Goal: Transaction & Acquisition: Purchase product/service

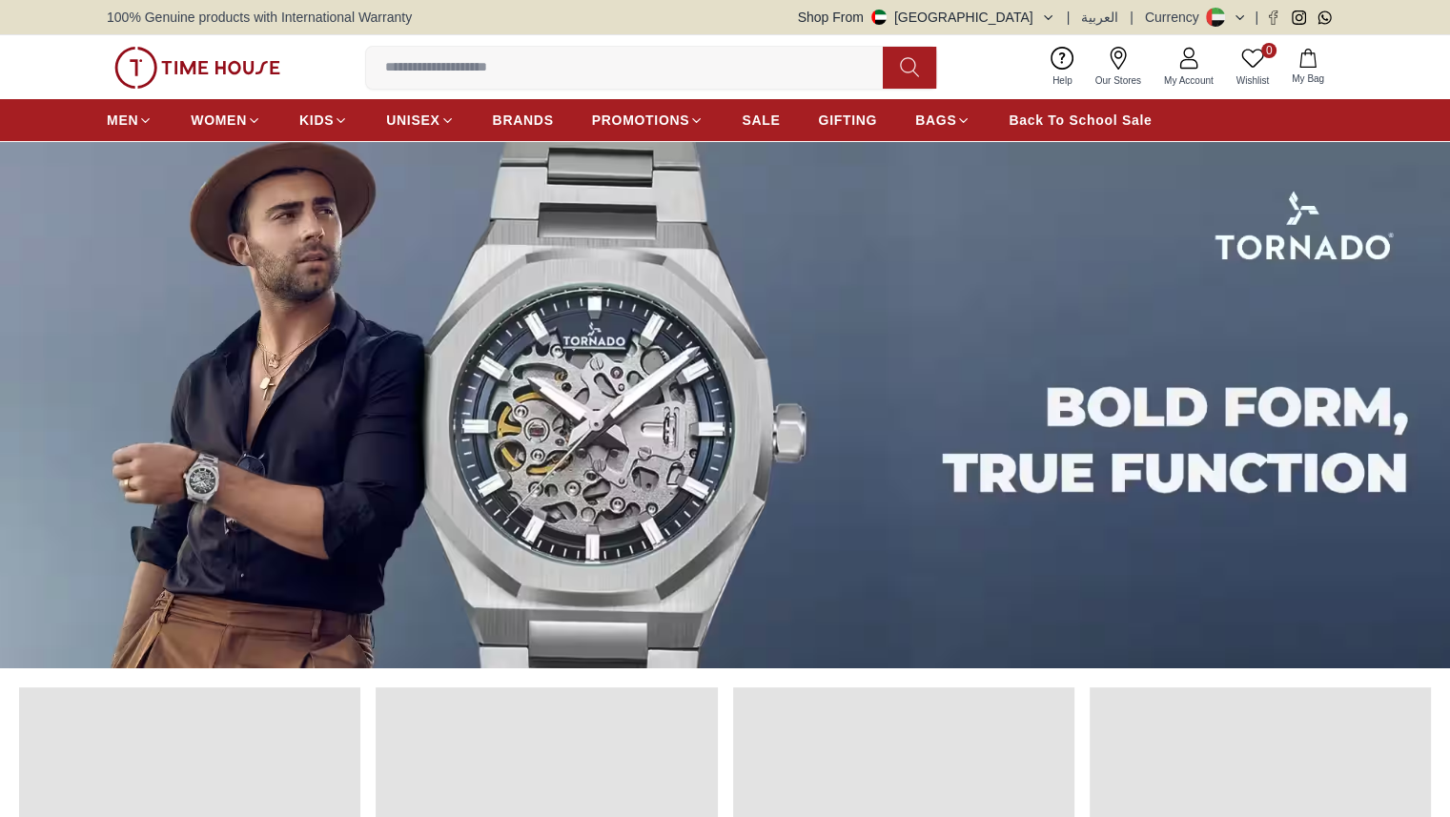
click at [706, 67] on input at bounding box center [632, 68] width 532 height 38
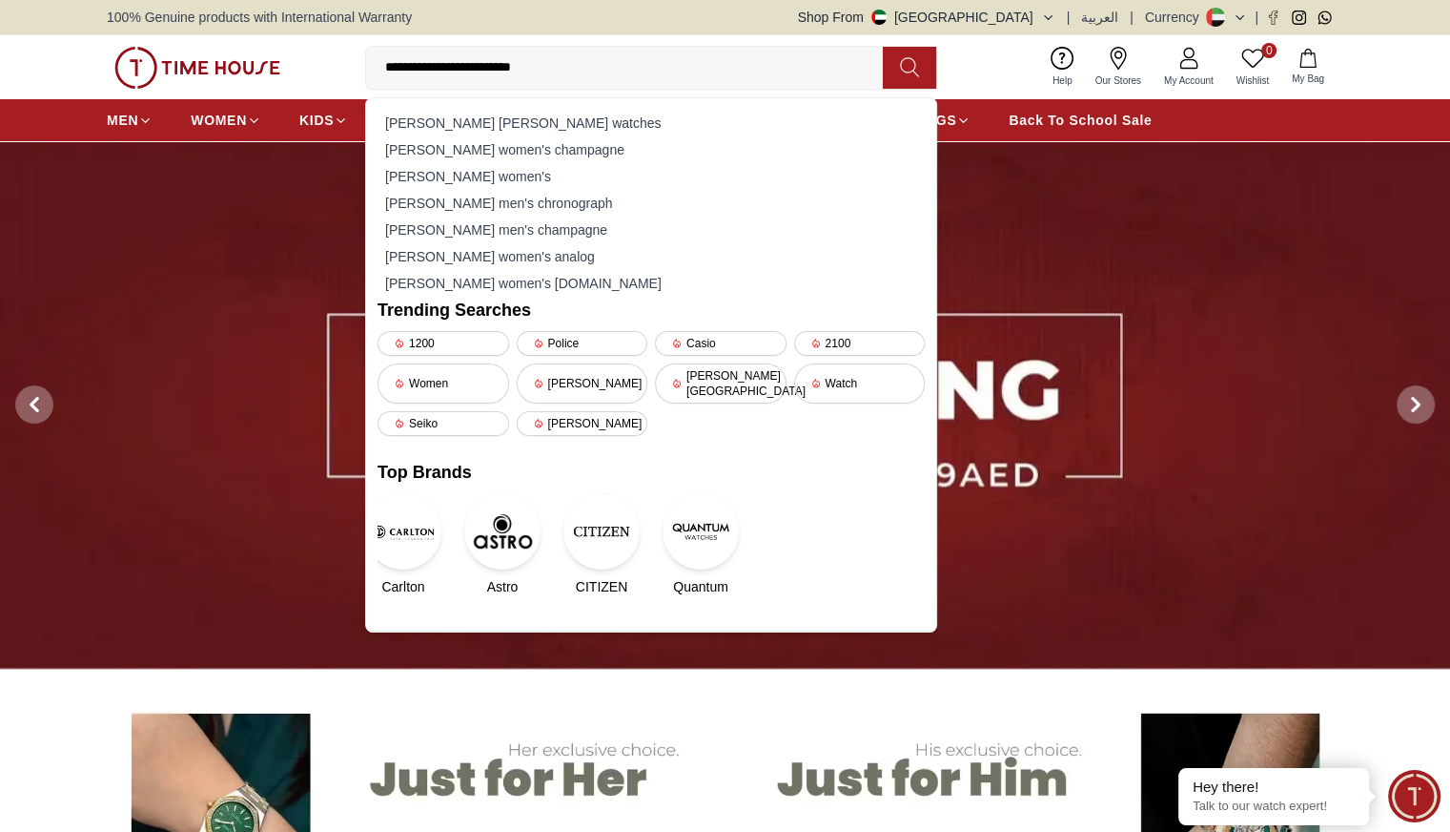
type input "**********"
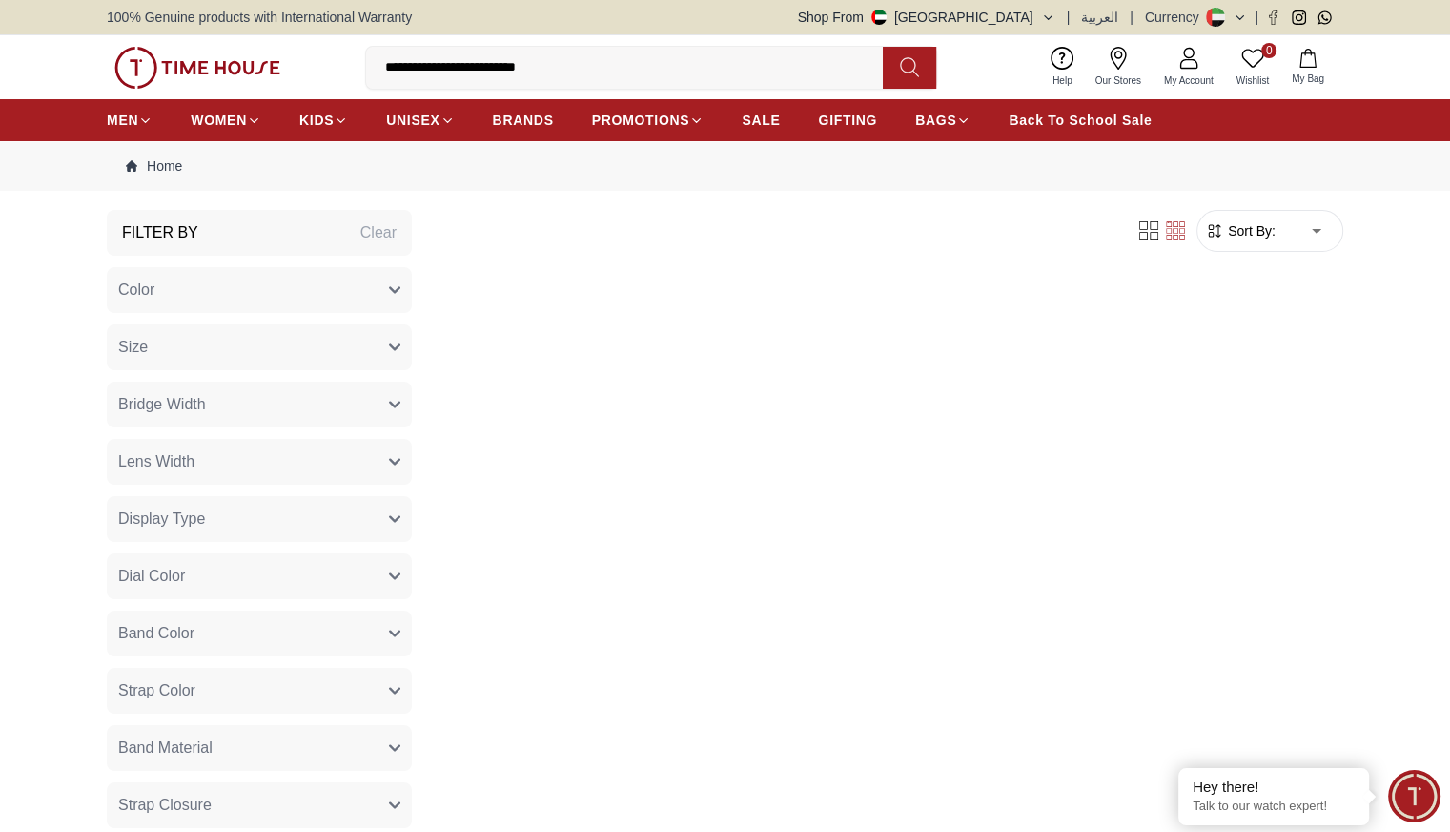
click at [565, 298] on div "Filter Sort By: ​ ****** ​" at bounding box center [885, 748] width 916 height 1077
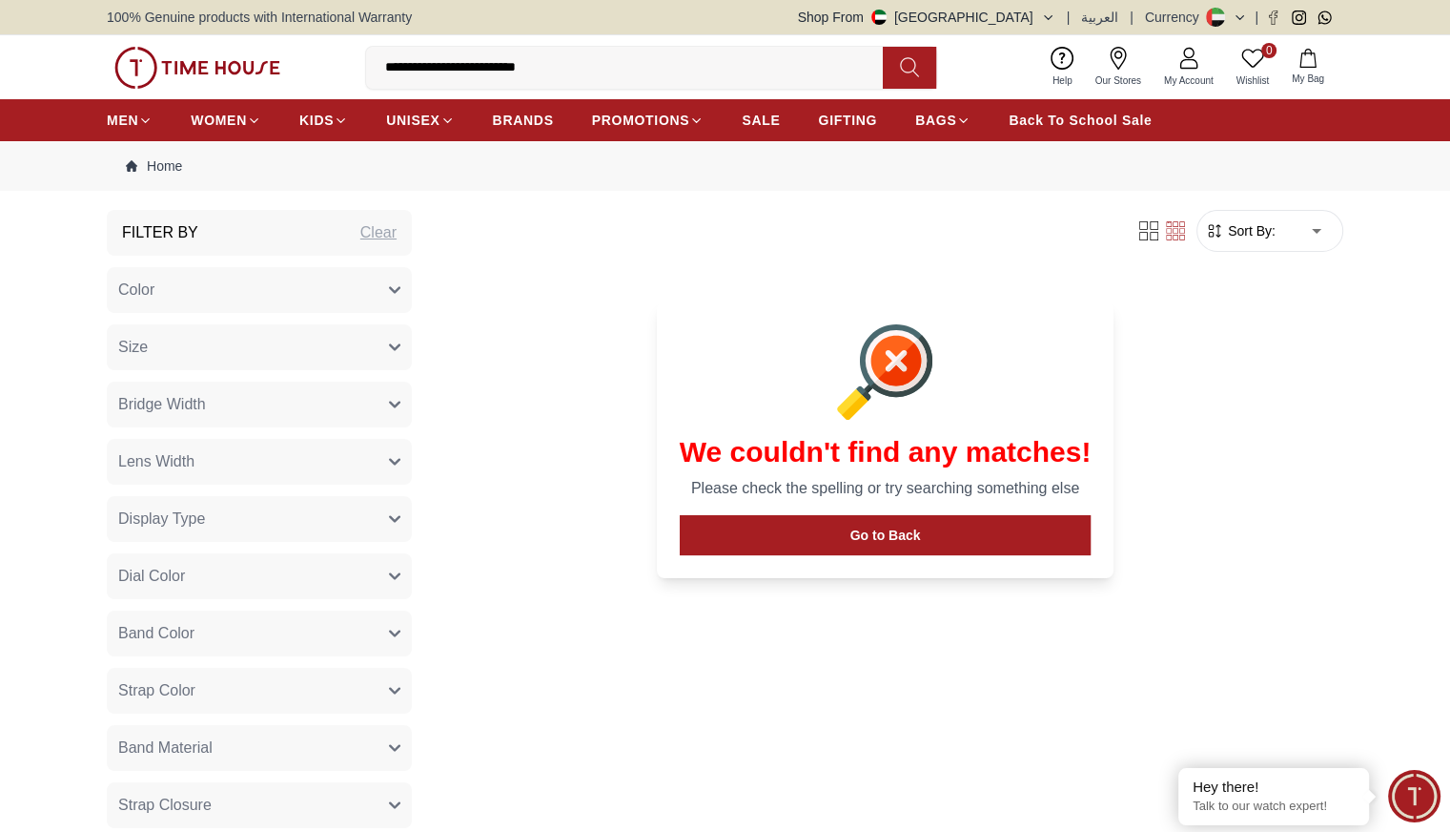
click at [639, 73] on input "**********" at bounding box center [632, 68] width 532 height 38
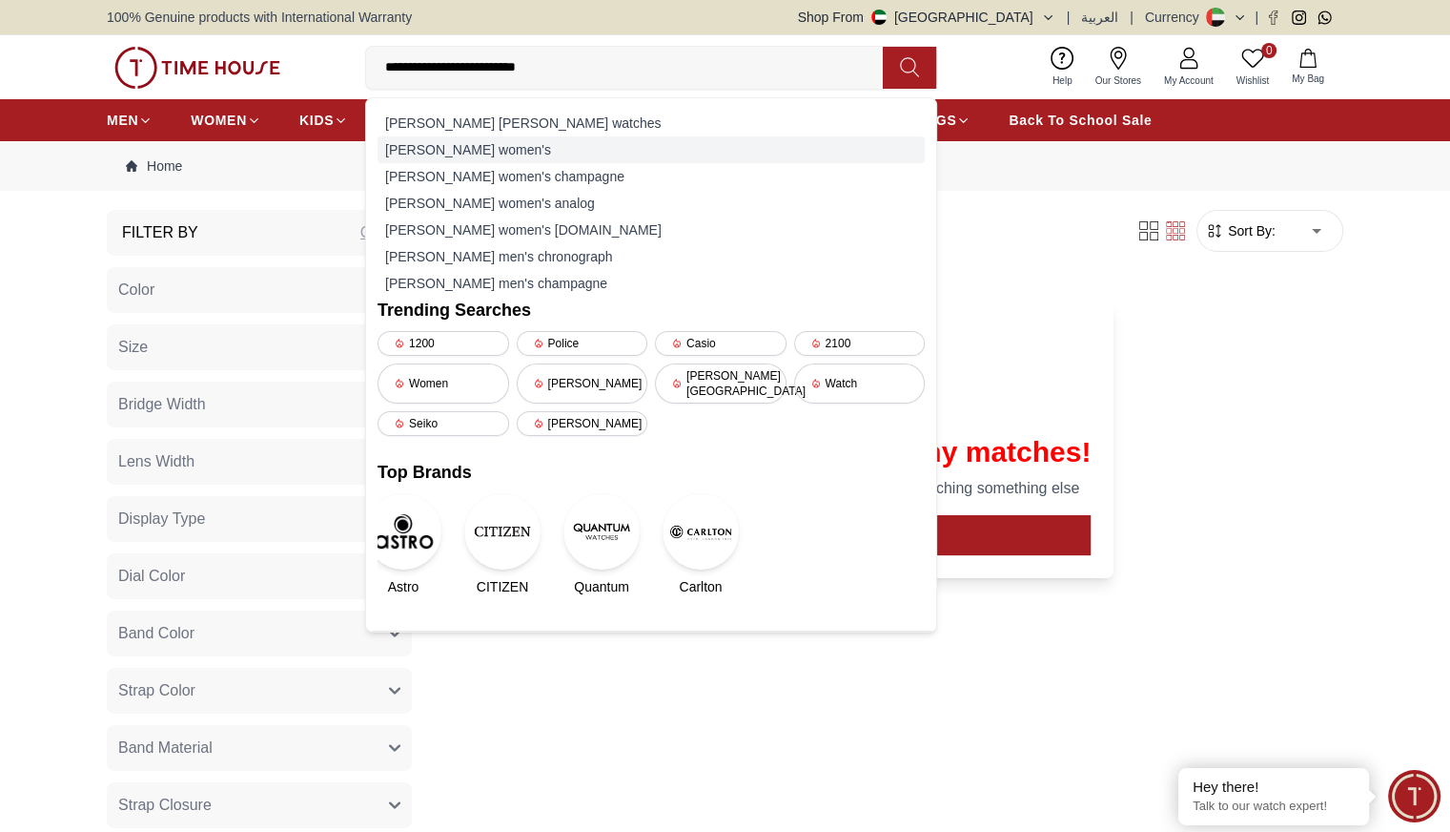
click at [555, 138] on div "[PERSON_NAME] women's" at bounding box center [651, 149] width 547 height 27
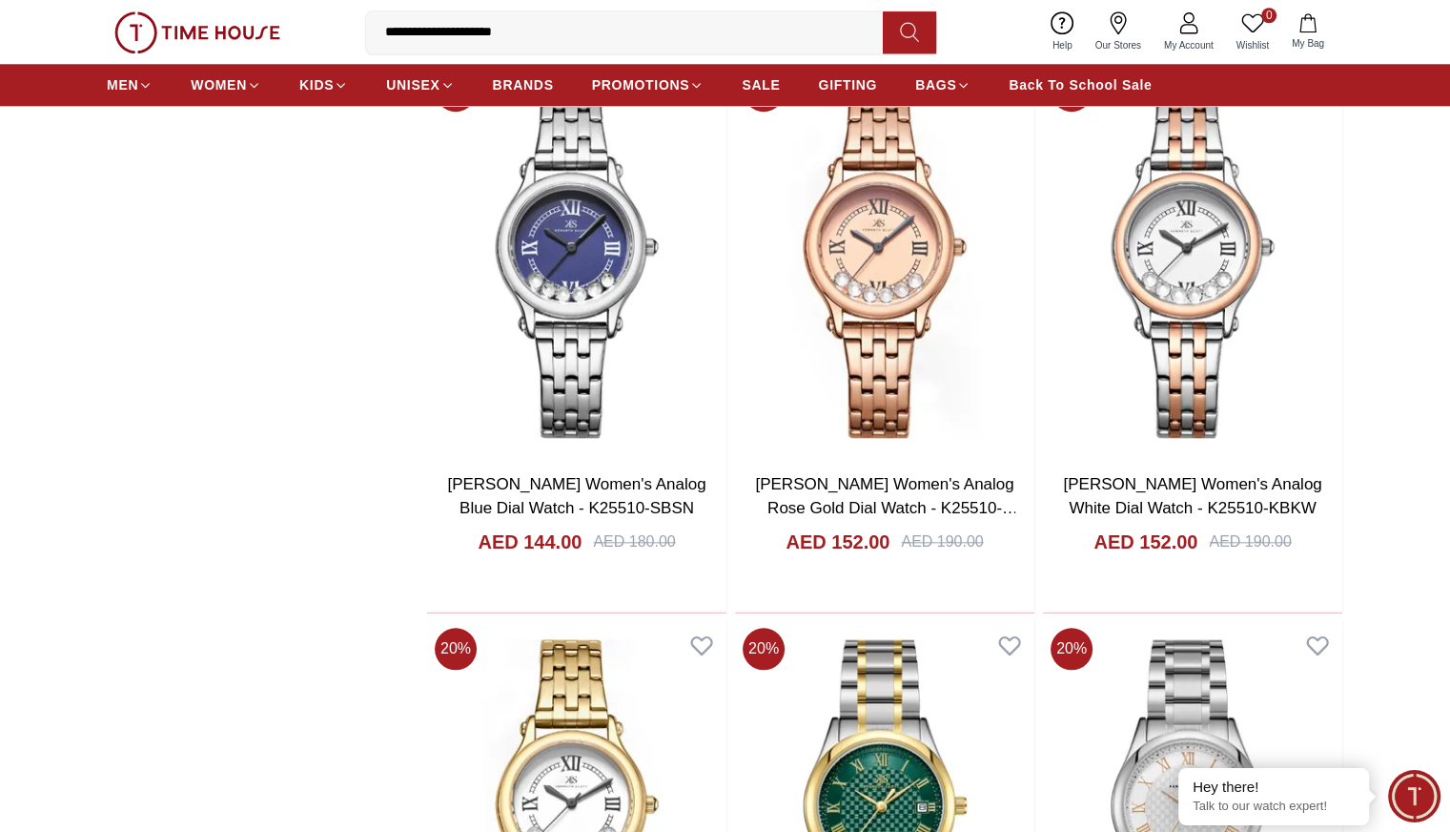
scroll to position [1888, 0]
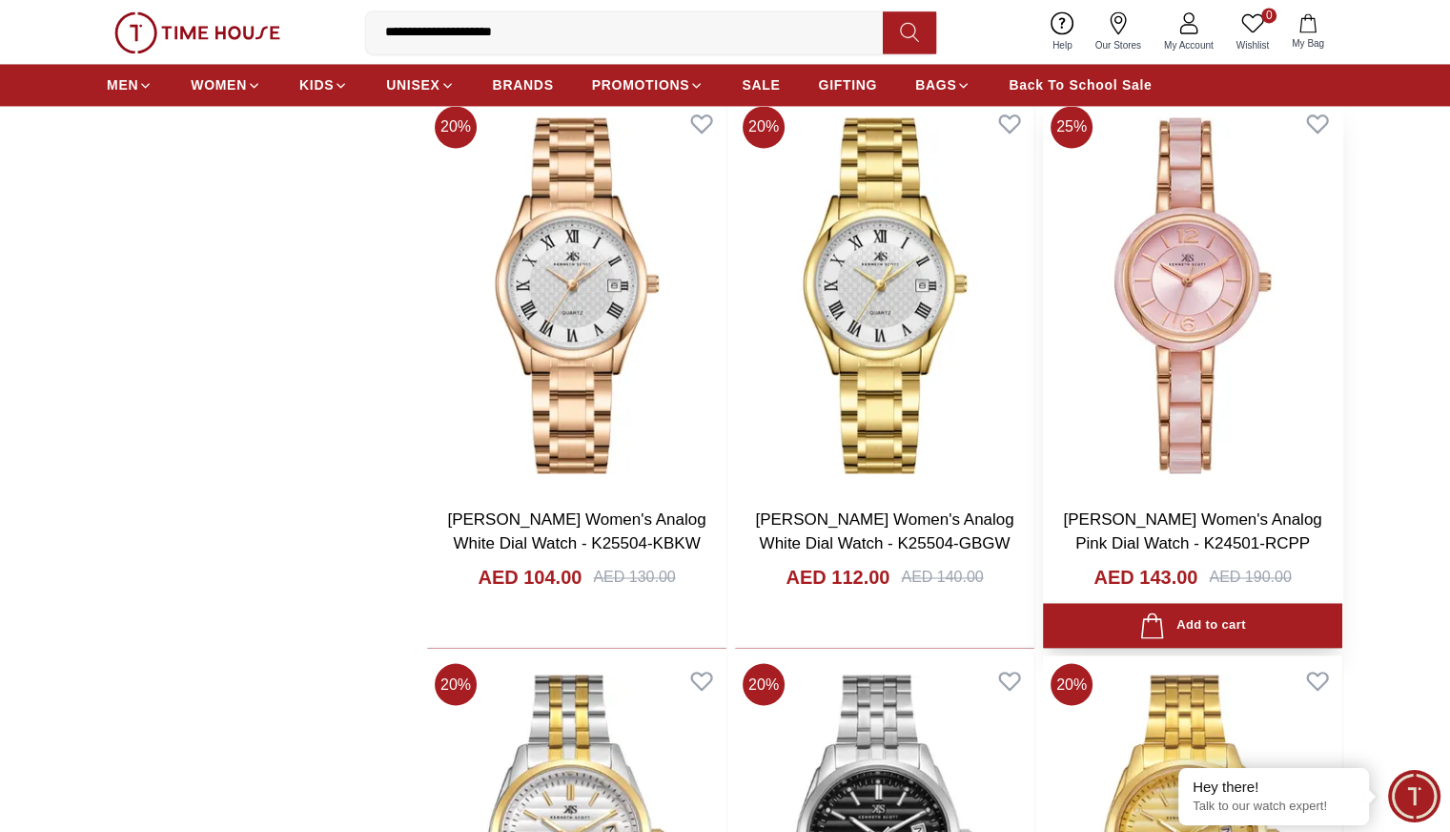
scroll to position [3028, 0]
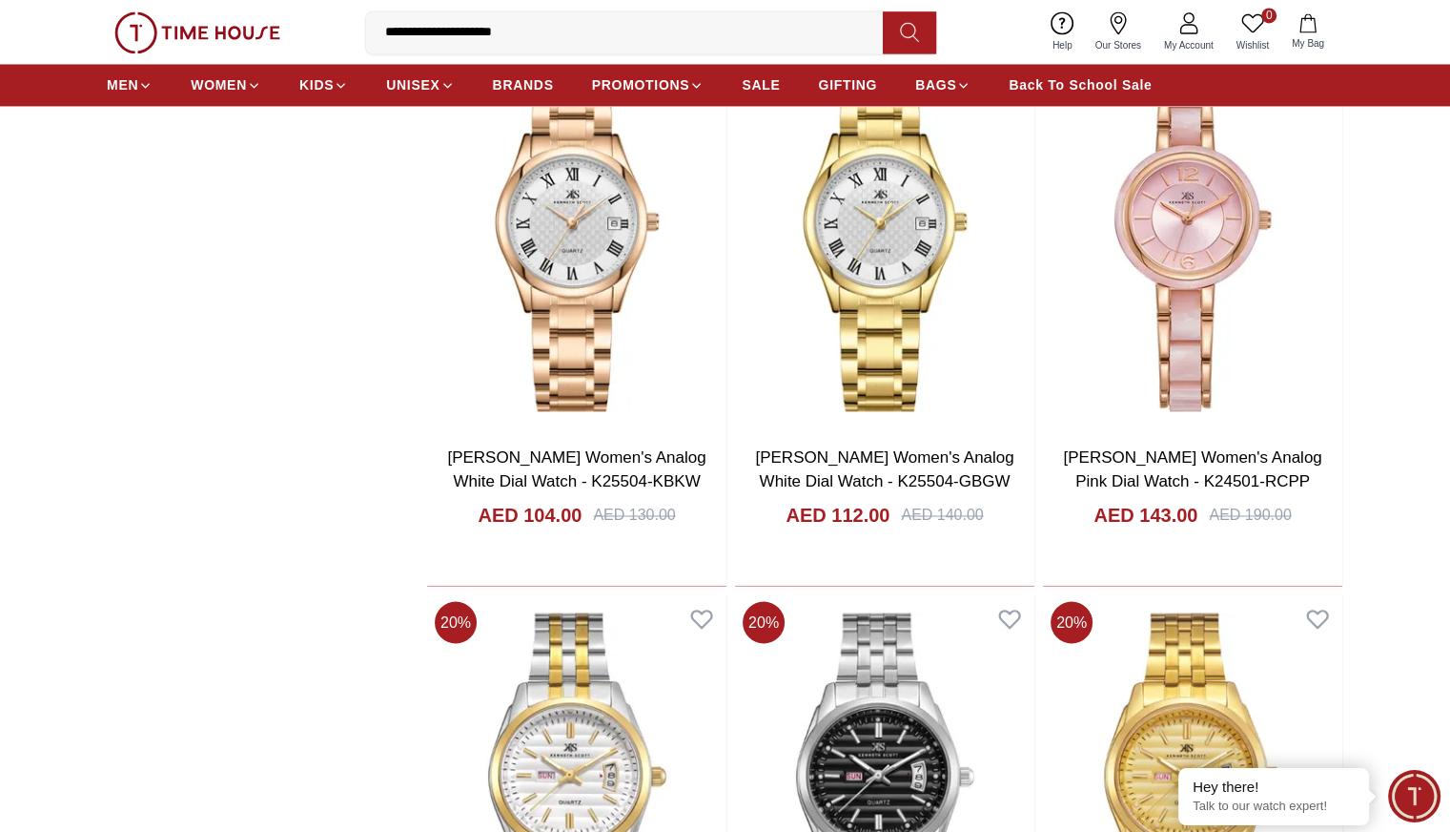
click at [1175, 28] on link "My Account" at bounding box center [1189, 32] width 72 height 49
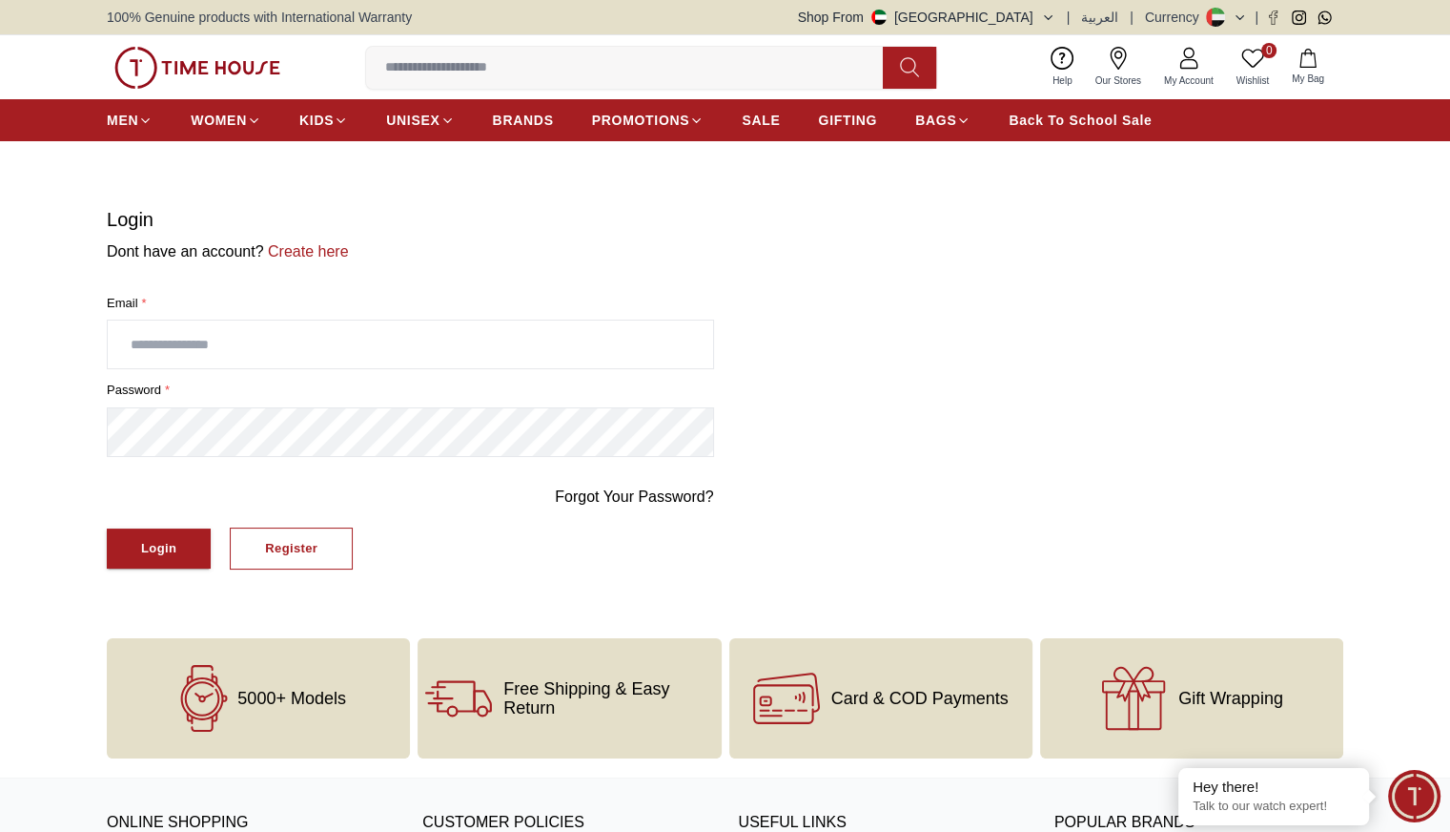
scroll to position [91, 0]
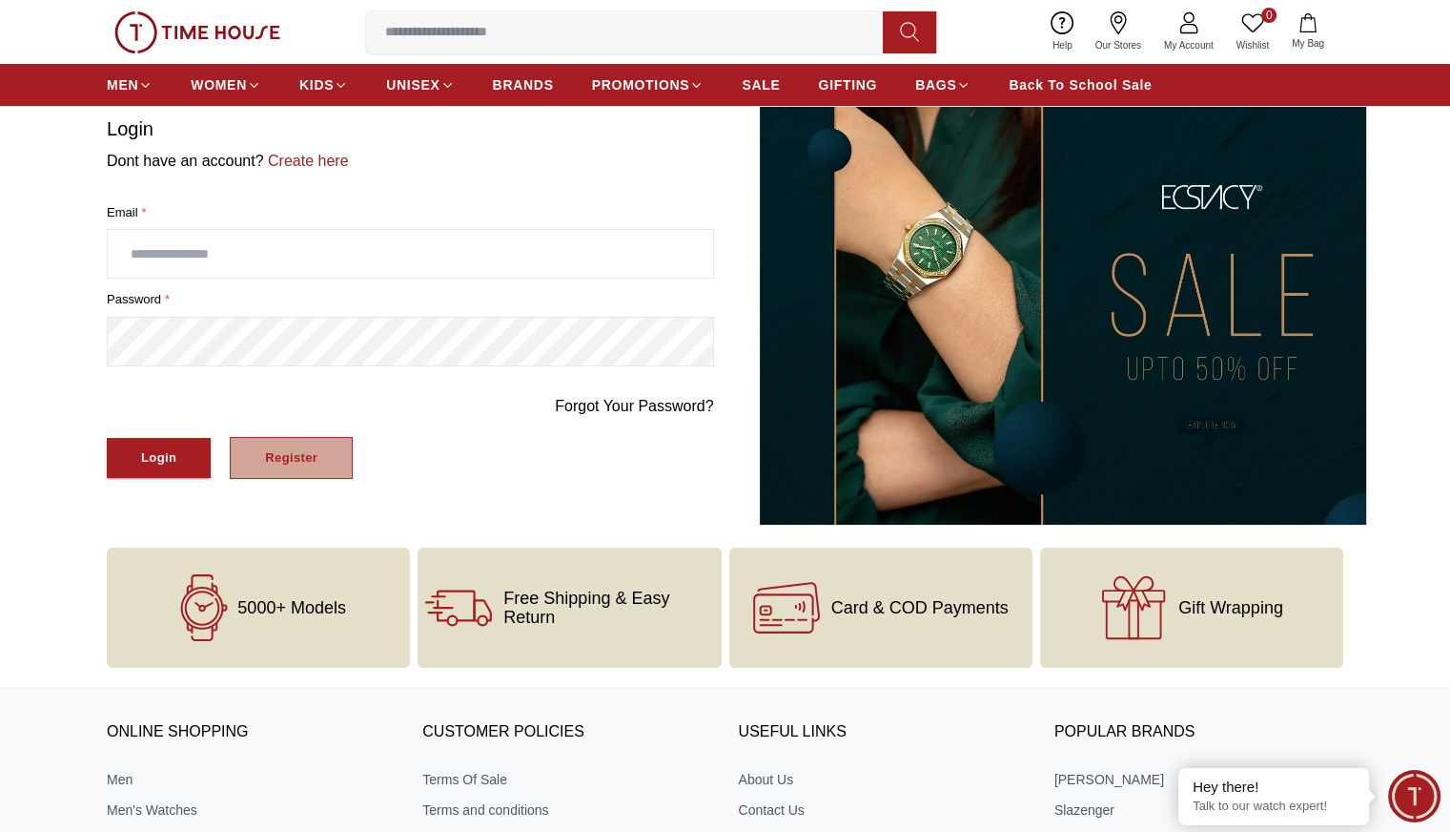
click at [288, 453] on div "Register" at bounding box center [291, 458] width 52 height 22
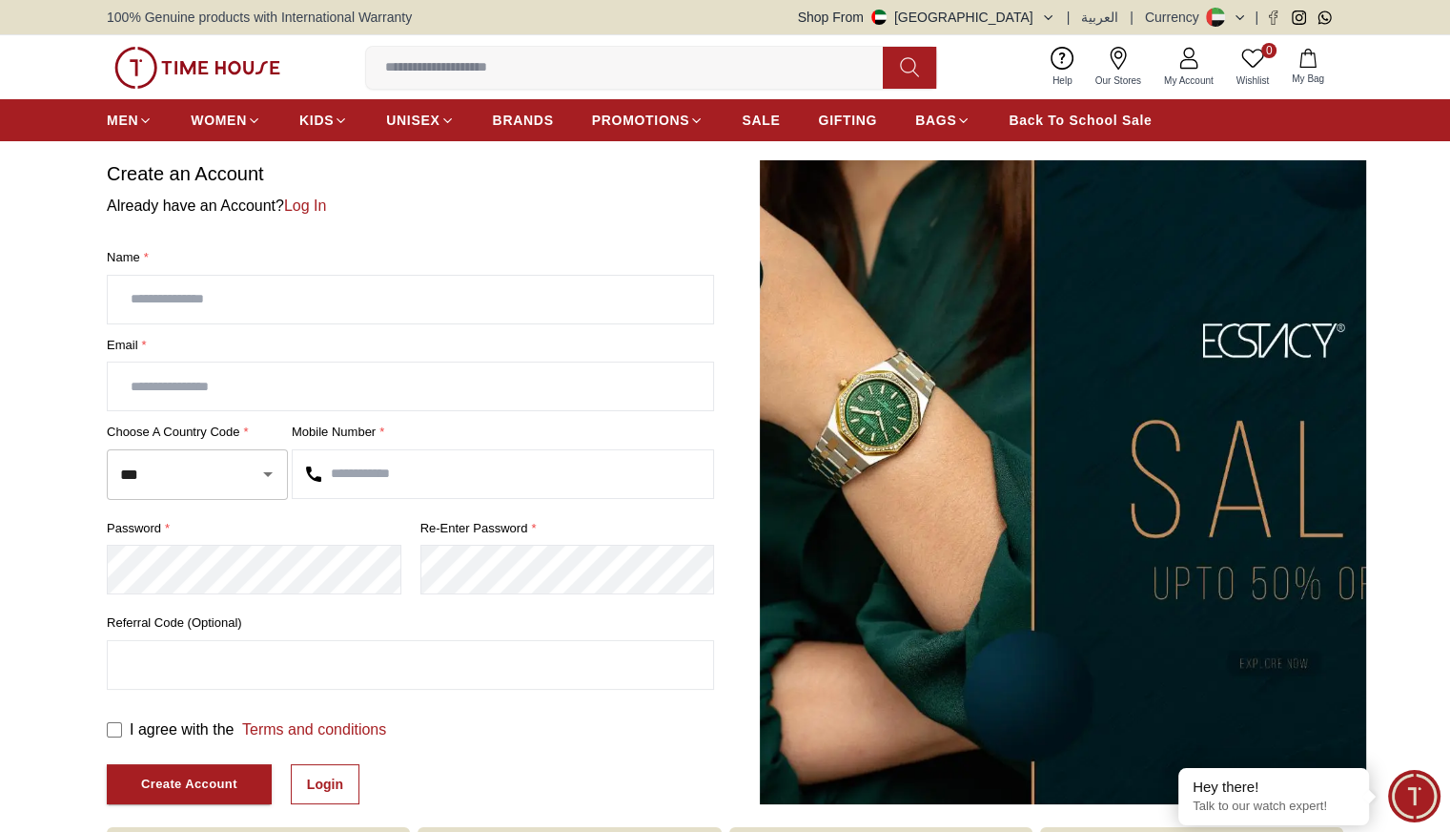
click at [336, 297] on input "text" at bounding box center [411, 300] width 606 height 48
type input "*******"
click at [258, 391] on input "text" at bounding box center [411, 386] width 606 height 48
click at [258, 391] on input "*" at bounding box center [411, 386] width 606 height 48
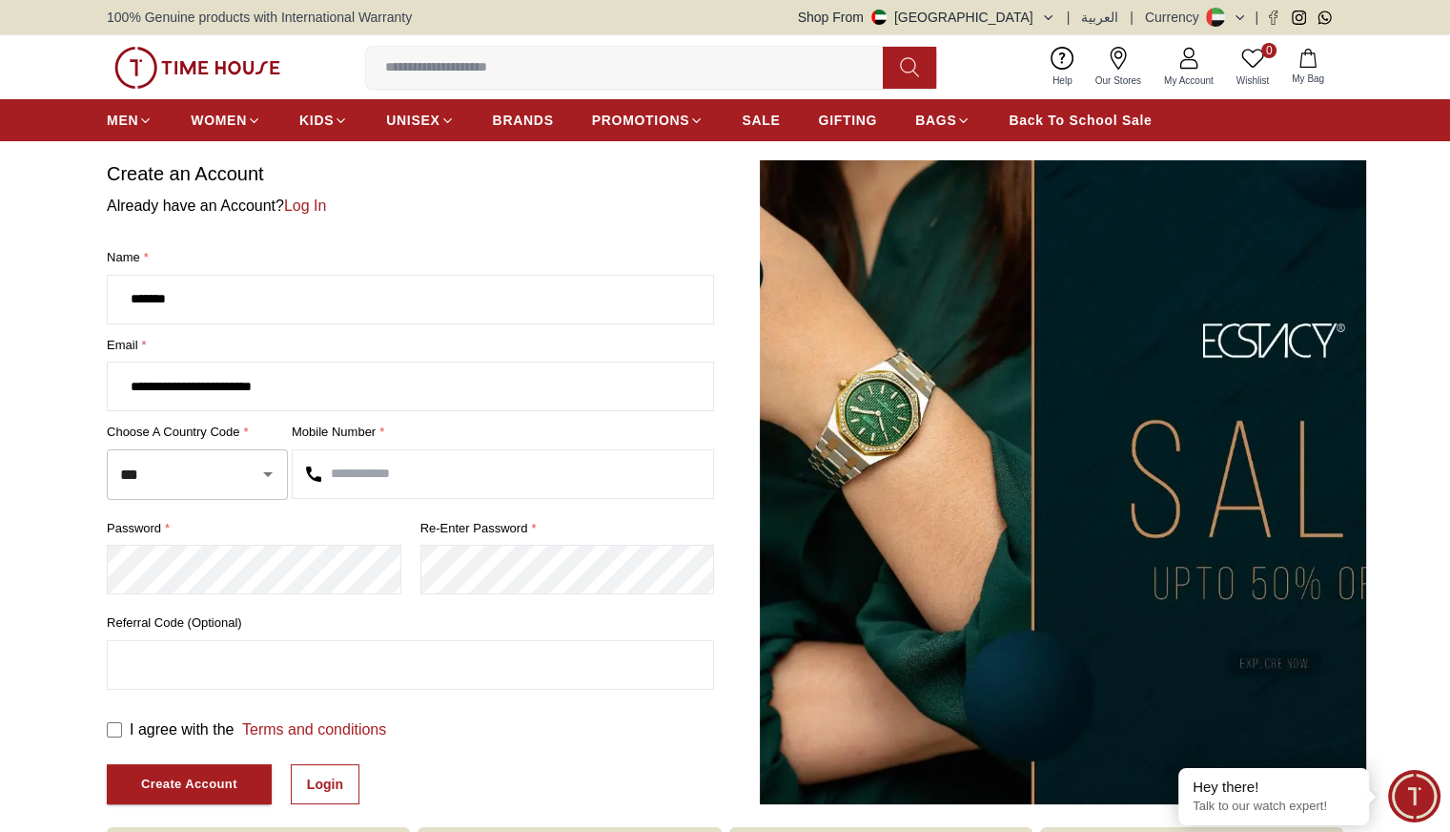
type input "**********"
click at [378, 472] on input "text" at bounding box center [503, 474] width 421 height 48
type input "*********"
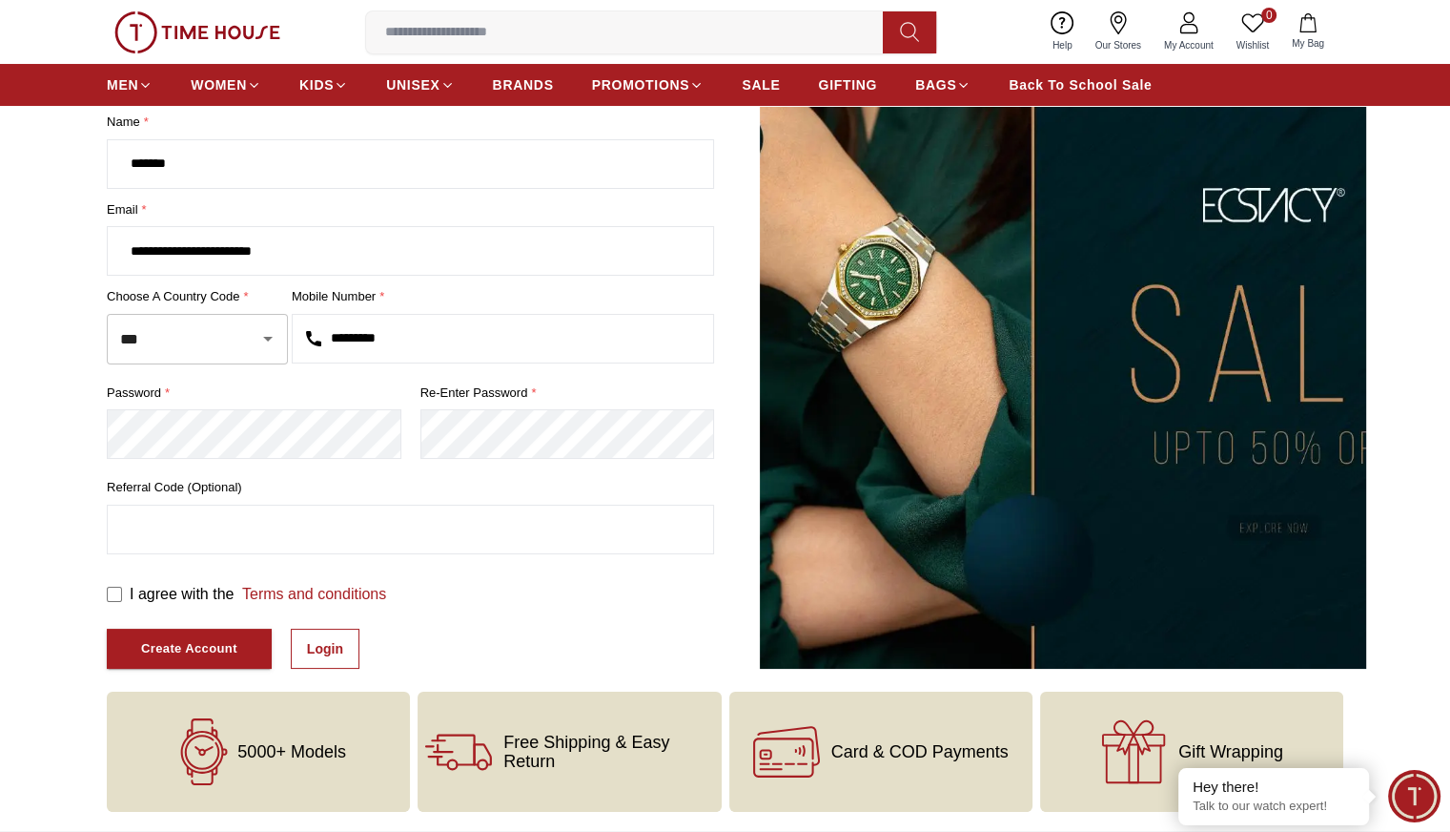
scroll to position [141, 0]
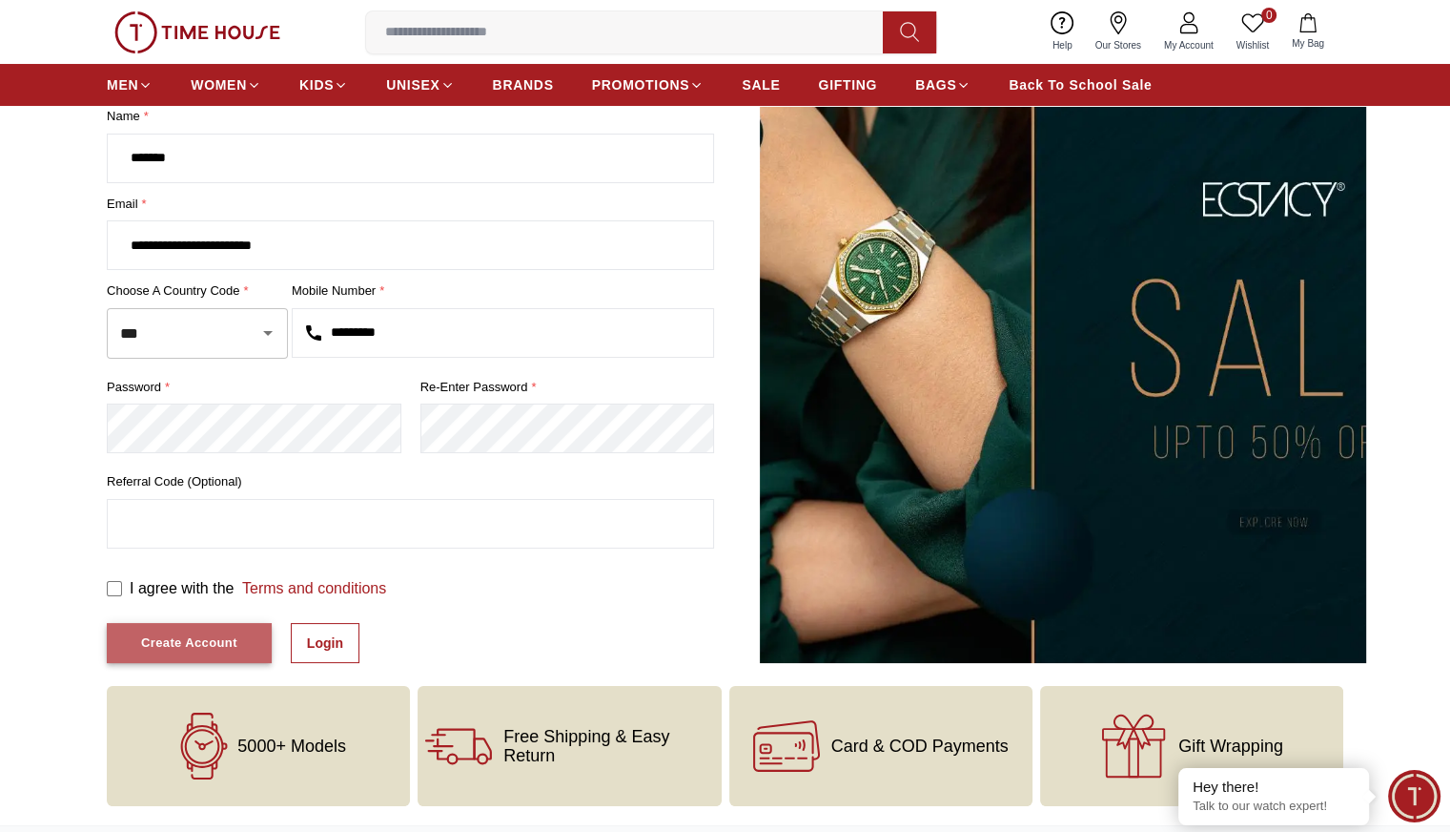
click at [199, 642] on div "Create Account" at bounding box center [189, 643] width 96 height 22
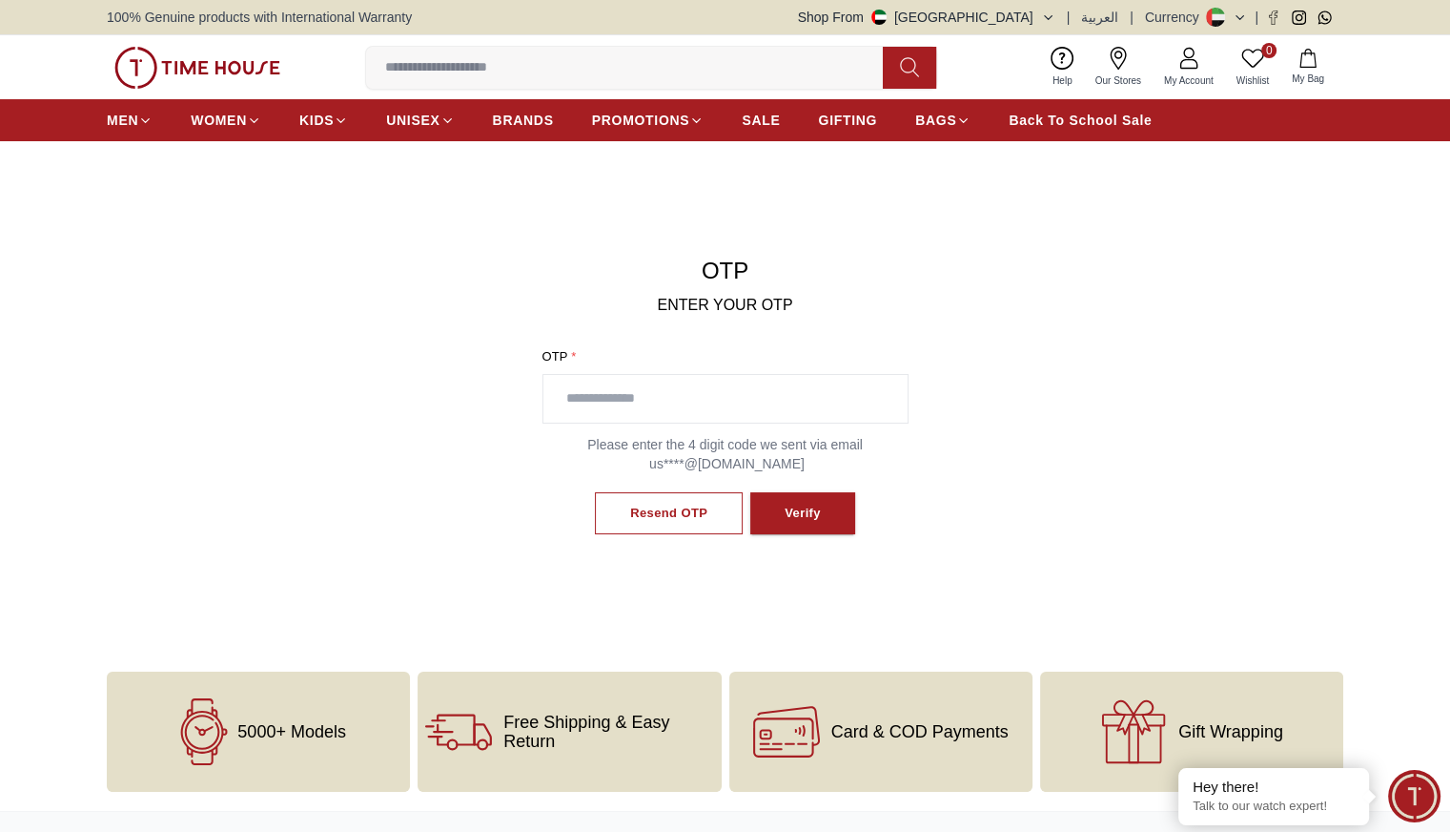
click at [736, 391] on input "text" at bounding box center [726, 399] width 364 height 48
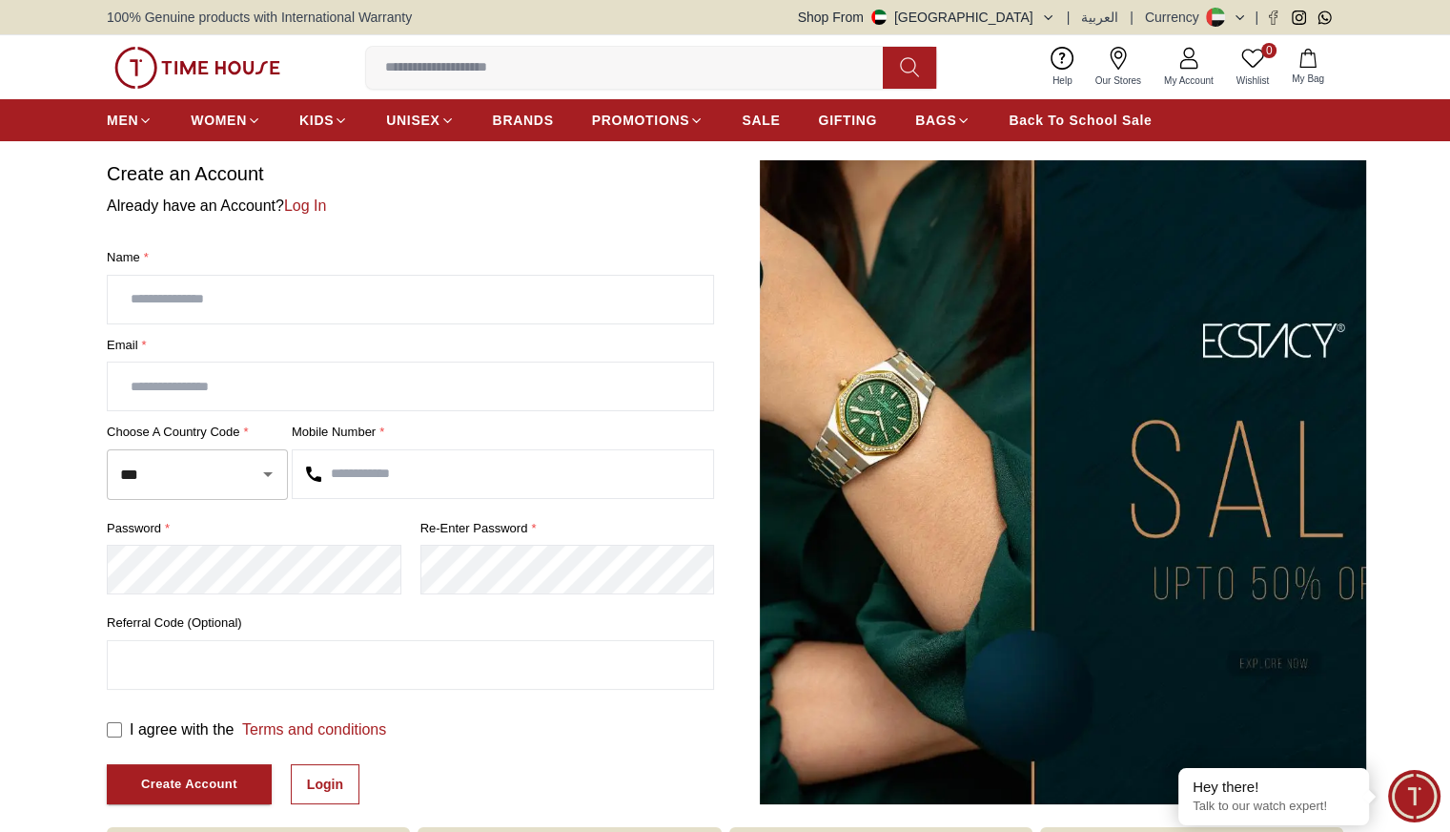
click at [209, 303] on input "text" at bounding box center [411, 300] width 606 height 48
type input "*******"
click at [222, 404] on input "text" at bounding box center [411, 386] width 606 height 48
type input "**********"
click at [362, 469] on input "text" at bounding box center [503, 474] width 421 height 48
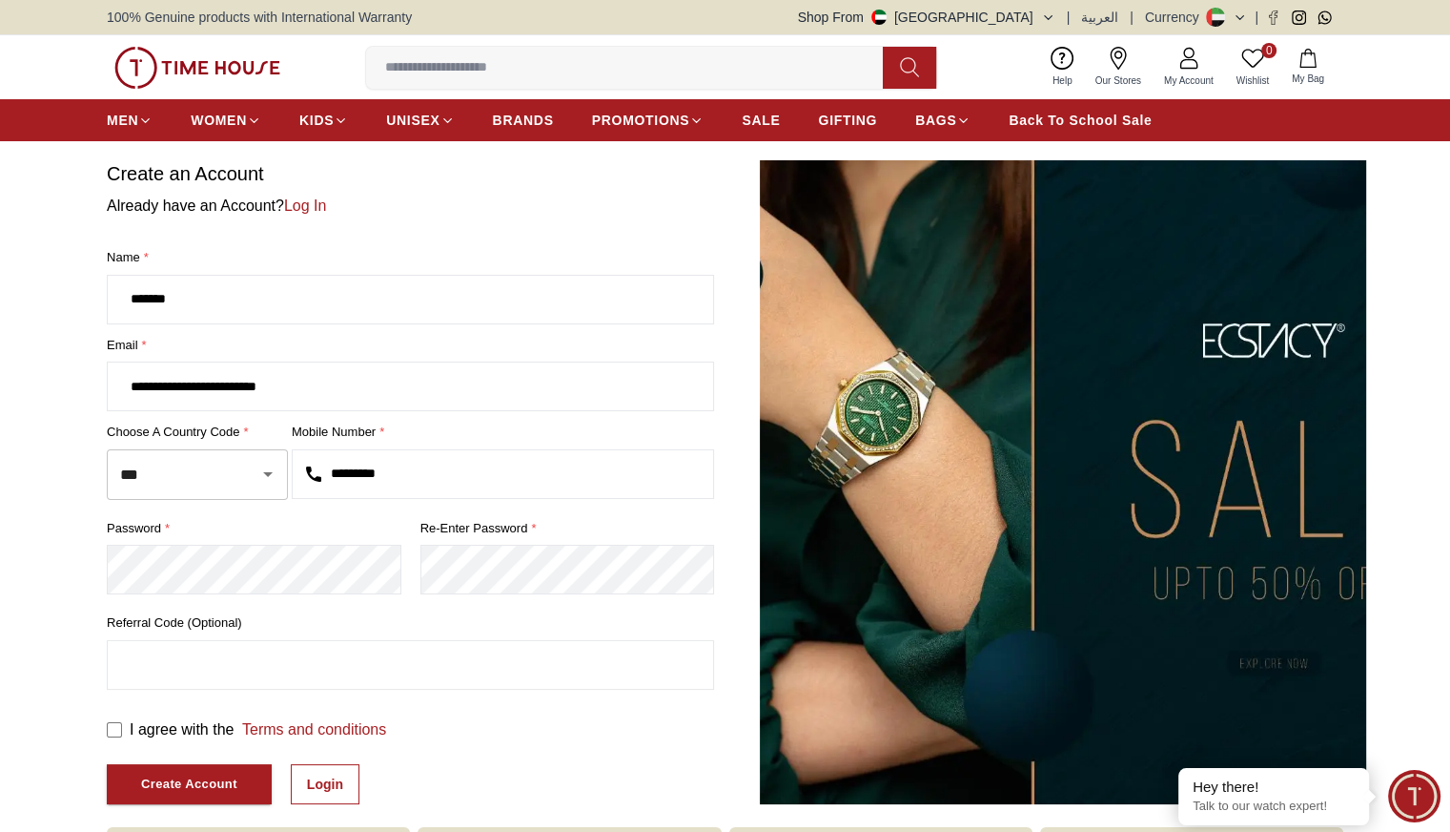
type input "*********"
click at [172, 773] on div "Create Account" at bounding box center [189, 784] width 96 height 22
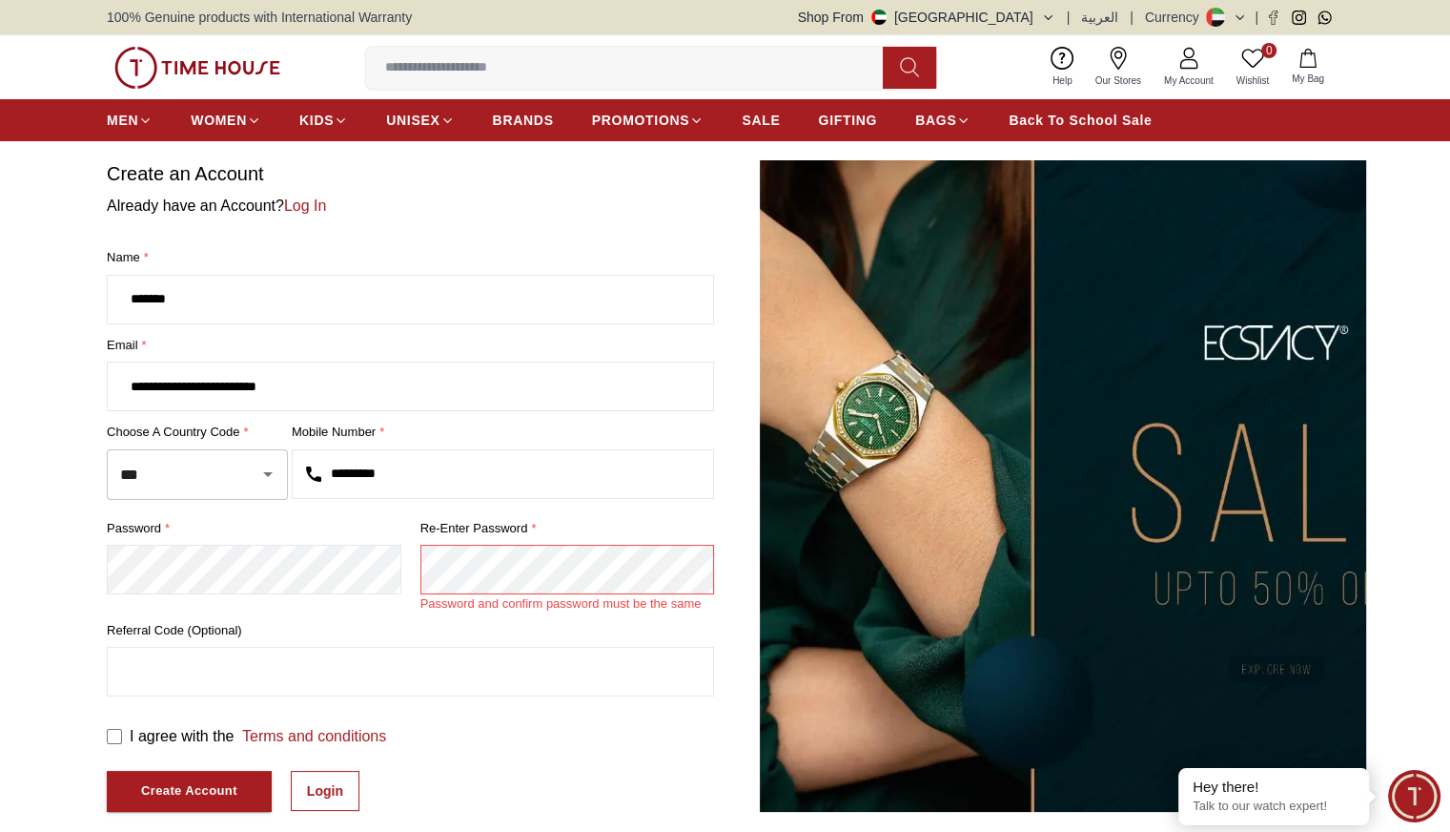
click at [561, 688] on input "text" at bounding box center [411, 672] width 606 height 48
click at [504, 741] on div "I agree with the Terms and conditions" at bounding box center [410, 736] width 607 height 23
click at [198, 789] on div "Create Account" at bounding box center [189, 791] width 96 height 22
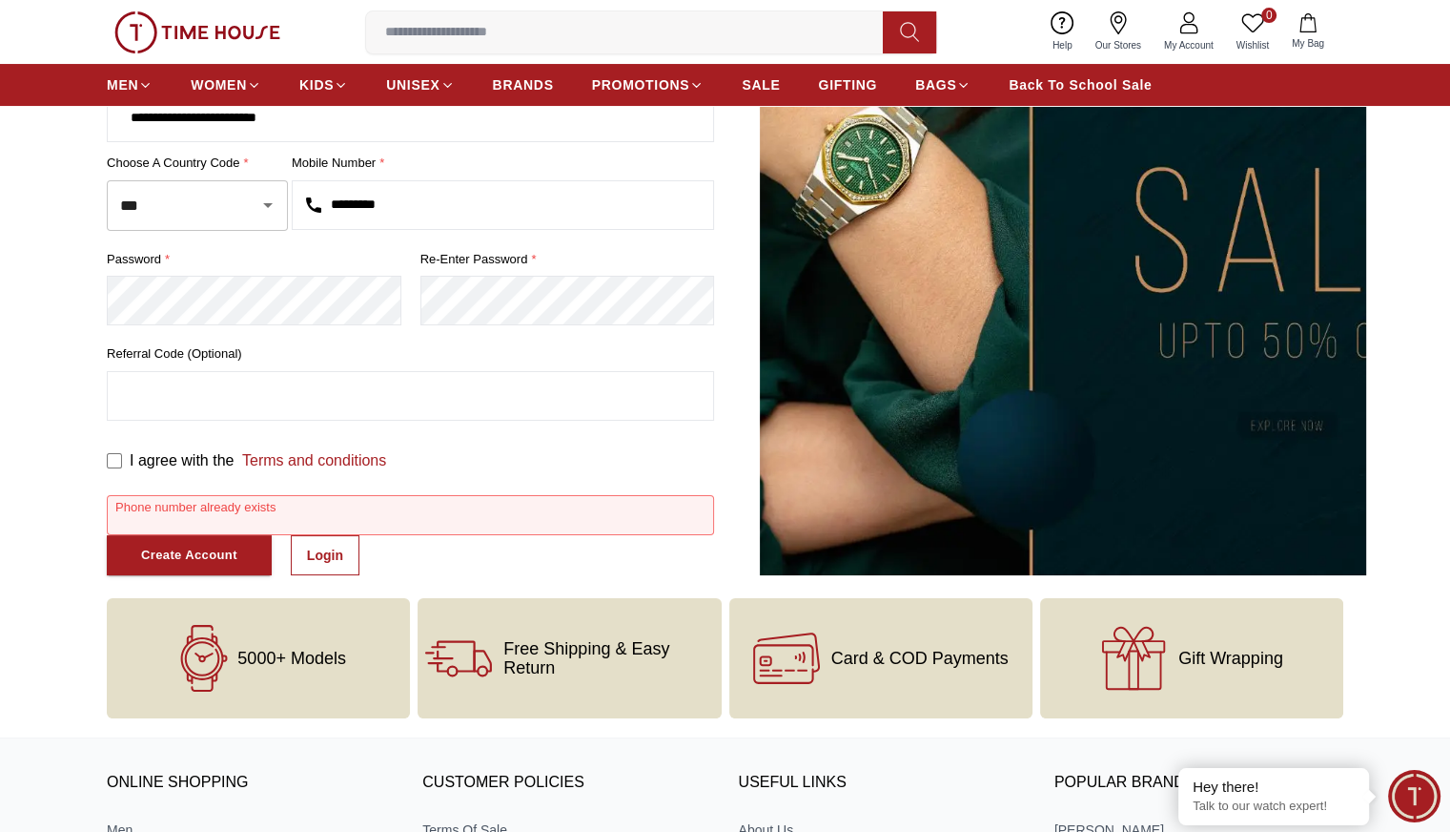
scroll to position [270, 0]
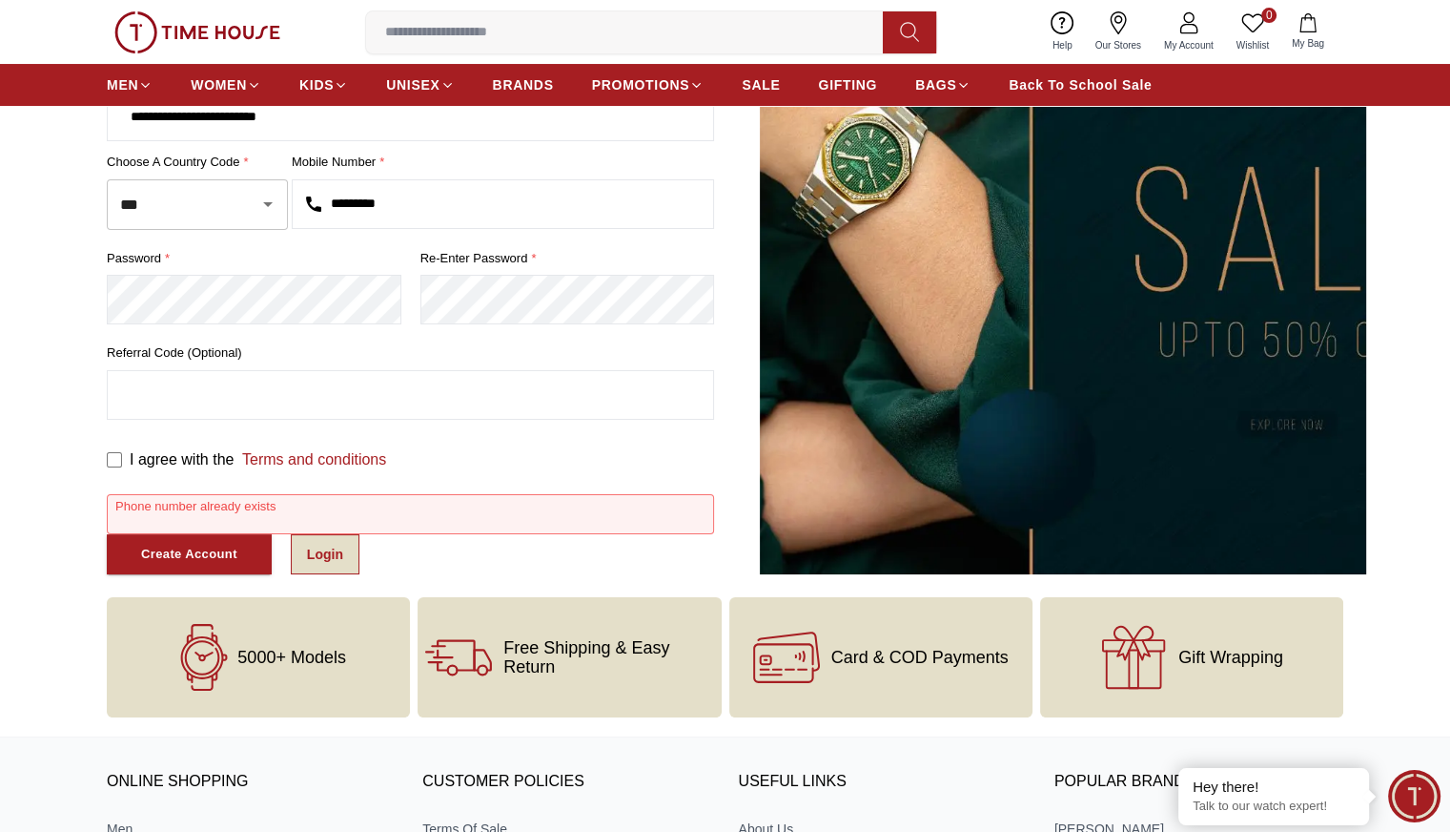
click at [319, 554] on link "Login" at bounding box center [325, 554] width 69 height 40
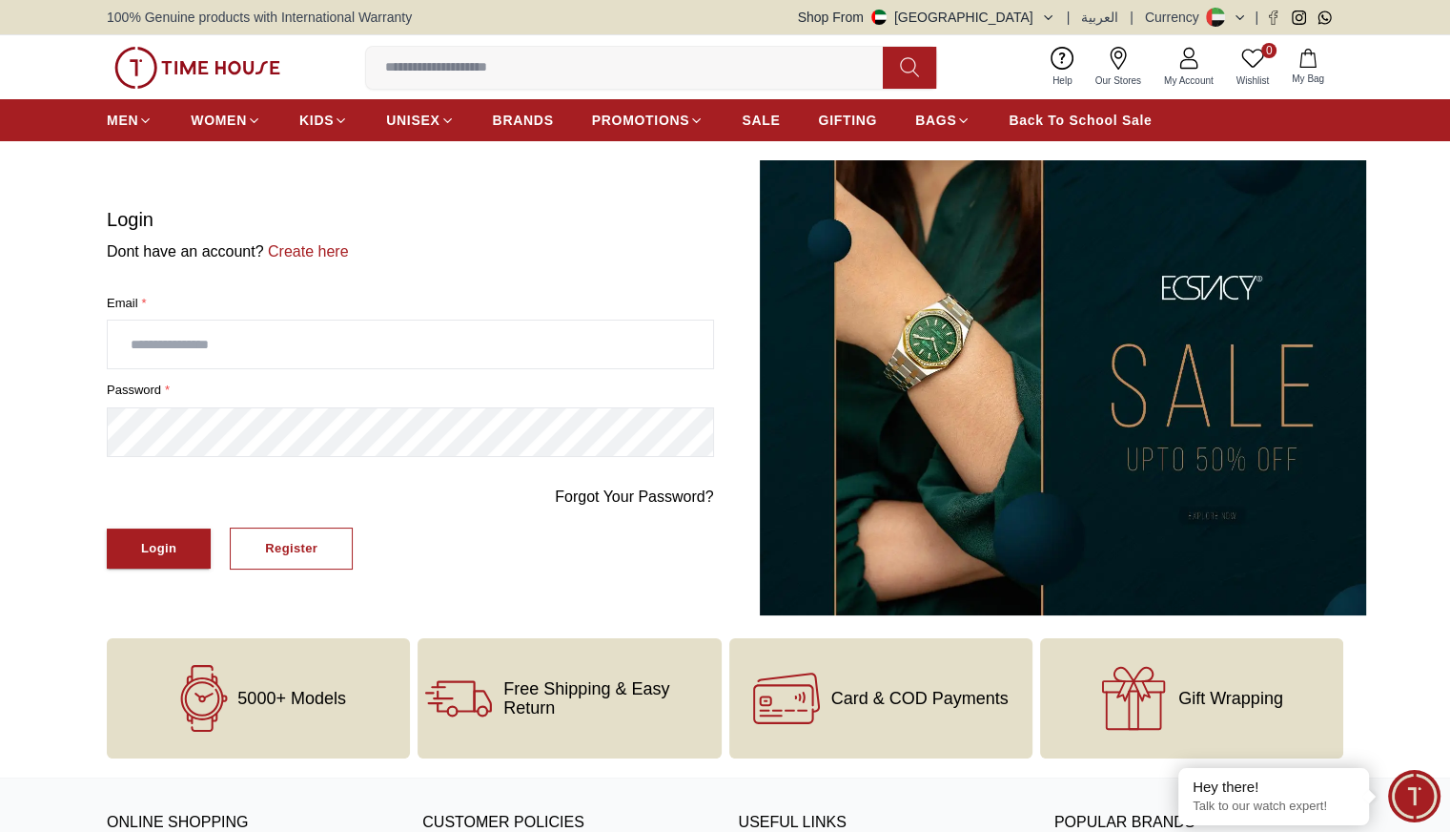
click at [378, 344] on input "text" at bounding box center [411, 344] width 606 height 48
type input "**********"
click at [159, 546] on div "Login" at bounding box center [158, 549] width 35 height 22
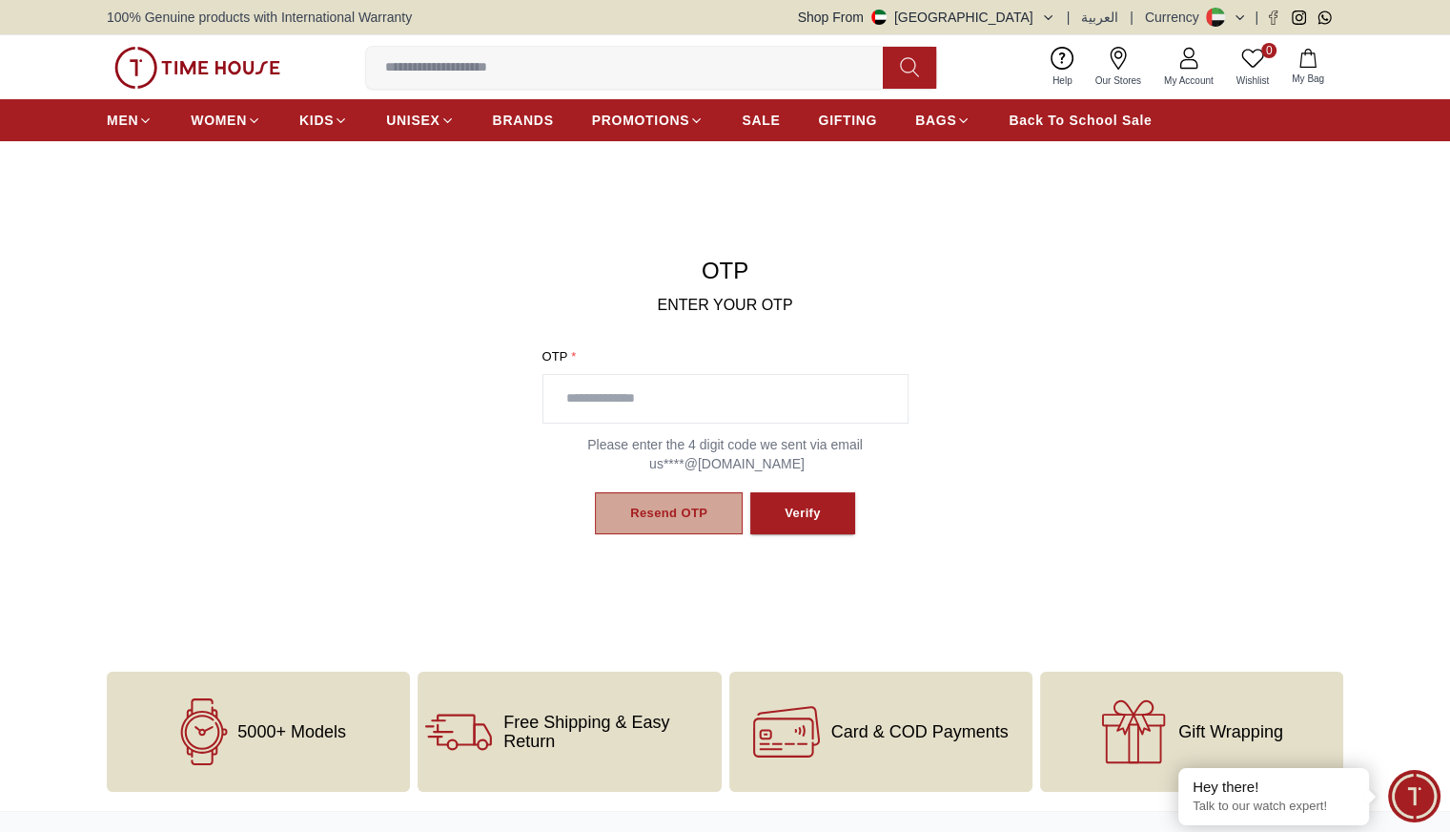
click at [710, 504] on button "Resend OTP" at bounding box center [669, 513] width 148 height 43
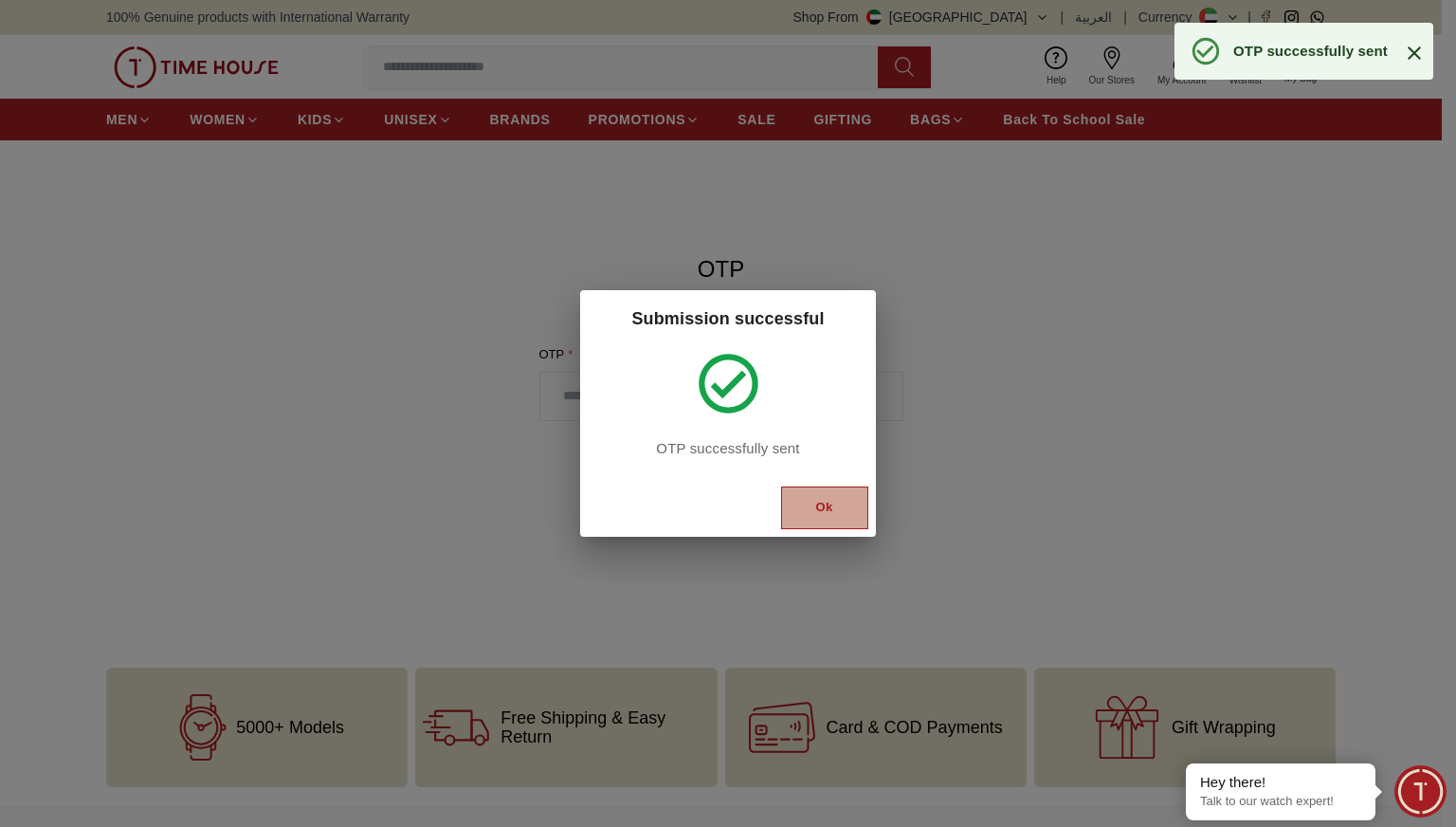
click at [796, 516] on button "Ok" at bounding box center [825, 507] width 87 height 43
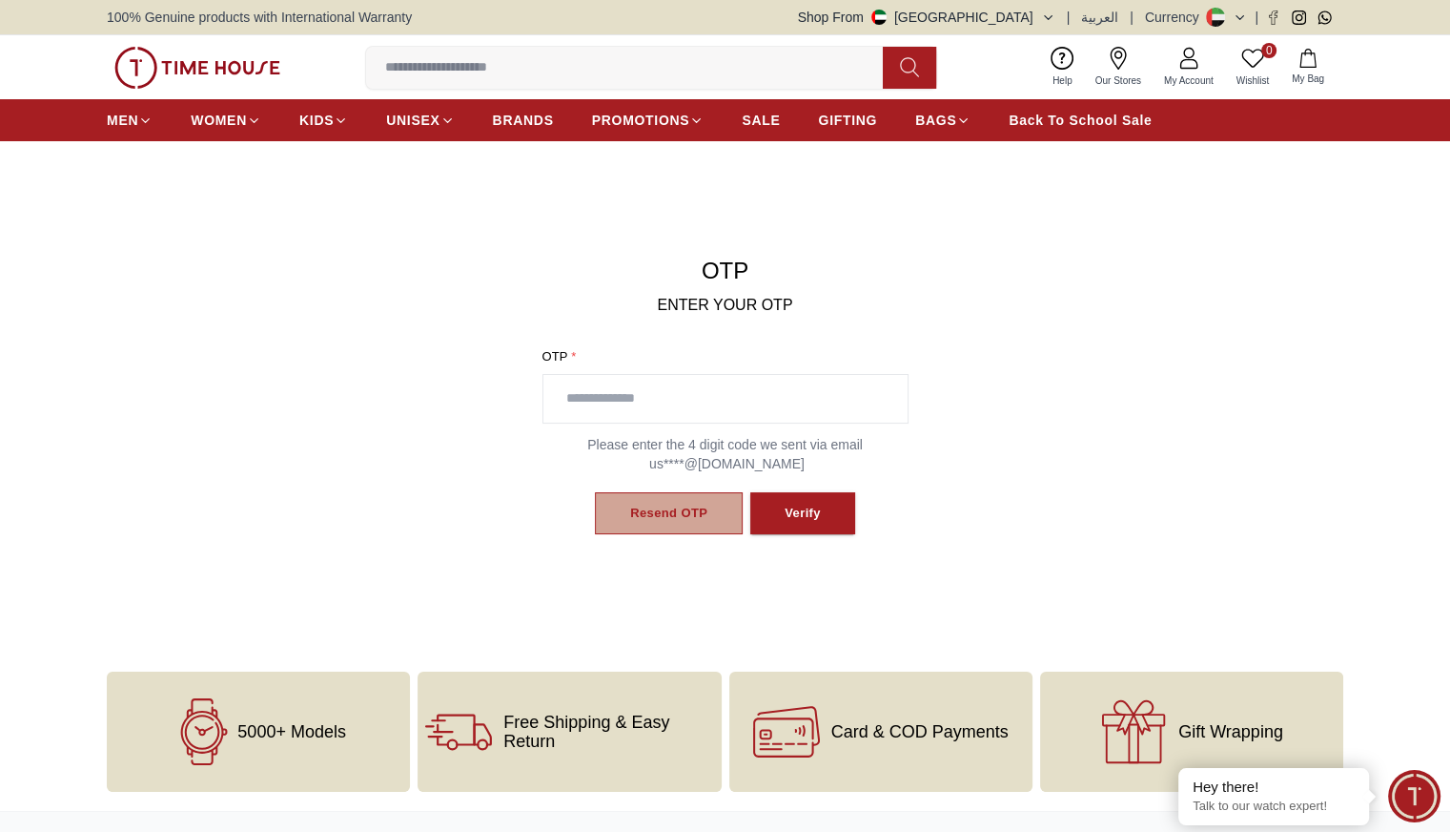
click at [703, 512] on div "Resend OTP" at bounding box center [668, 514] width 77 height 22
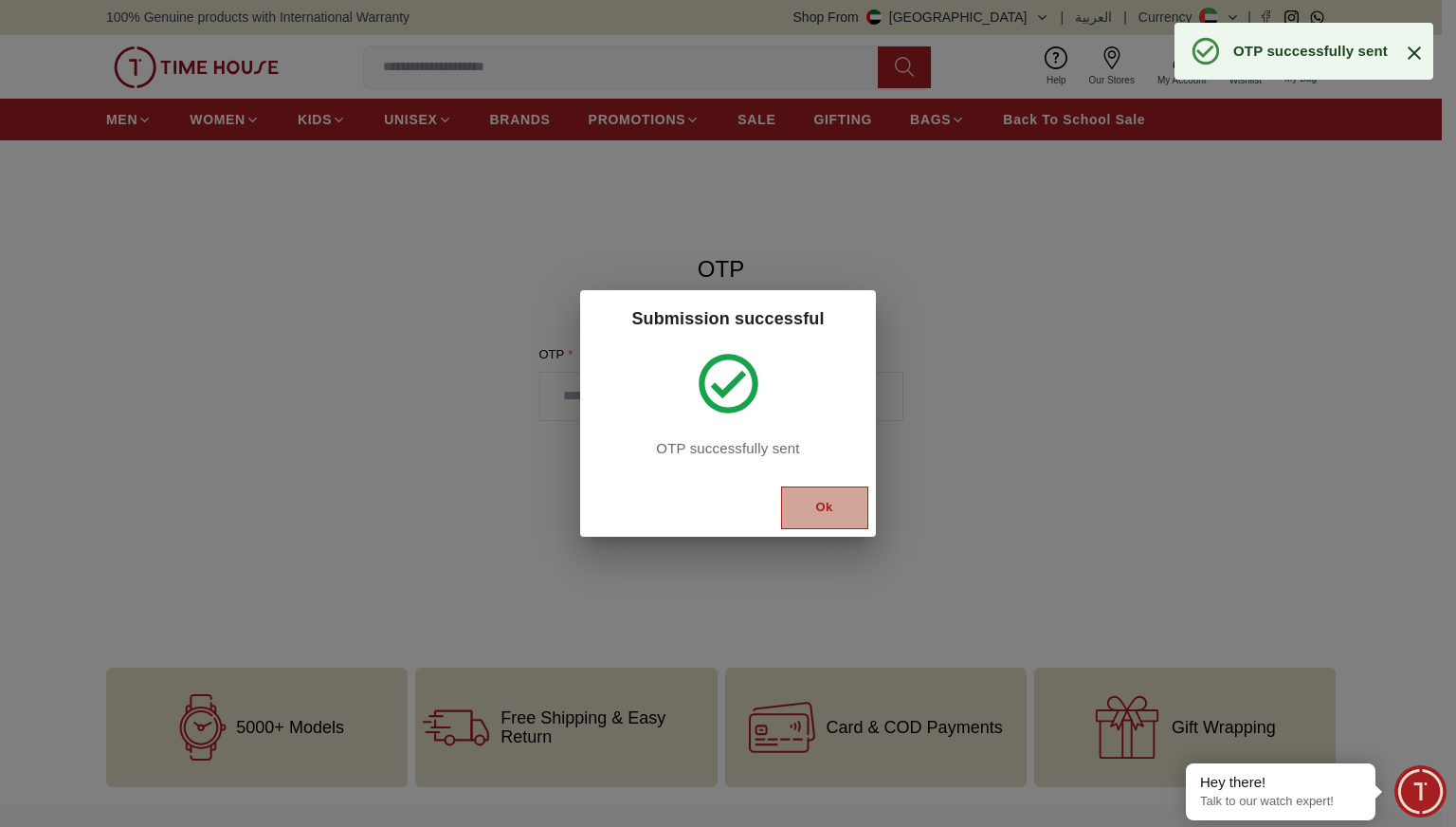
click at [838, 486] on button "Ok" at bounding box center [825, 507] width 87 height 43
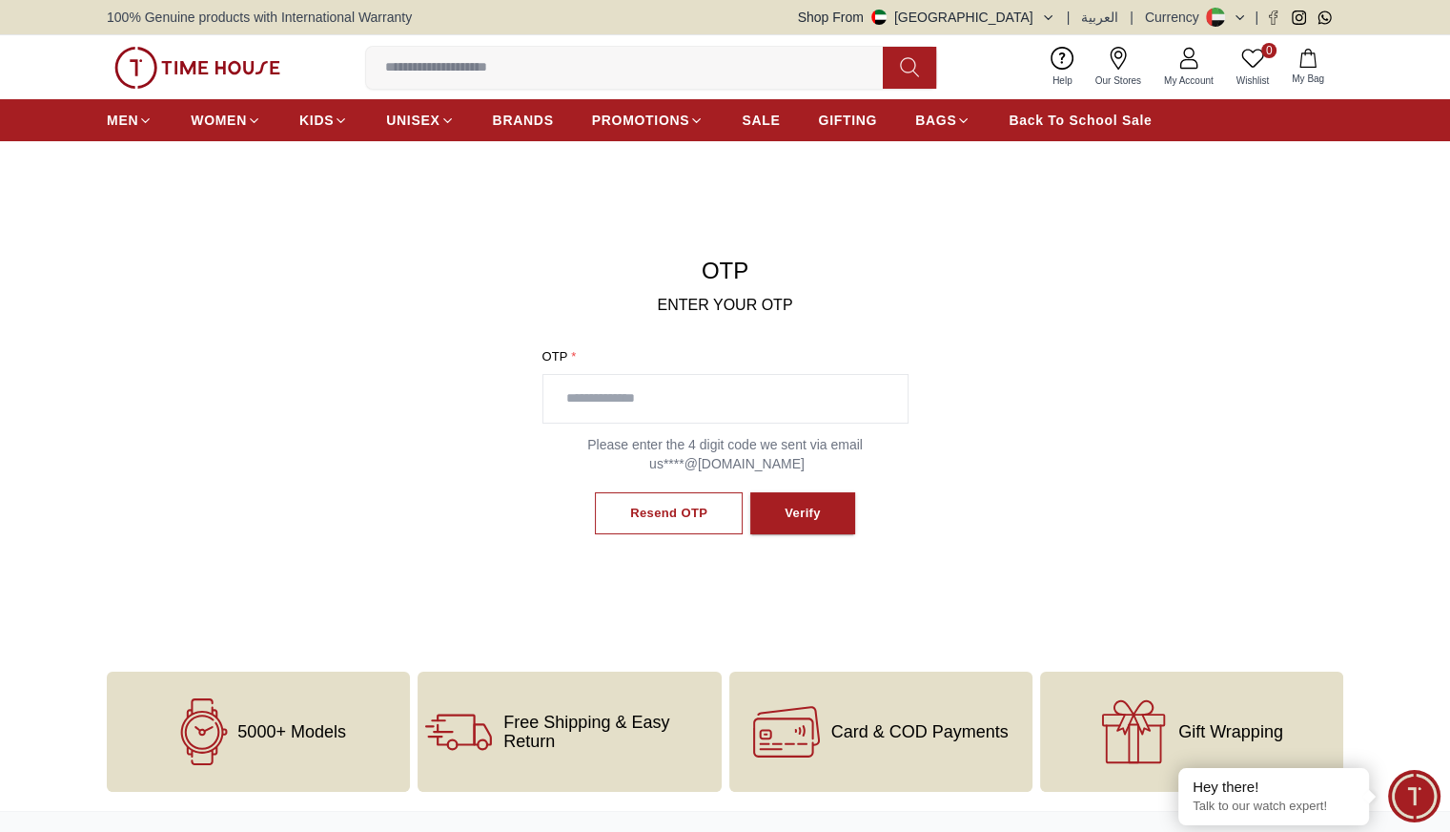
click at [1263, 66] on icon at bounding box center [1253, 58] width 23 height 23
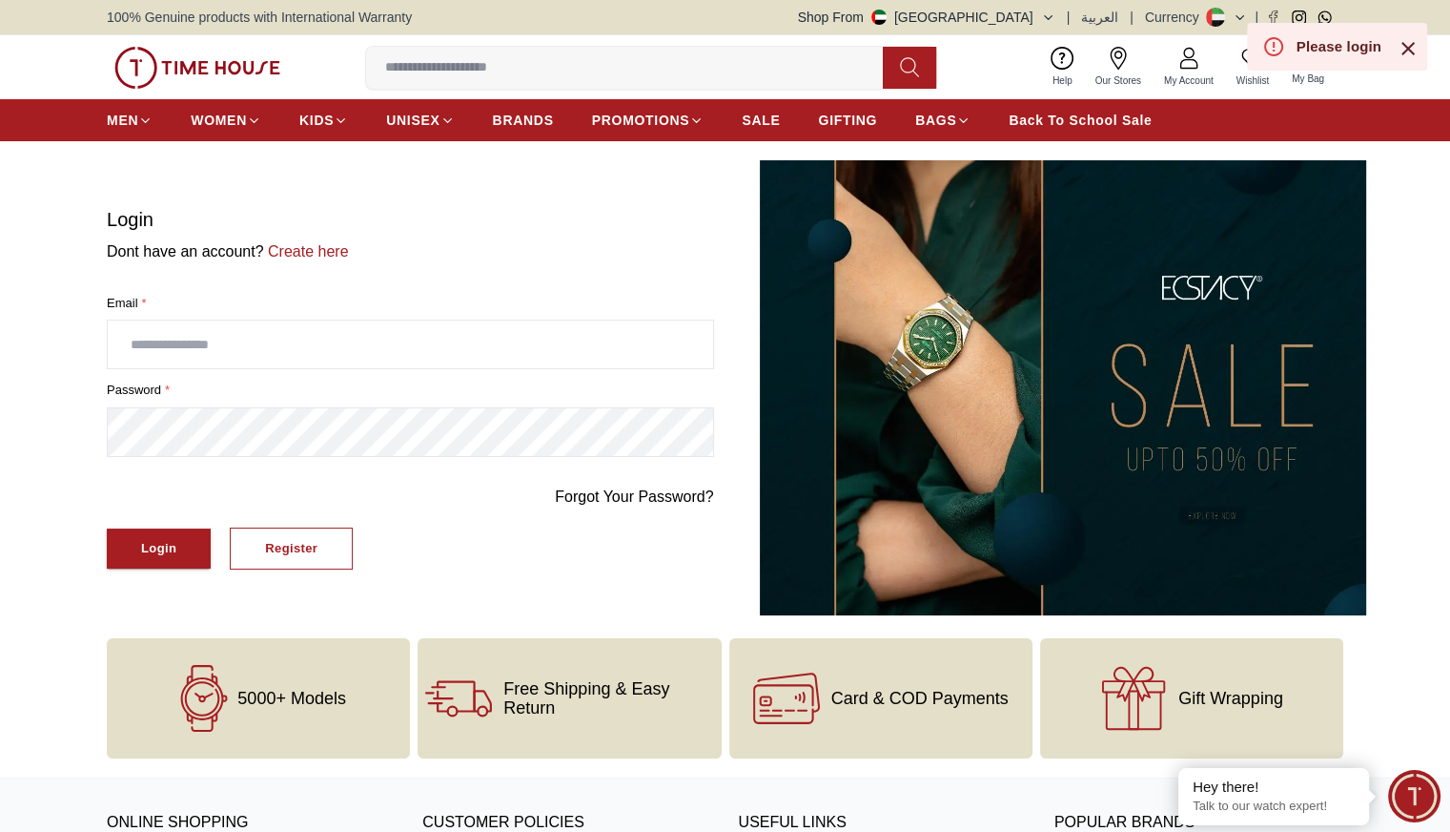
click at [1195, 54] on icon at bounding box center [1189, 58] width 23 height 23
click at [488, 347] on input "text" at bounding box center [411, 344] width 606 height 48
type input "**********"
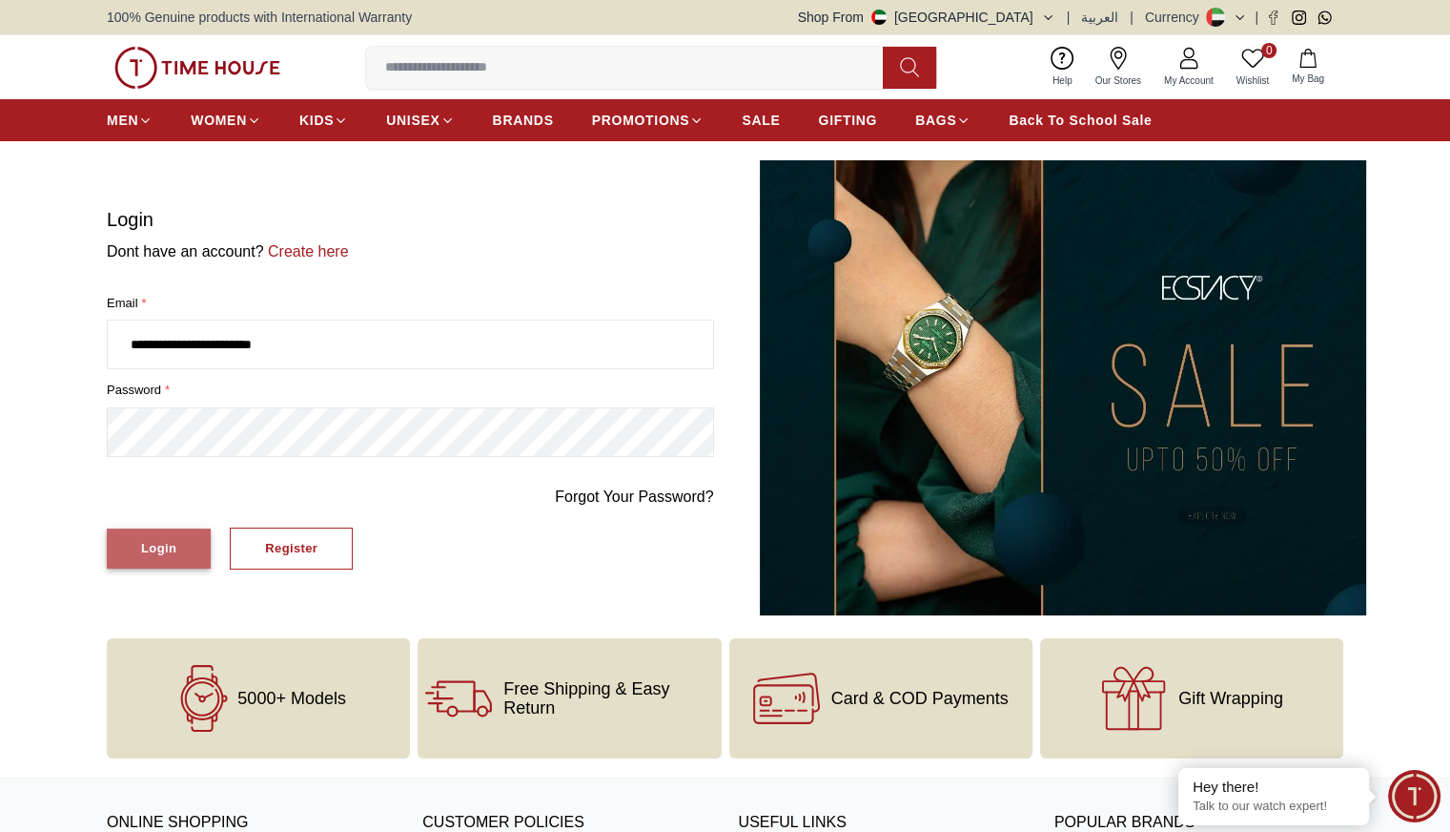
click at [157, 555] on div "Login" at bounding box center [158, 549] width 35 height 22
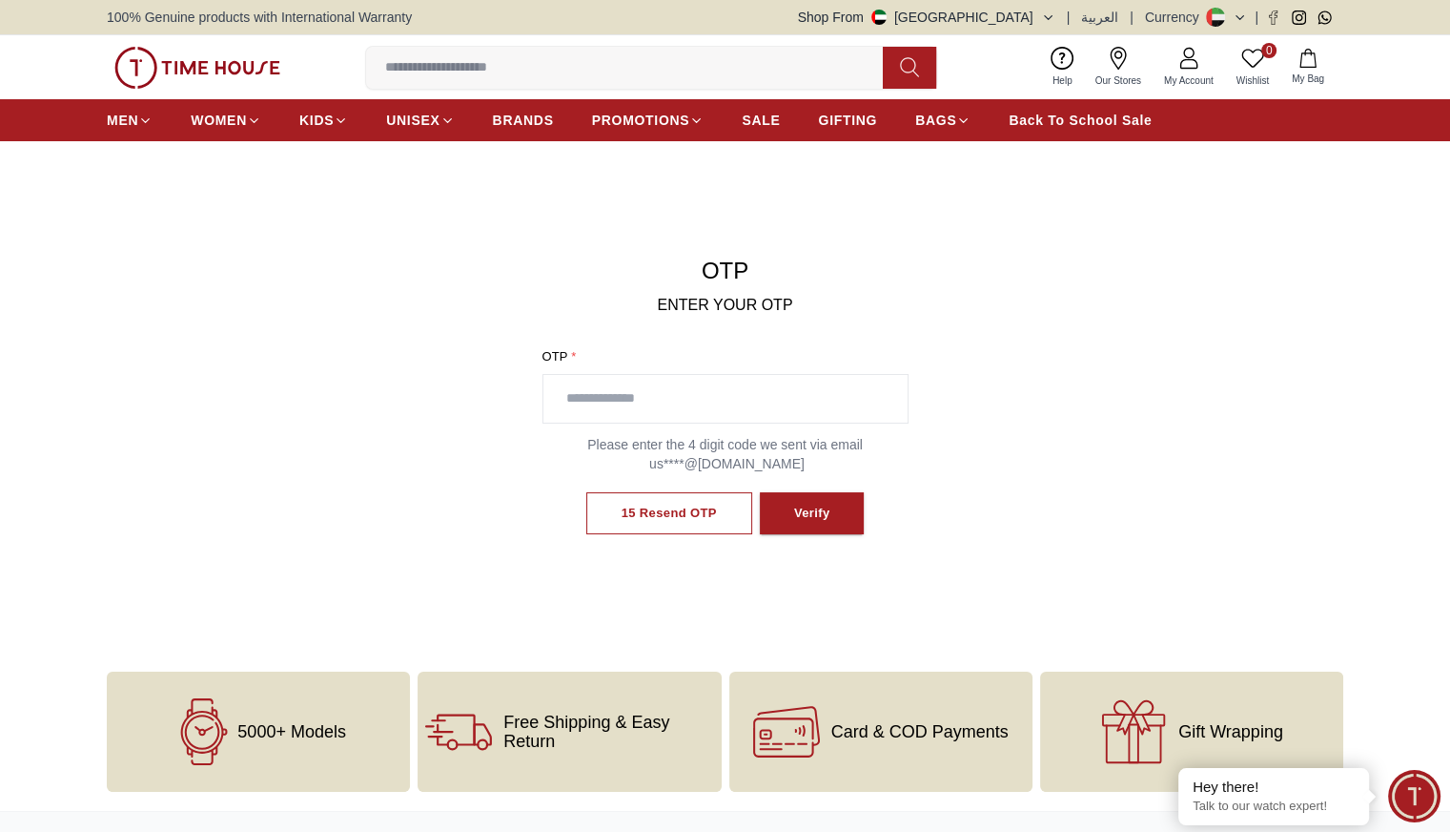
click at [1198, 68] on icon at bounding box center [1189, 58] width 23 height 23
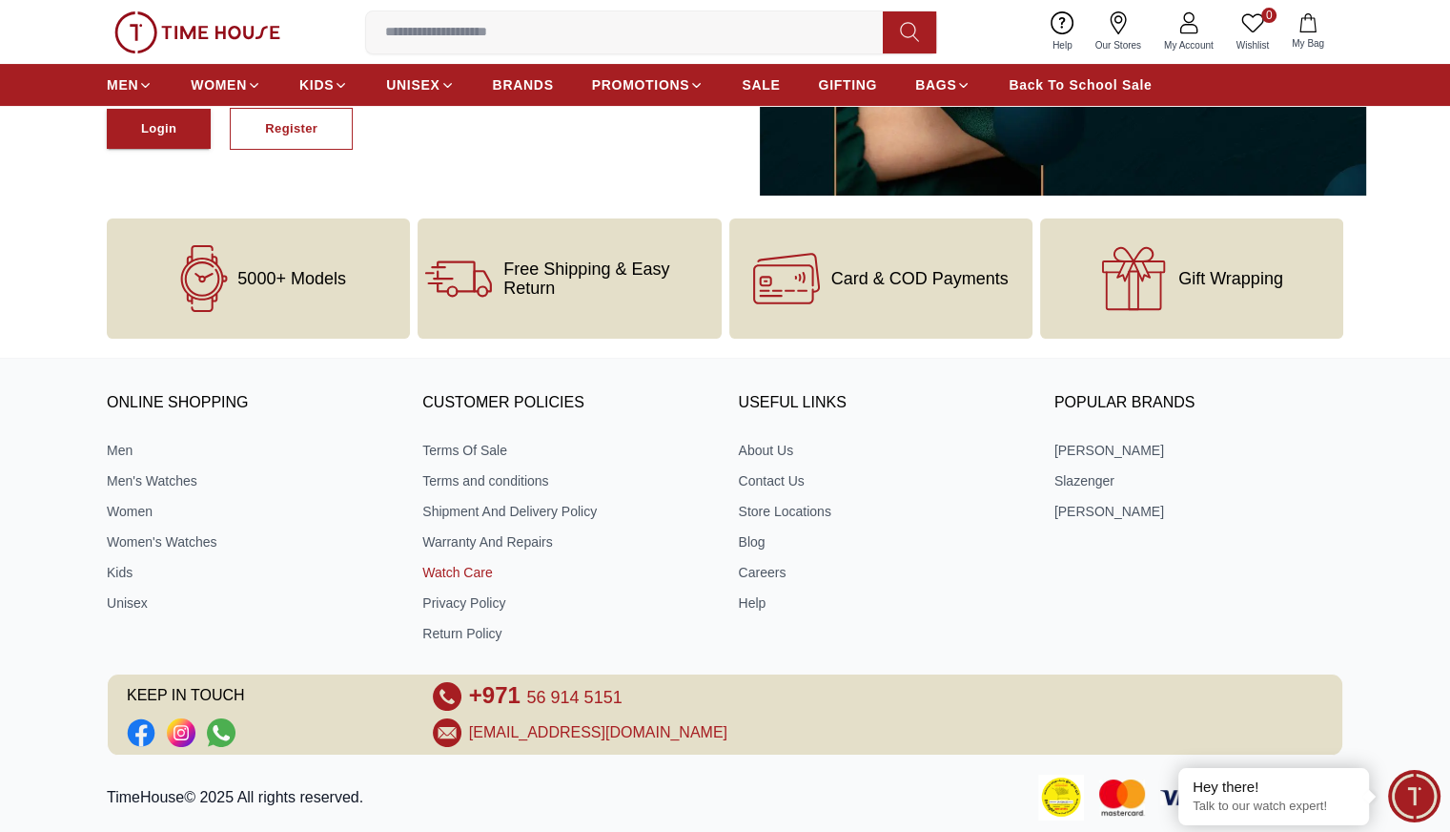
scroll to position [511, 0]
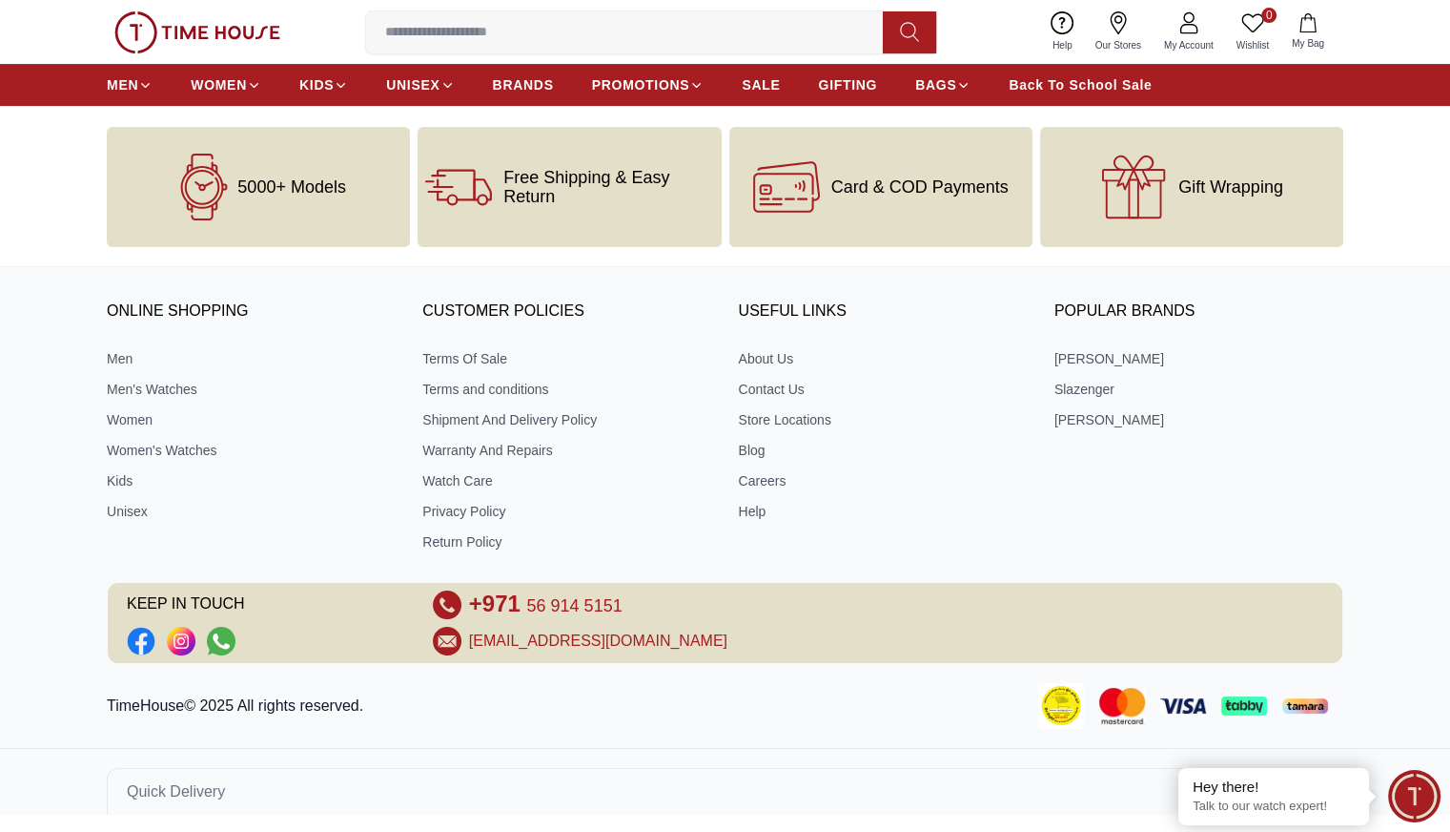
click at [607, 633] on link "[EMAIL_ADDRESS][DOMAIN_NAME]" at bounding box center [598, 640] width 258 height 23
click at [1122, 477] on div "Popular Brands Lee Cooper Slazenger Kenneth Scott" at bounding box center [1199, 425] width 289 height 254
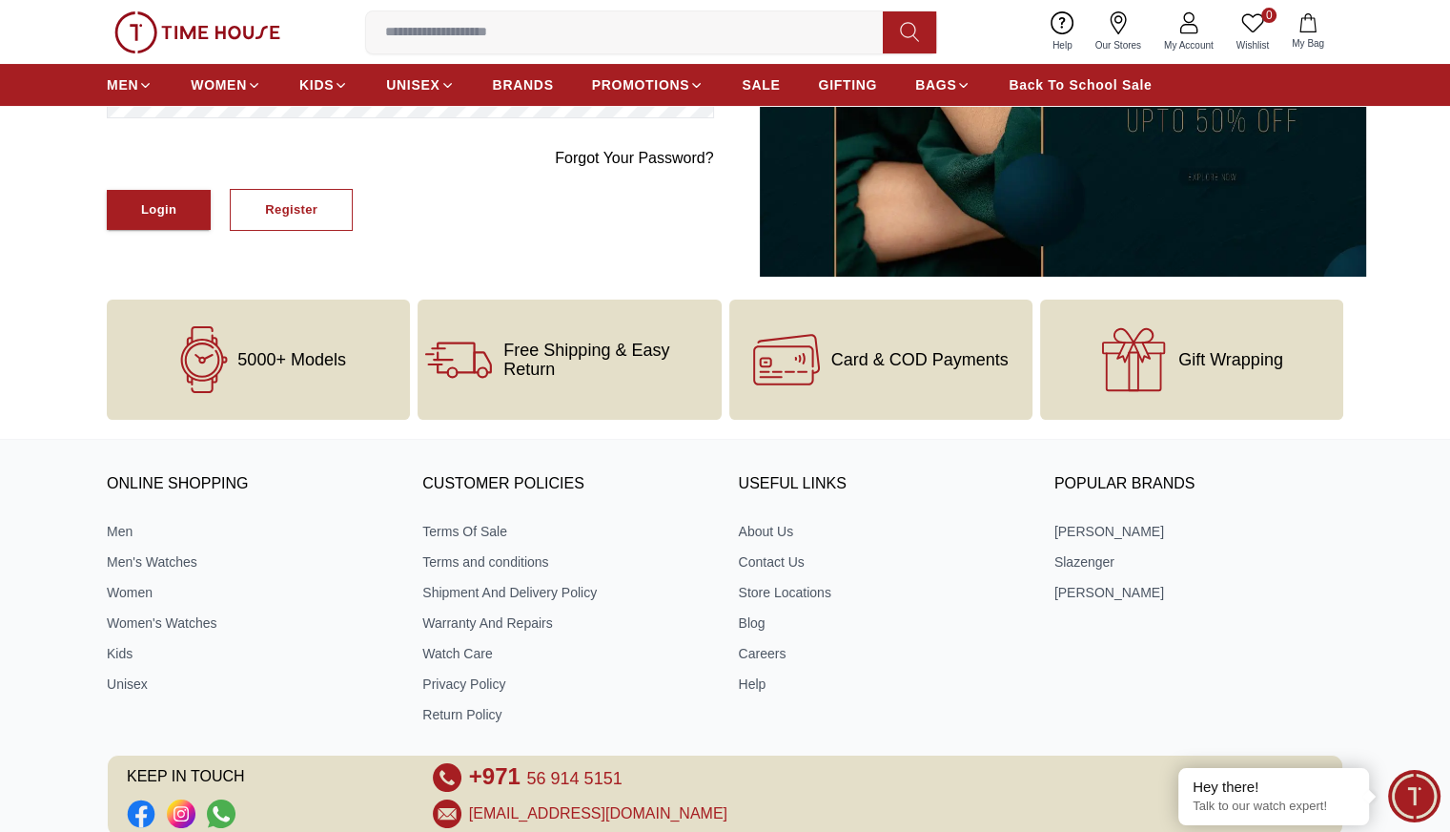
scroll to position [0, 0]
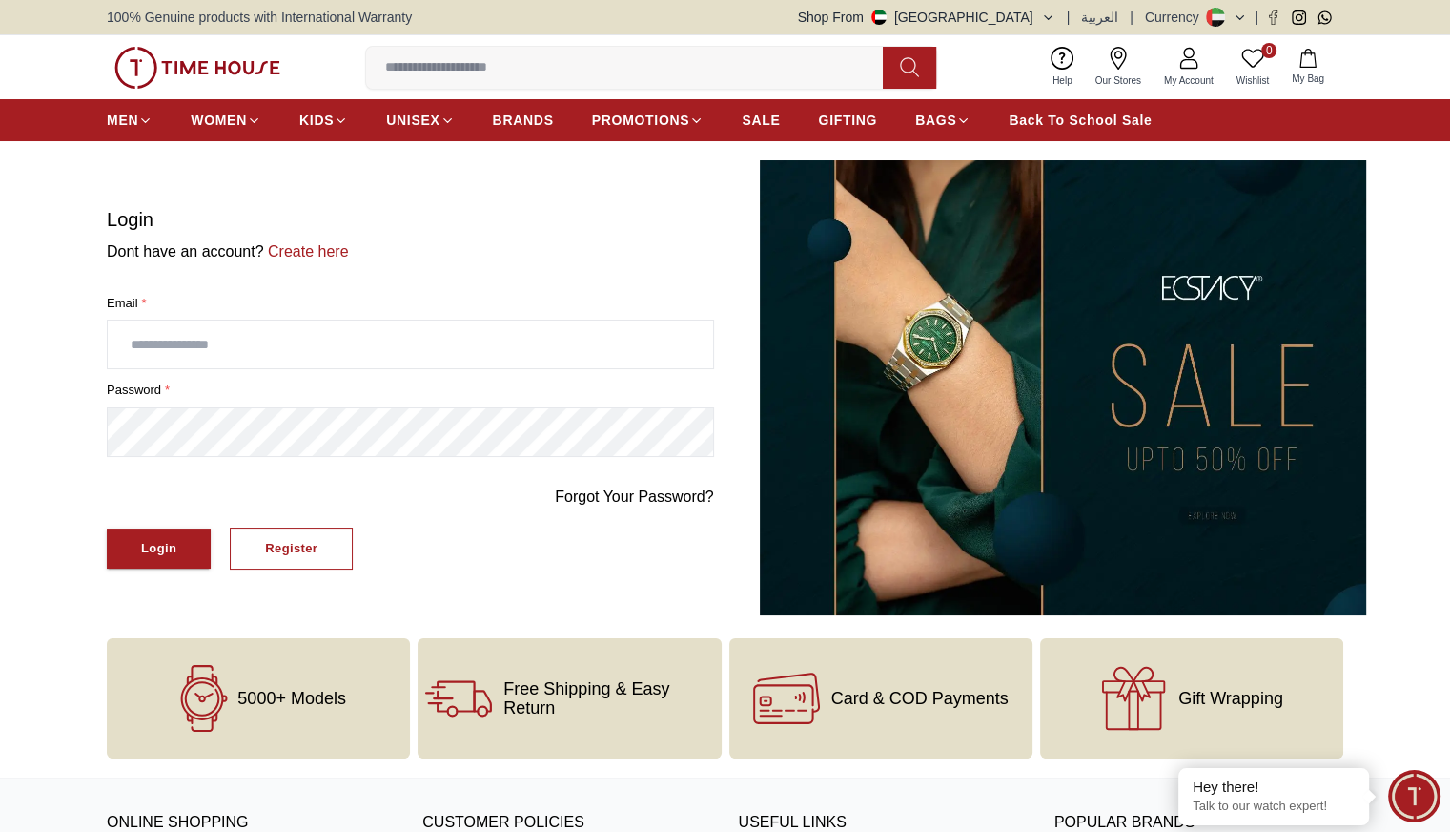
click at [471, 360] on input "text" at bounding box center [411, 344] width 606 height 48
click at [503, 344] on input "text" at bounding box center [411, 344] width 606 height 48
type input "**********"
click at [259, 543] on button "Register" at bounding box center [291, 548] width 123 height 43
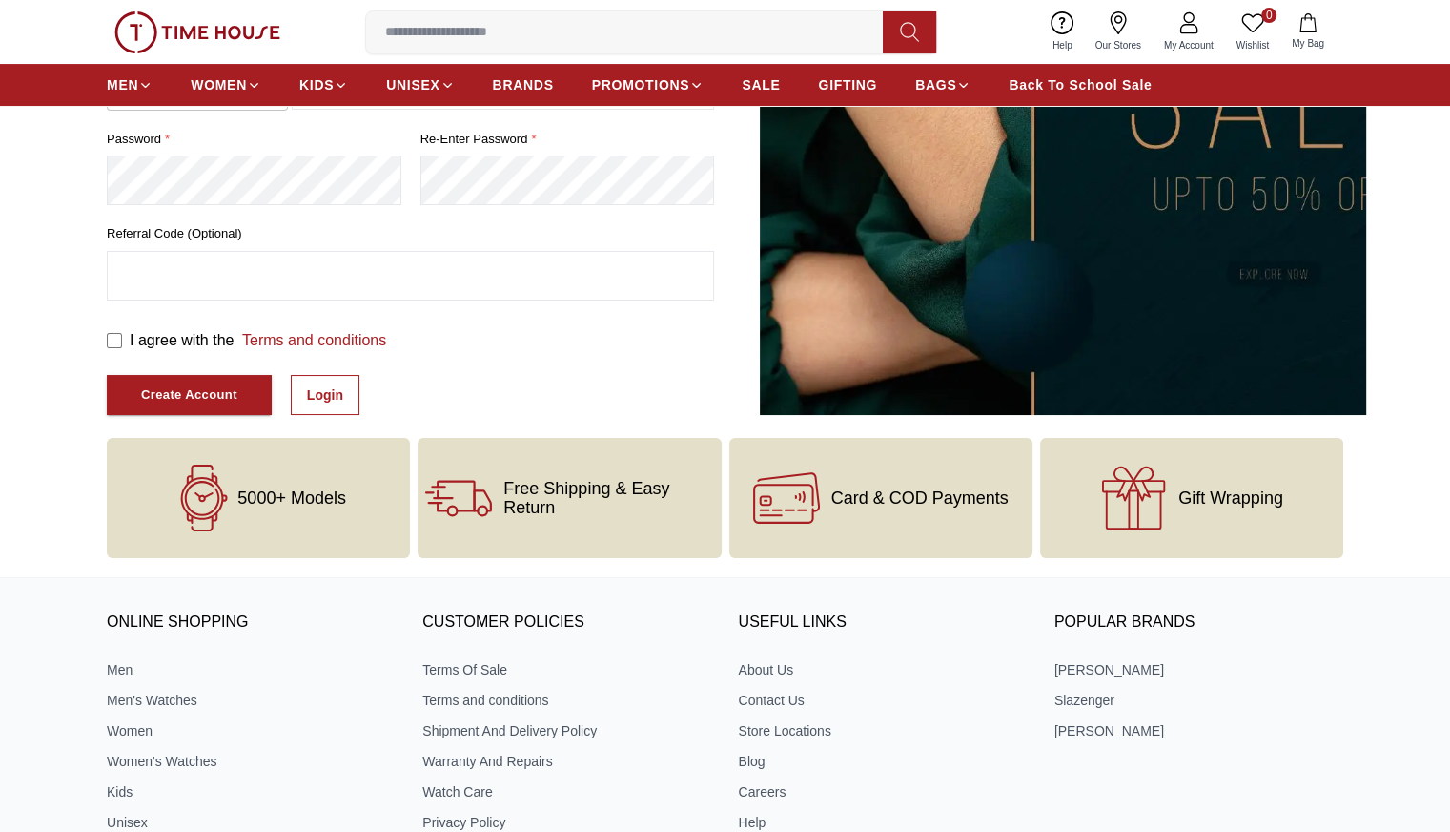
scroll to position [389, 0]
click at [308, 408] on link "Login" at bounding box center [325, 395] width 69 height 40
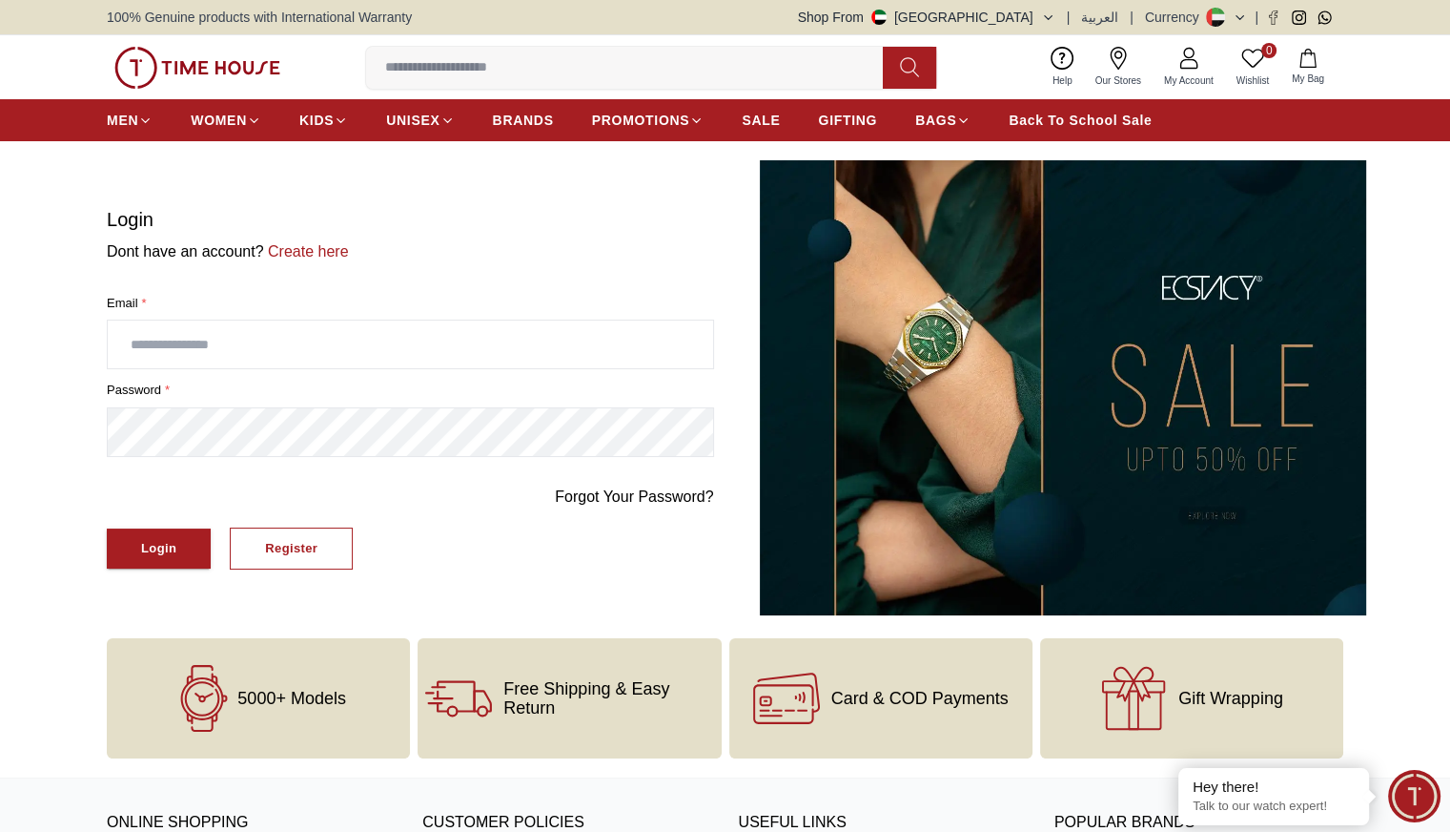
click at [296, 341] on input "text" at bounding box center [411, 344] width 606 height 48
type input "**********"
click at [175, 547] on div "Login" at bounding box center [158, 549] width 35 height 22
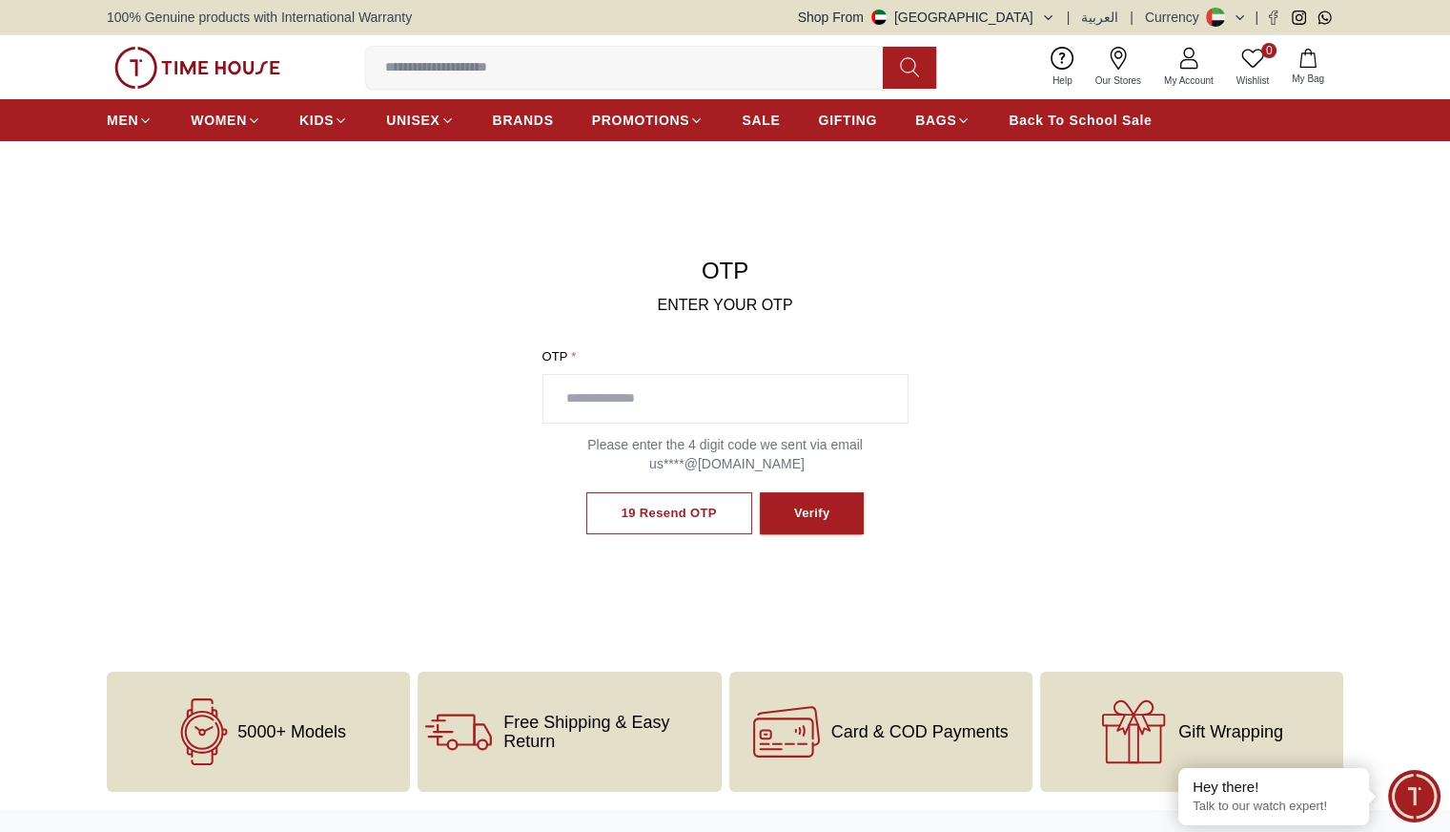
click at [1186, 71] on link "My Account" at bounding box center [1189, 67] width 72 height 49
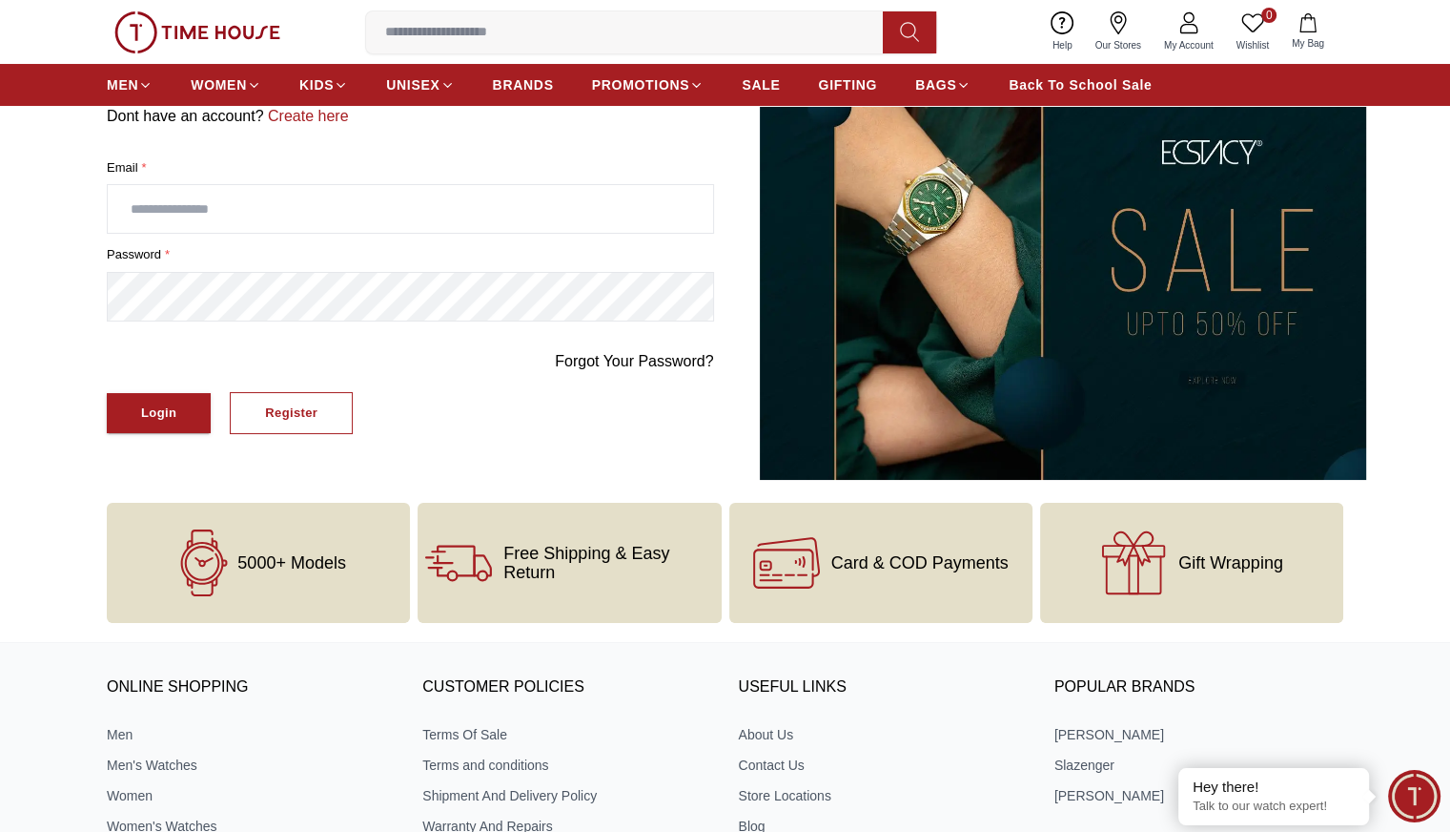
scroll to position [137, 0]
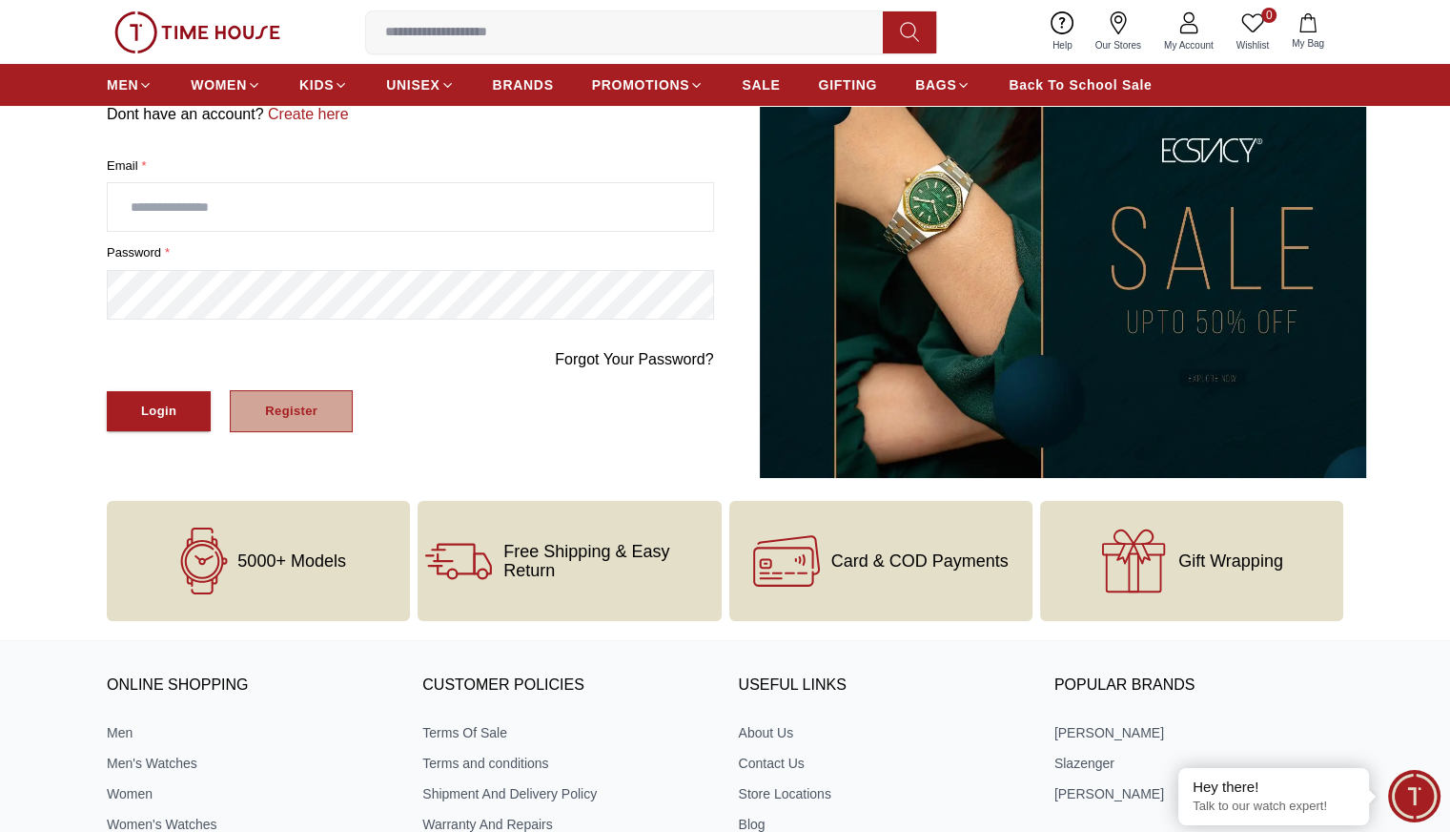
click at [287, 412] on div "Register" at bounding box center [291, 412] width 52 height 22
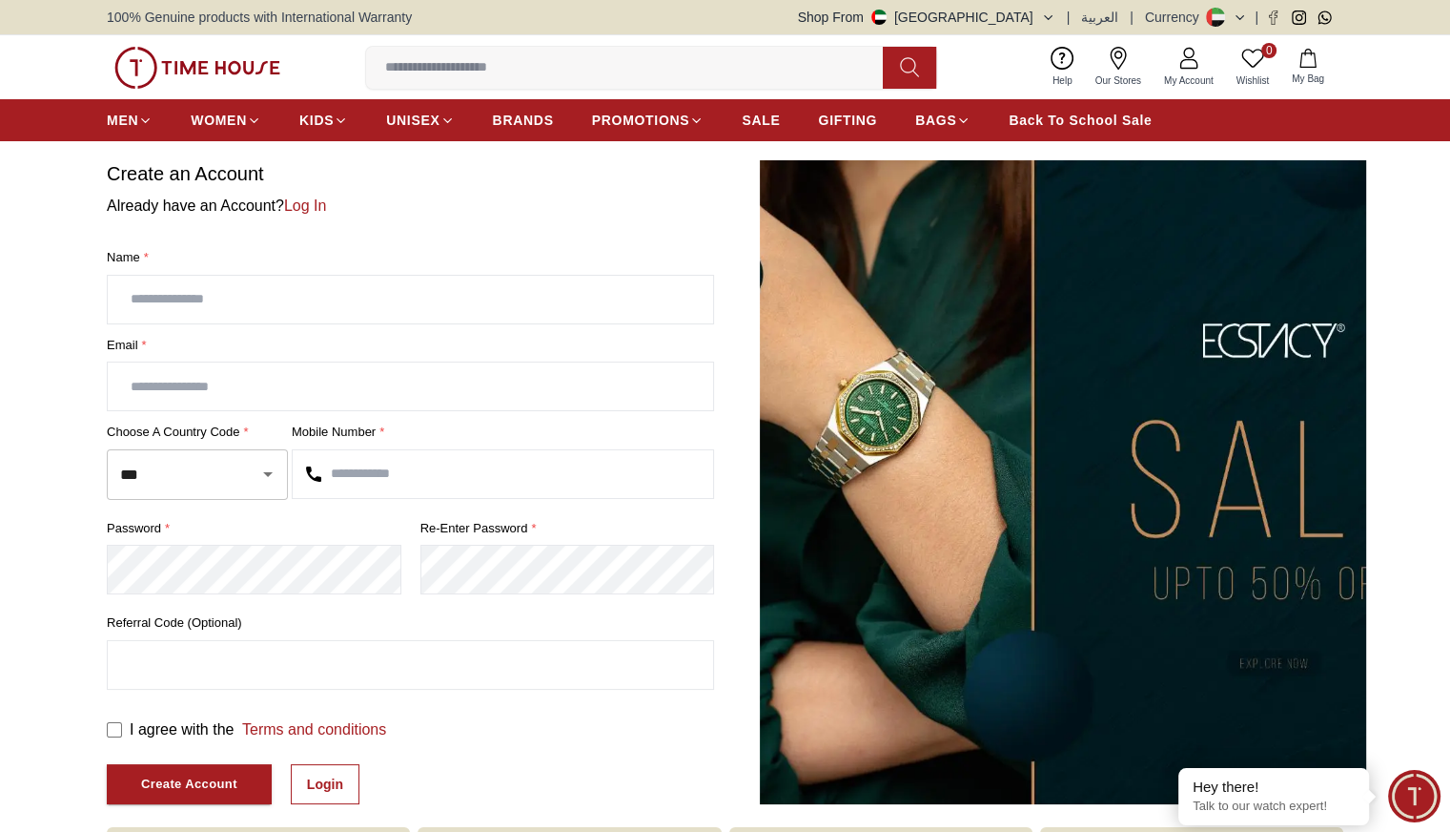
click at [290, 308] on input "text" at bounding box center [411, 300] width 606 height 48
type input "*******"
click at [206, 407] on input "text" at bounding box center [411, 386] width 606 height 48
type input "*"
type input "**********"
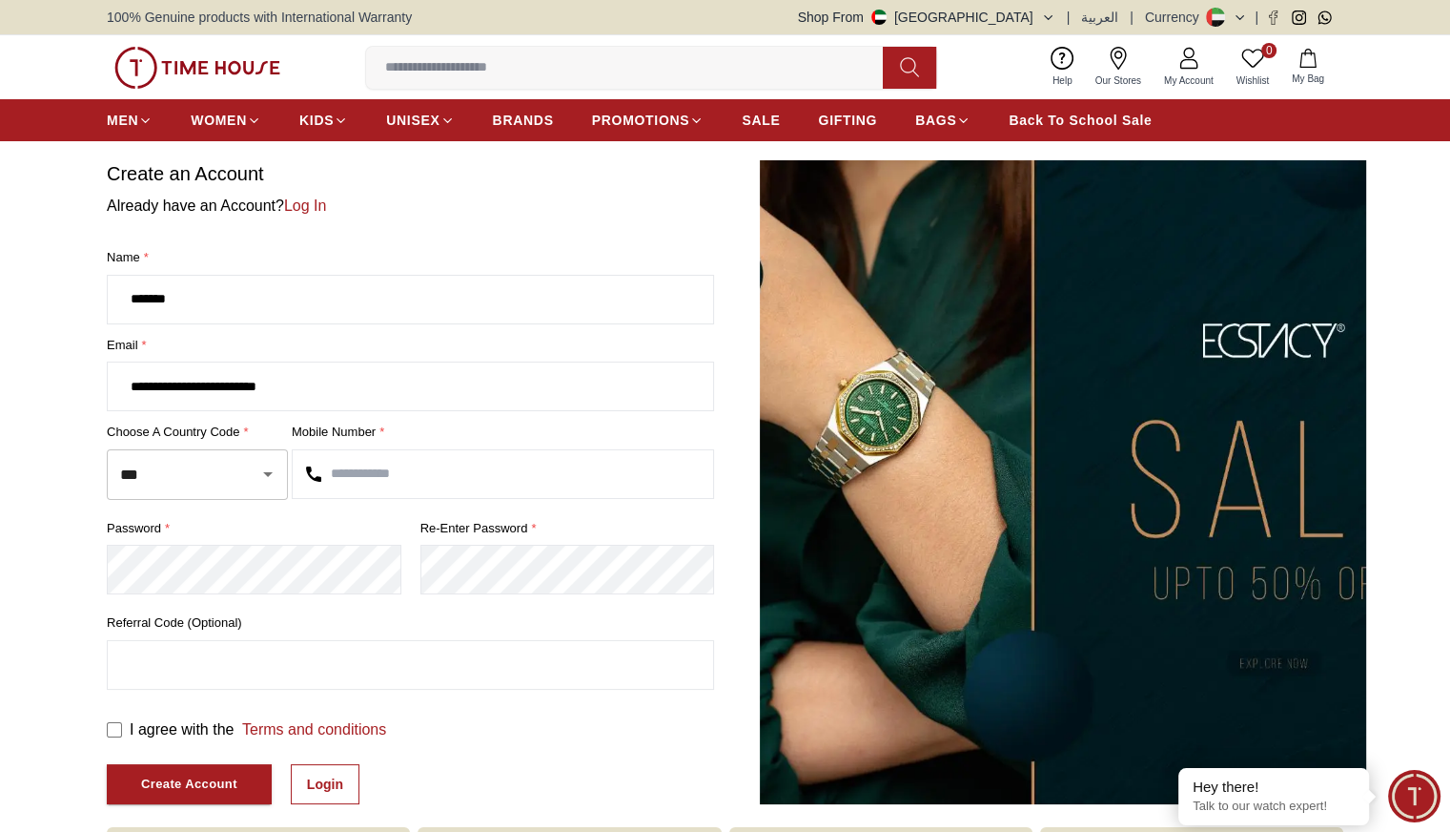
click at [355, 473] on input "text" at bounding box center [503, 474] width 421 height 48
click at [195, 783] on div "Create Account" at bounding box center [189, 784] width 96 height 22
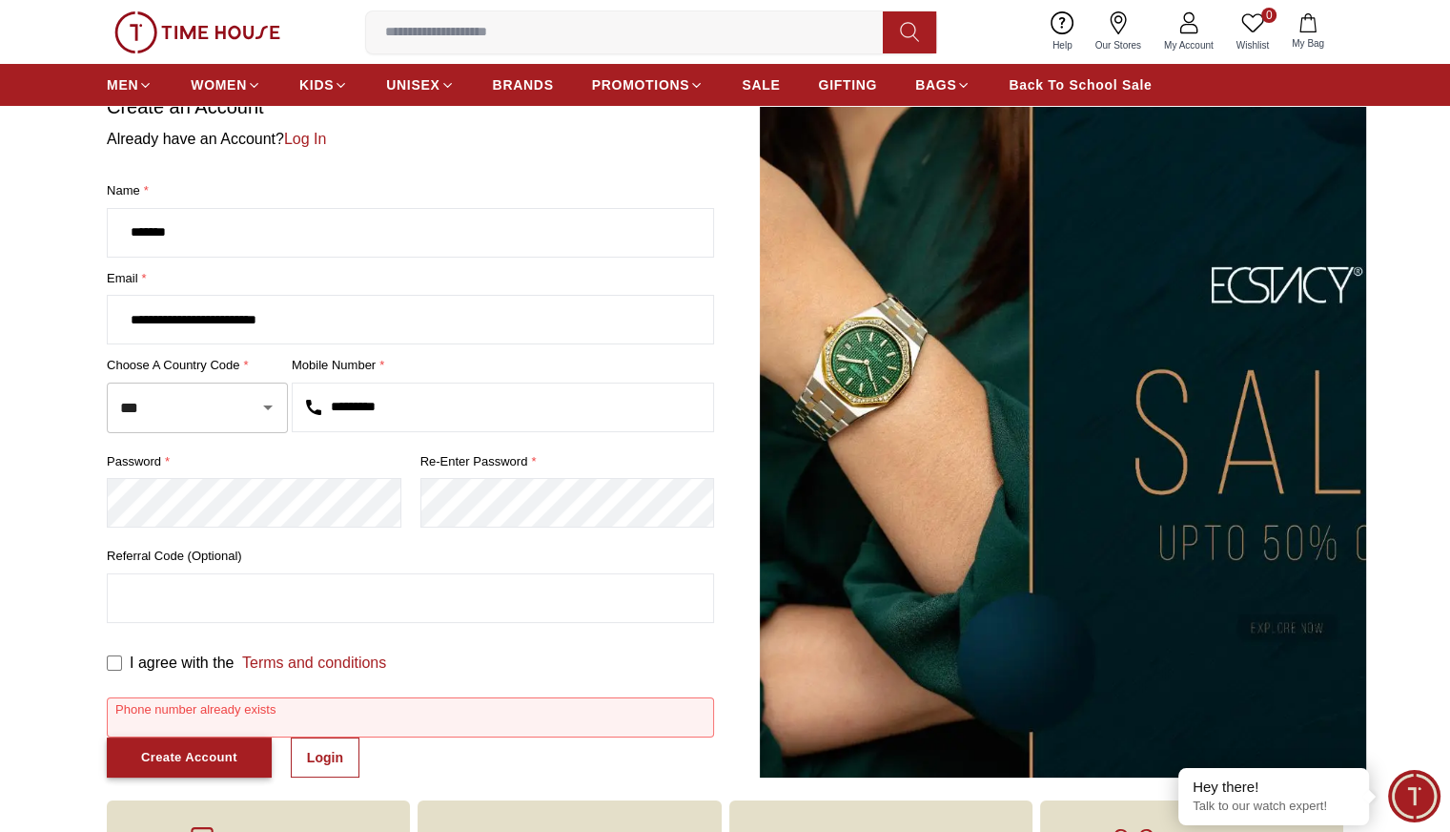
scroll to position [69, 0]
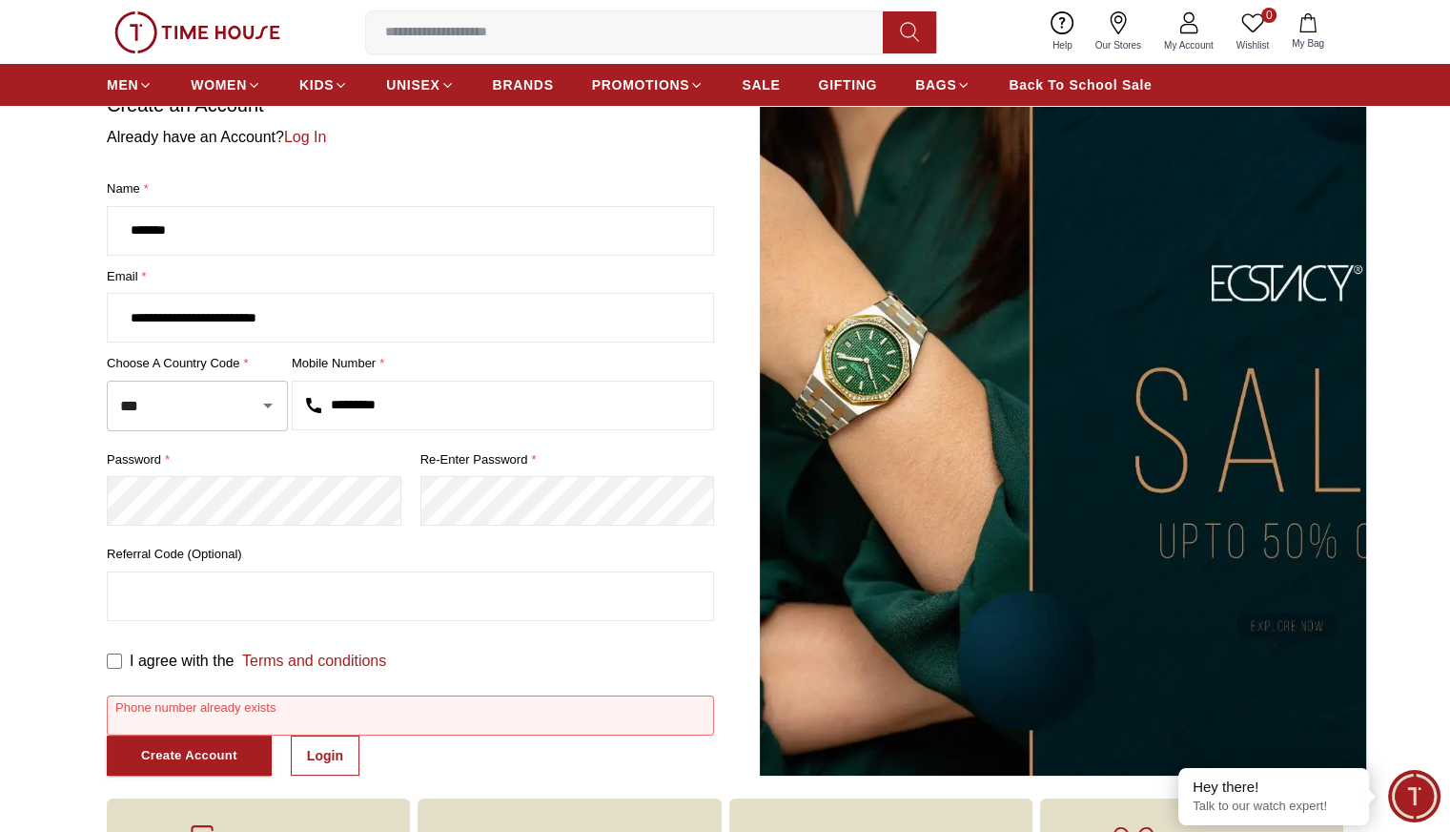
click at [448, 408] on input "*********" at bounding box center [503, 405] width 421 height 48
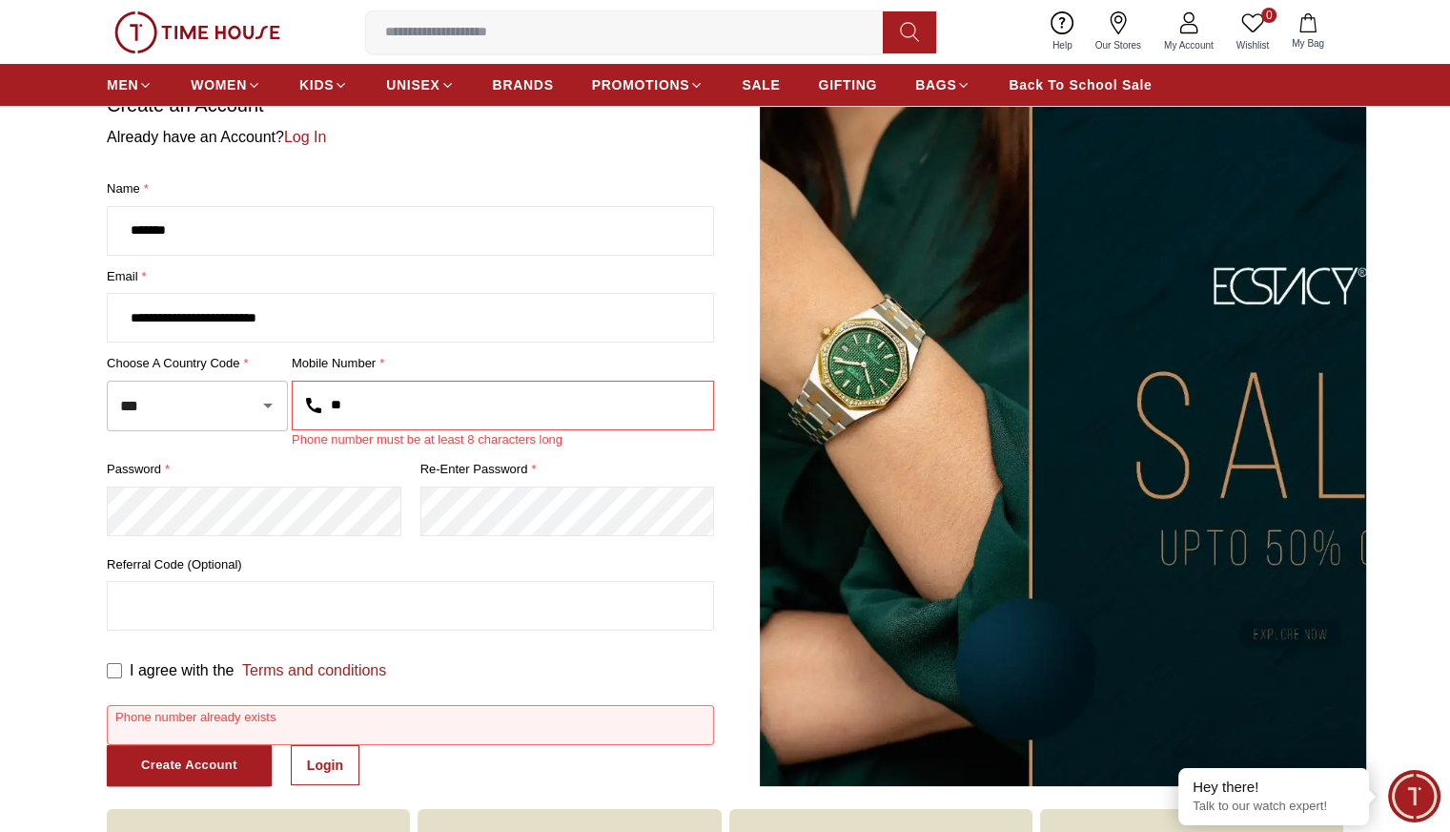
type input "*"
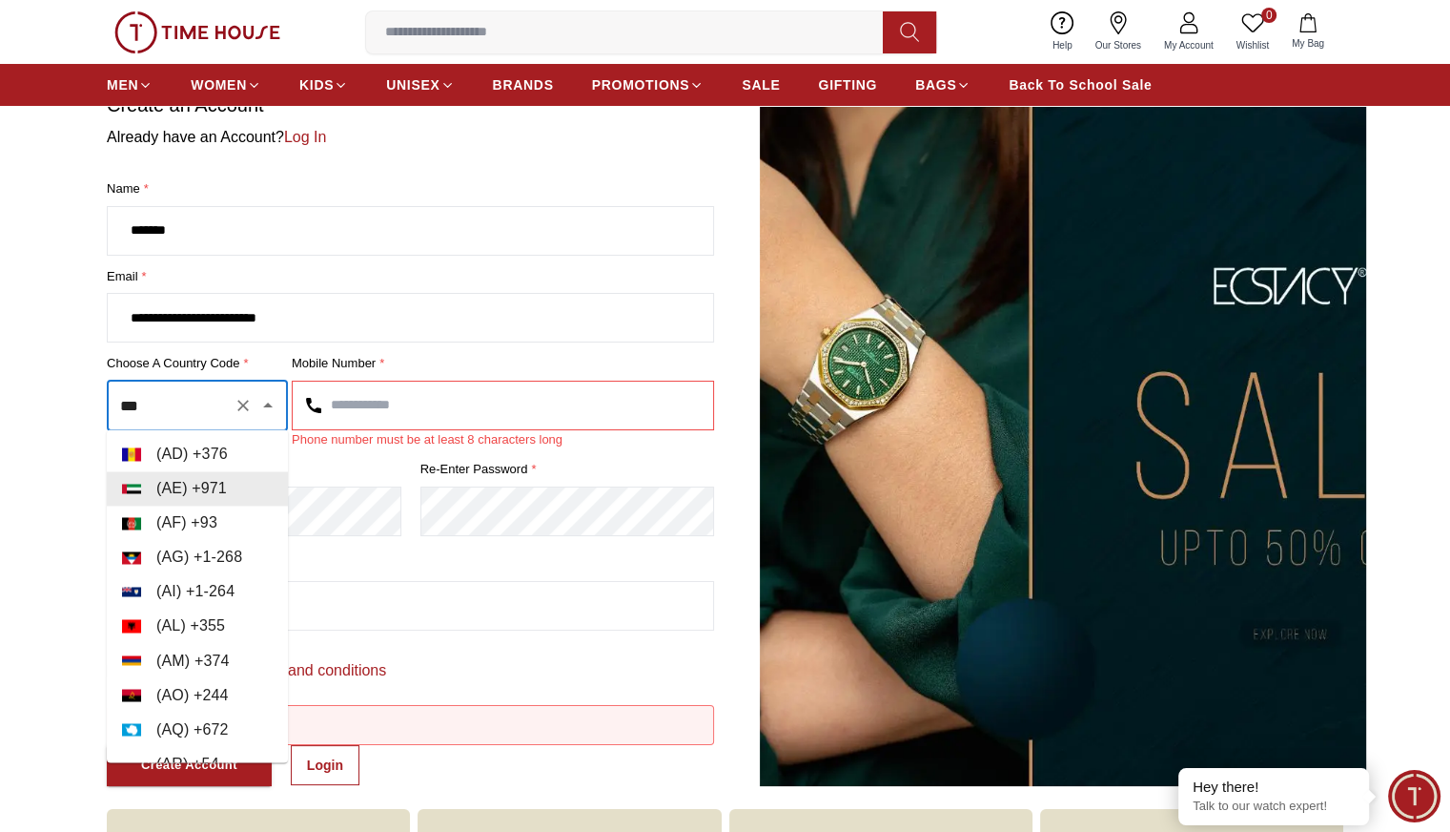
click at [225, 395] on input "***" at bounding box center [170, 405] width 111 height 33
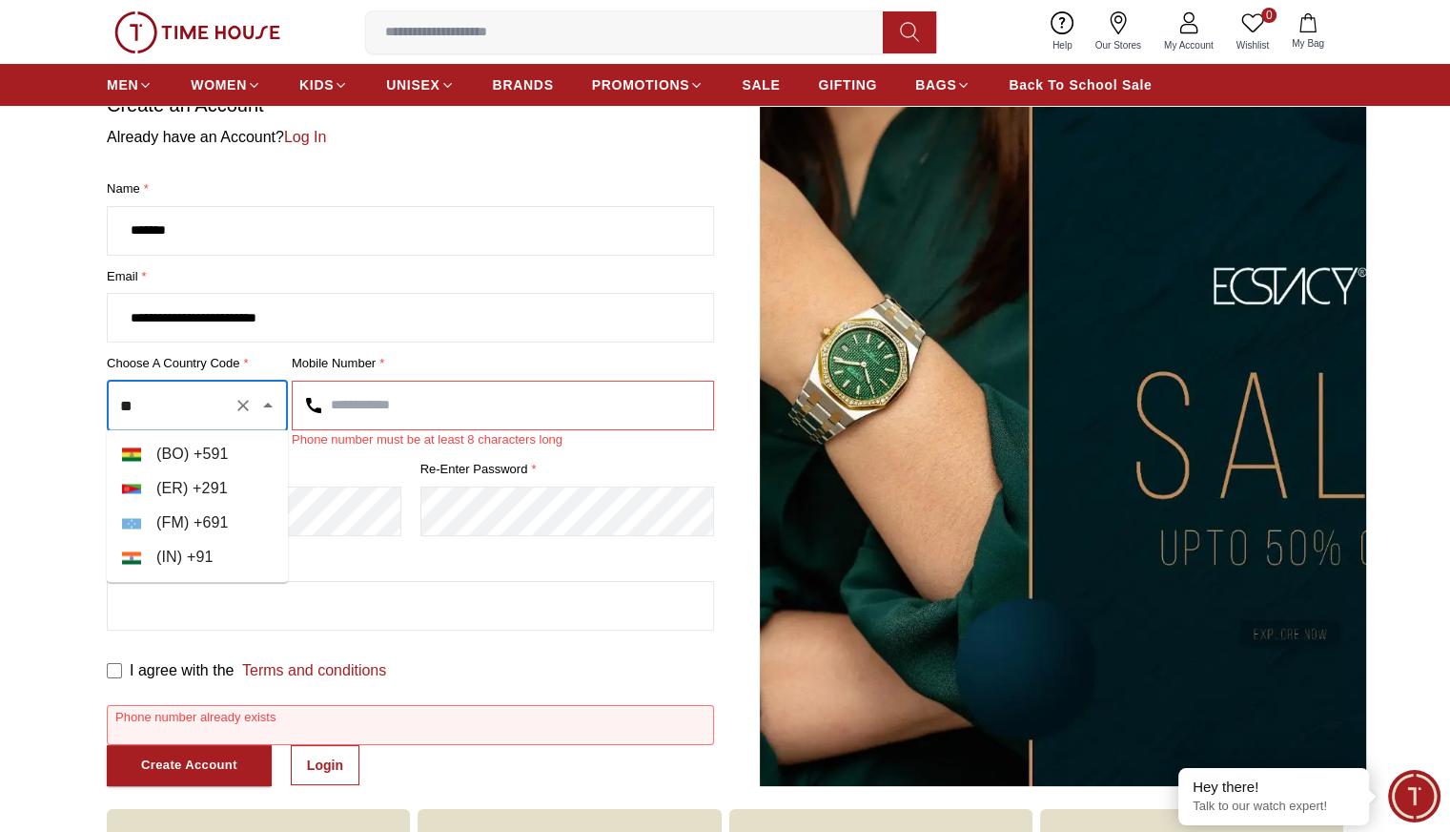
type input "***"
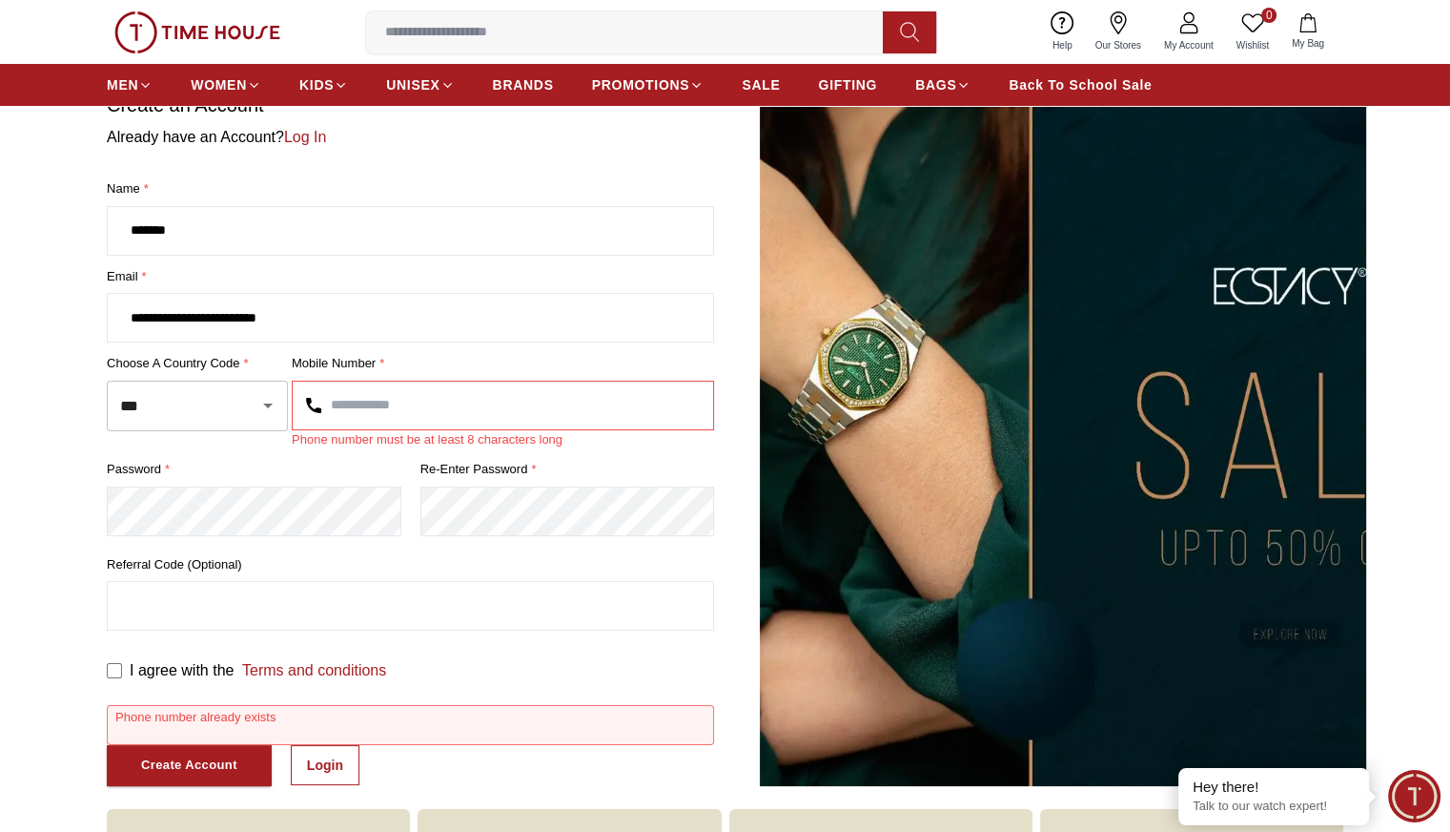
click at [381, 405] on input "text" at bounding box center [503, 405] width 421 height 48
type input "*"
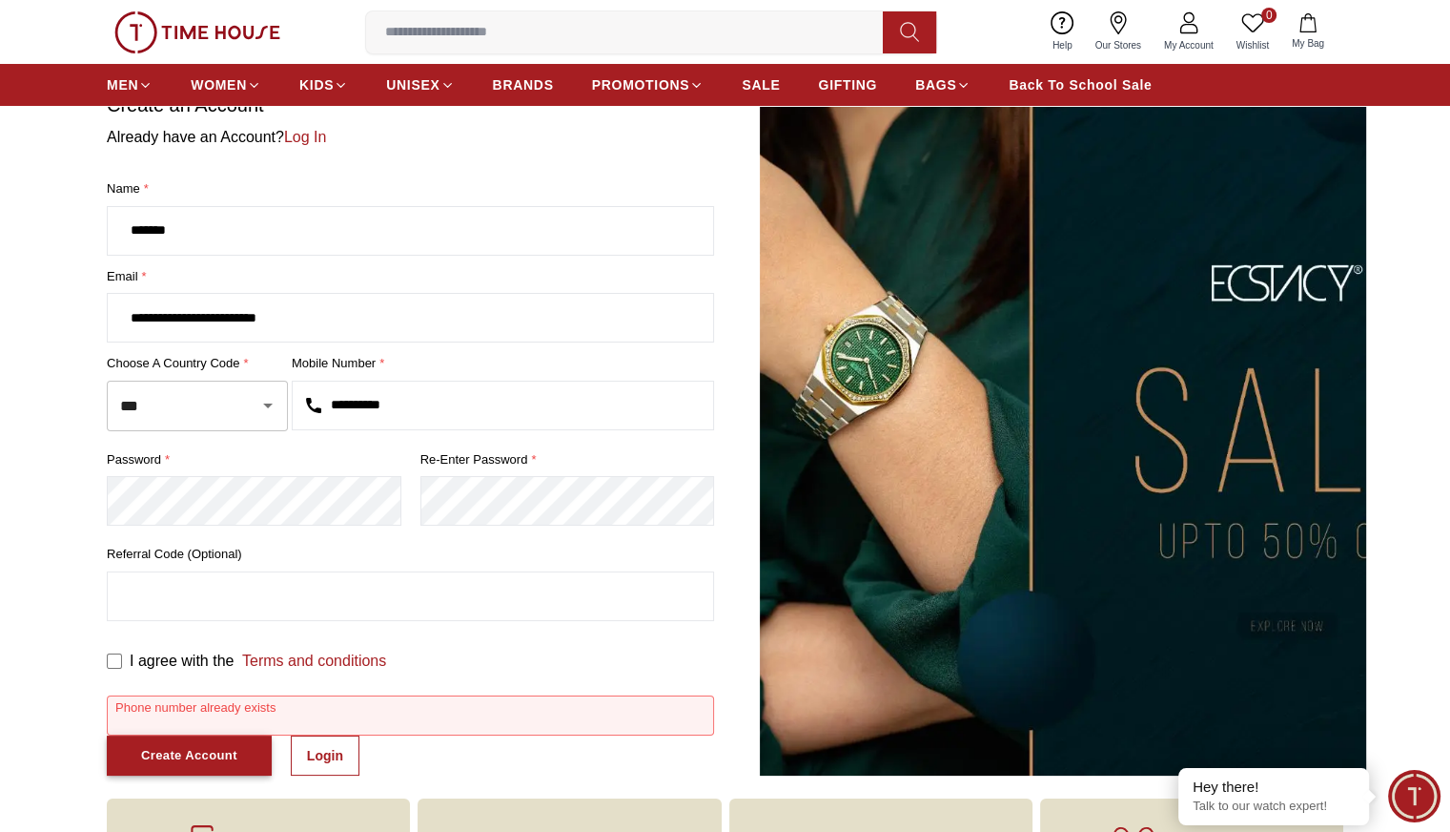
type input "**********"
click at [237, 756] on button "Create Account" at bounding box center [189, 755] width 165 height 41
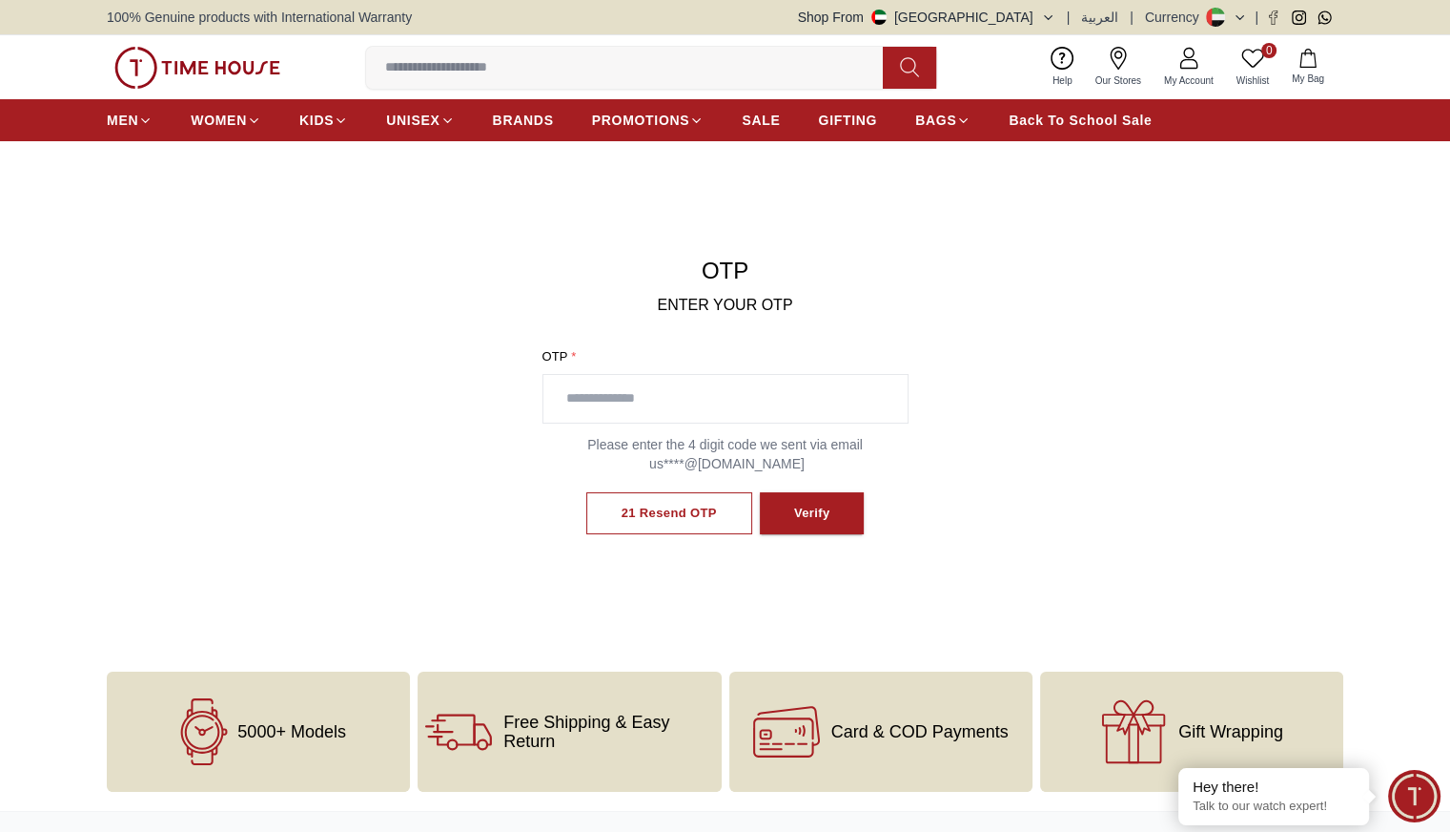
click at [652, 386] on input "text" at bounding box center [726, 399] width 364 height 48
type input "****"
click at [795, 503] on div "Verify" at bounding box center [812, 514] width 36 height 22
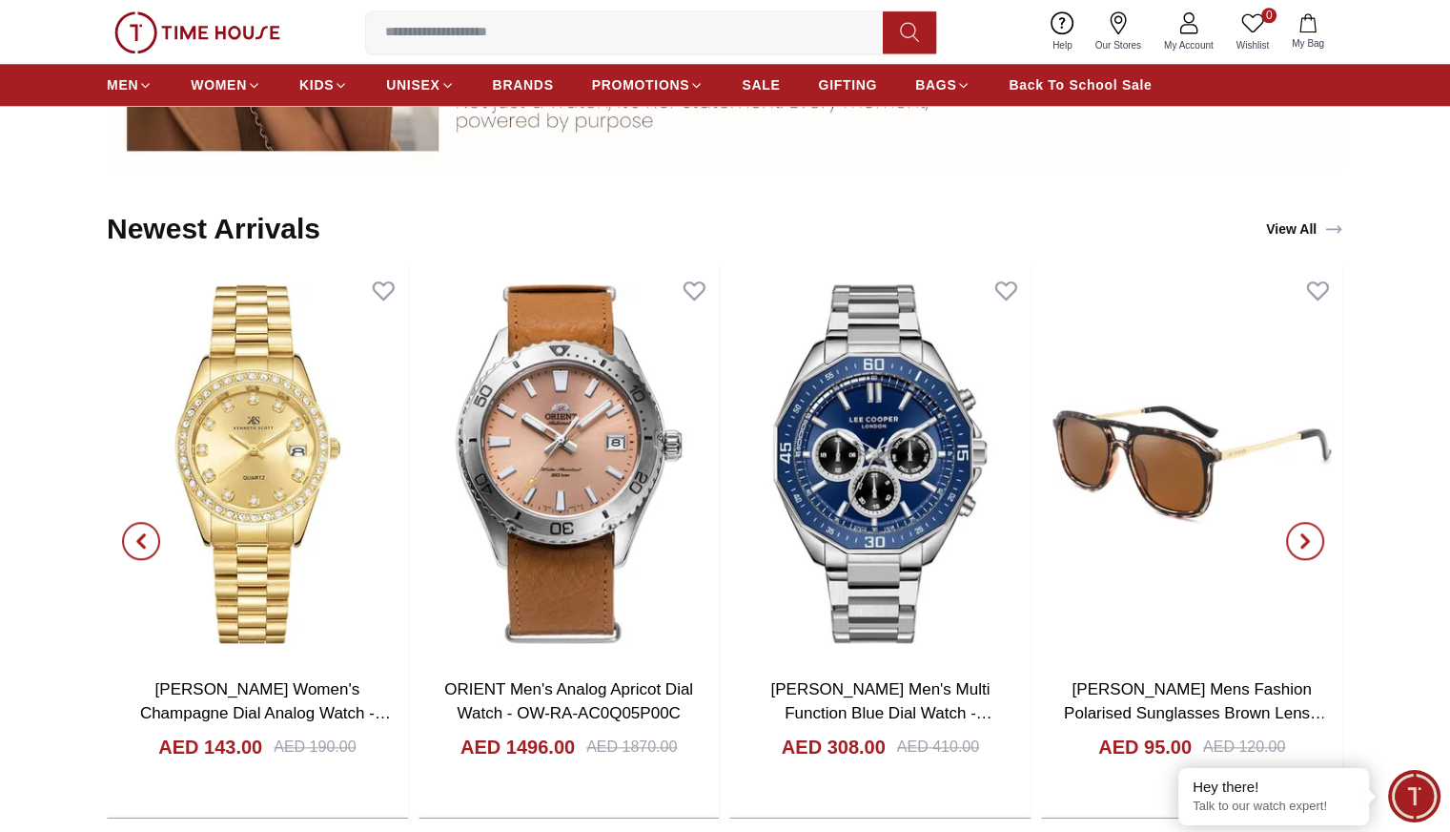
scroll to position [1953, 0]
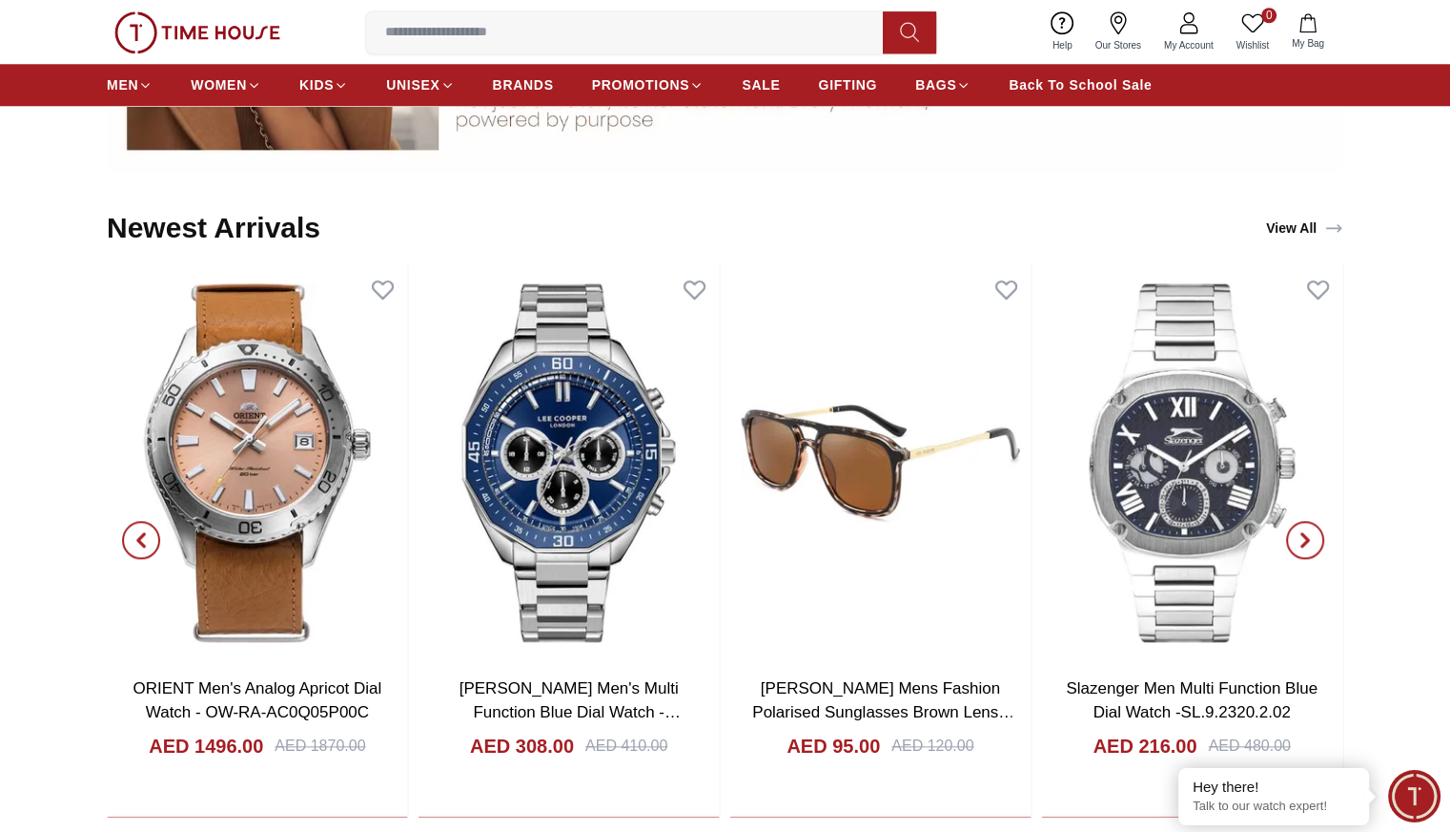
click at [573, 39] on input at bounding box center [632, 32] width 532 height 38
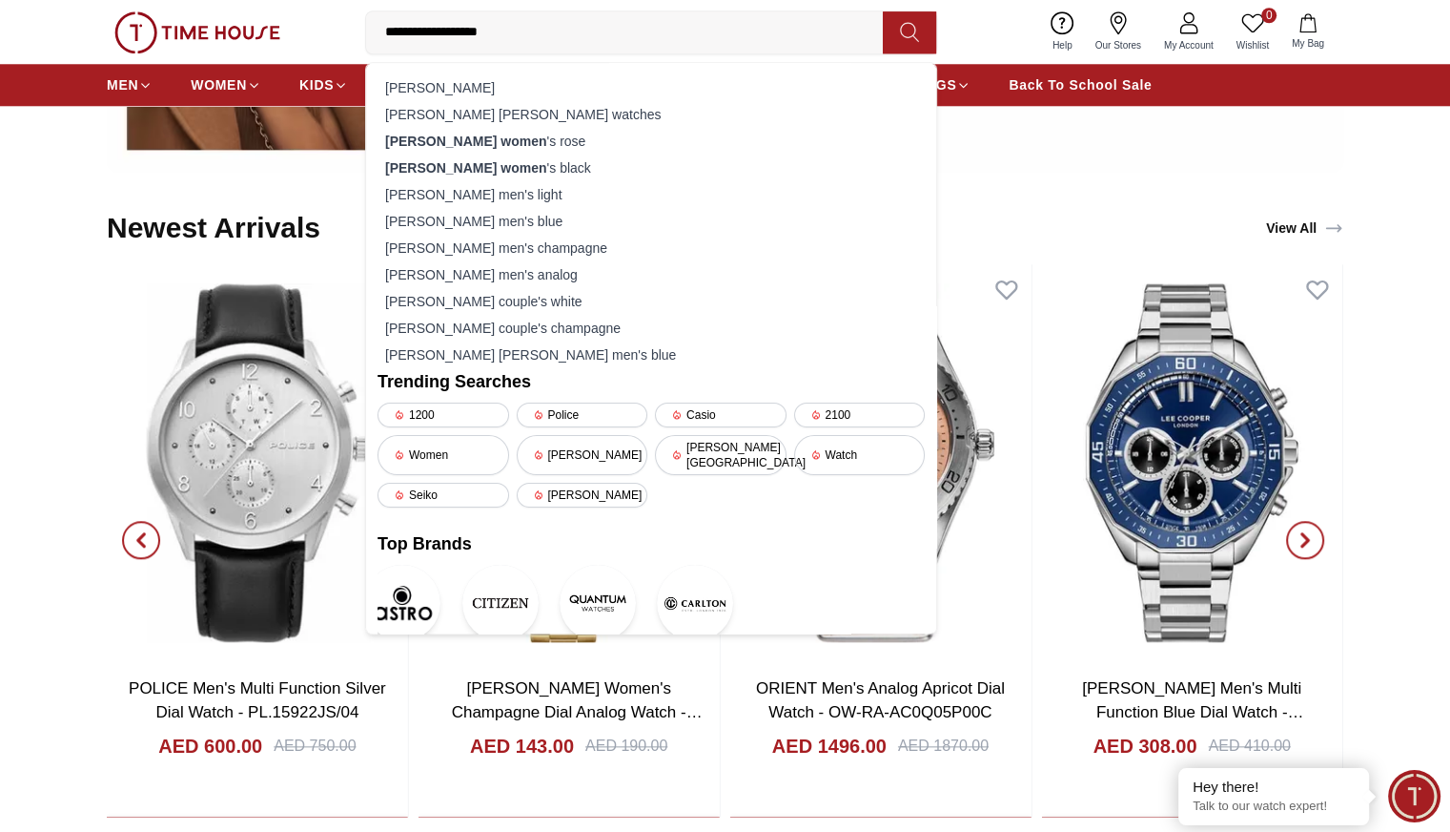
type input "**********"
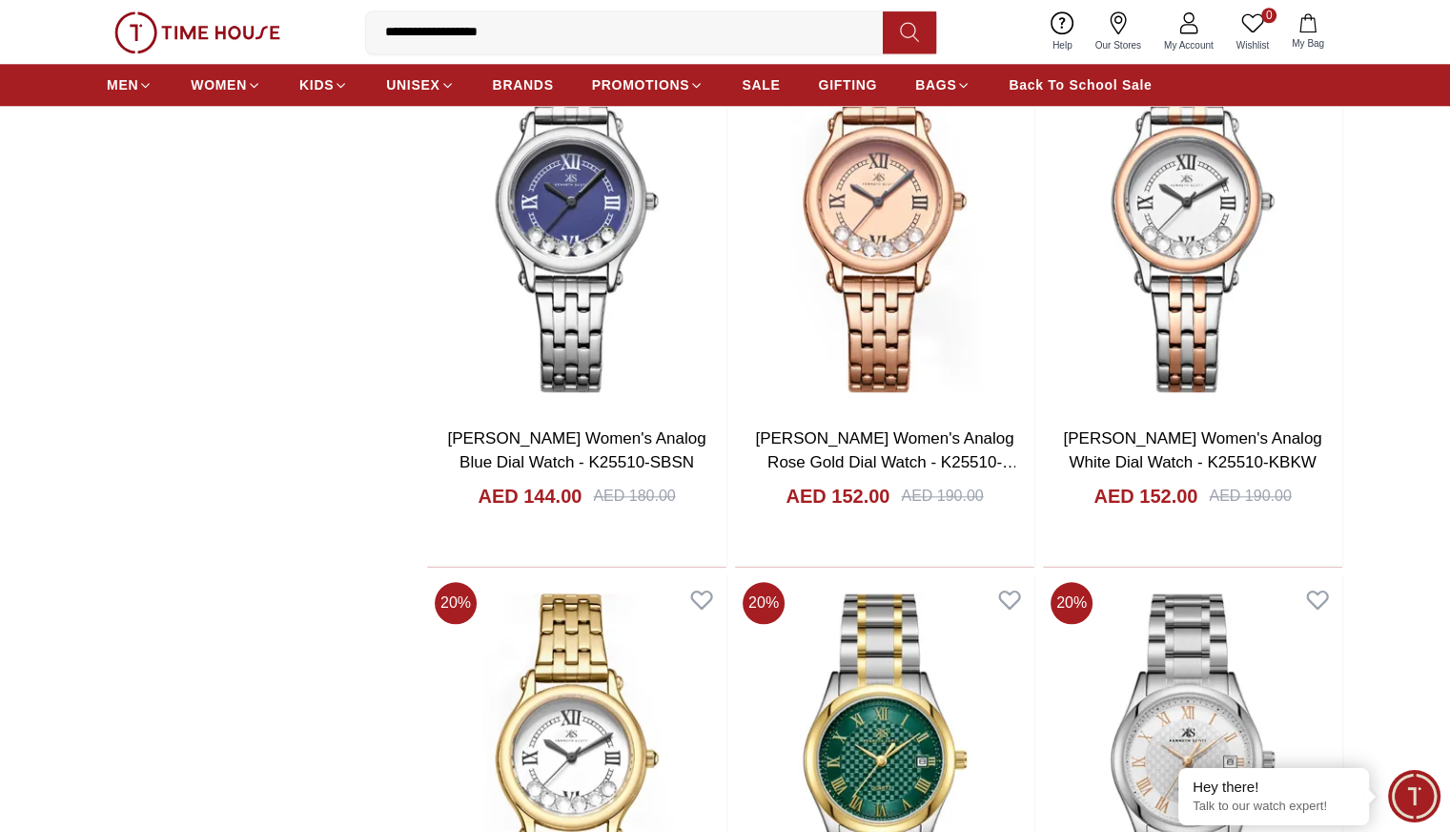
scroll to position [1934, 0]
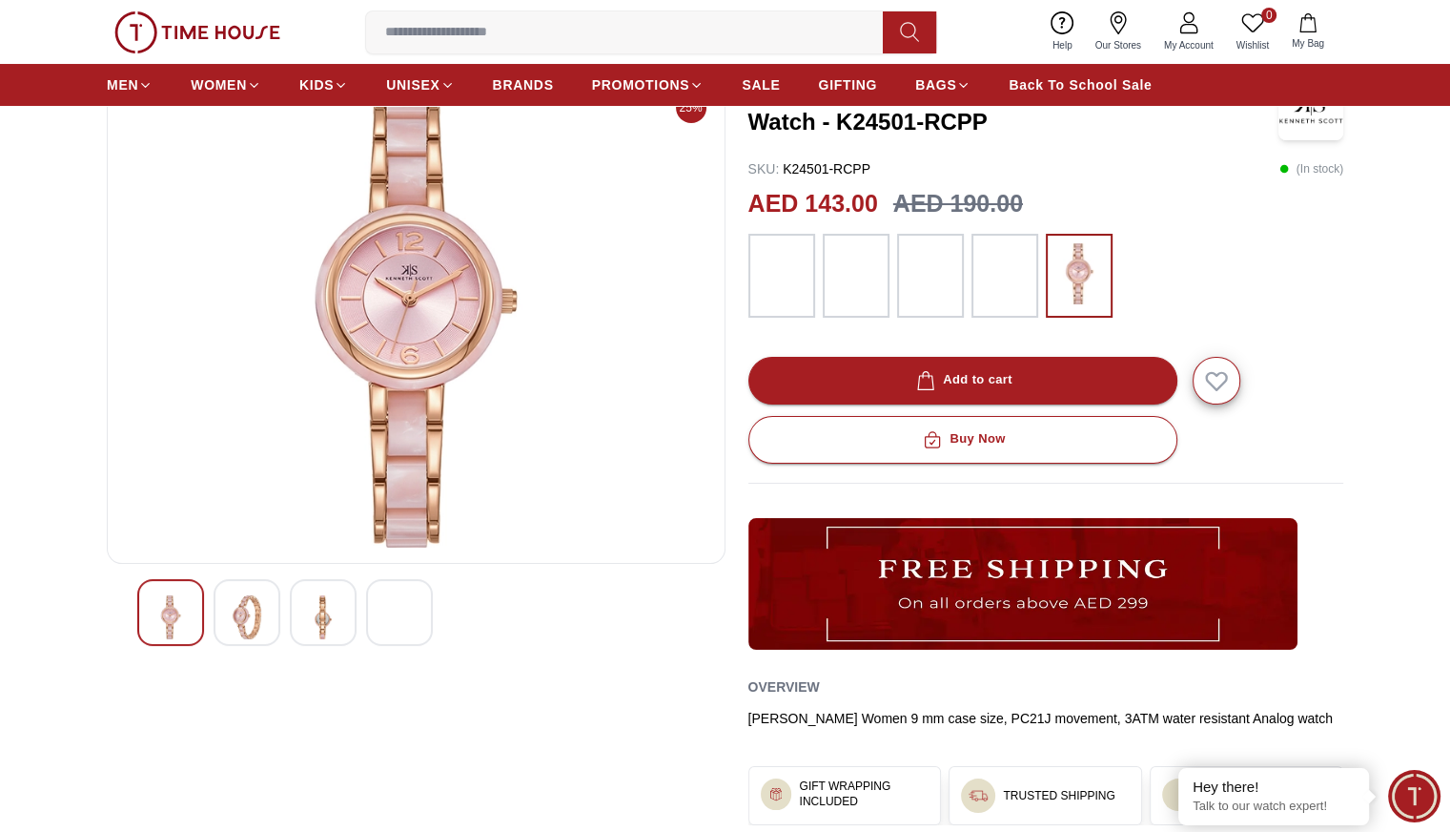
scroll to position [140, 0]
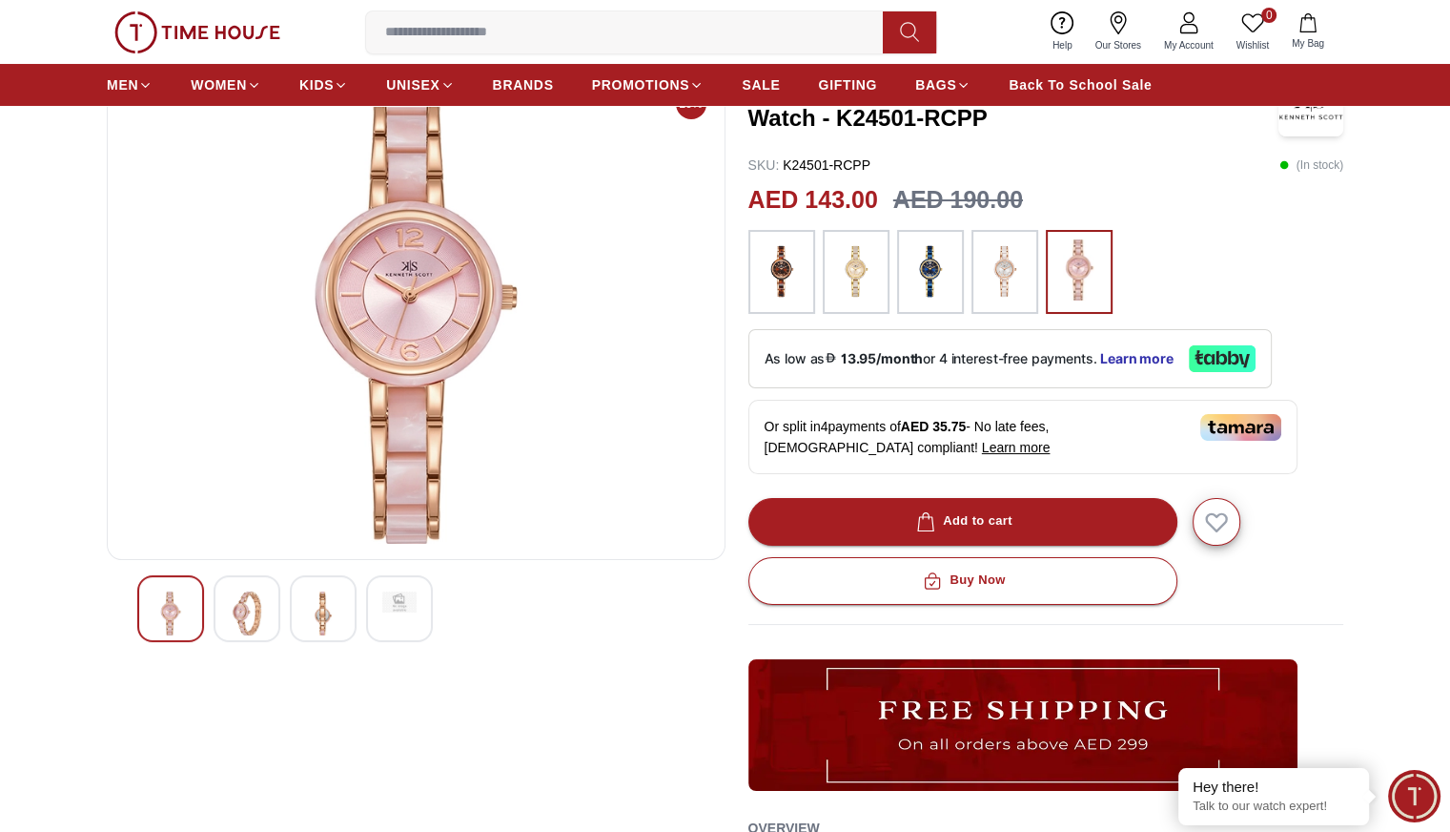
click at [257, 602] on img at bounding box center [247, 613] width 34 height 44
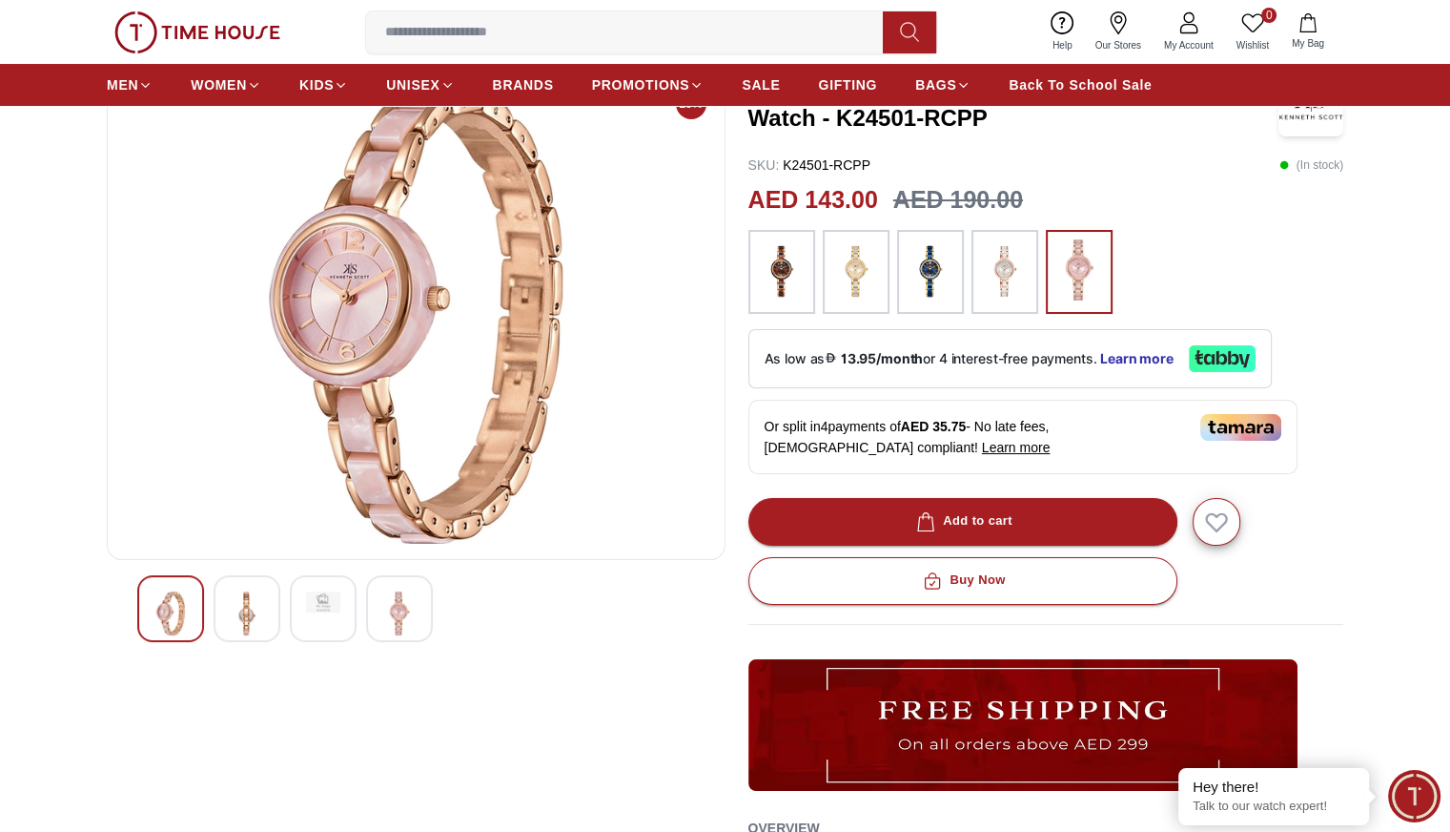
click at [311, 608] on img at bounding box center [323, 601] width 34 height 21
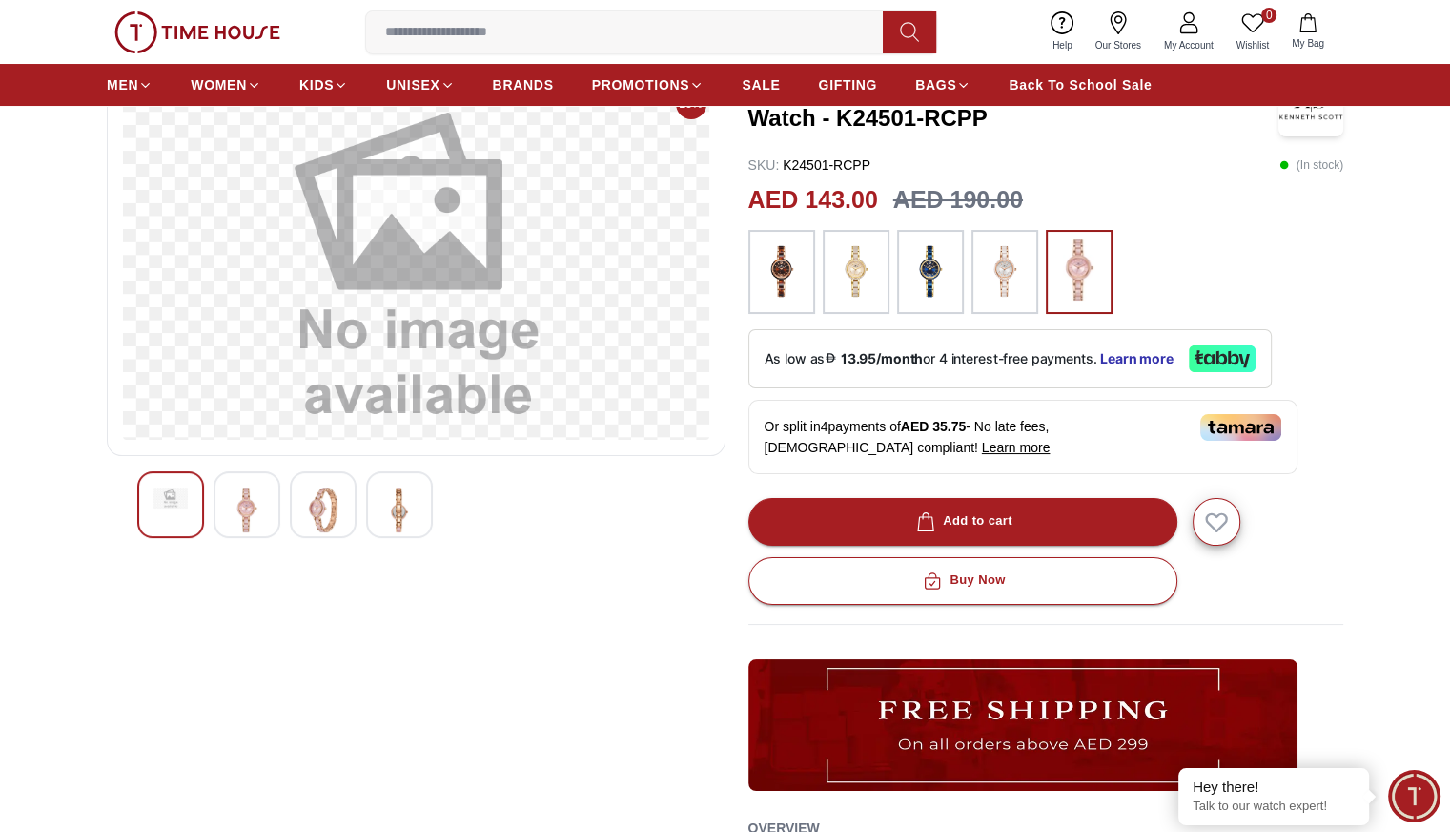
click at [393, 496] on img at bounding box center [399, 509] width 34 height 44
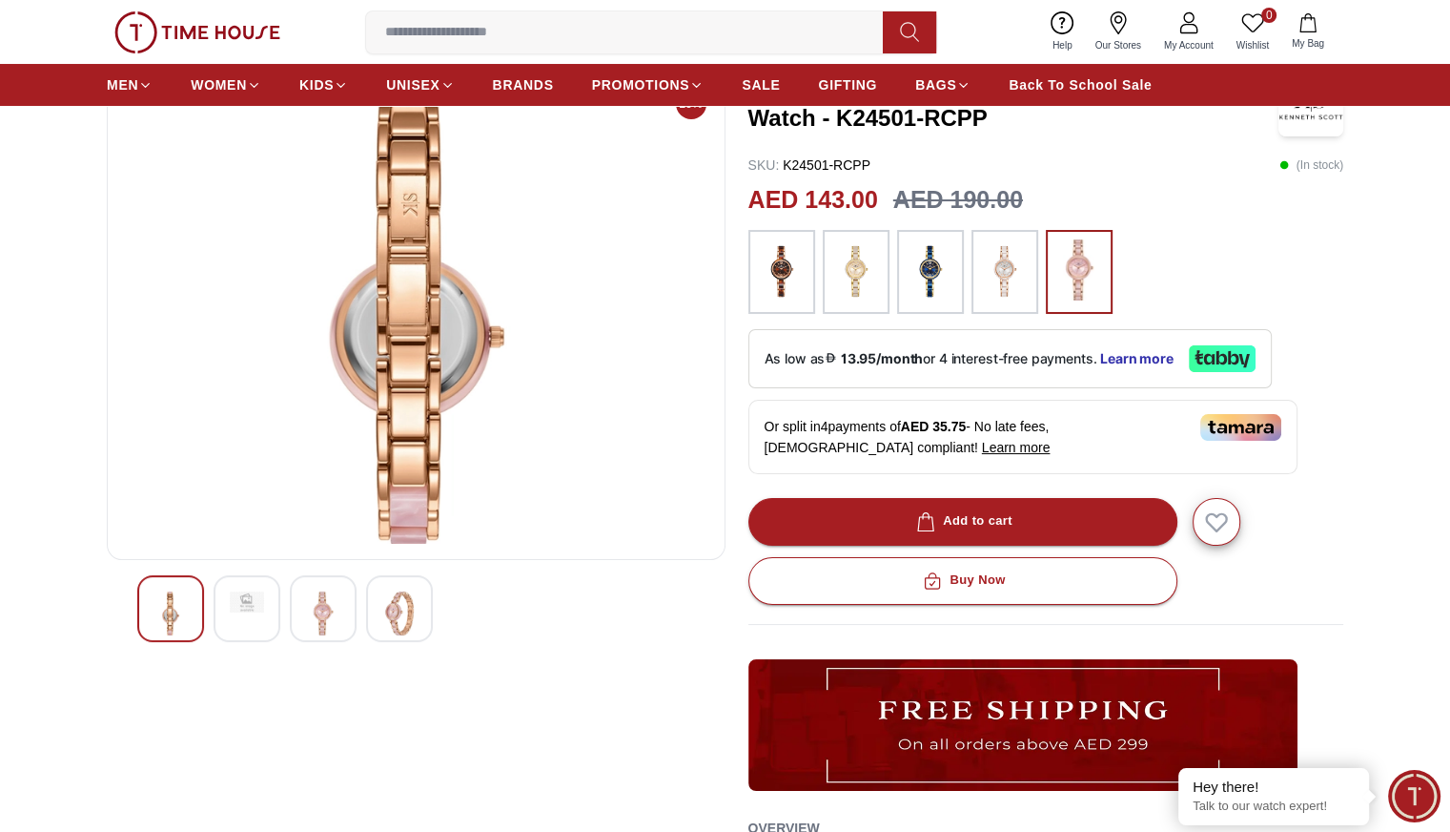
click at [337, 602] on img at bounding box center [323, 613] width 34 height 44
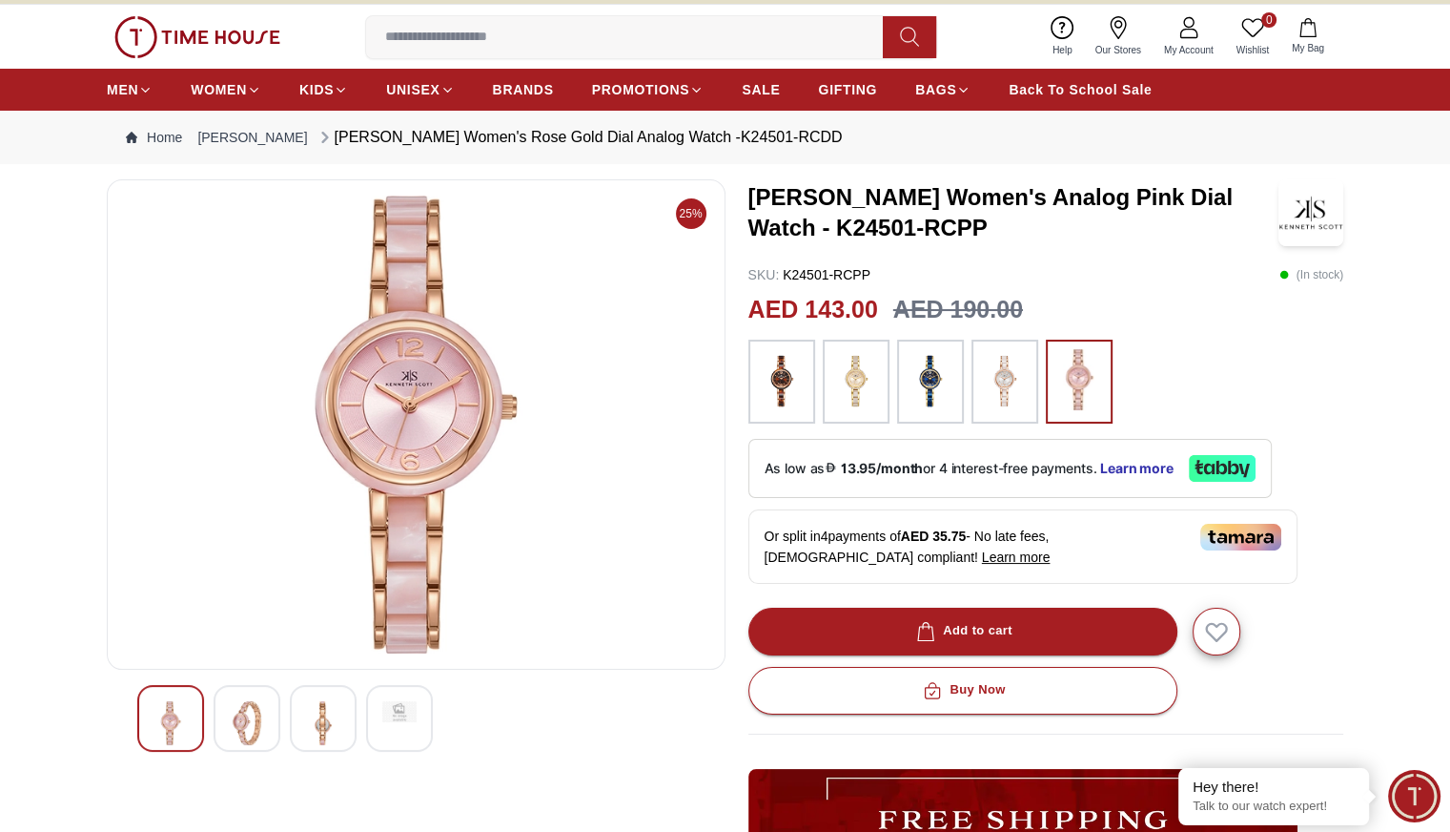
scroll to position [30, 0]
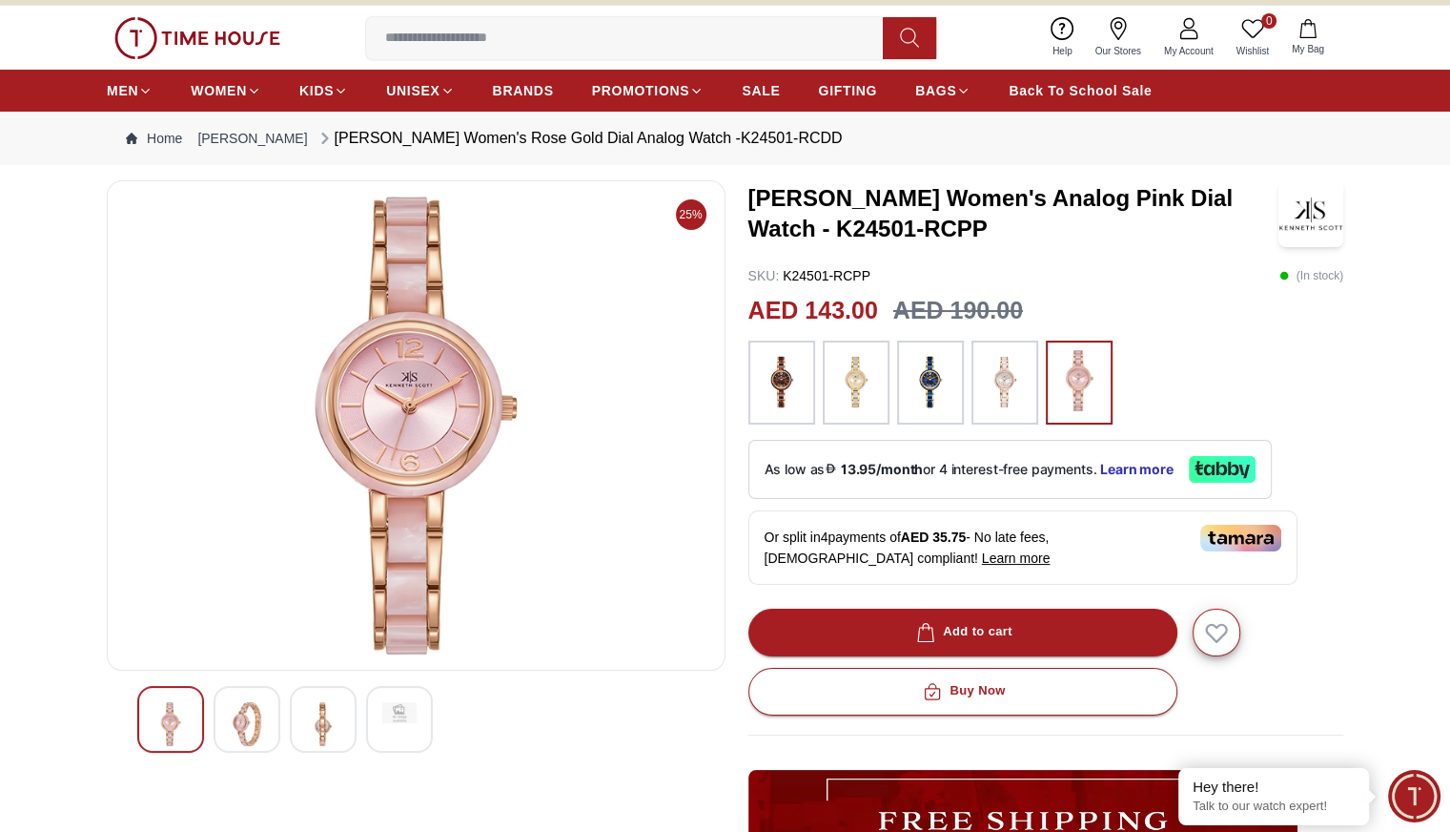
click at [1008, 371] on img at bounding box center [1005, 382] width 48 height 65
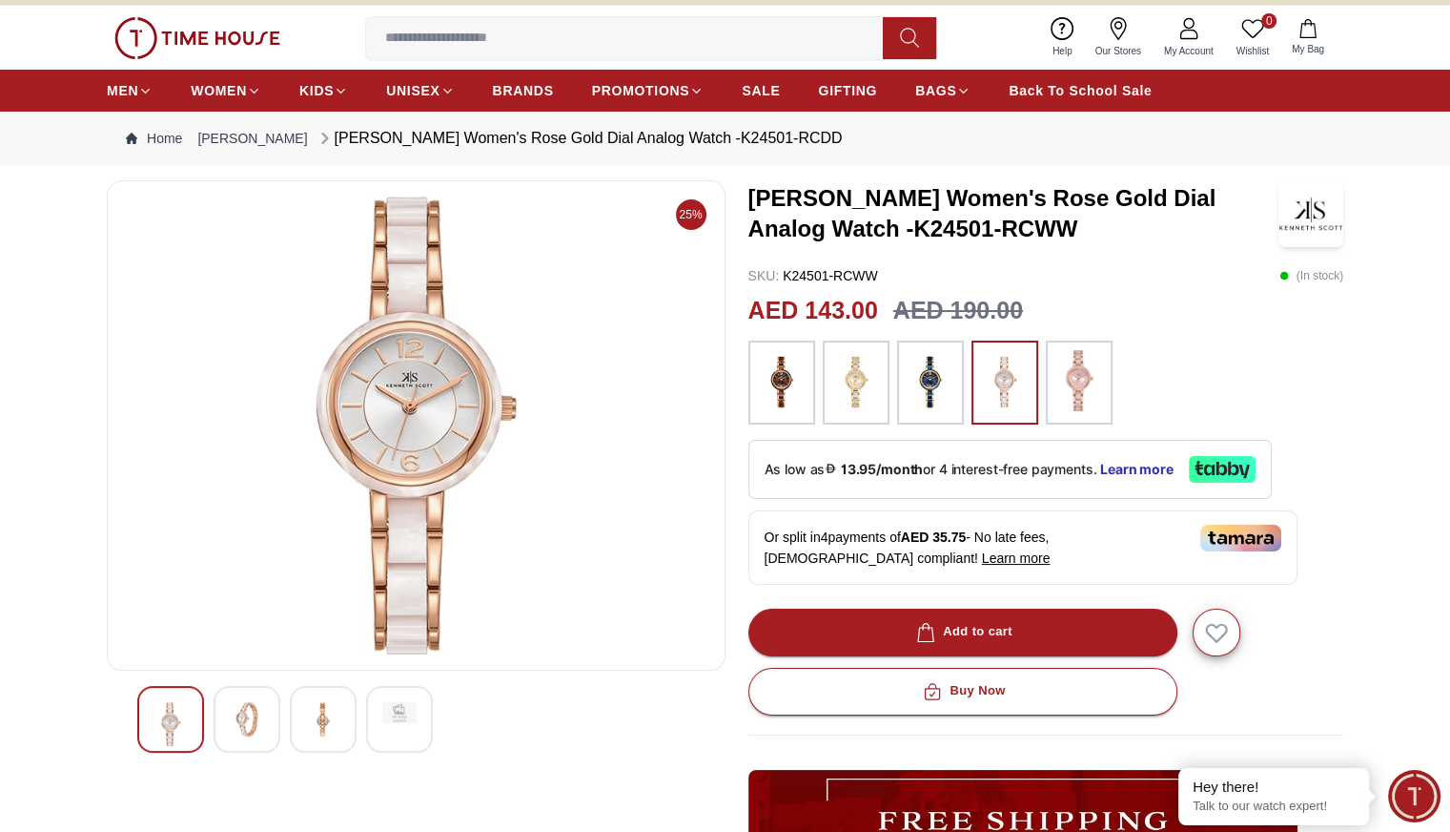
click at [1080, 379] on img at bounding box center [1080, 380] width 48 height 61
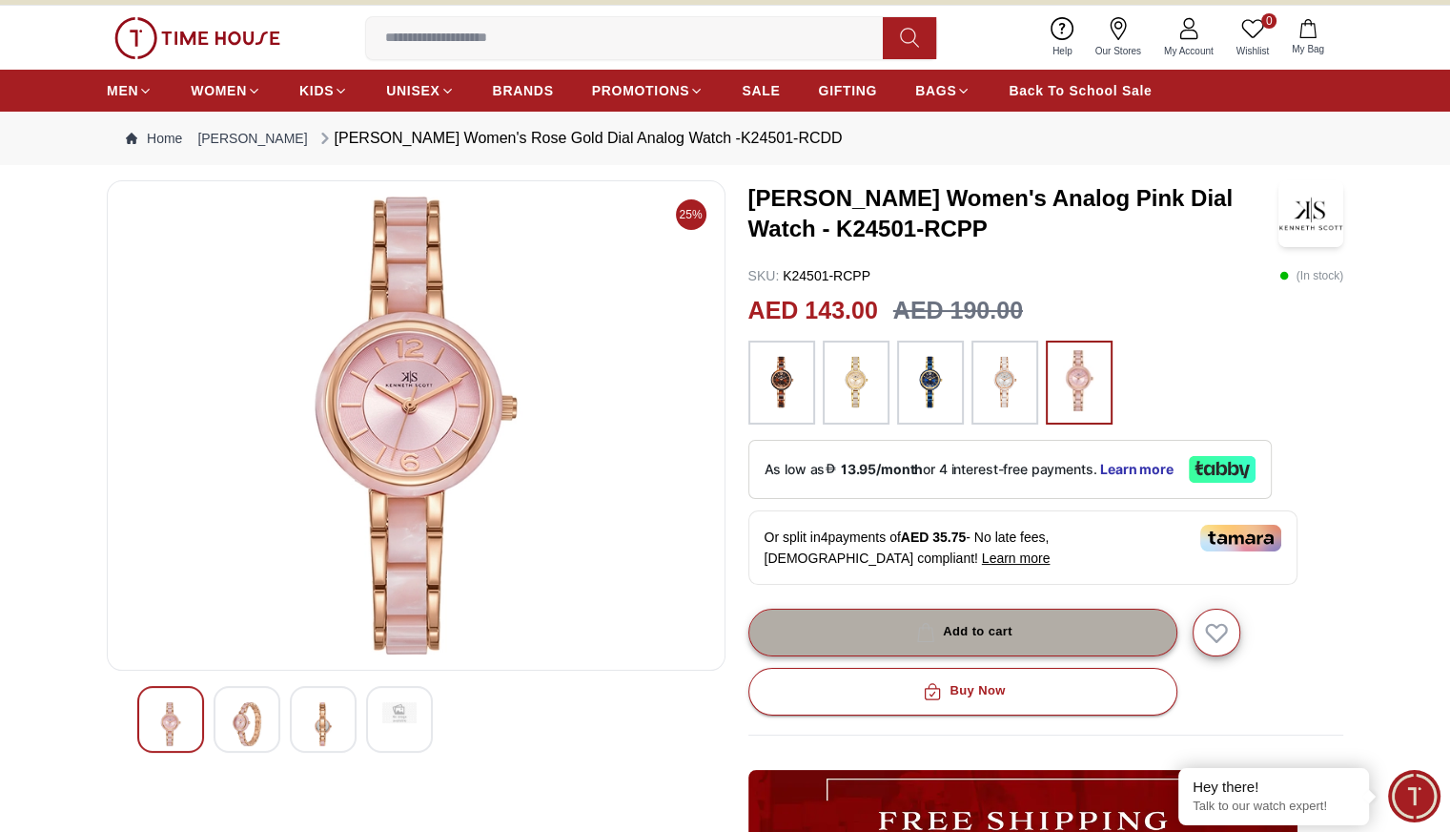
click at [981, 633] on div "Add to cart" at bounding box center [963, 632] width 100 height 22
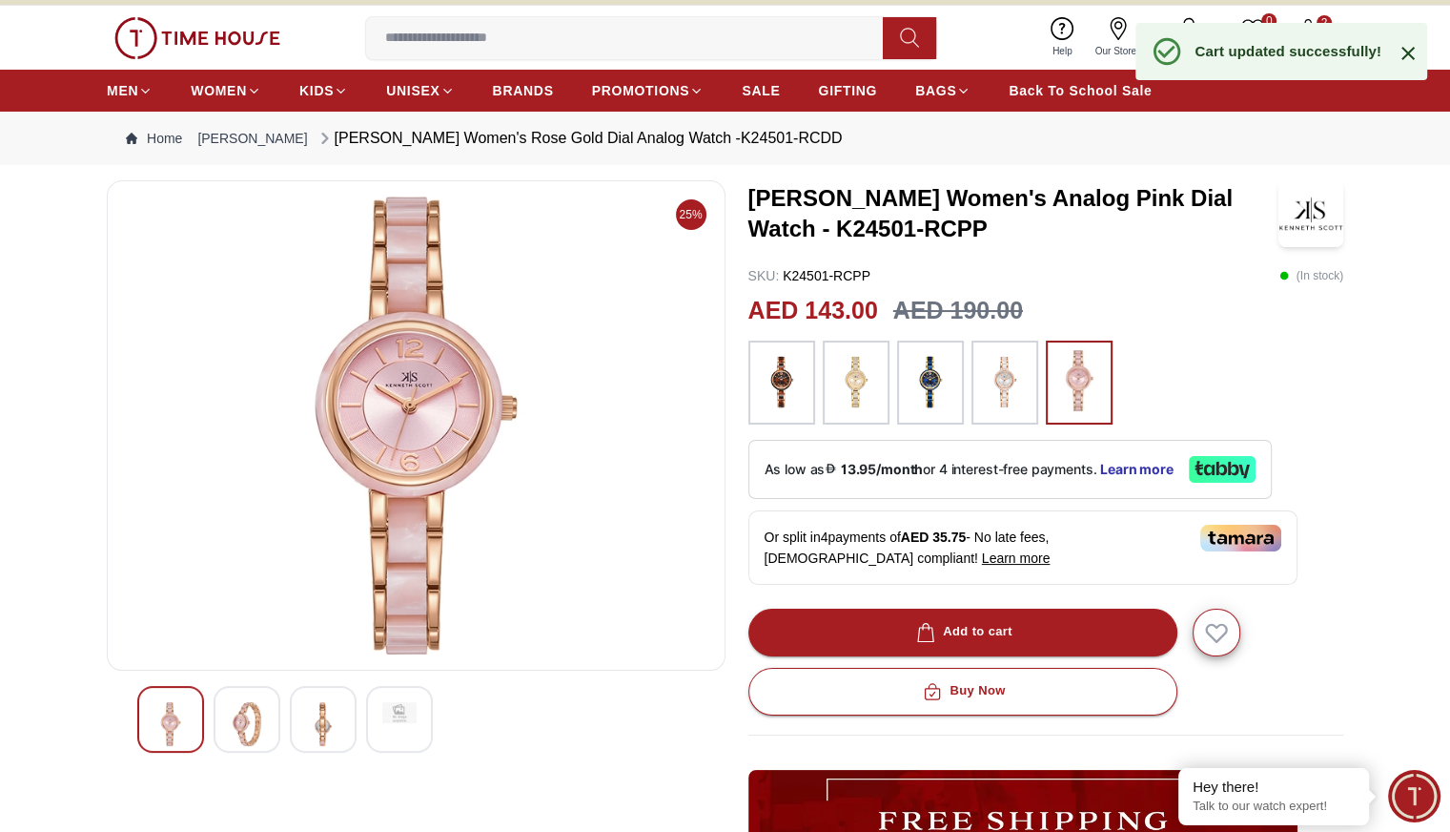
click at [1408, 46] on icon at bounding box center [1408, 53] width 23 height 23
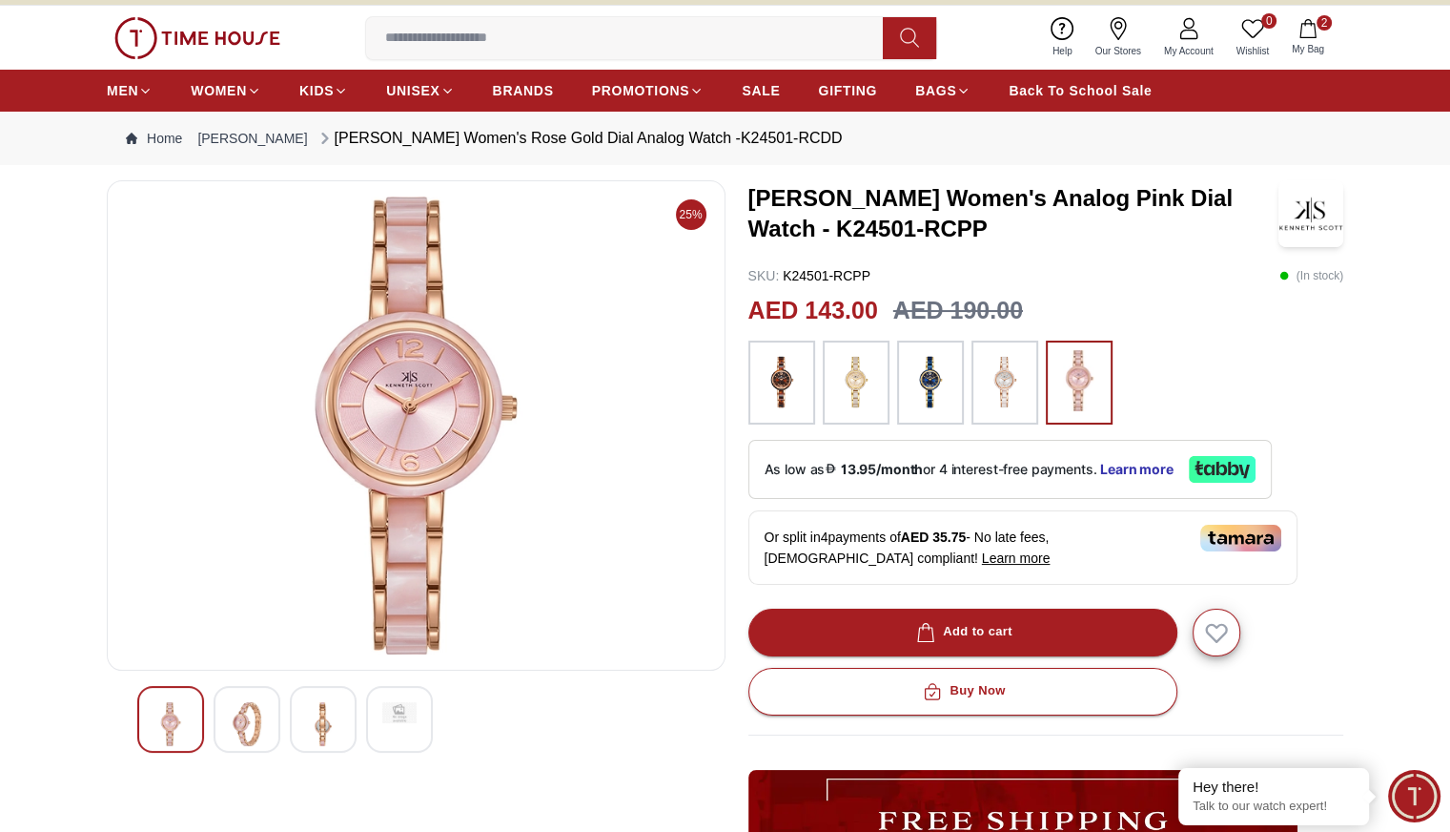
click at [1323, 13] on div "Help Our Stores My Account 0 Wishlist 2 My Bag" at bounding box center [1188, 37] width 295 height 49
click at [1308, 42] on span "My Bag" at bounding box center [1309, 49] width 48 height 14
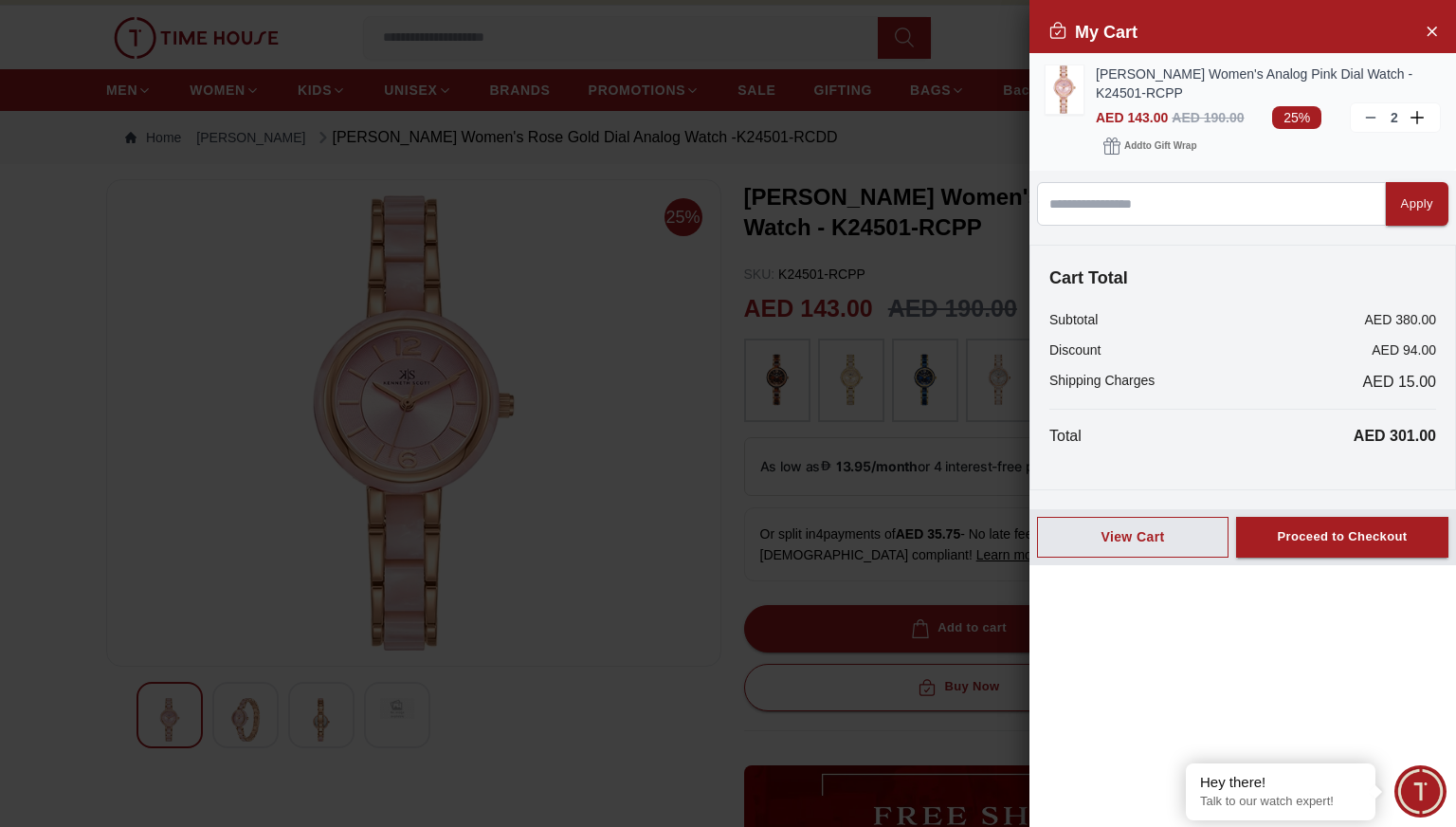
click at [1370, 112] on icon at bounding box center [1370, 117] width 15 height 15
click at [1437, 27] on icon "Close Account" at bounding box center [1430, 31] width 15 height 24
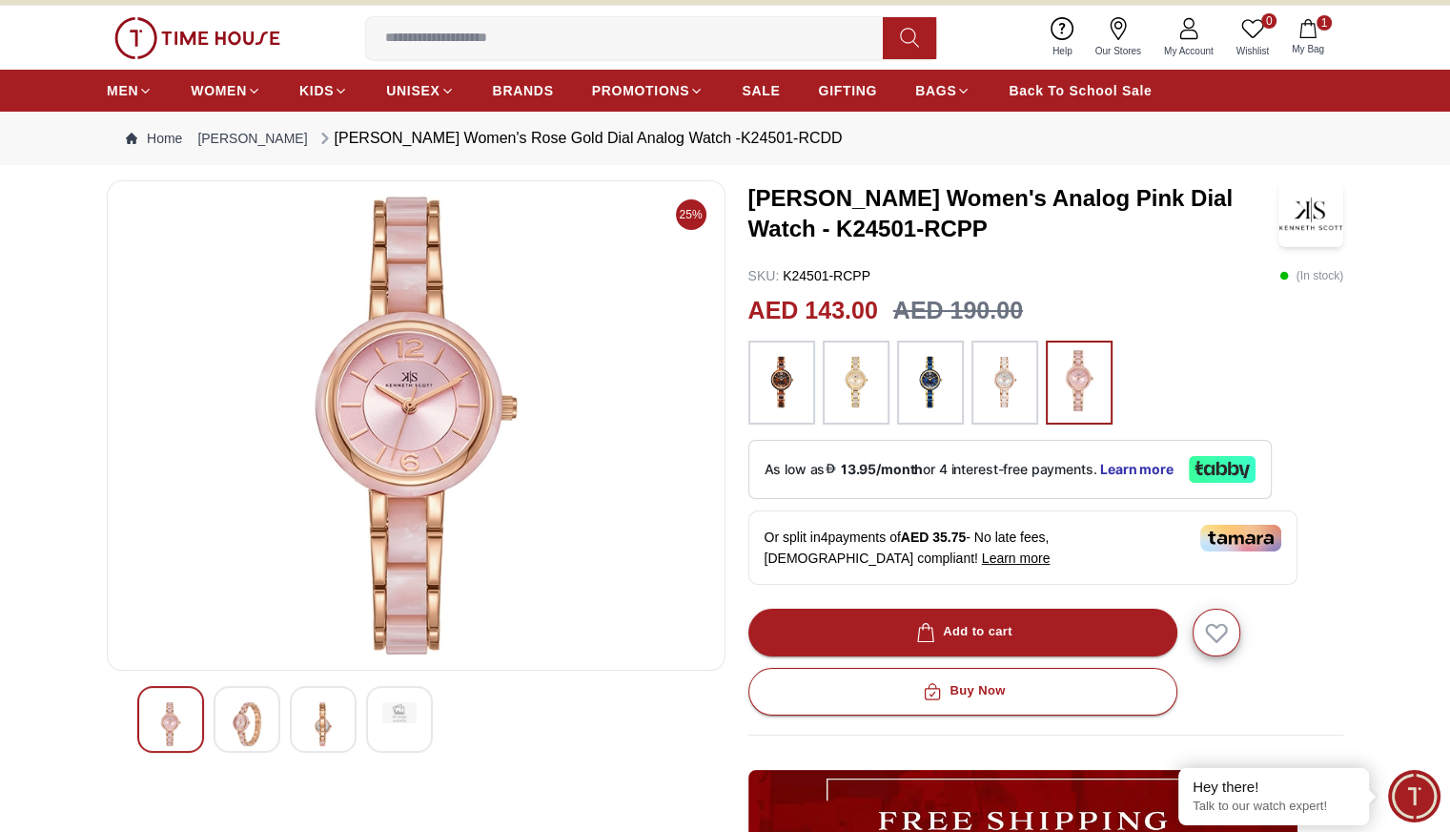
click at [755, 29] on input at bounding box center [632, 38] width 532 height 38
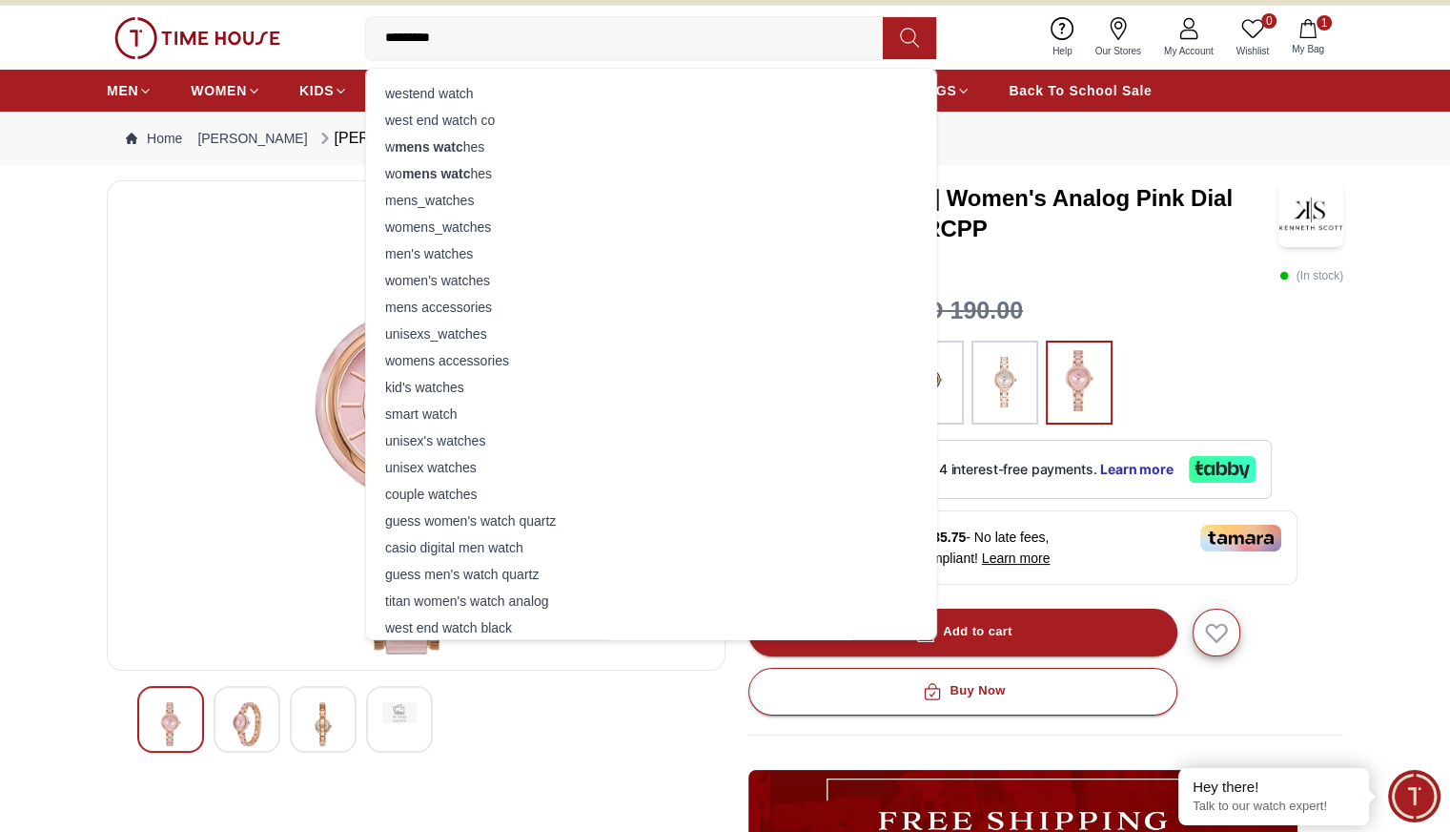
type input "**********"
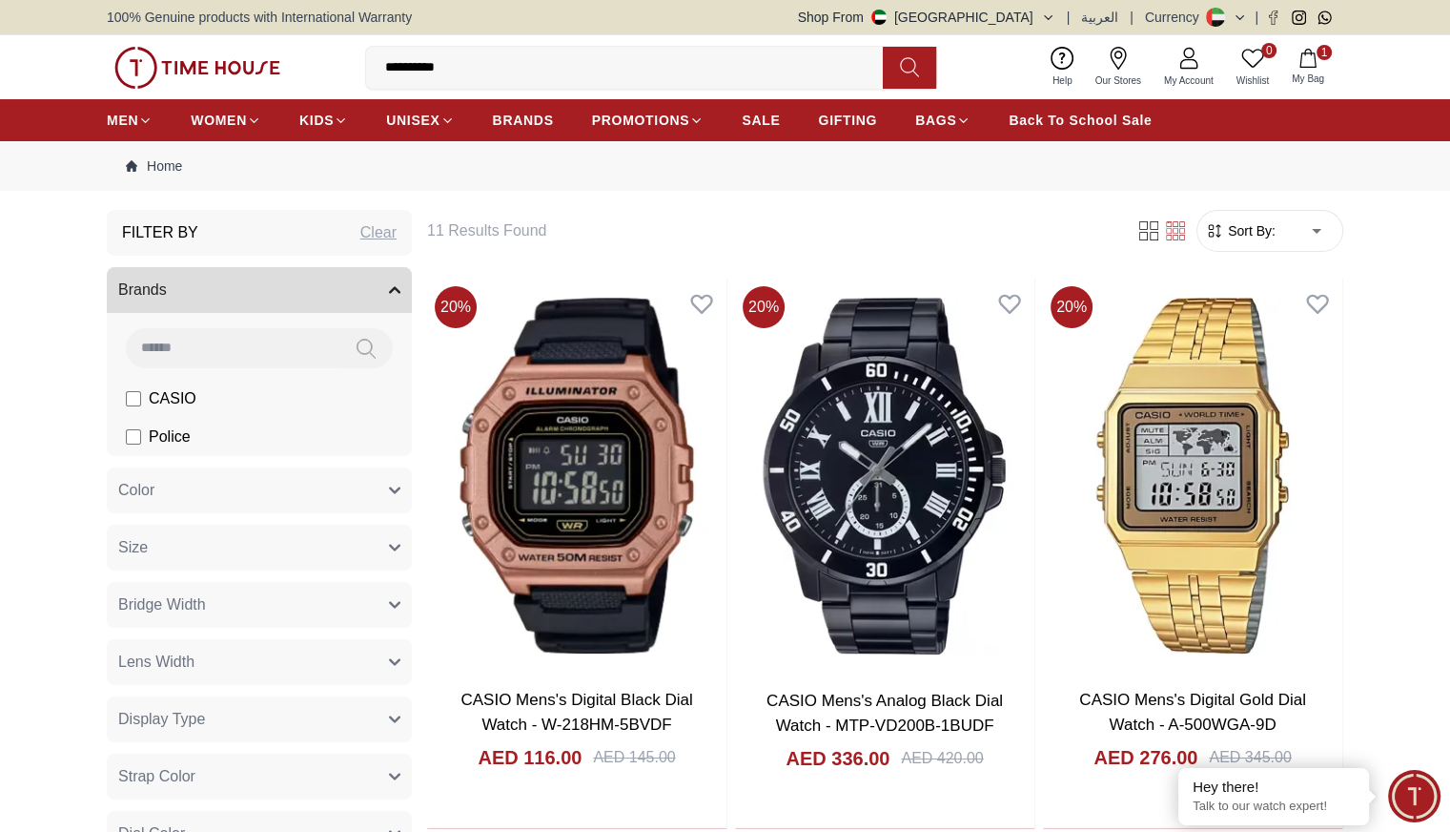
click at [188, 66] on img at bounding box center [197, 68] width 166 height 42
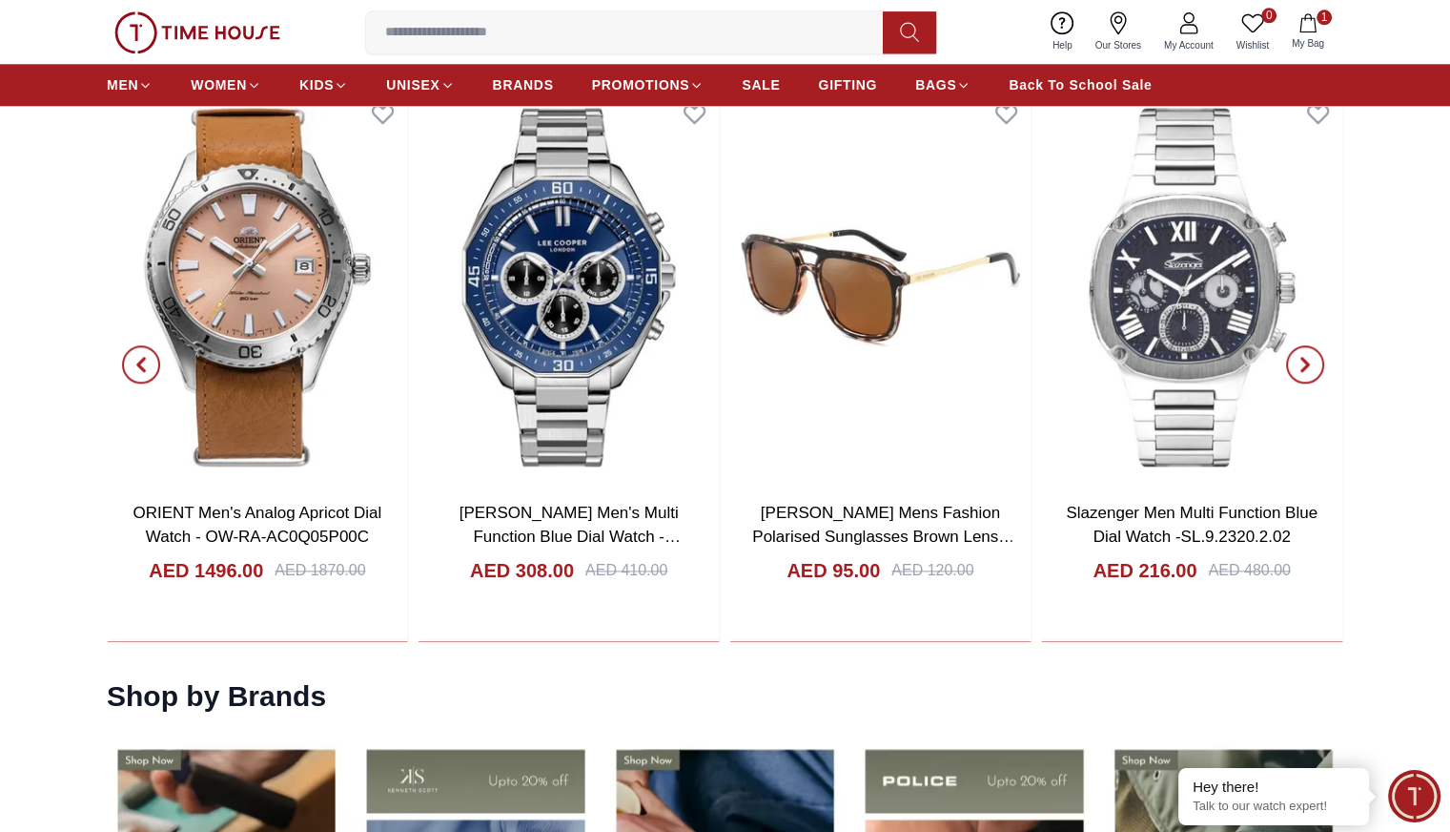
scroll to position [2127, 0]
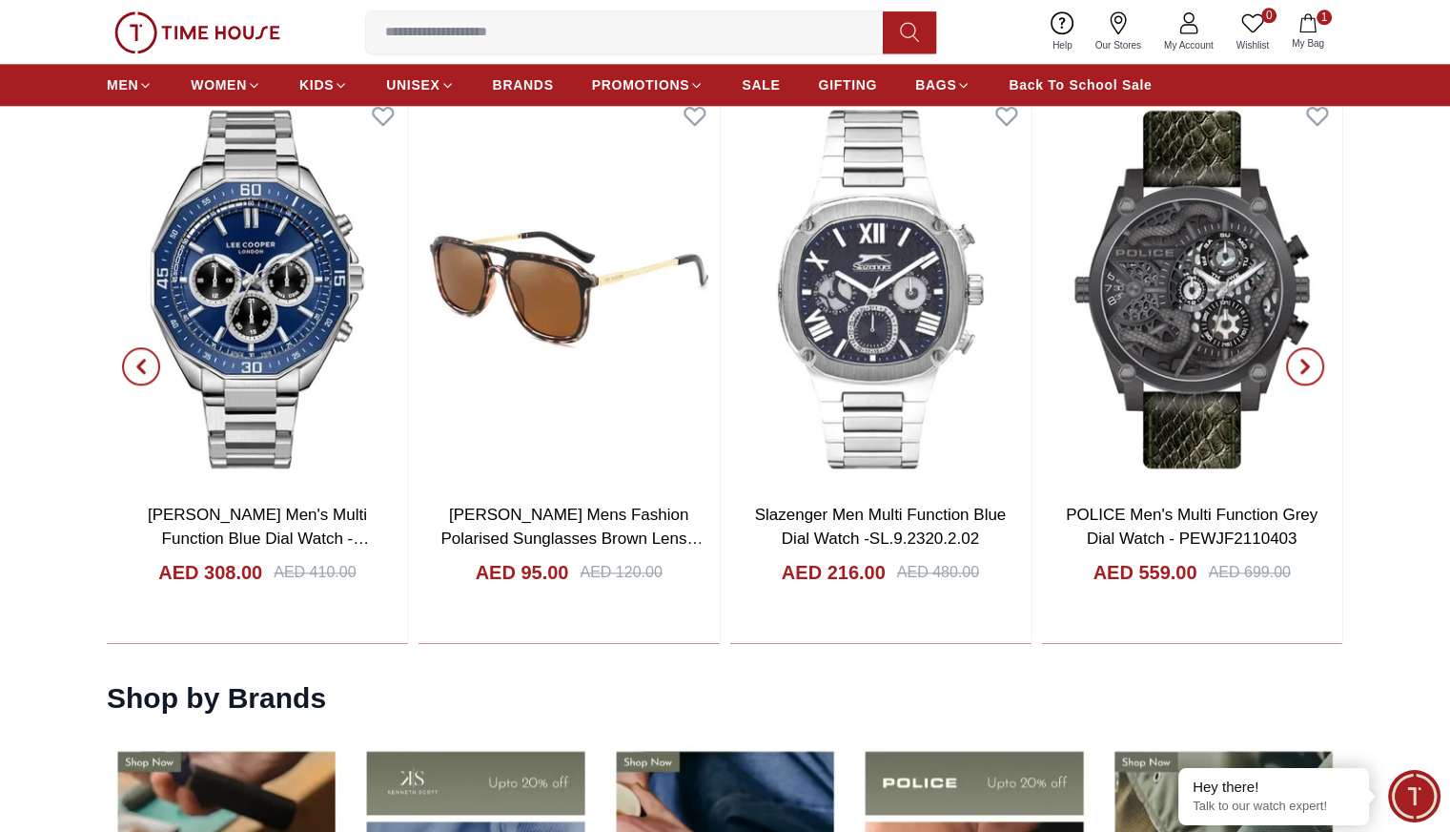
click at [1313, 351] on span "button" at bounding box center [1305, 366] width 38 height 38
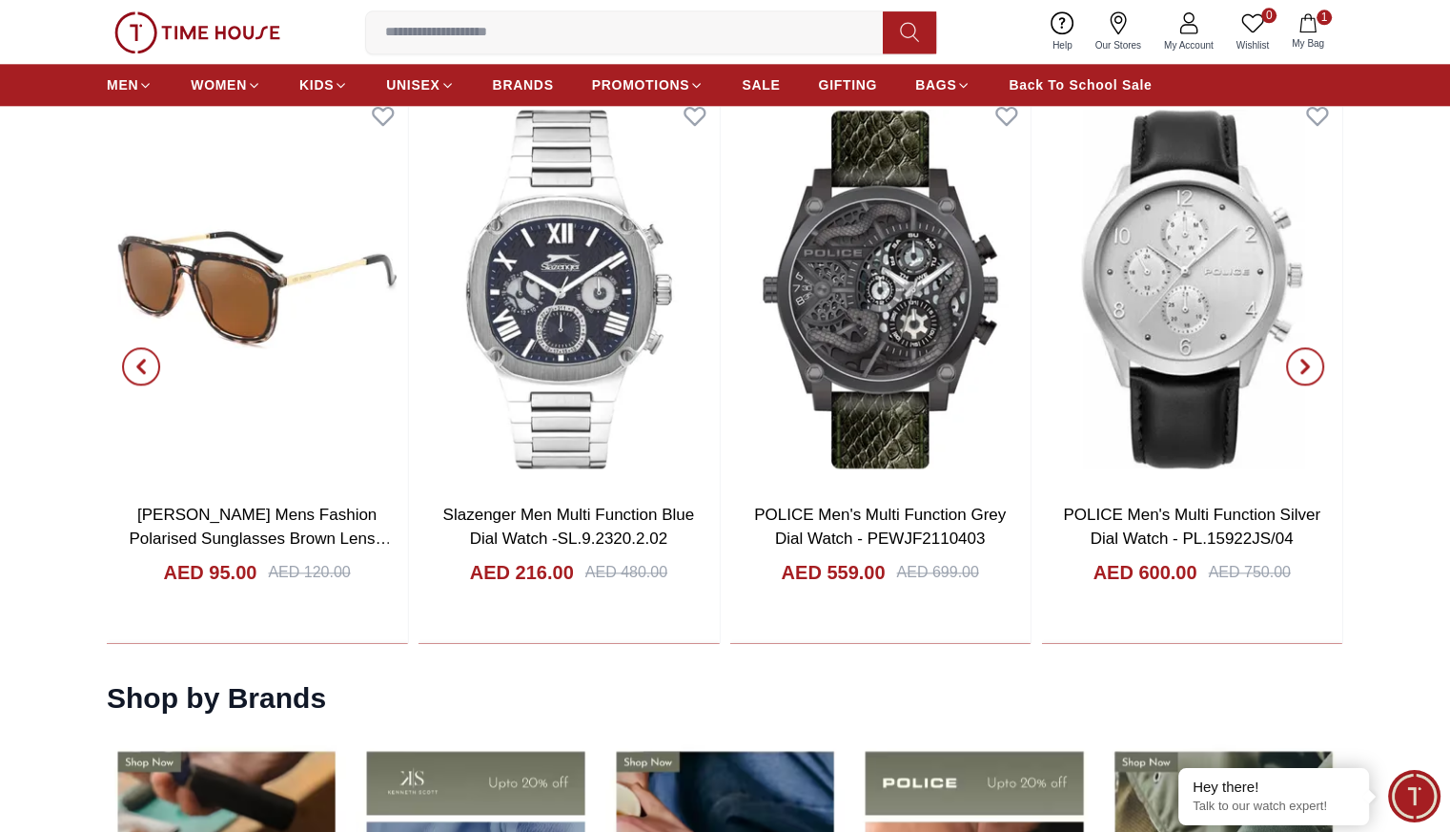
click at [1313, 351] on span "button" at bounding box center [1305, 366] width 38 height 38
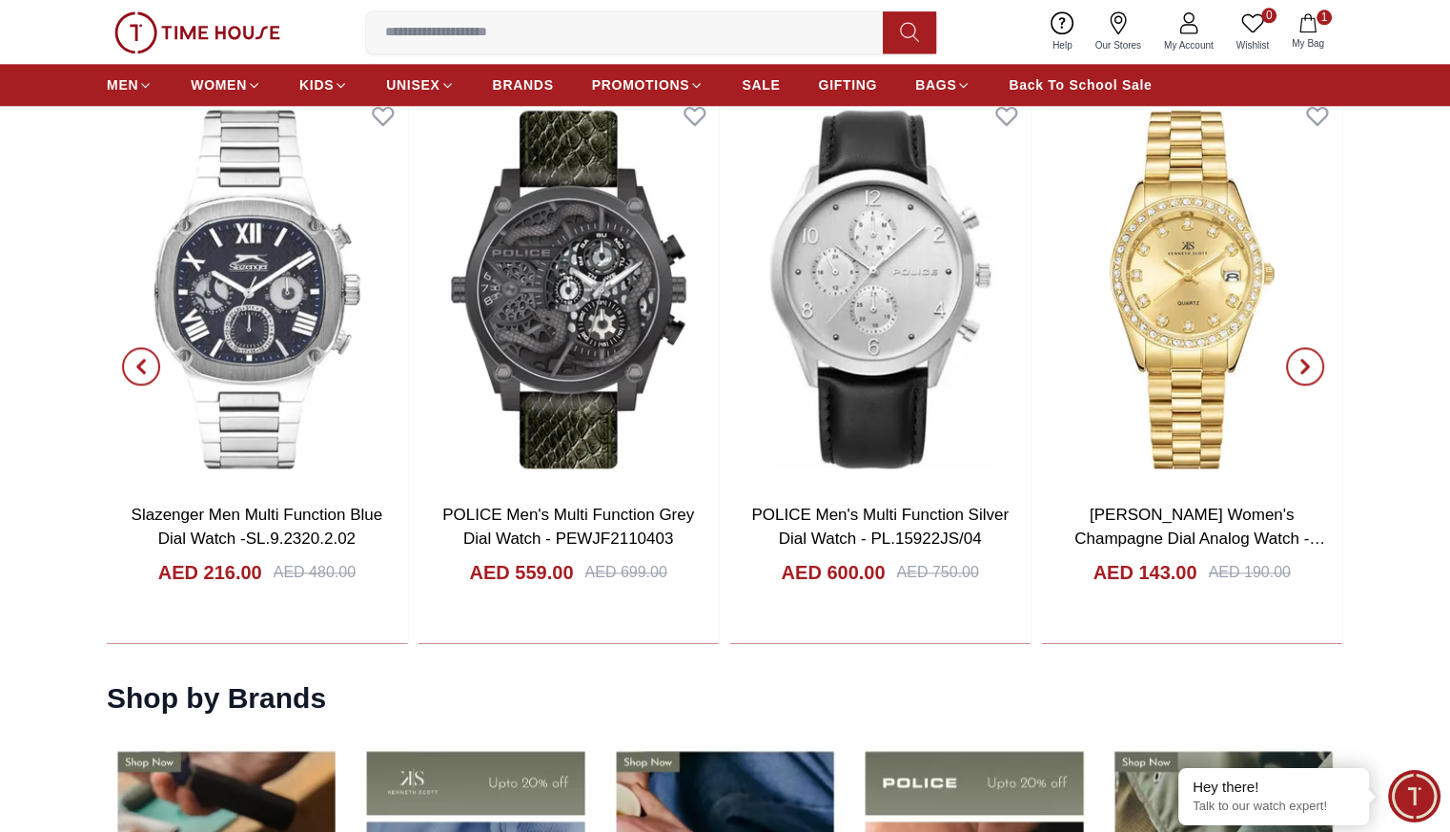
click at [1313, 351] on span "button" at bounding box center [1305, 366] width 38 height 38
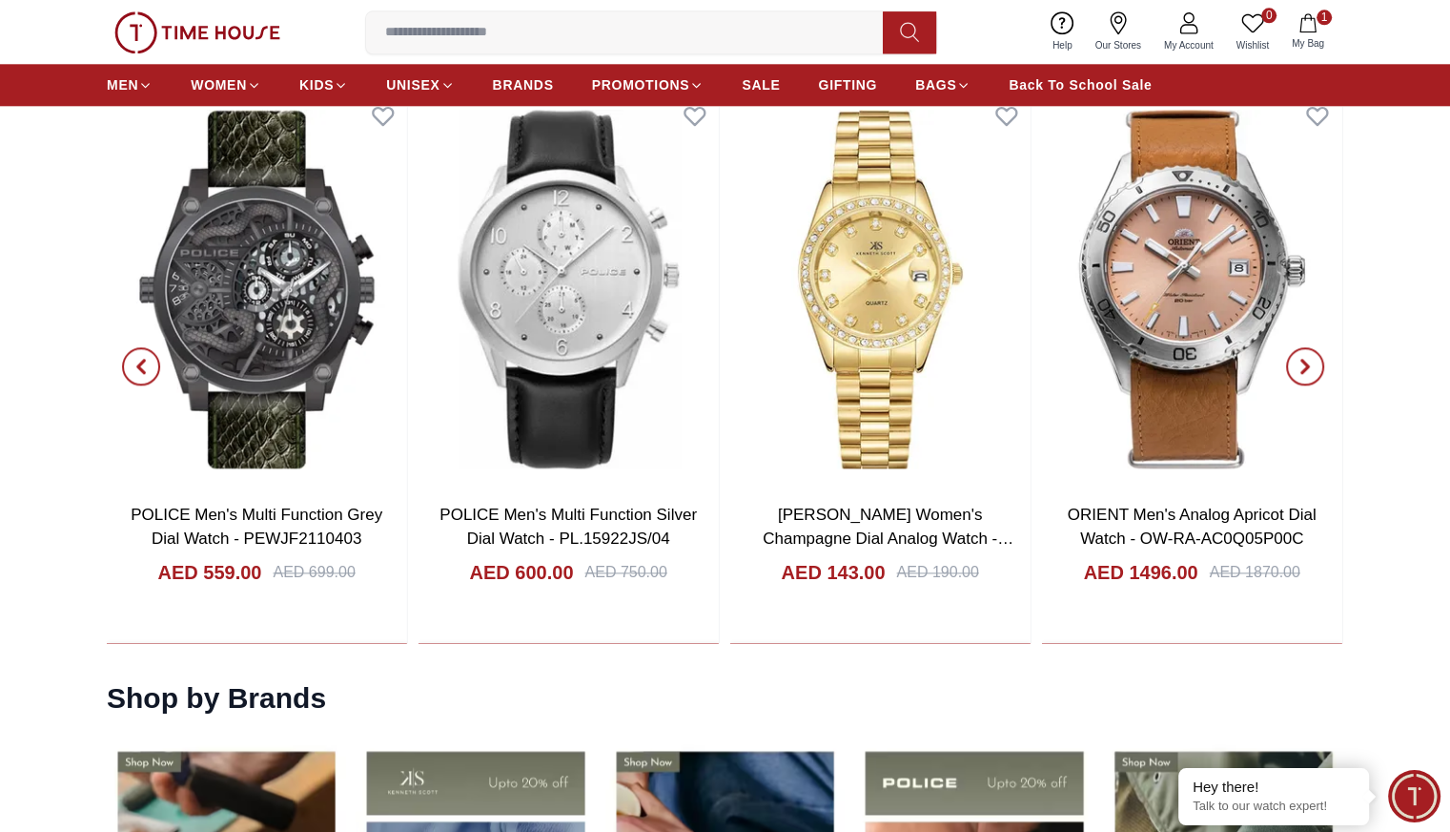
click at [1313, 351] on span "button" at bounding box center [1305, 366] width 38 height 38
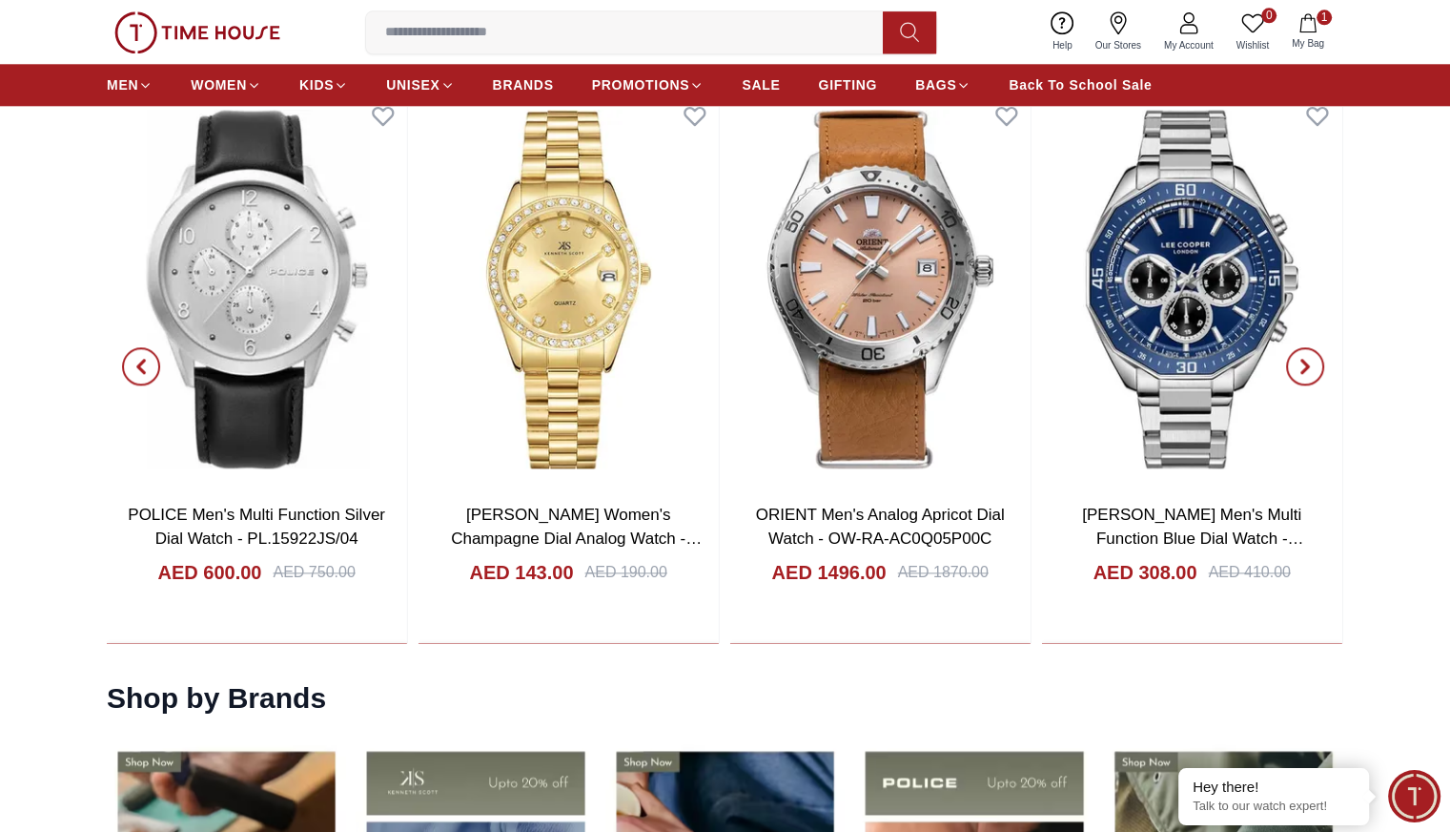
click at [1313, 351] on span "button" at bounding box center [1305, 366] width 38 height 38
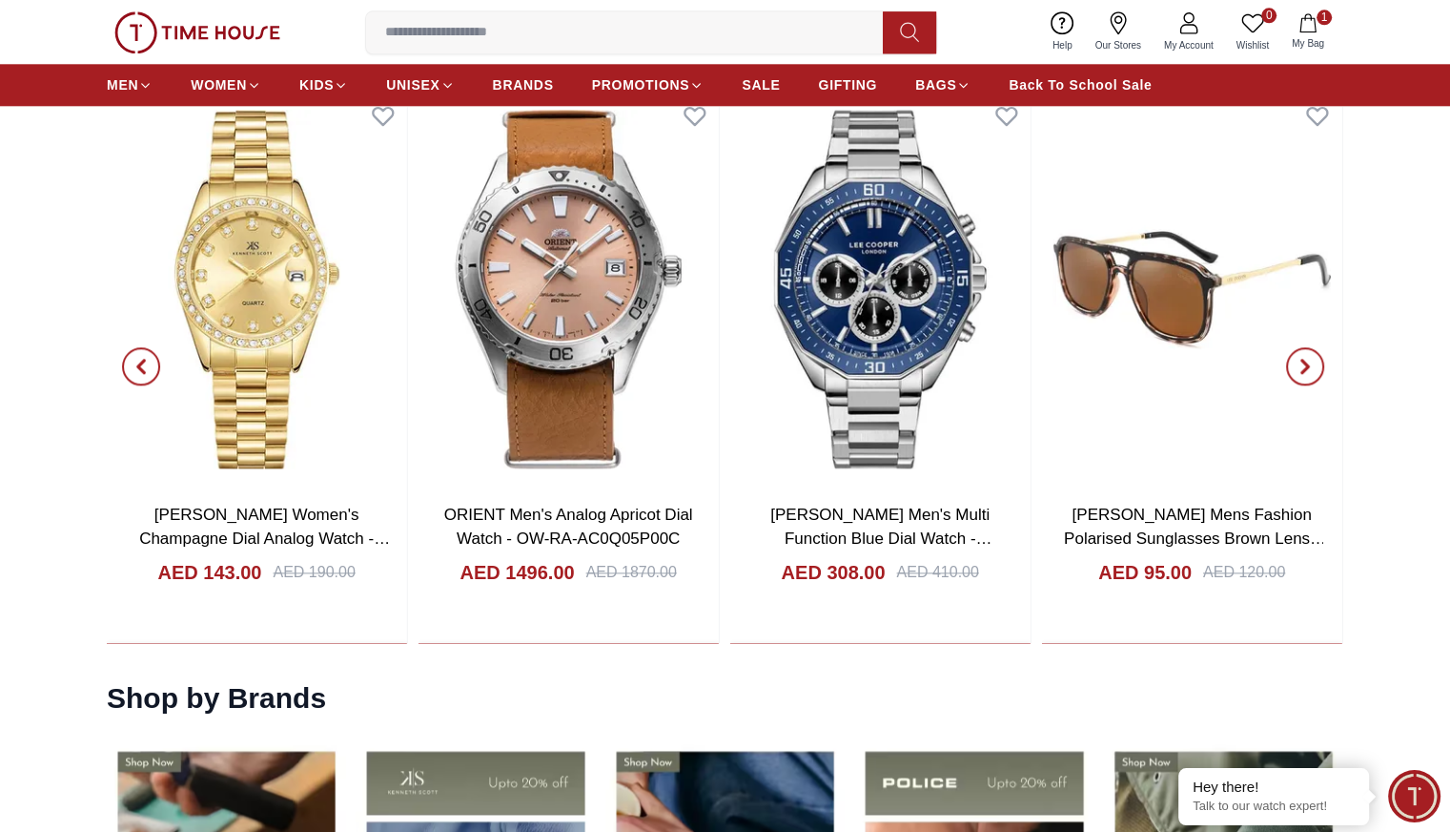
click at [1313, 351] on span "button" at bounding box center [1305, 366] width 38 height 38
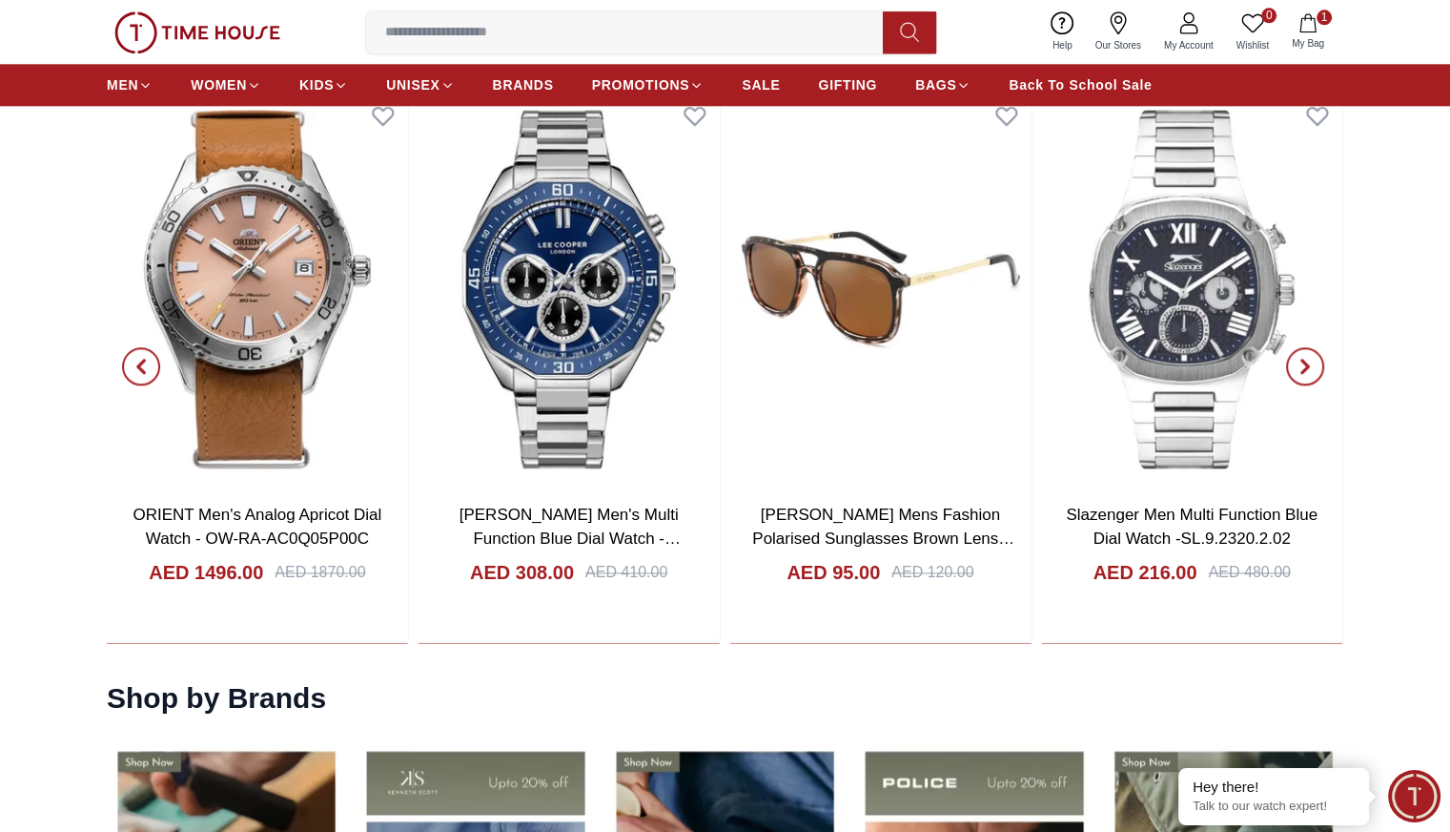
click at [1313, 351] on span "button" at bounding box center [1305, 366] width 38 height 38
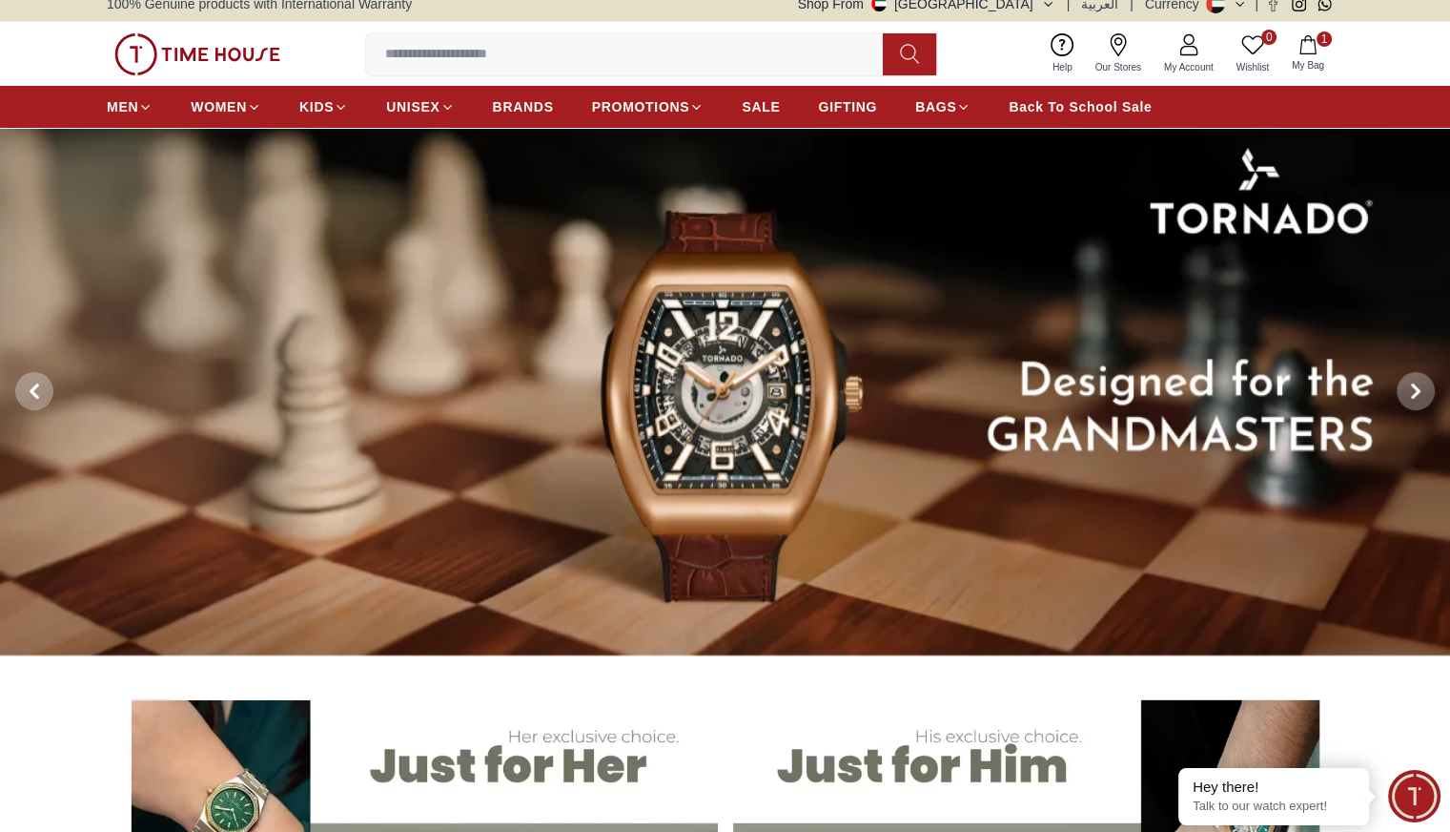
scroll to position [0, 0]
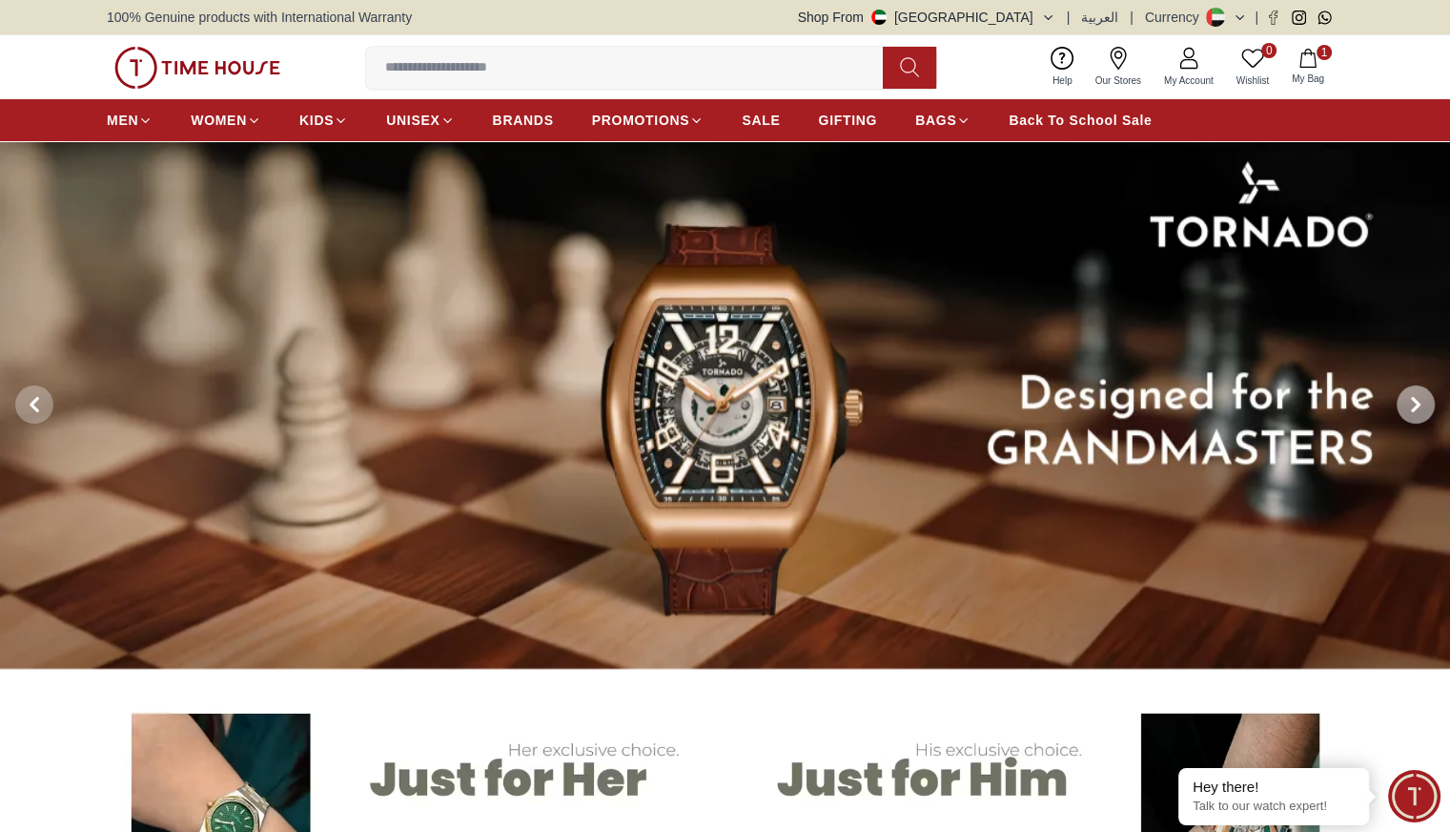
click at [1409, 393] on span at bounding box center [1416, 404] width 38 height 38
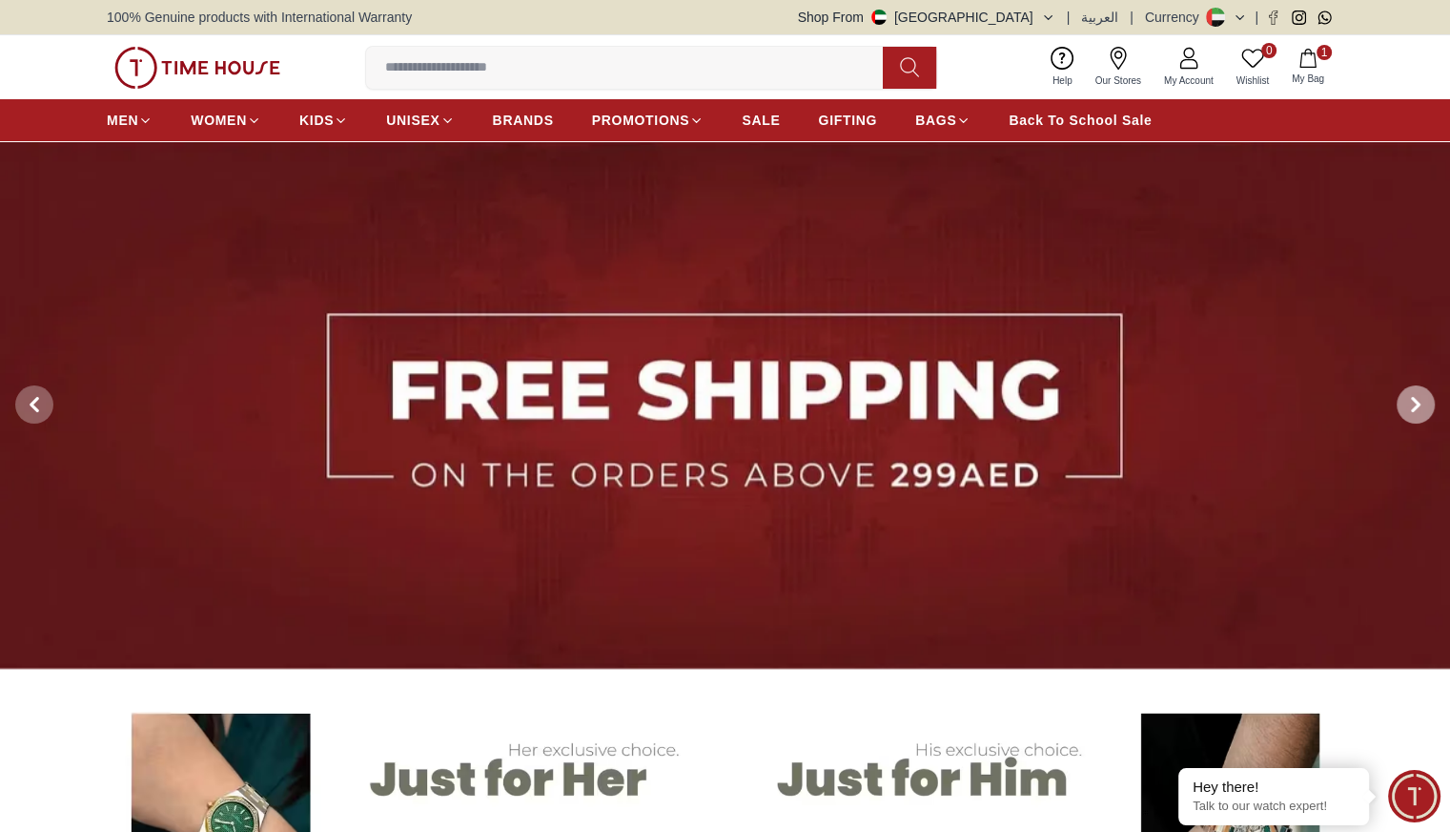
click at [1409, 393] on span at bounding box center [1416, 404] width 38 height 38
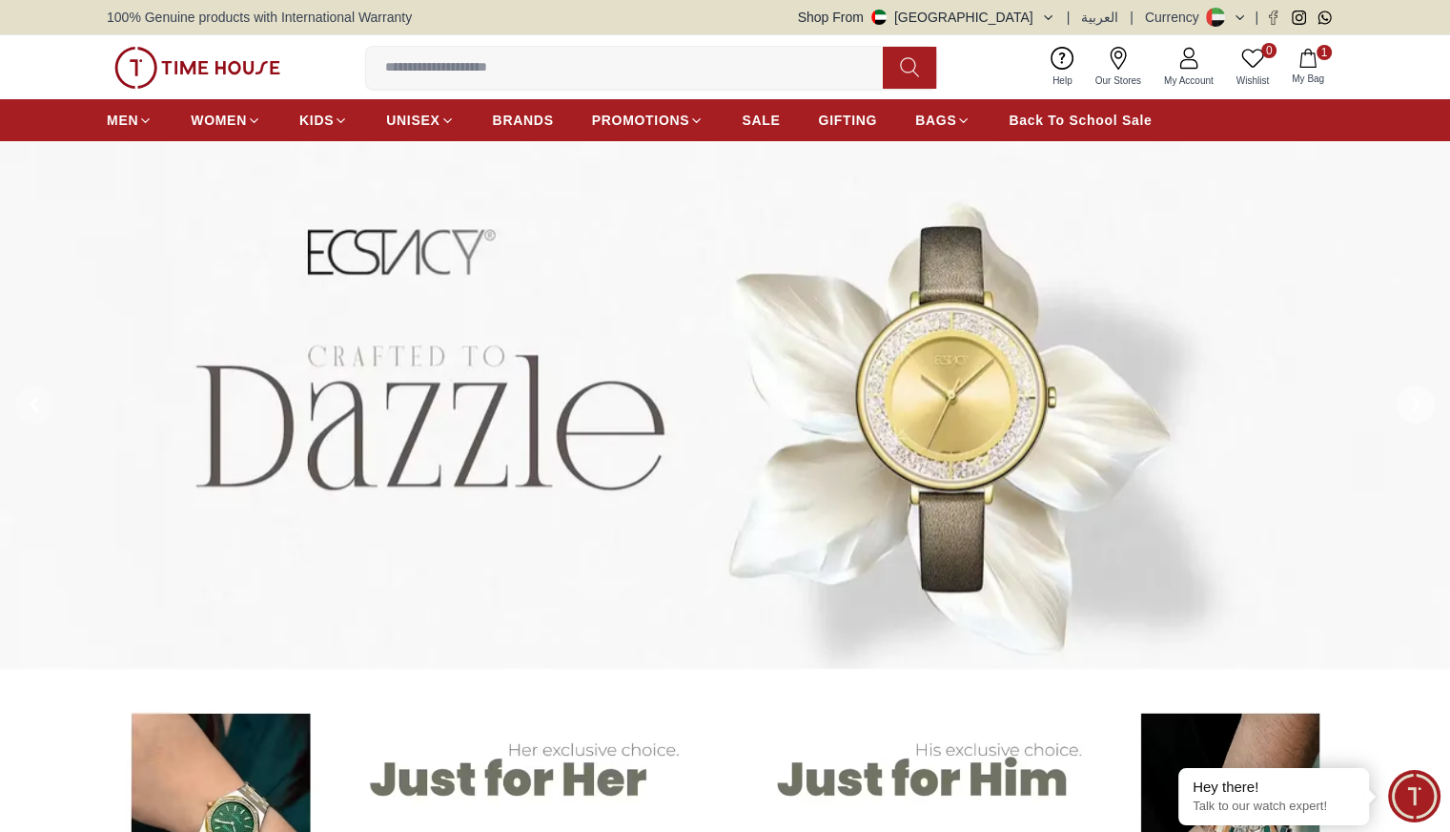
click at [1409, 393] on span at bounding box center [1416, 404] width 38 height 38
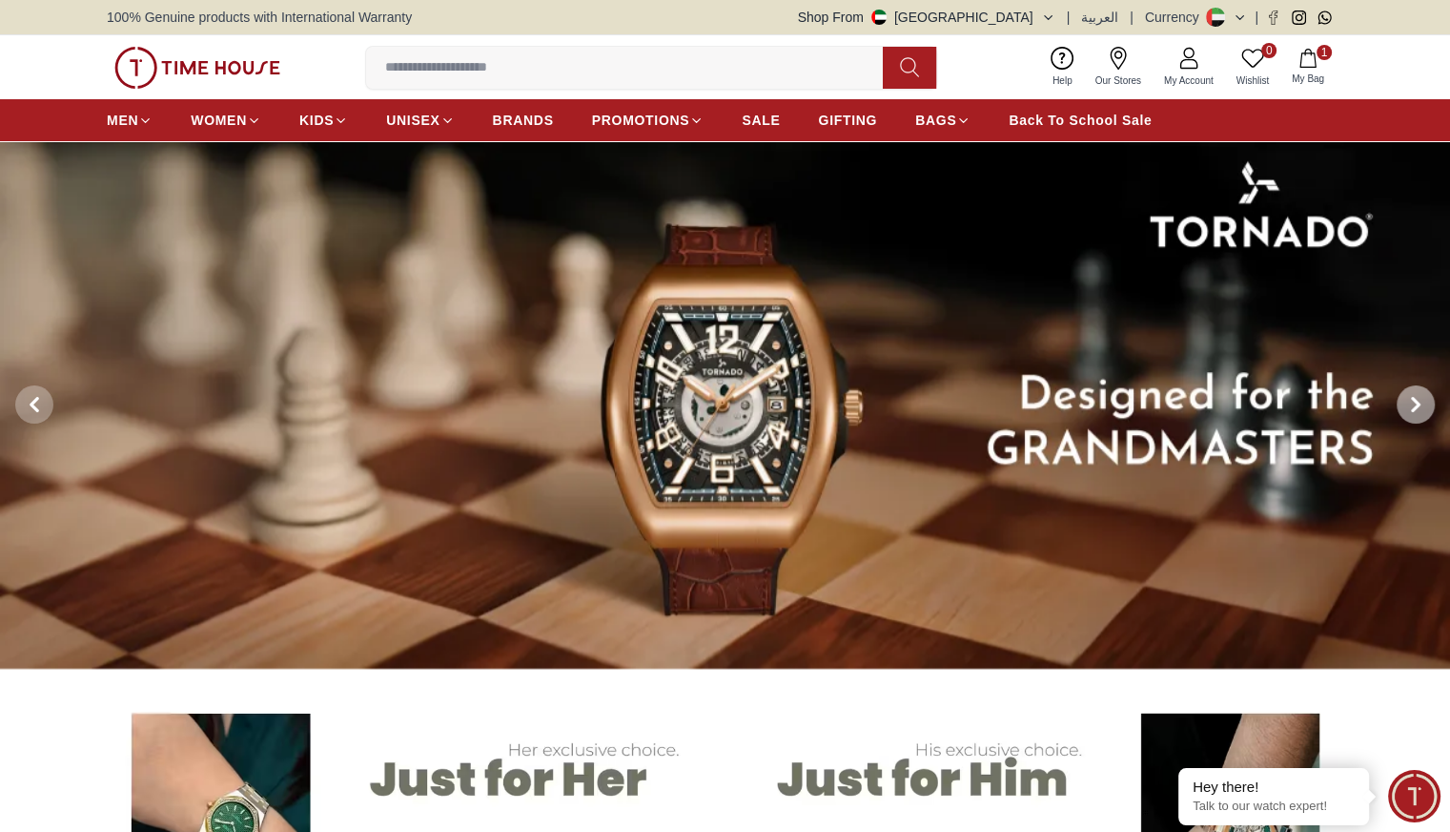
click at [1409, 393] on span at bounding box center [1416, 404] width 38 height 38
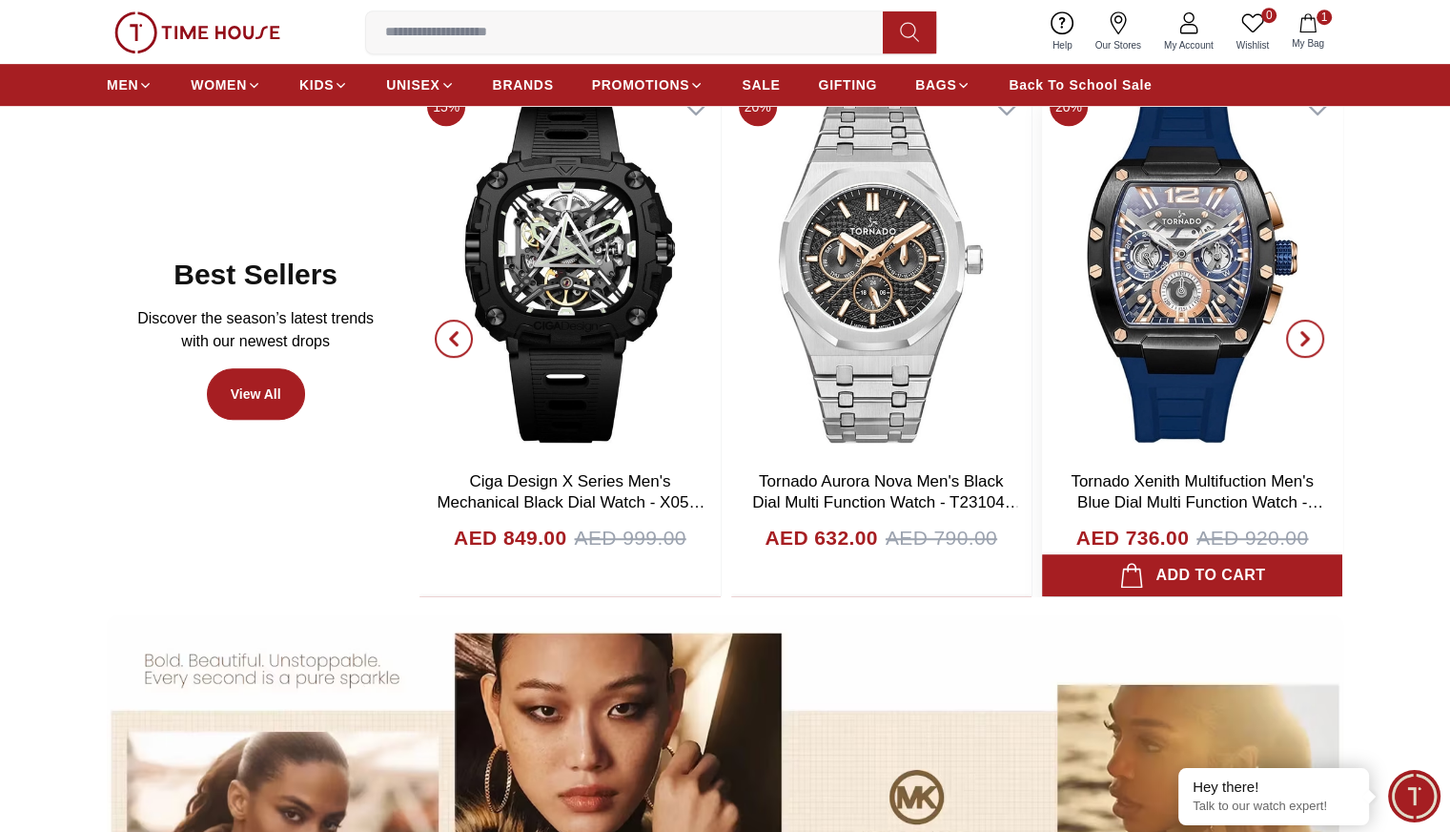
scroll to position [1045, 0]
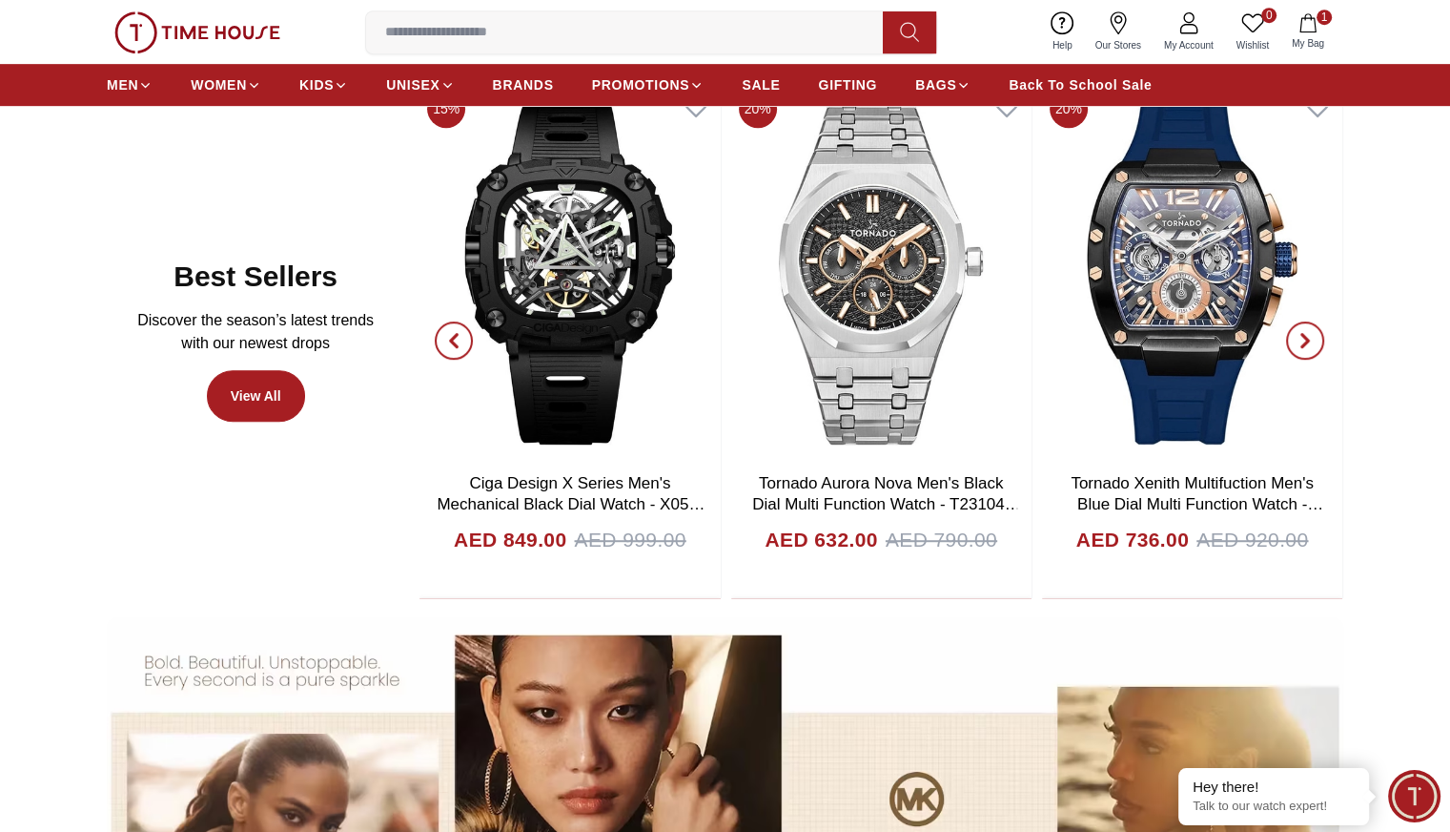
click at [1293, 339] on span "button" at bounding box center [1305, 340] width 38 height 38
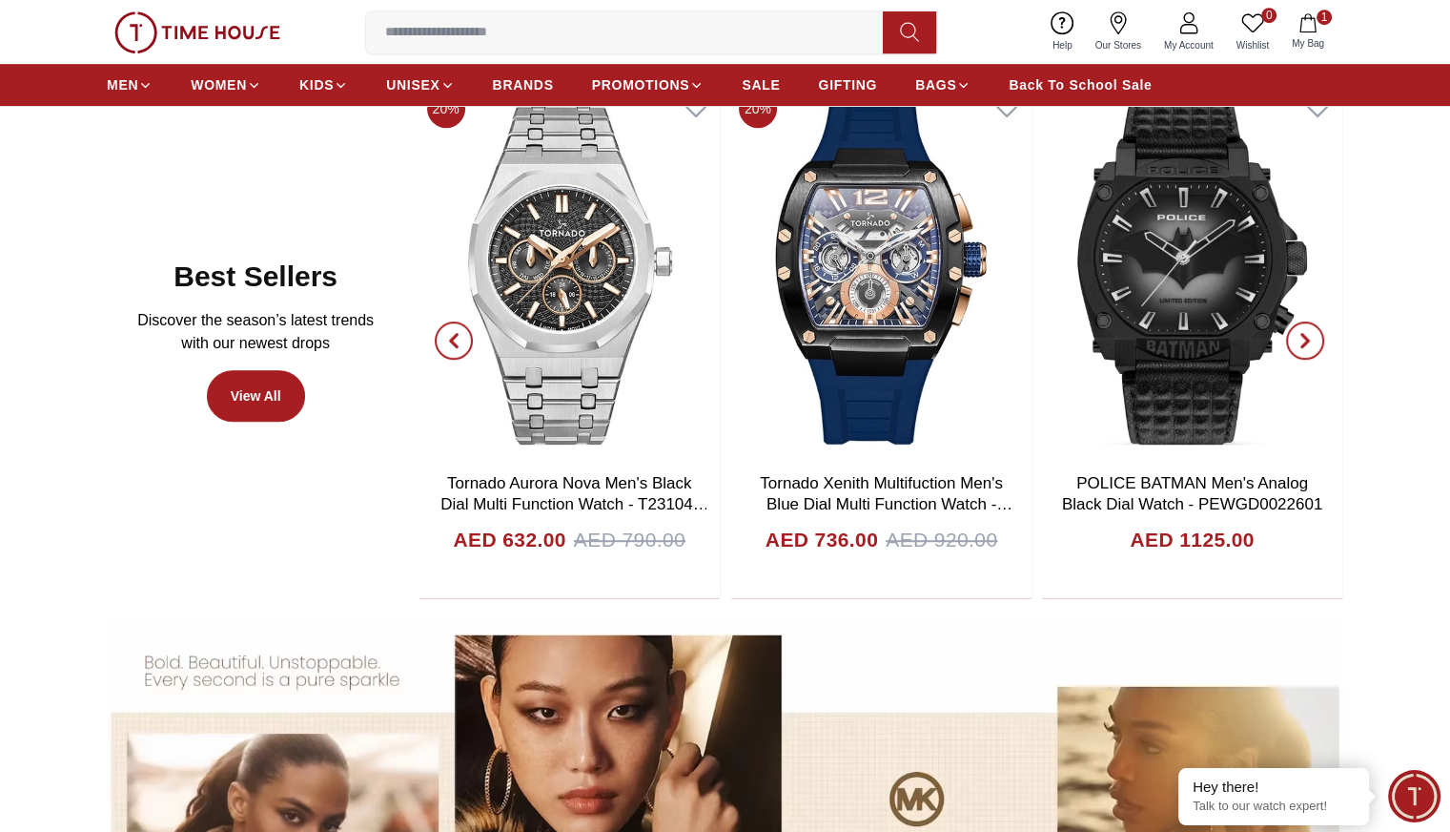
click at [1293, 339] on span "button" at bounding box center [1305, 340] width 38 height 38
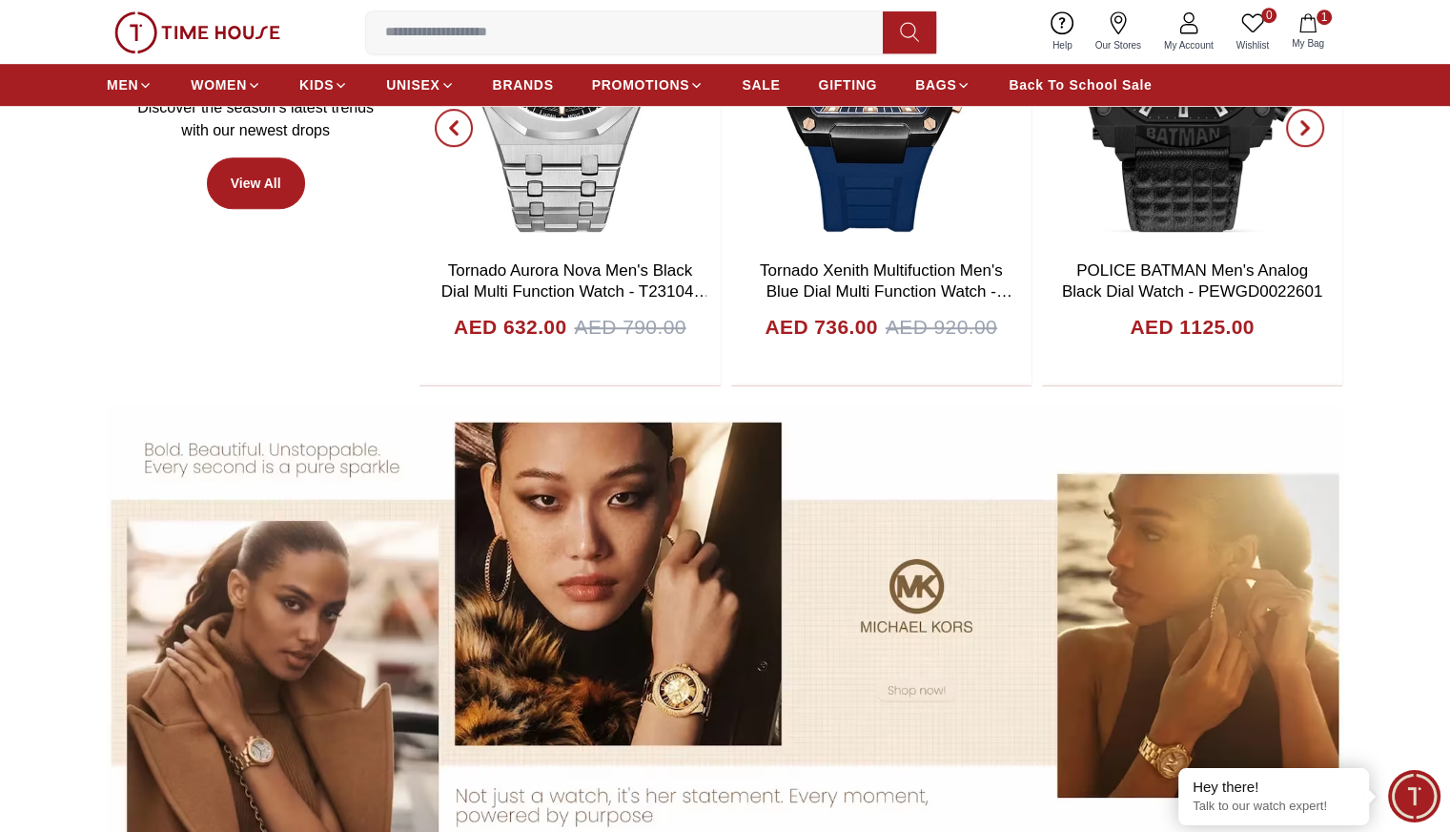
scroll to position [1118, 0]
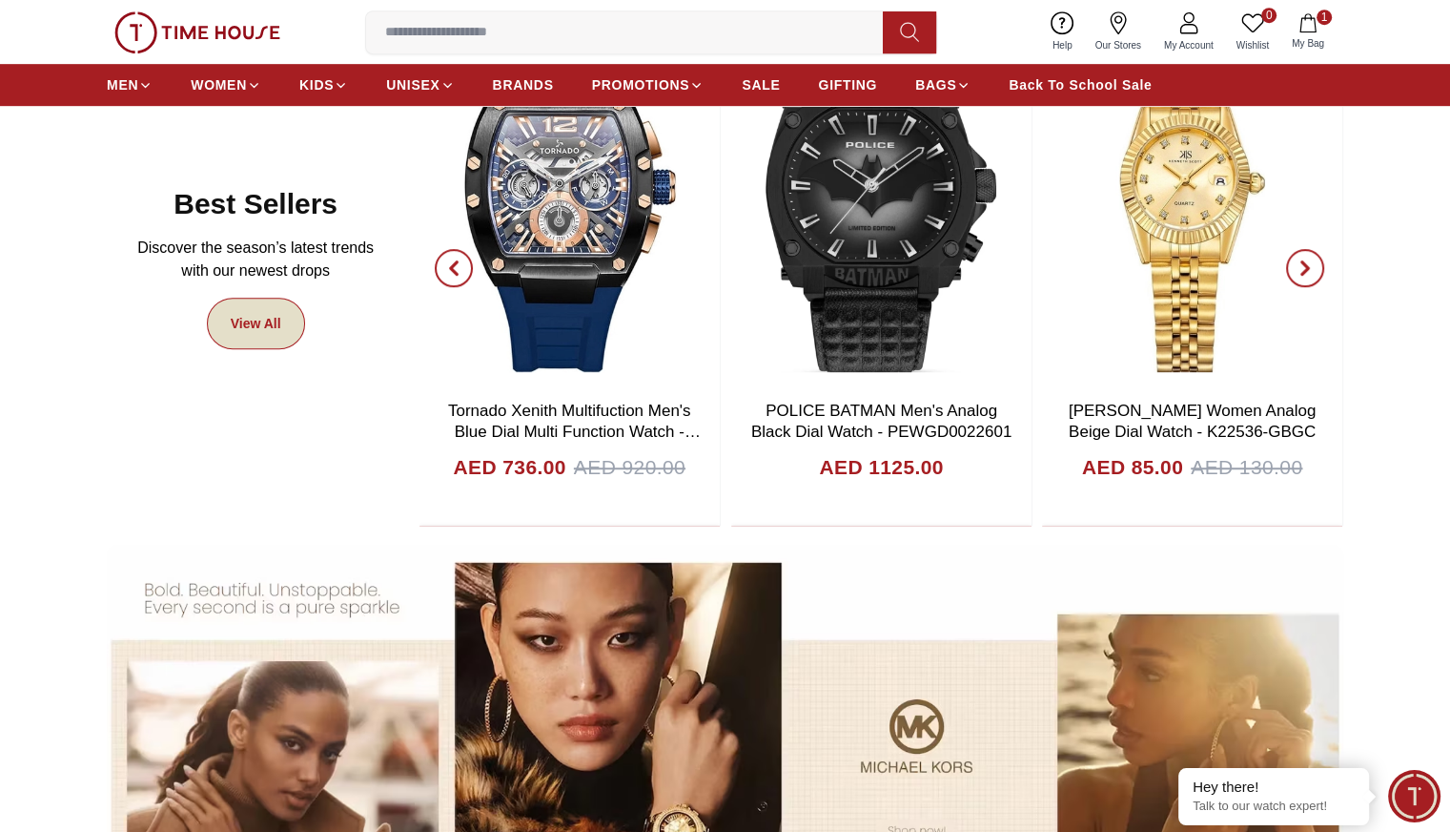
click at [222, 317] on link "View All" at bounding box center [256, 323] width 98 height 51
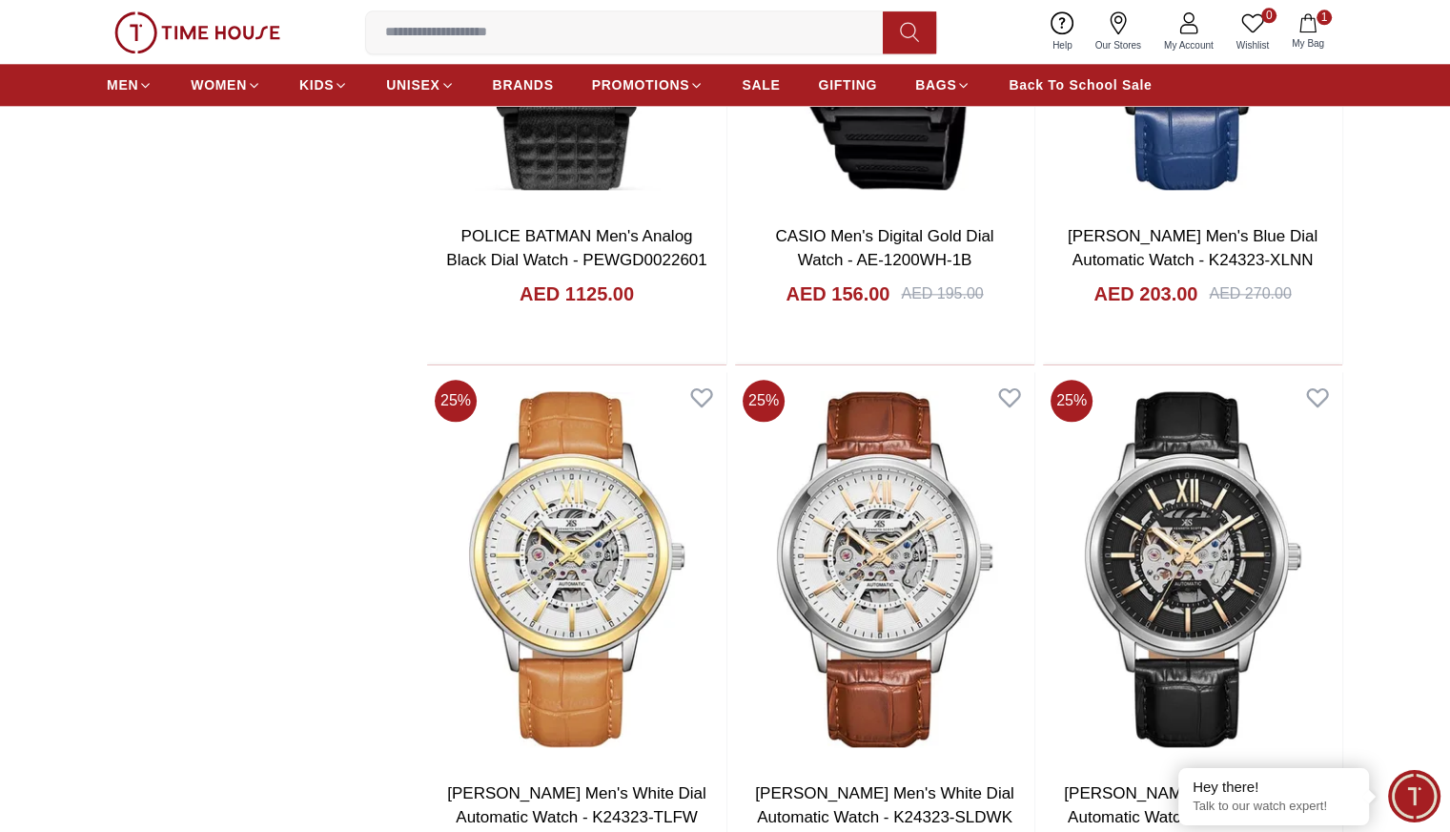
scroll to position [2138, 0]
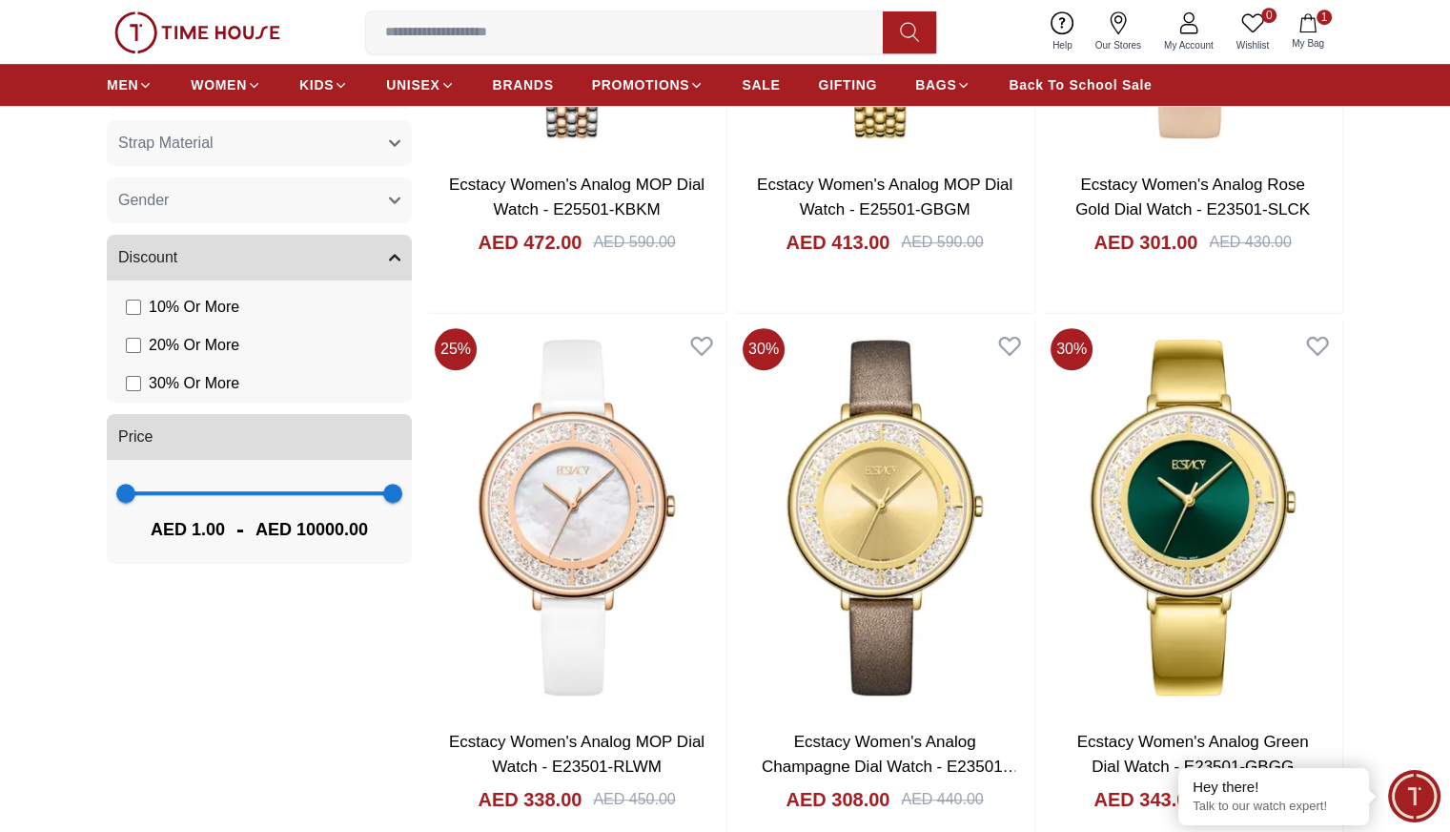
scroll to position [1075, 0]
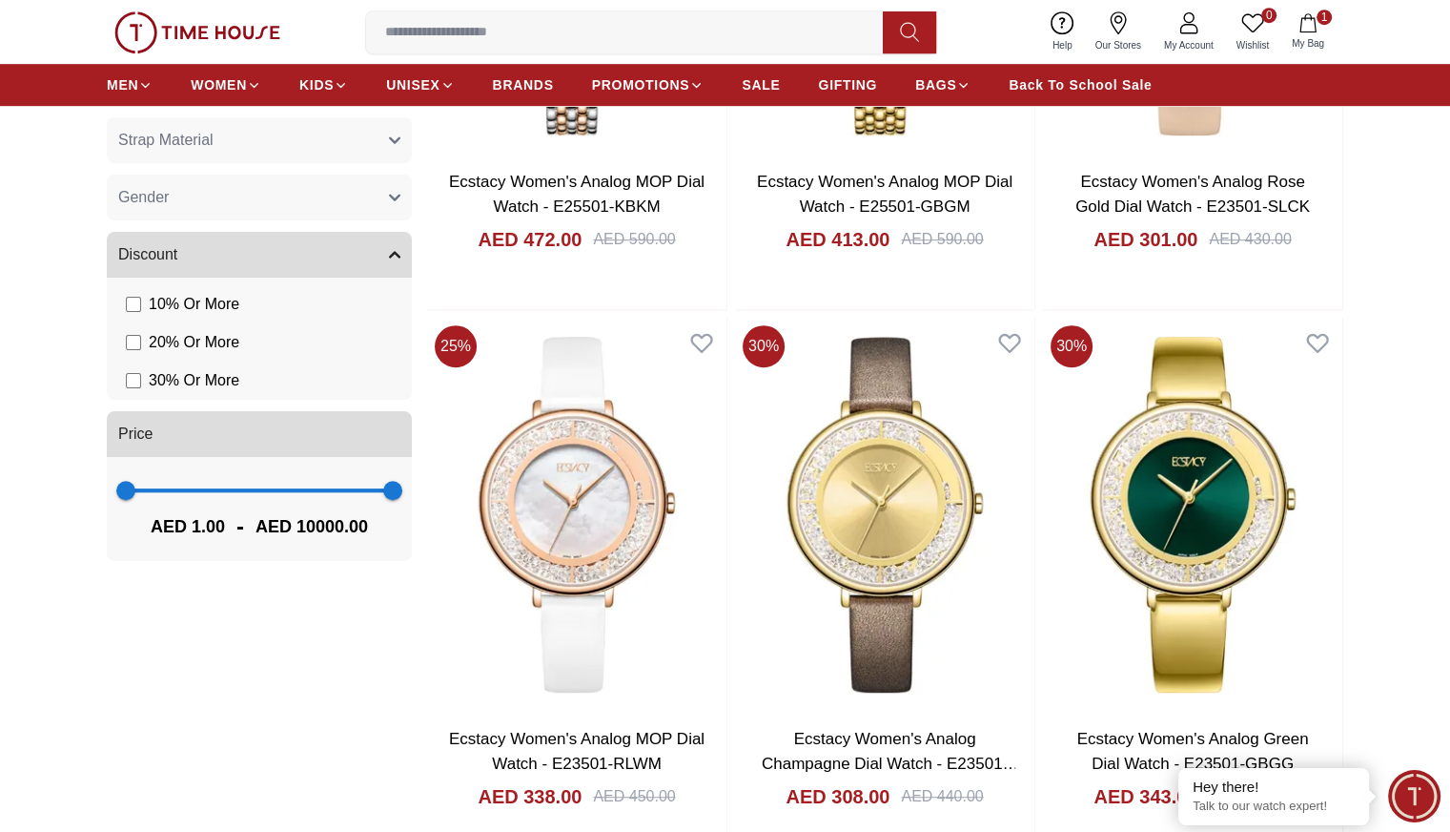
click at [210, 371] on span "30 % Or More" at bounding box center [194, 380] width 91 height 23
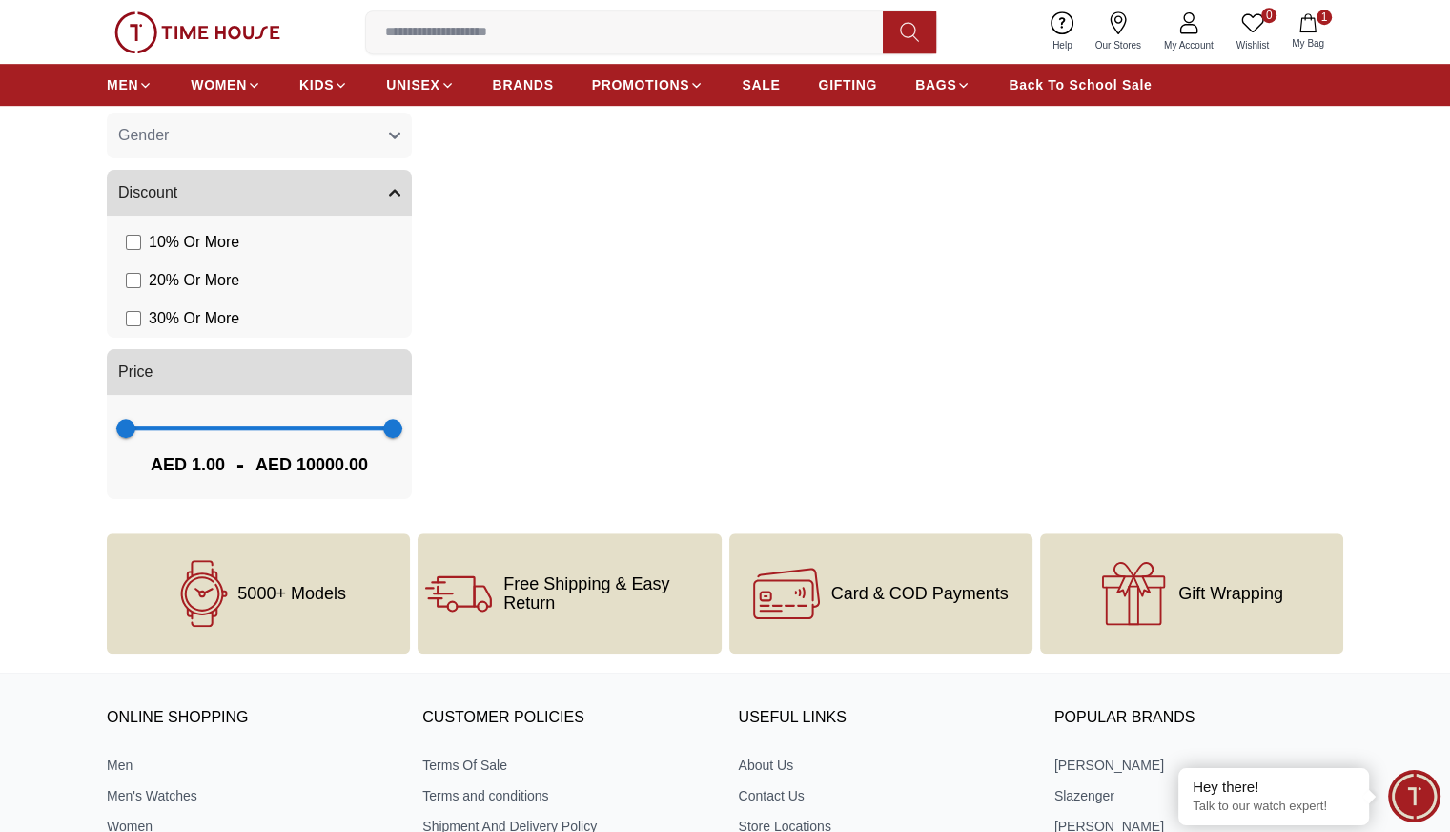
scroll to position [1140, 0]
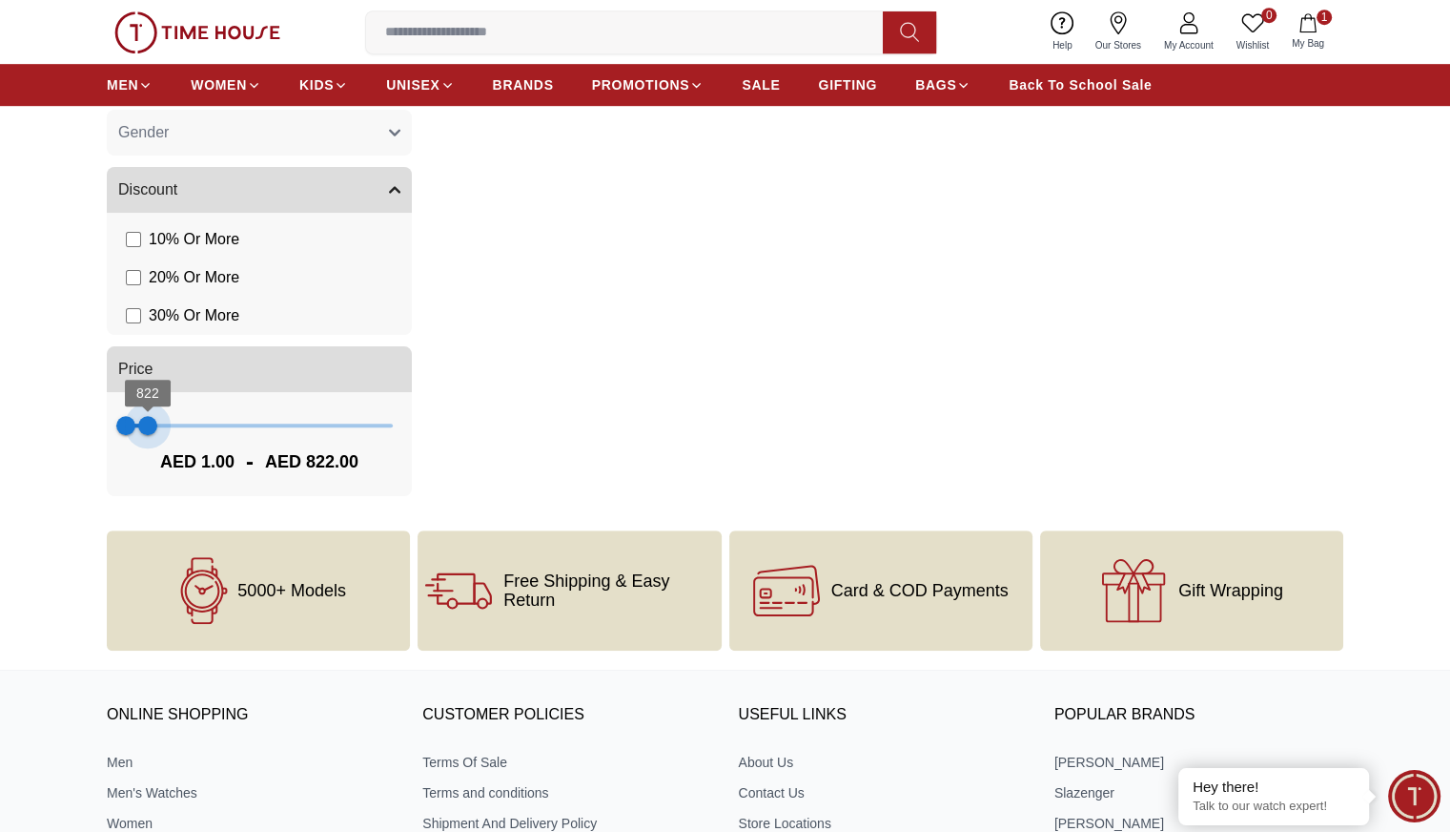
drag, startPoint x: 397, startPoint y: 421, endPoint x: 148, endPoint y: 442, distance: 249.8
click at [148, 435] on span "822" at bounding box center [147, 425] width 19 height 19
type input "***"
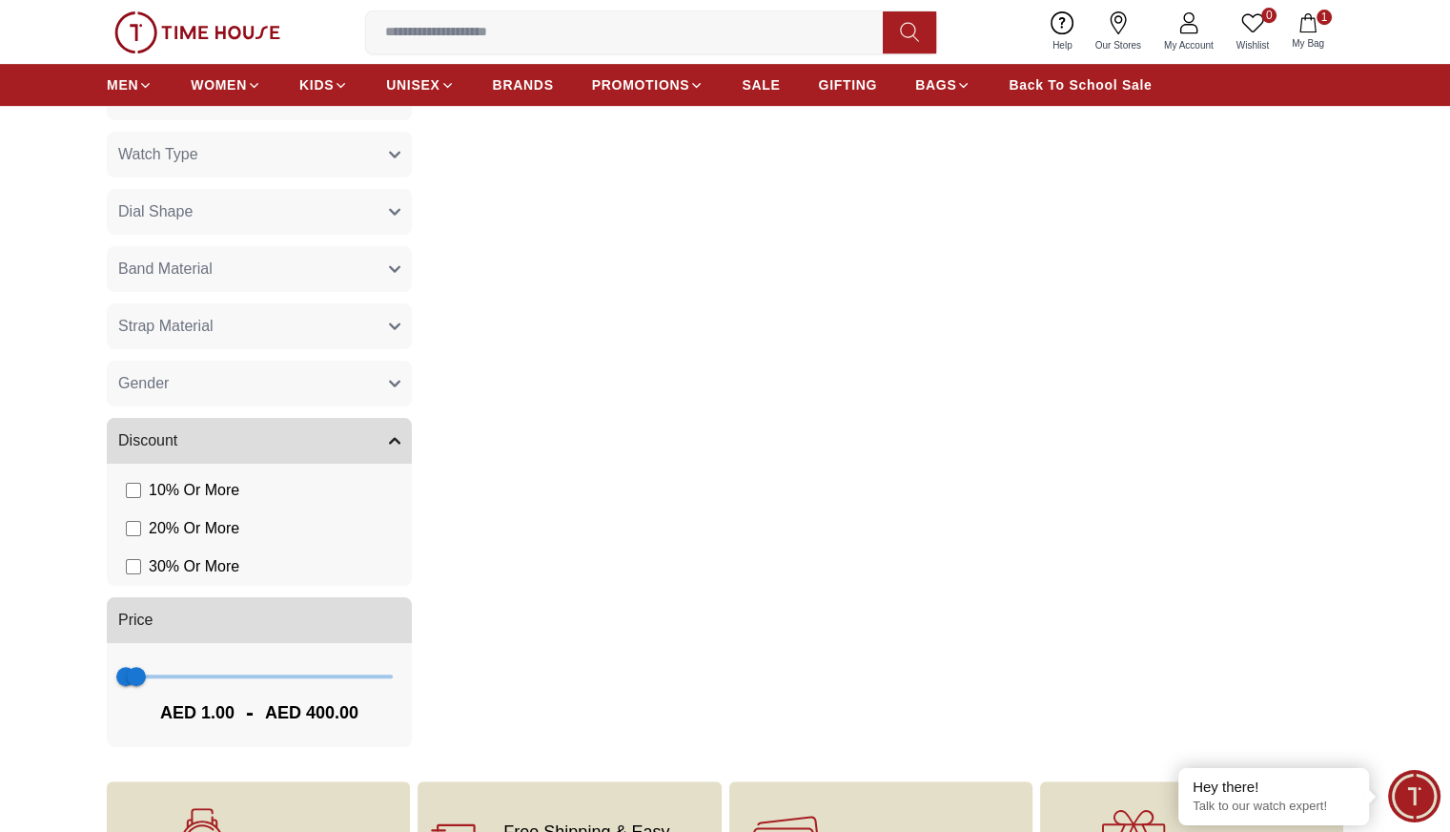
scroll to position [891, 0]
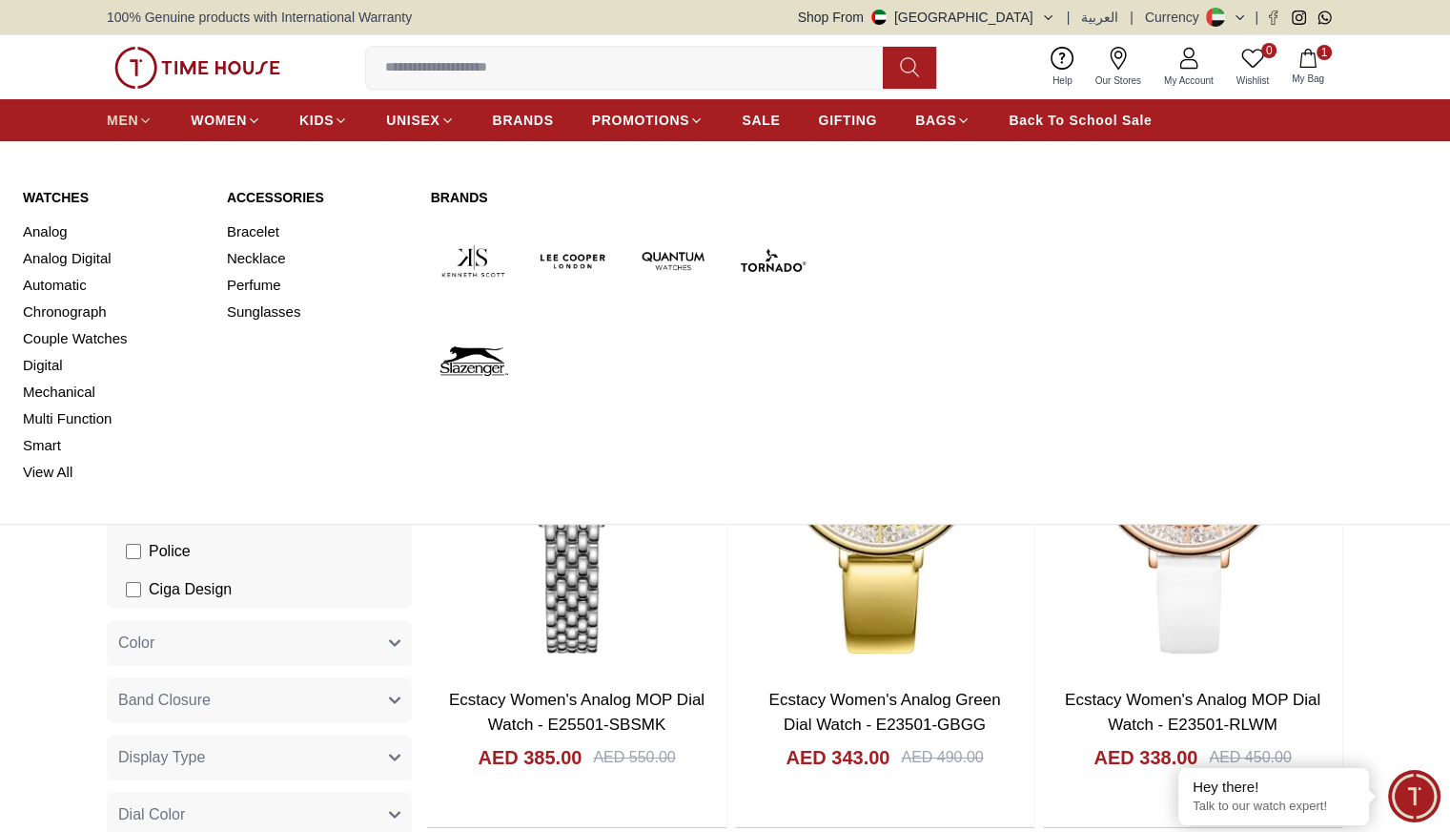
click at [140, 114] on icon at bounding box center [145, 120] width 14 height 14
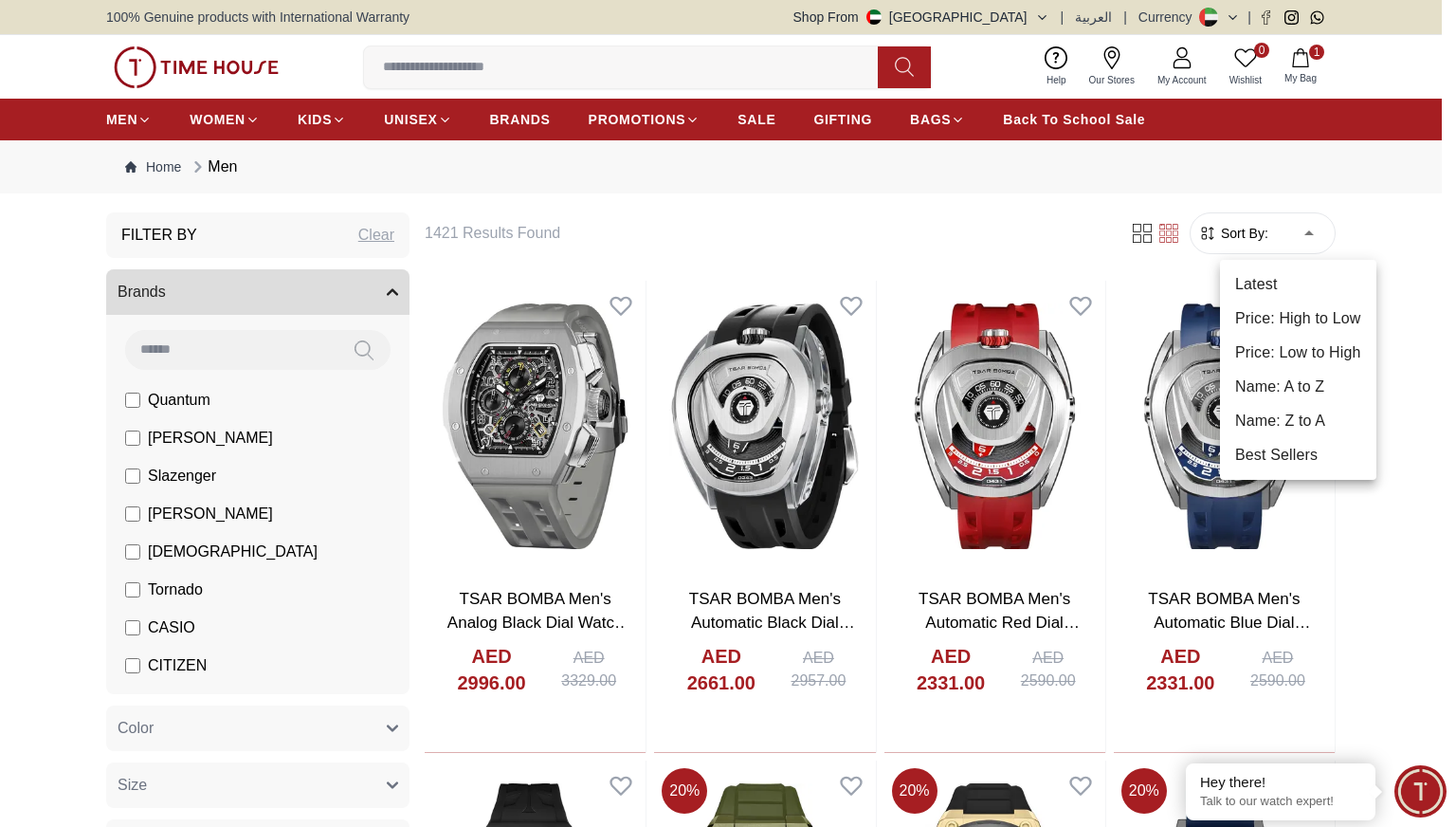
click at [1307, 347] on li "Price: Low to High" at bounding box center [1297, 353] width 156 height 34
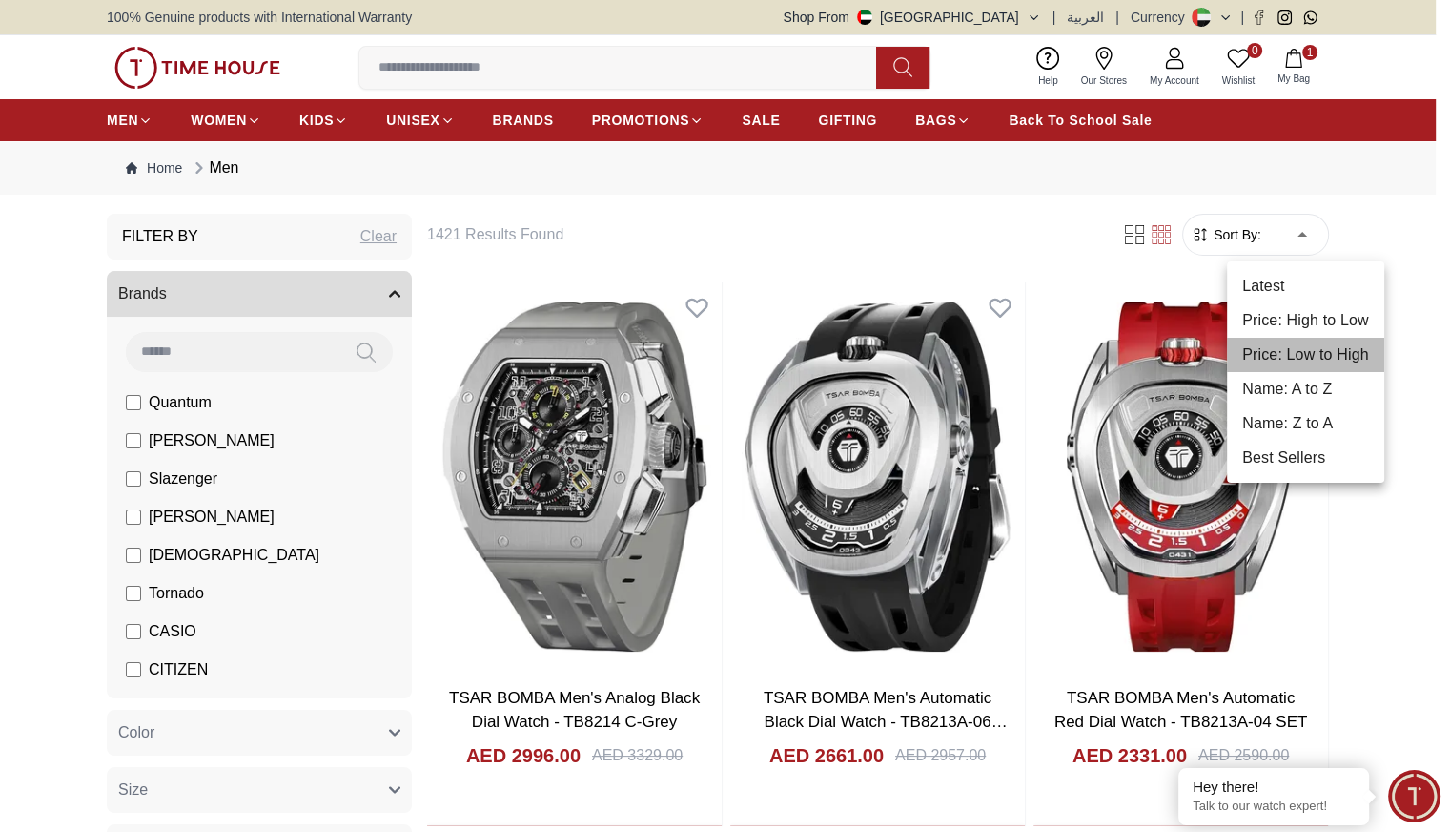
type input "*"
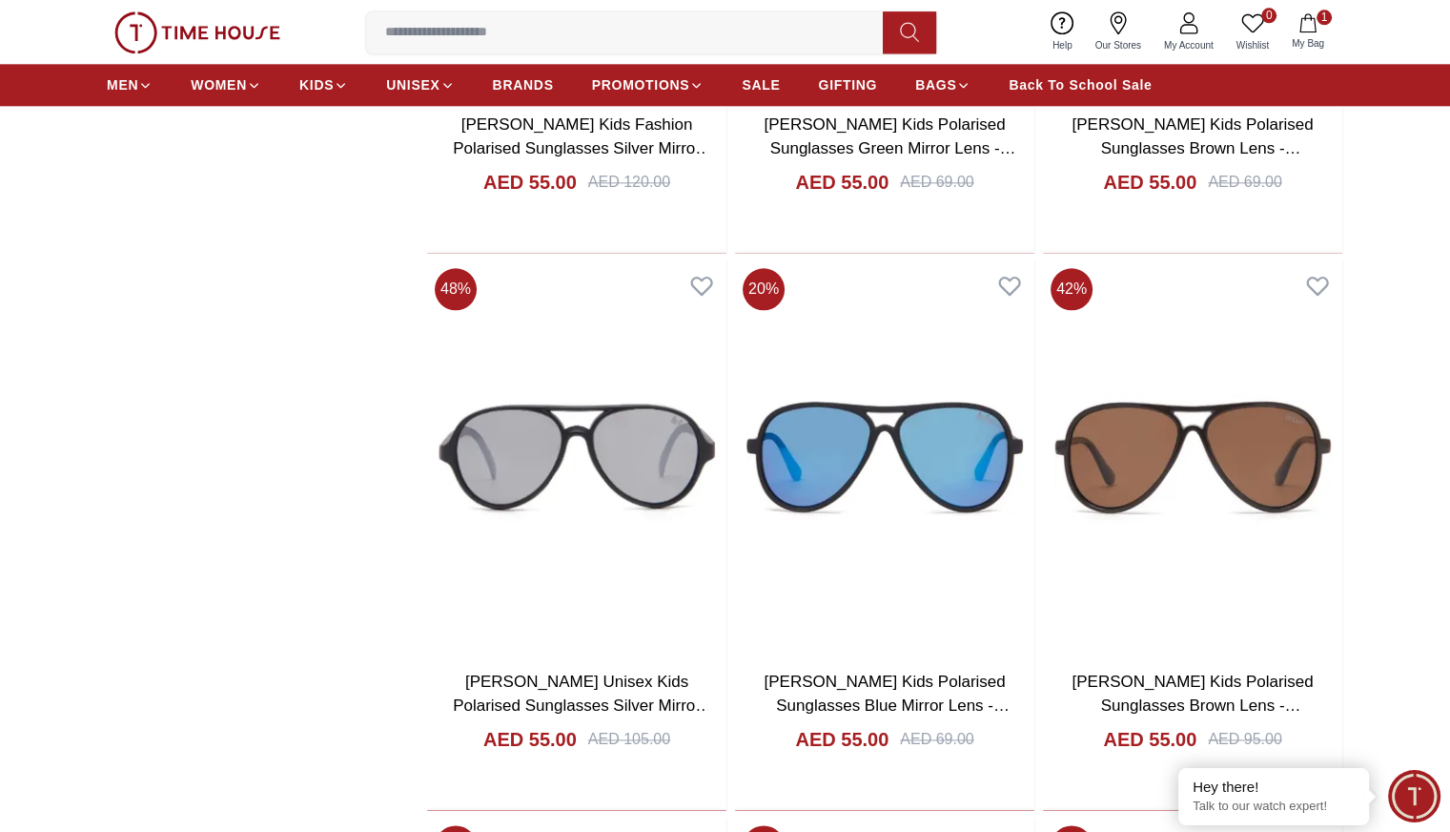
scroll to position [2251, 0]
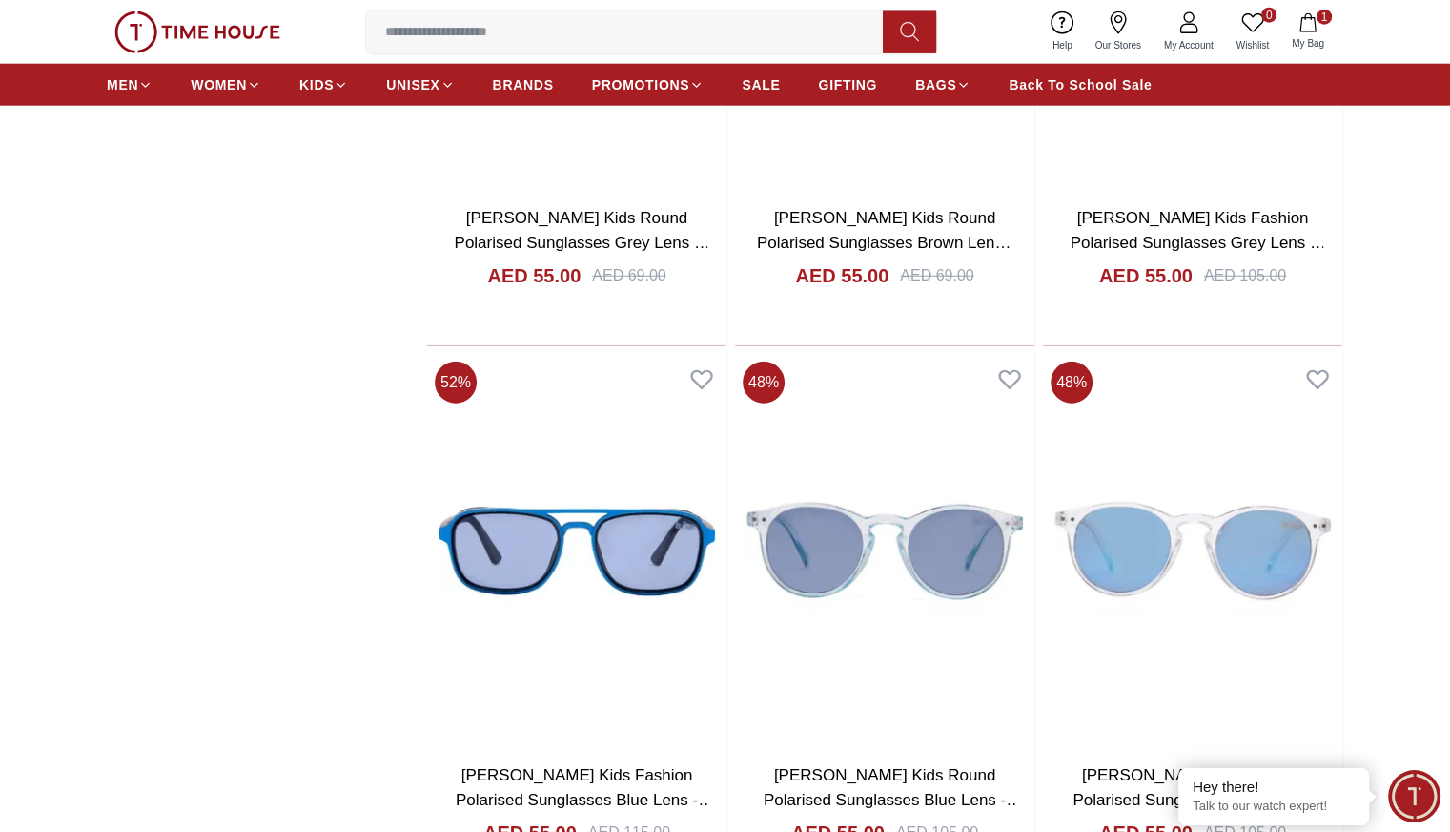
scroll to position [4940, 0]
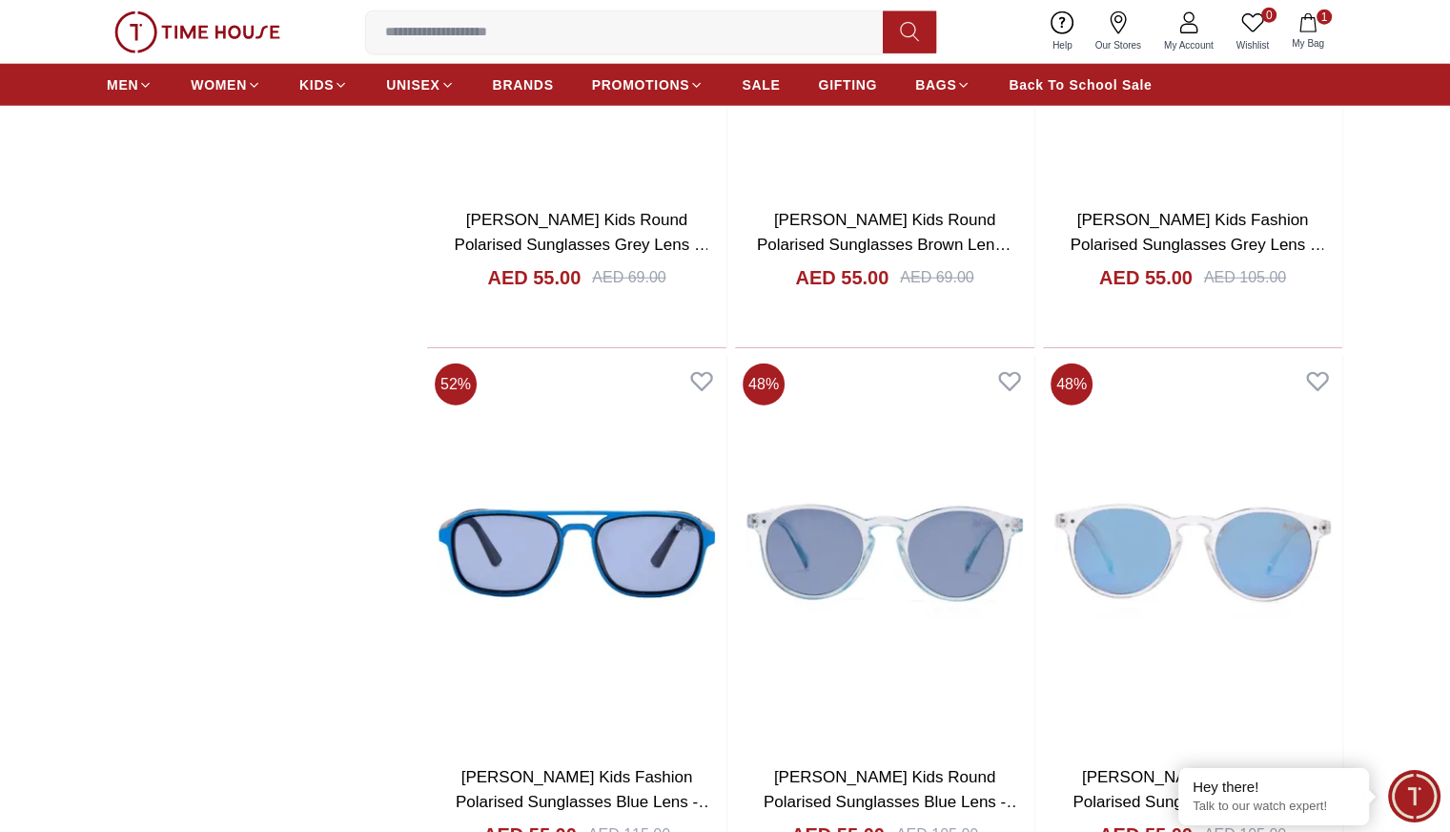
click at [782, 43] on input at bounding box center [632, 32] width 532 height 38
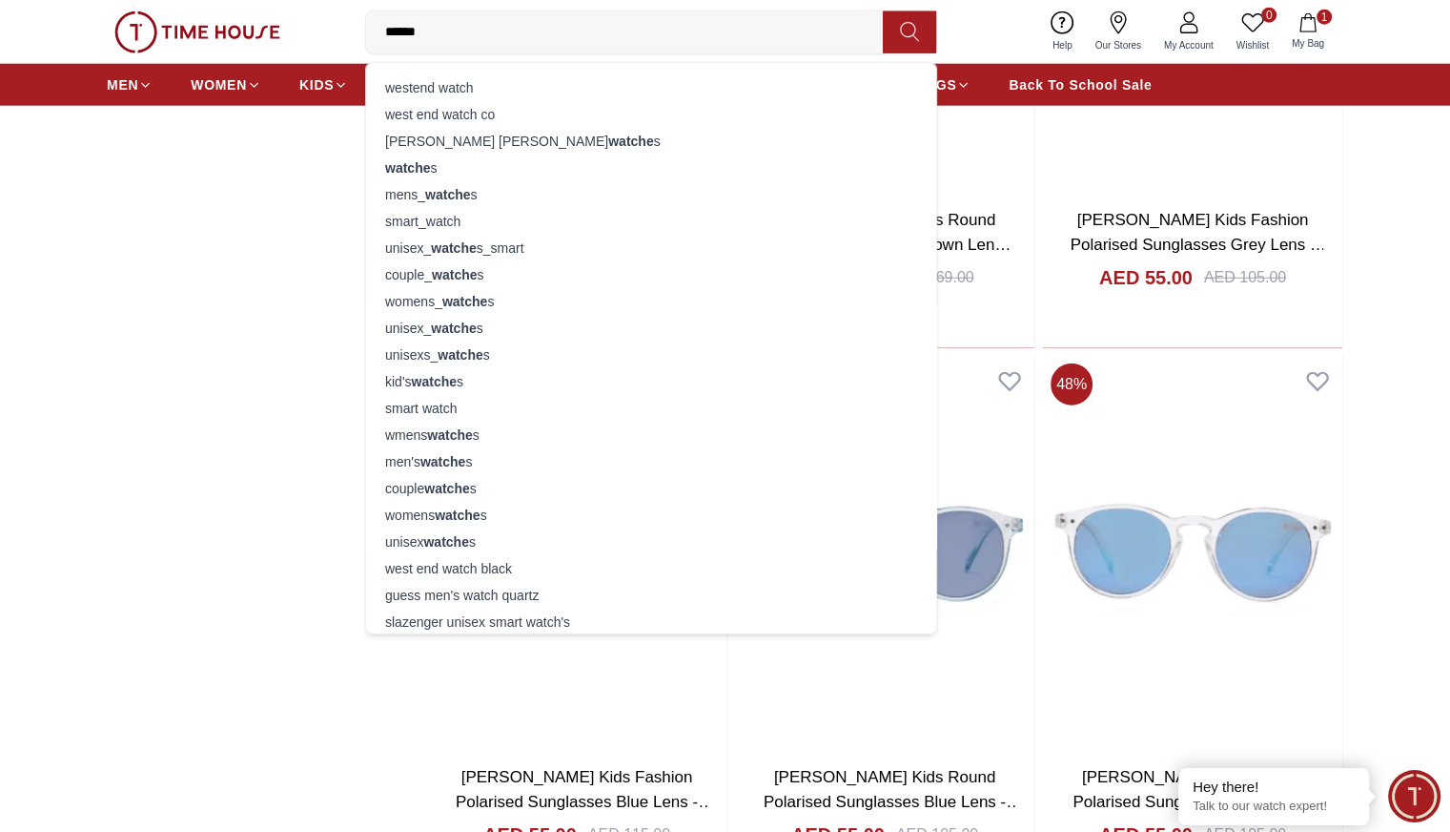
type input "*******"
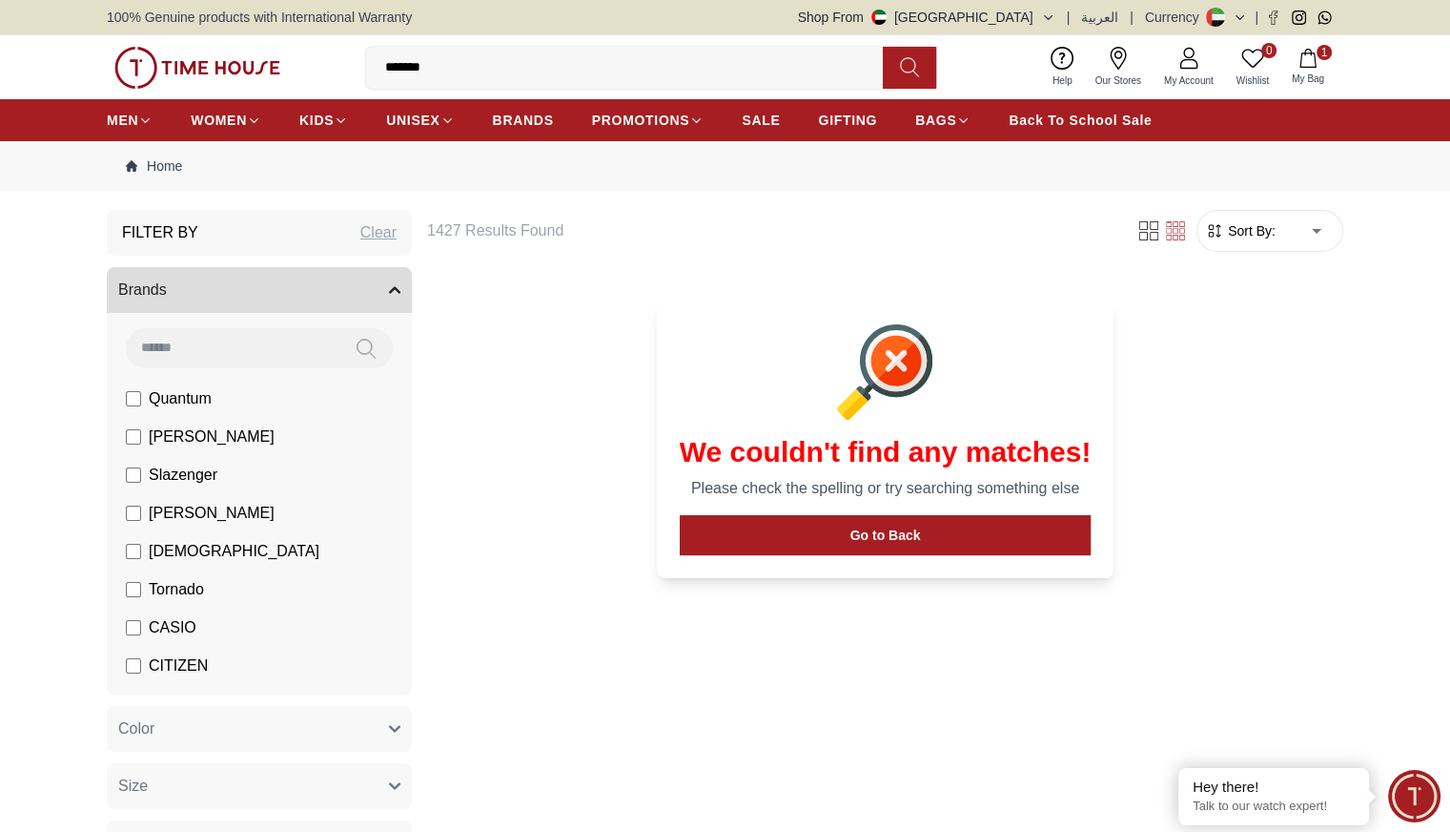
scroll to position [30, 0]
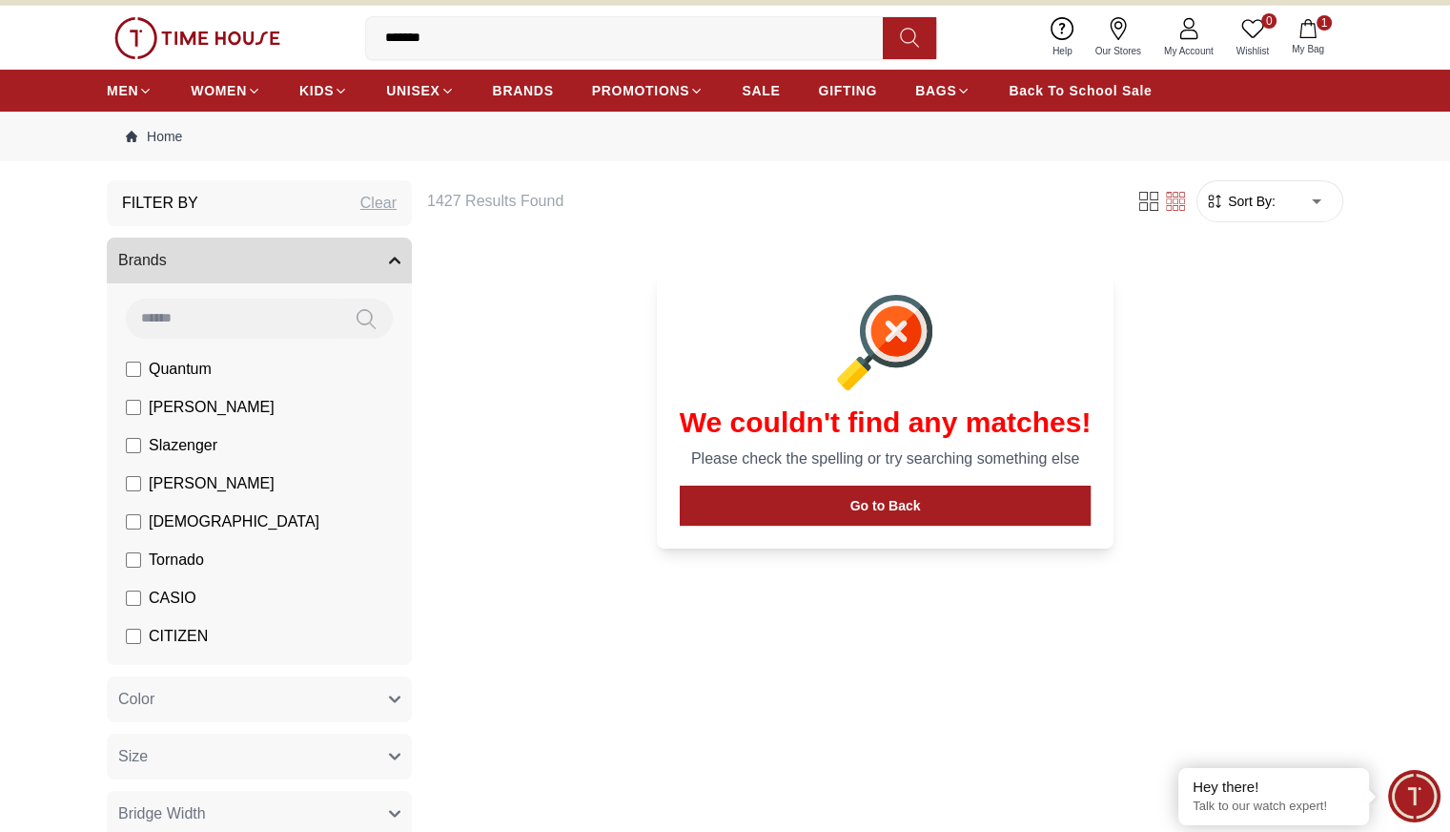
click at [589, 40] on input "*******" at bounding box center [632, 38] width 532 height 38
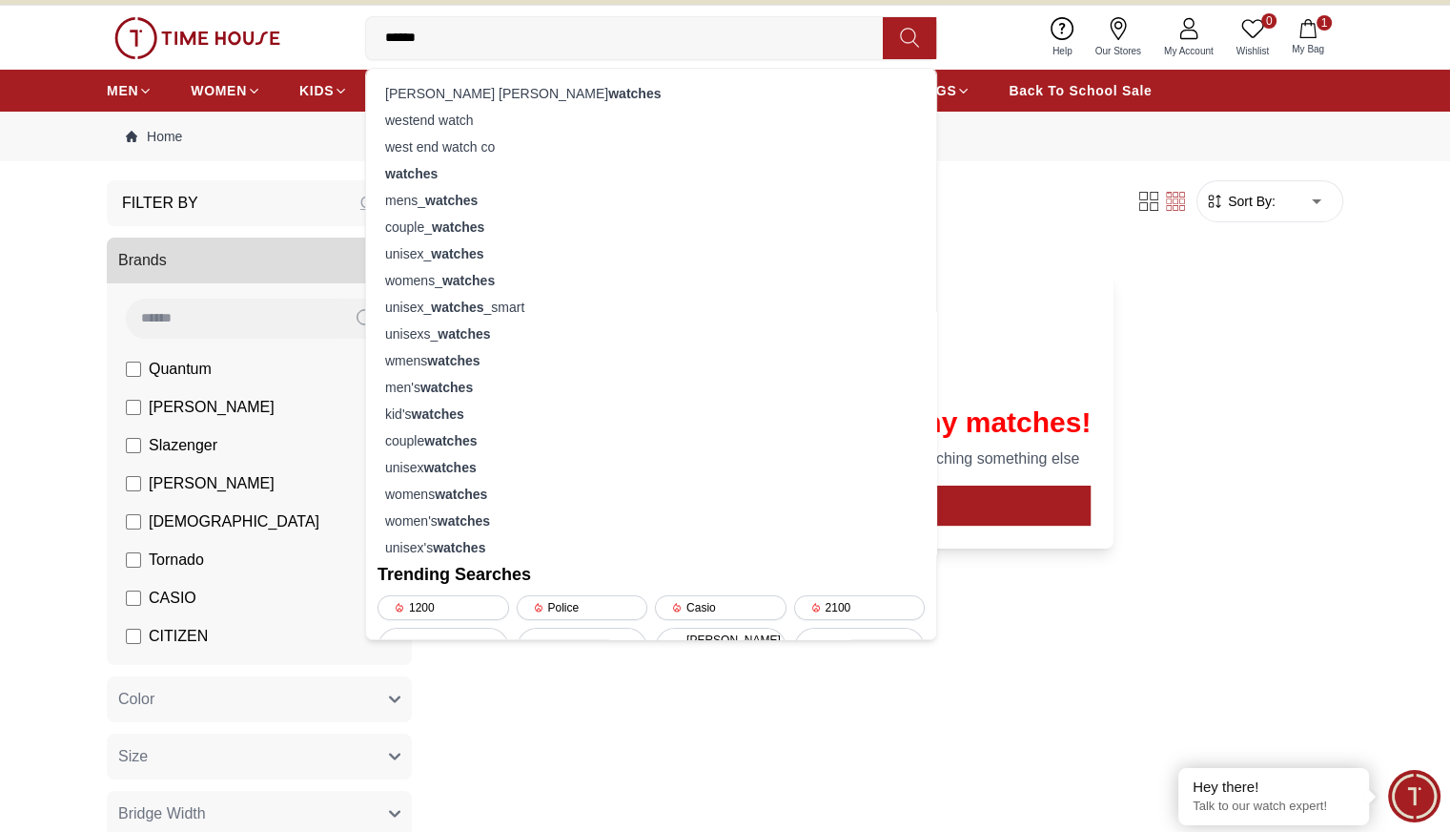
type input "*****"
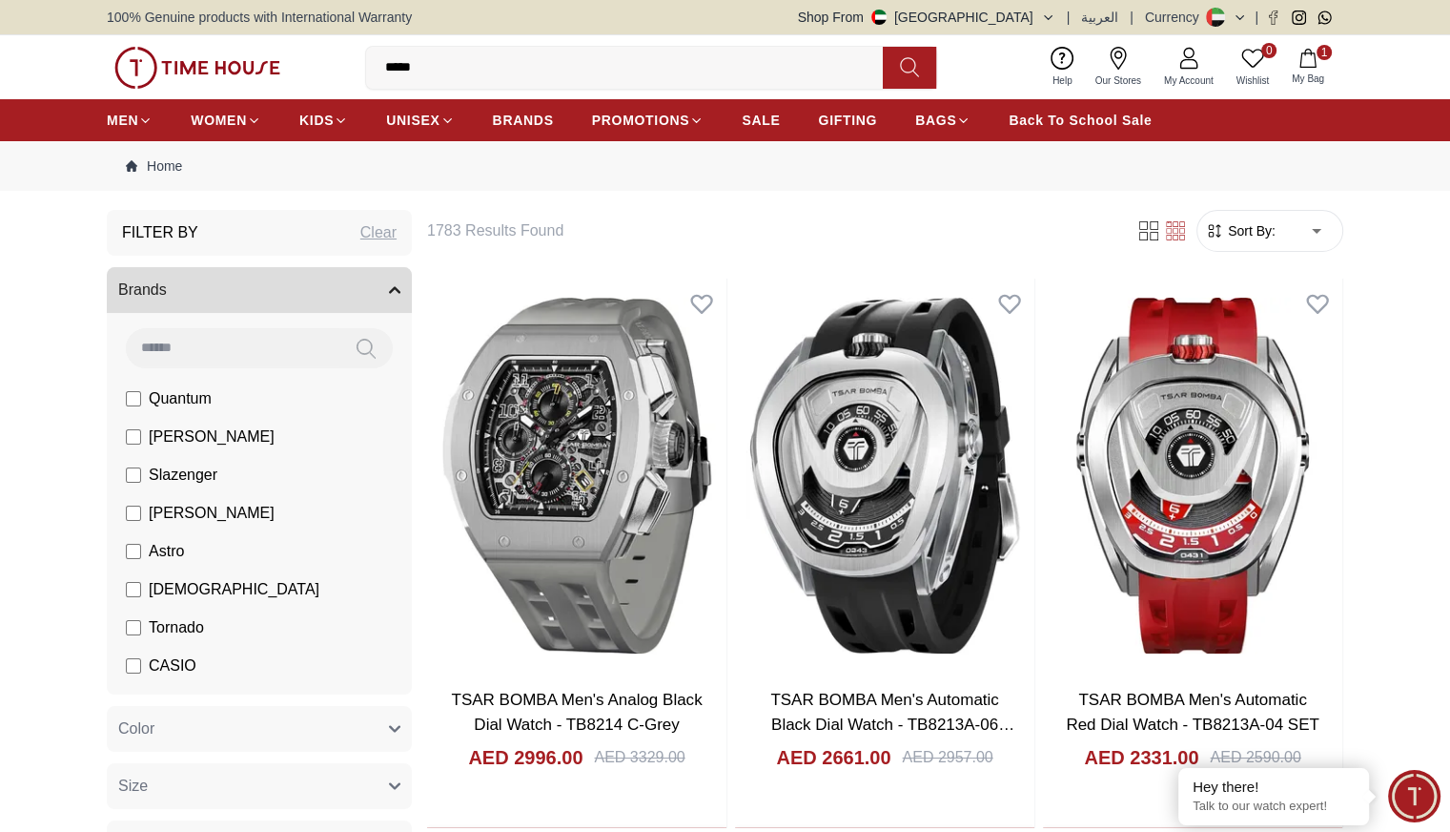
click at [1259, 234] on span "Sort By:" at bounding box center [1249, 230] width 51 height 19
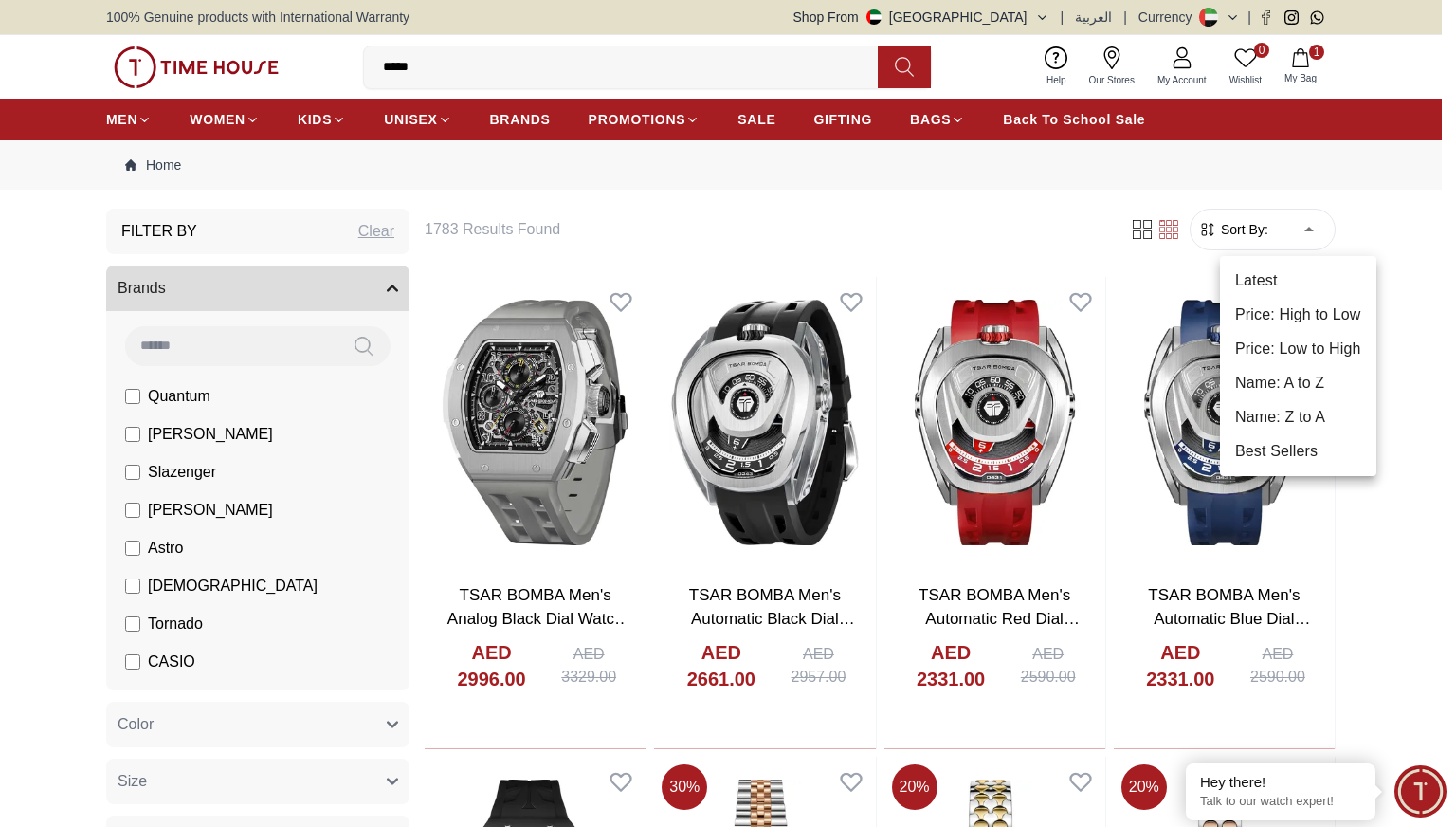
click at [1288, 348] on li "Price: Low to High" at bounding box center [1297, 349] width 156 height 34
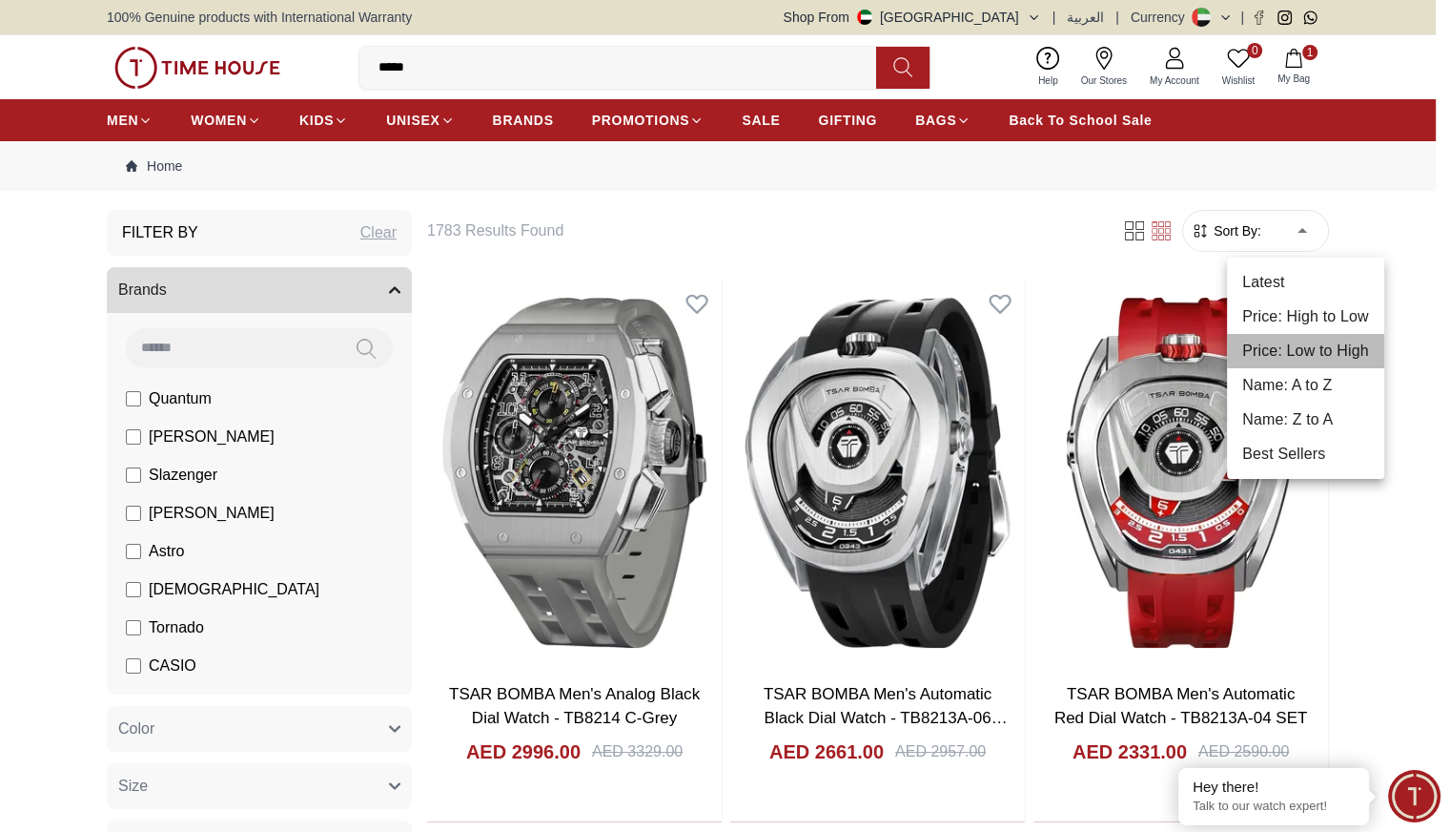
type input "*"
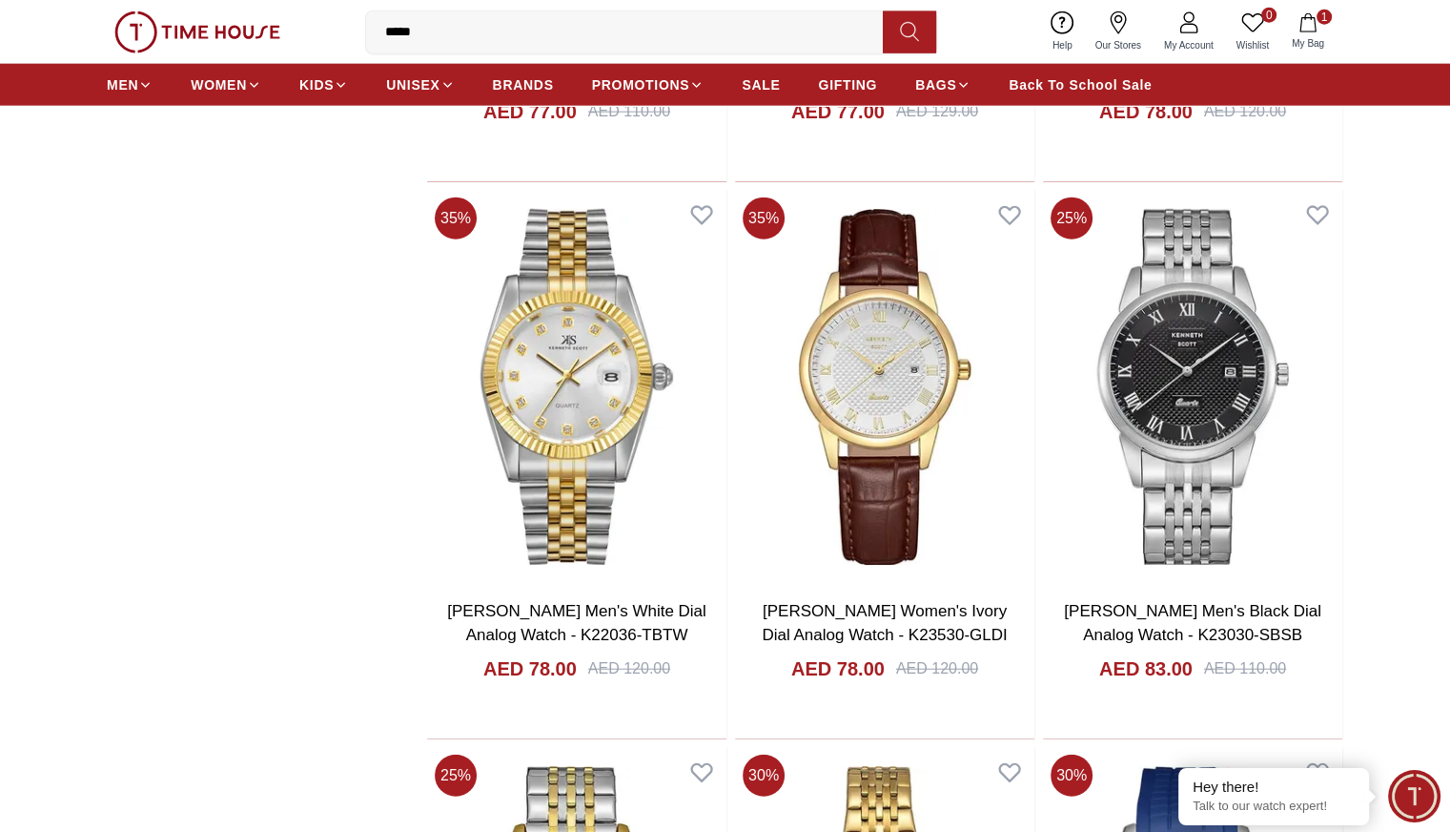
scroll to position [11789, 0]
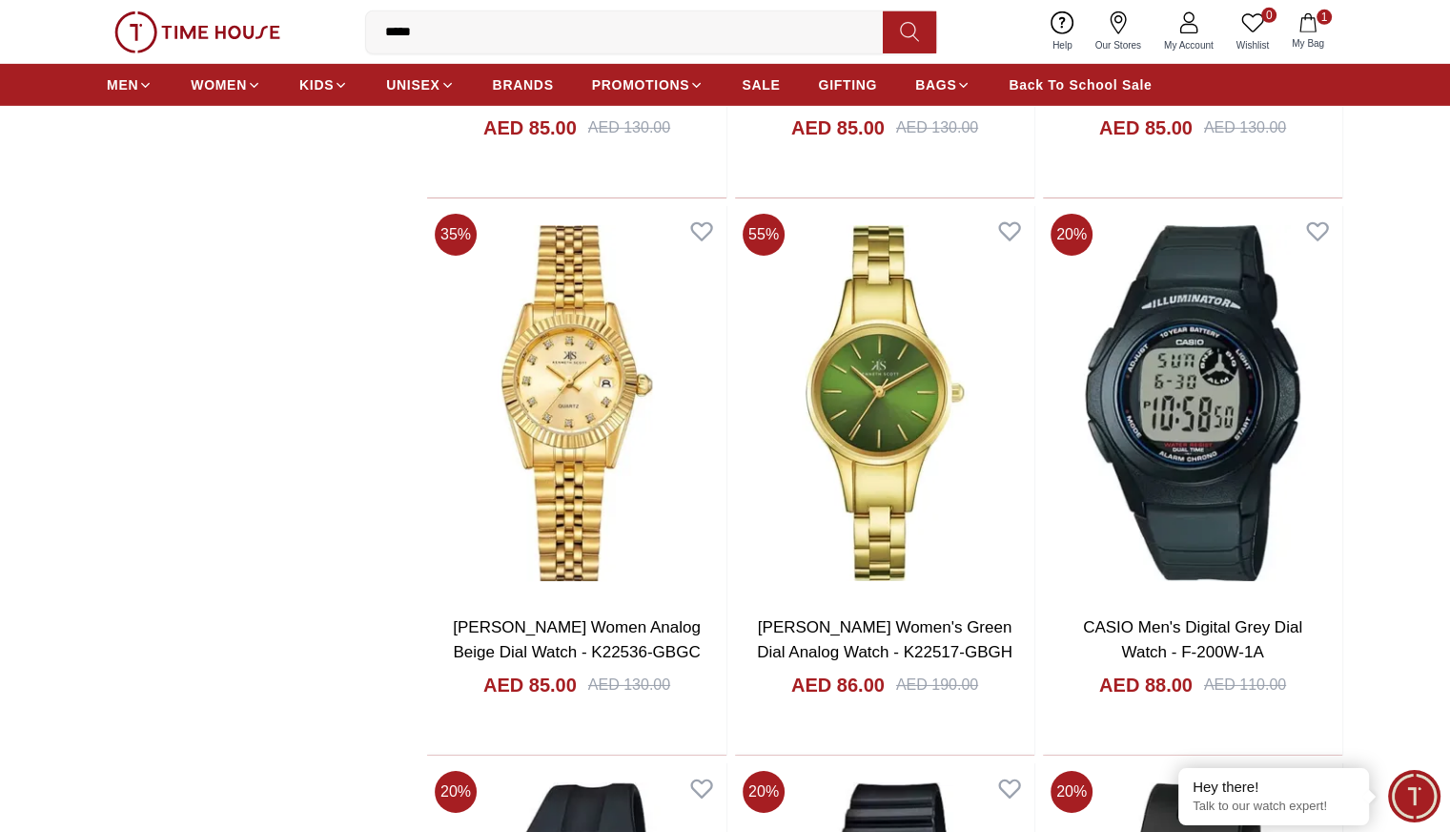
scroll to position [13606, 0]
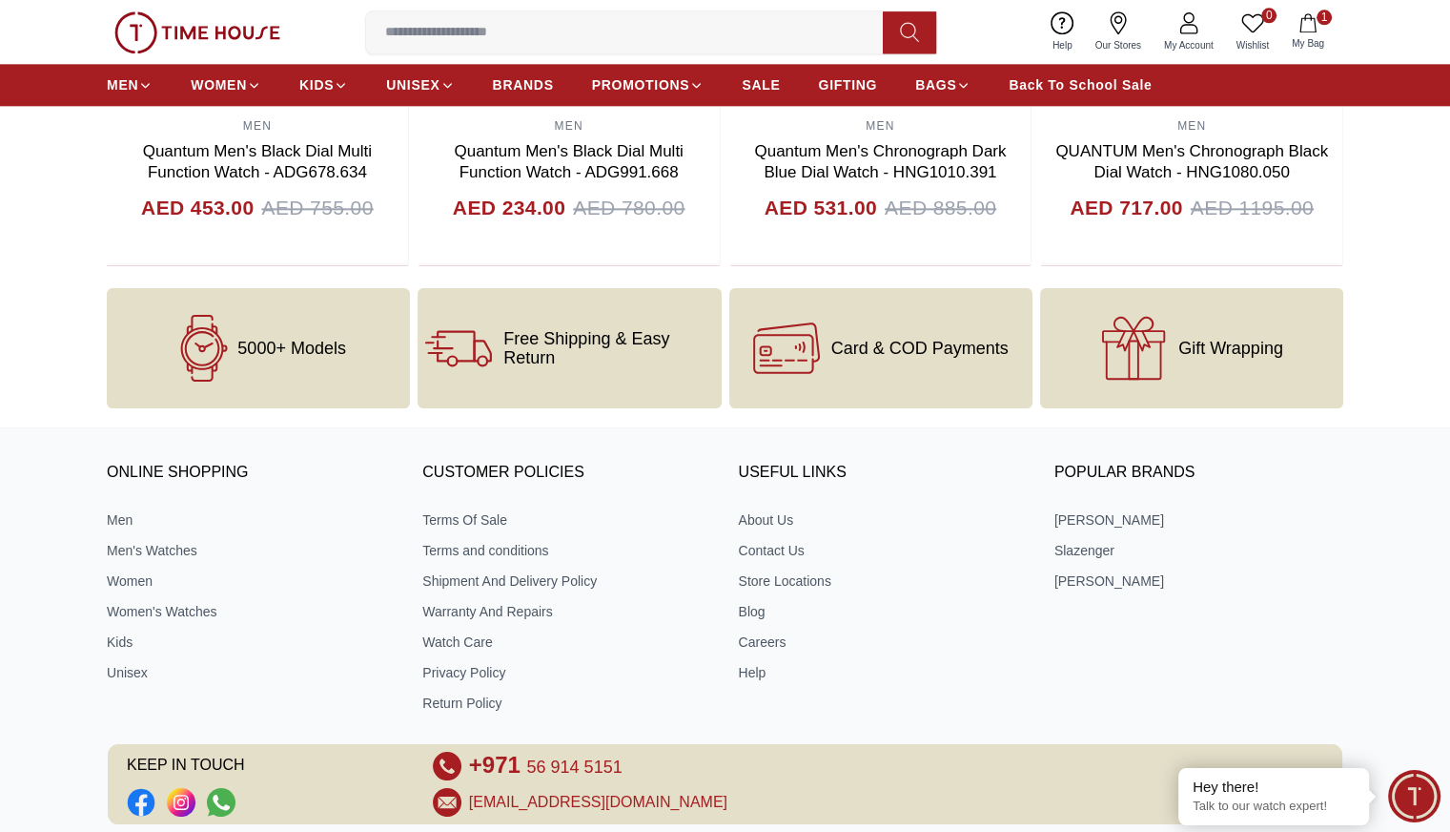
scroll to position [2462, 0]
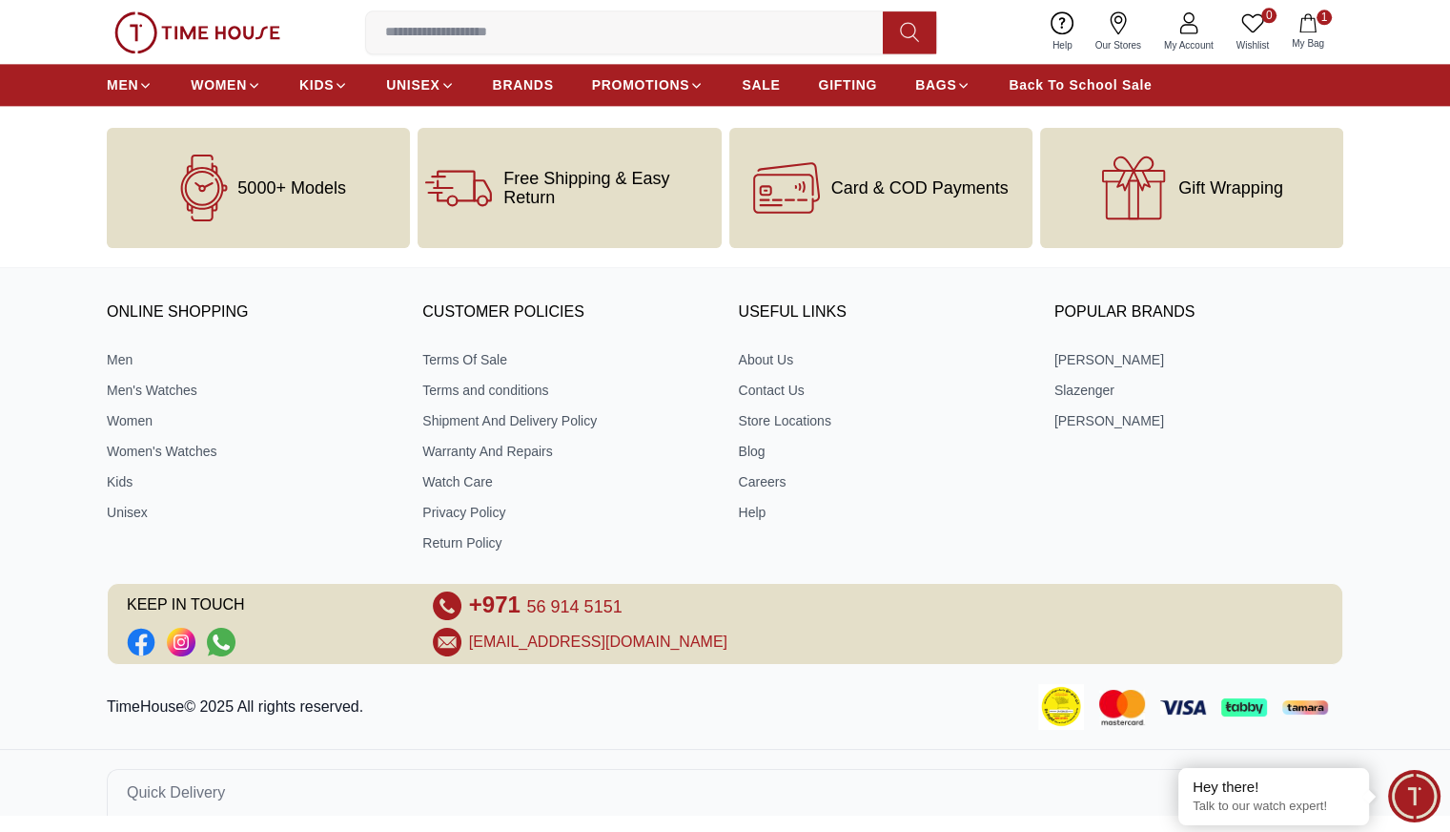
click at [800, 31] on input at bounding box center [632, 32] width 532 height 38
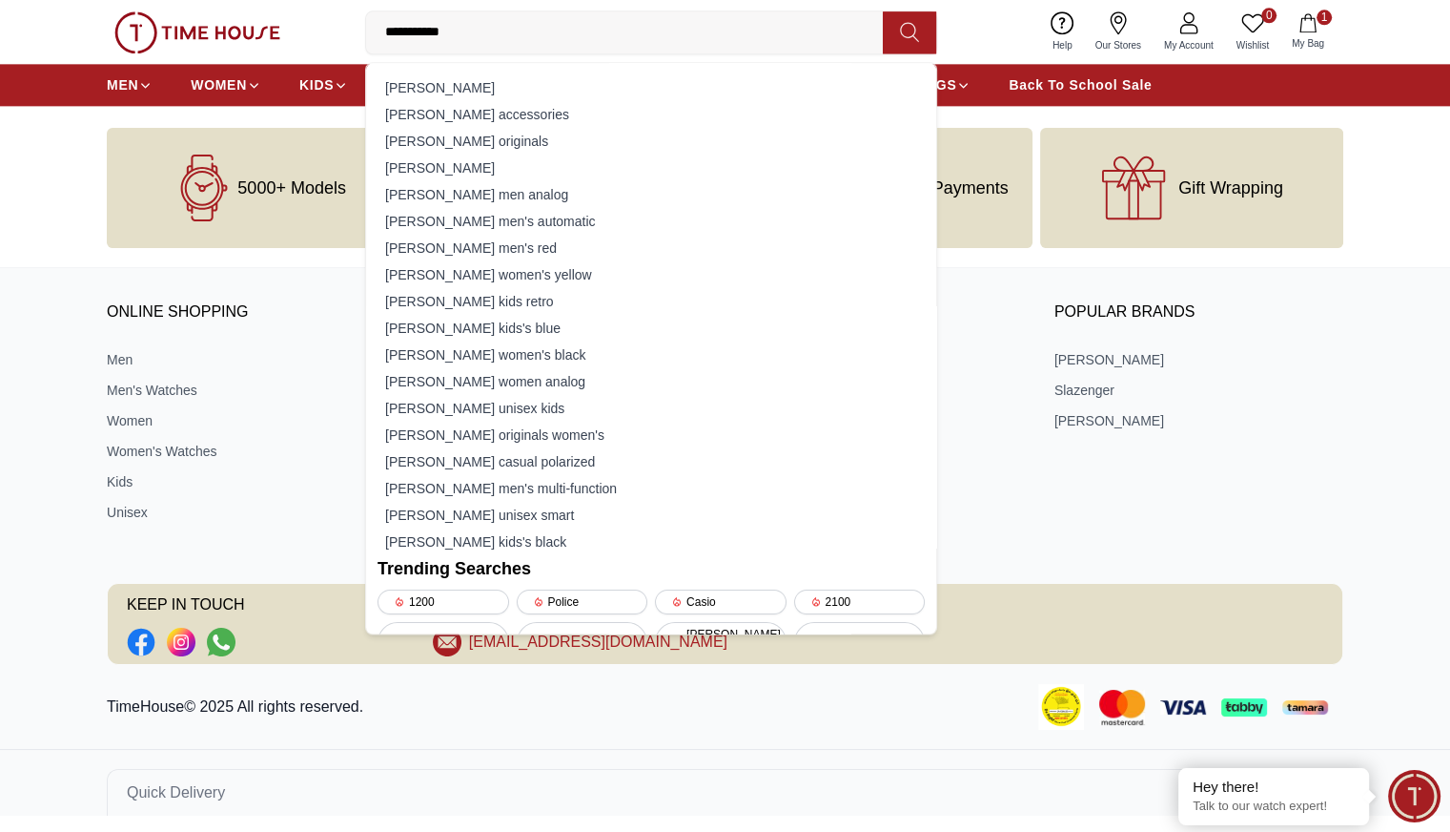
type input "**********"
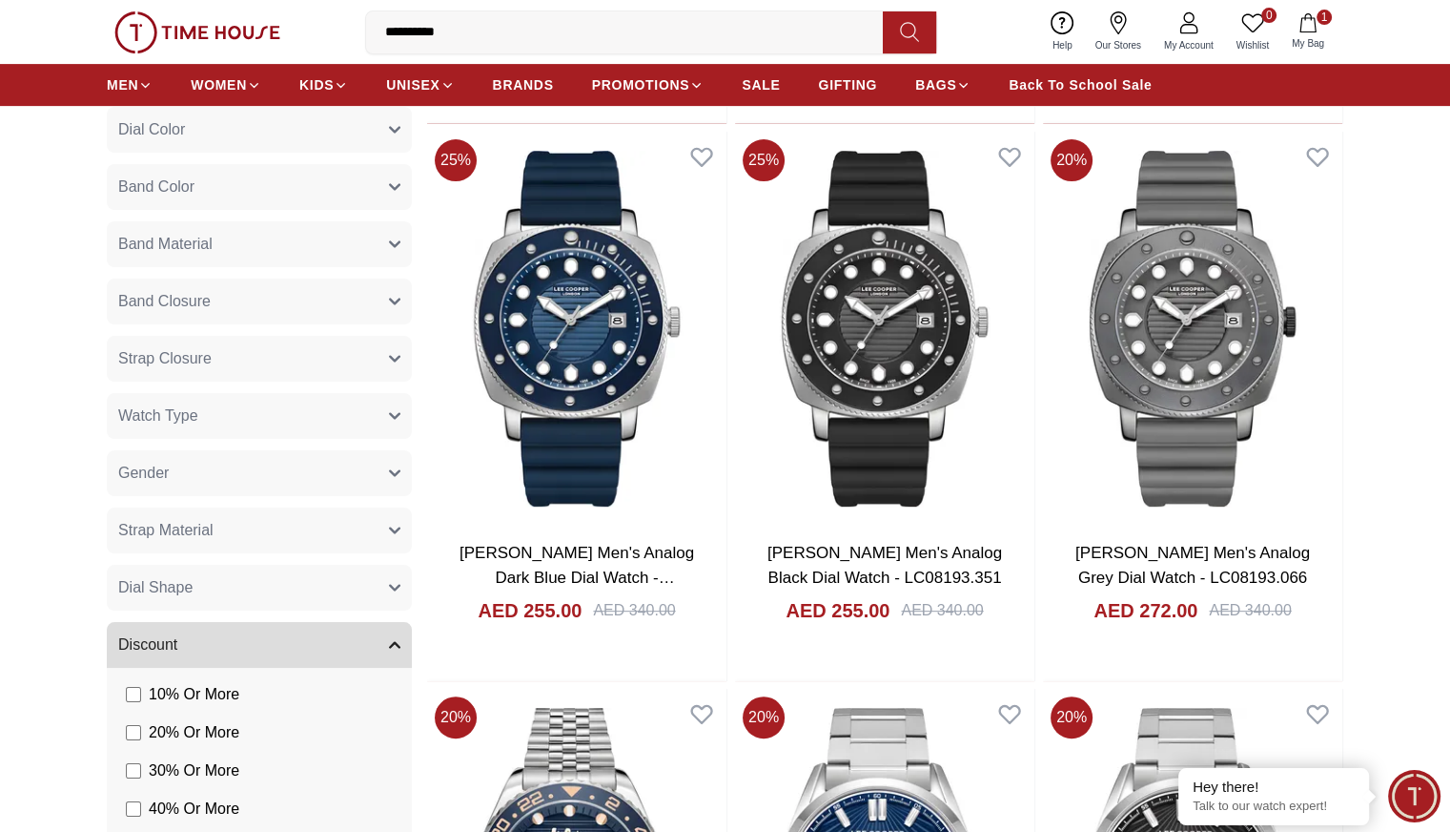
scroll to position [705, 0]
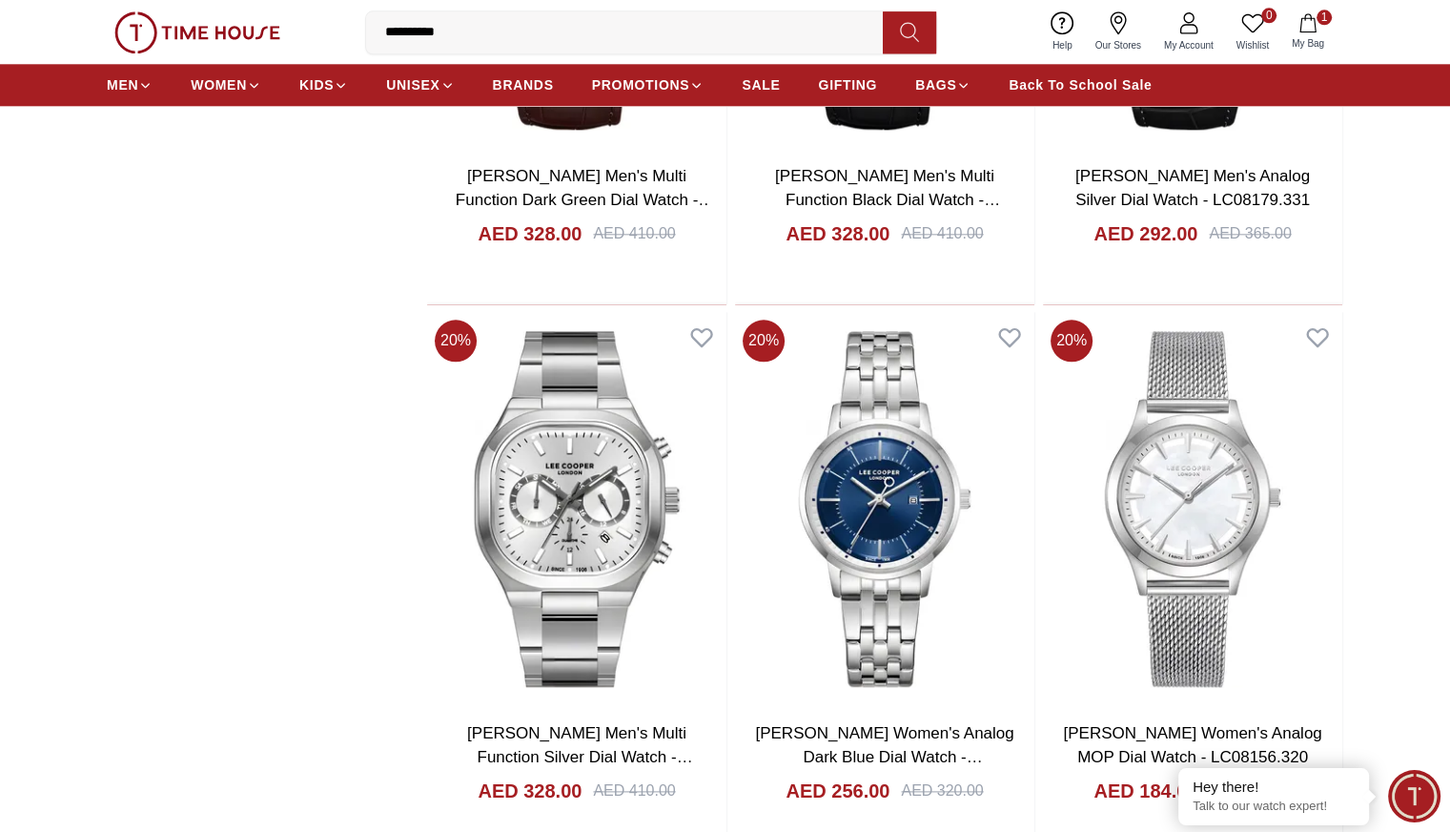
scroll to position [2196, 0]
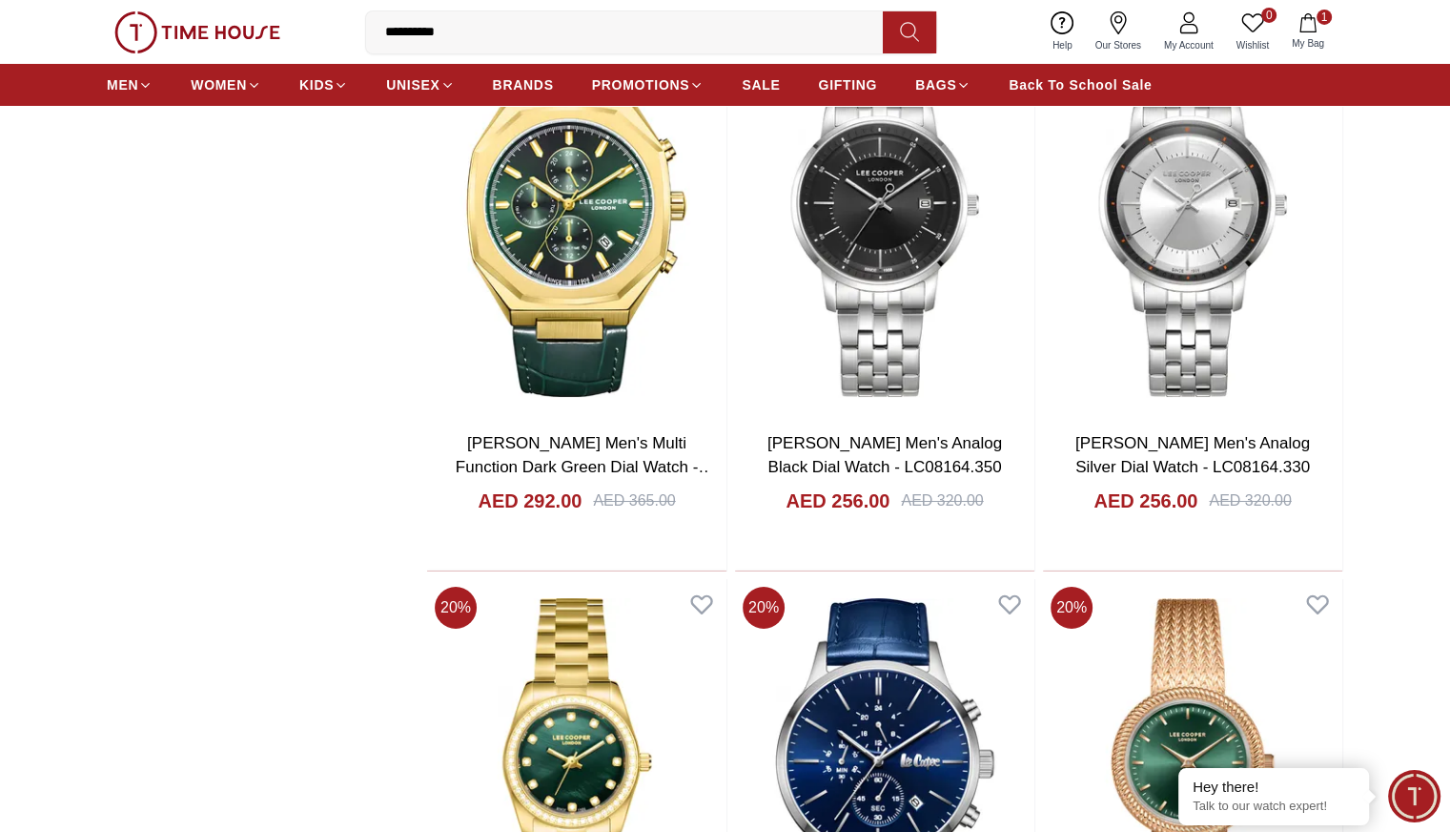
scroll to position [6954, 0]
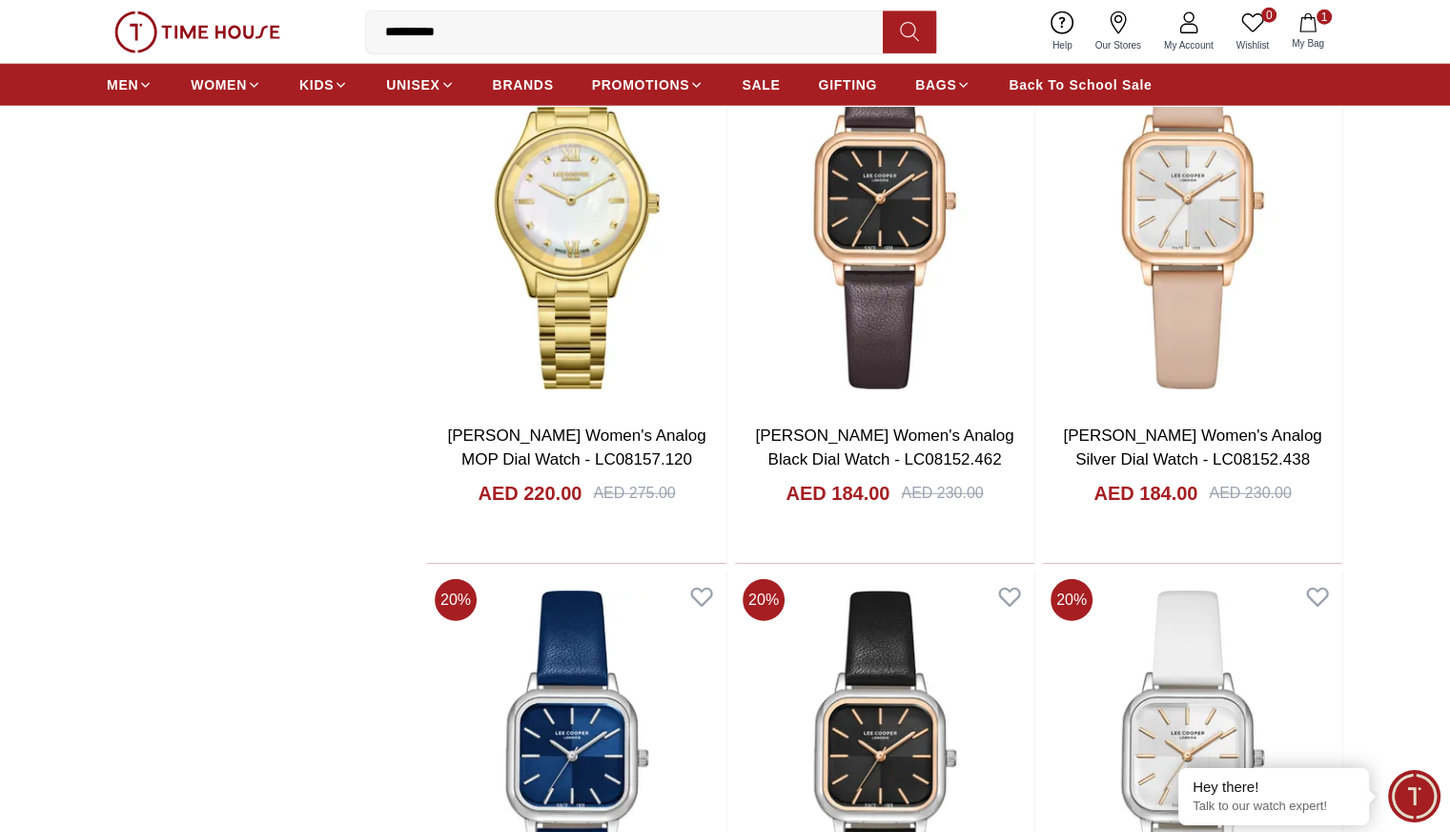
scroll to position [11973, 0]
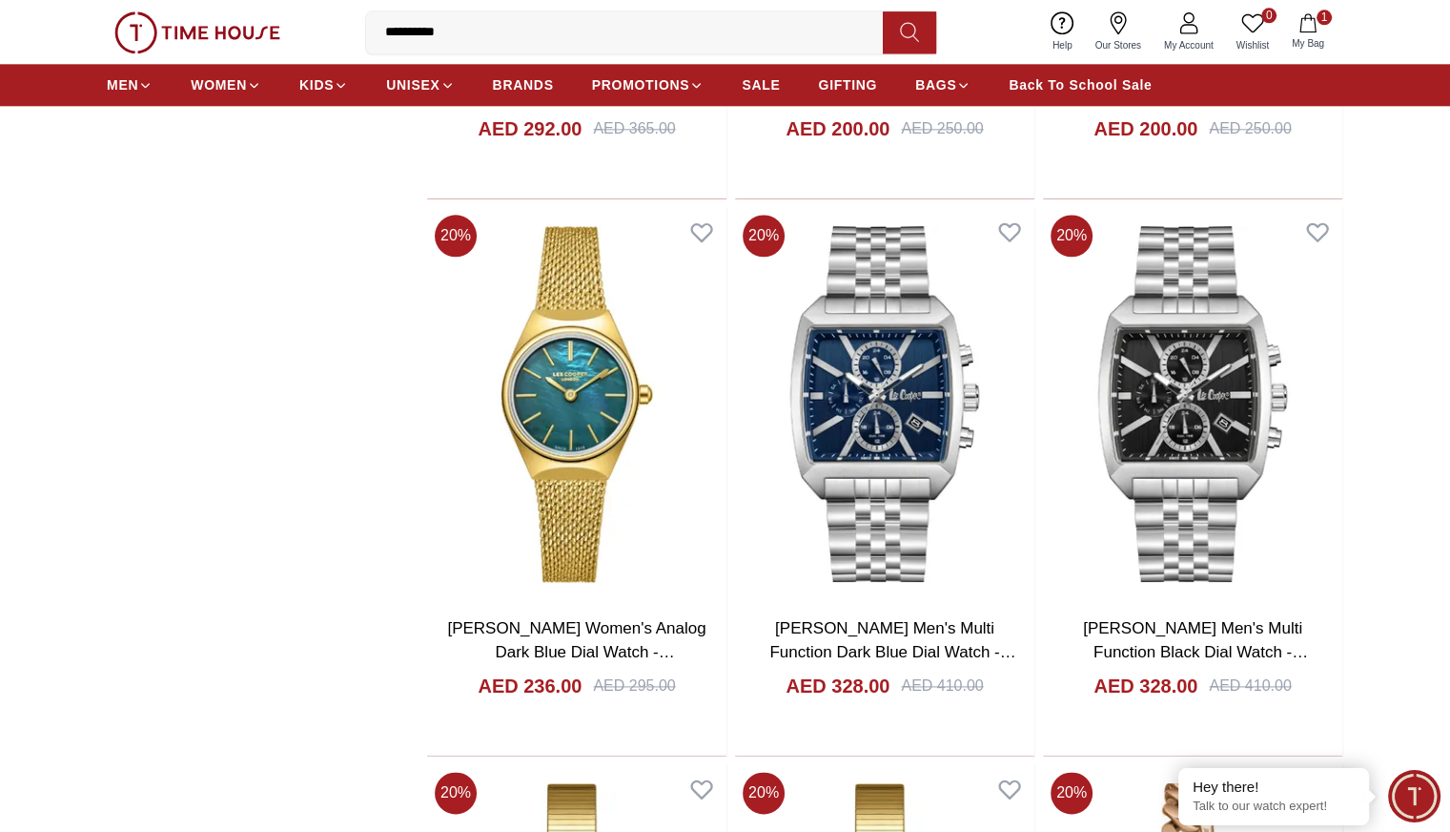
scroll to position [16788, 0]
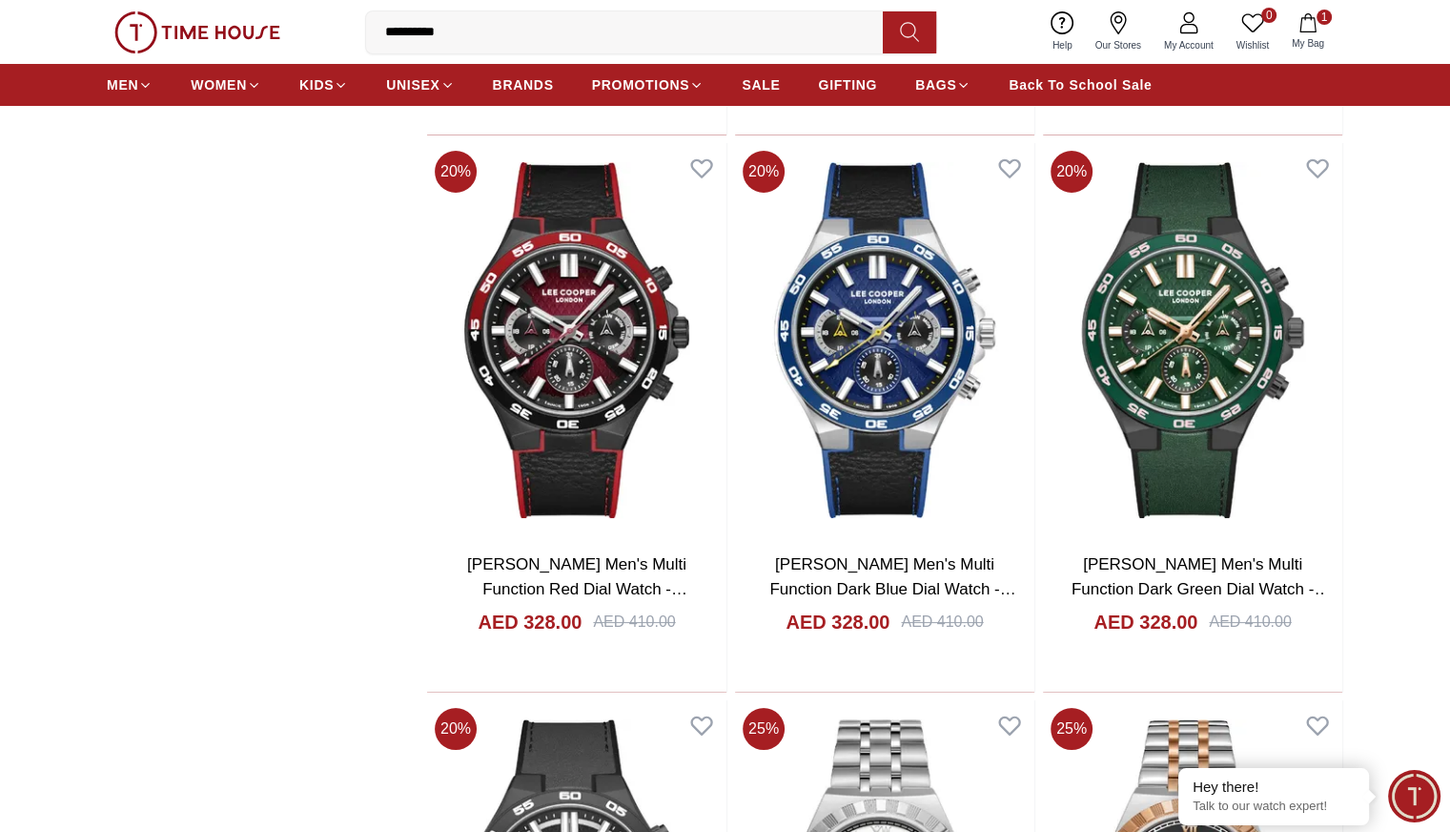
scroll to position [21861, 0]
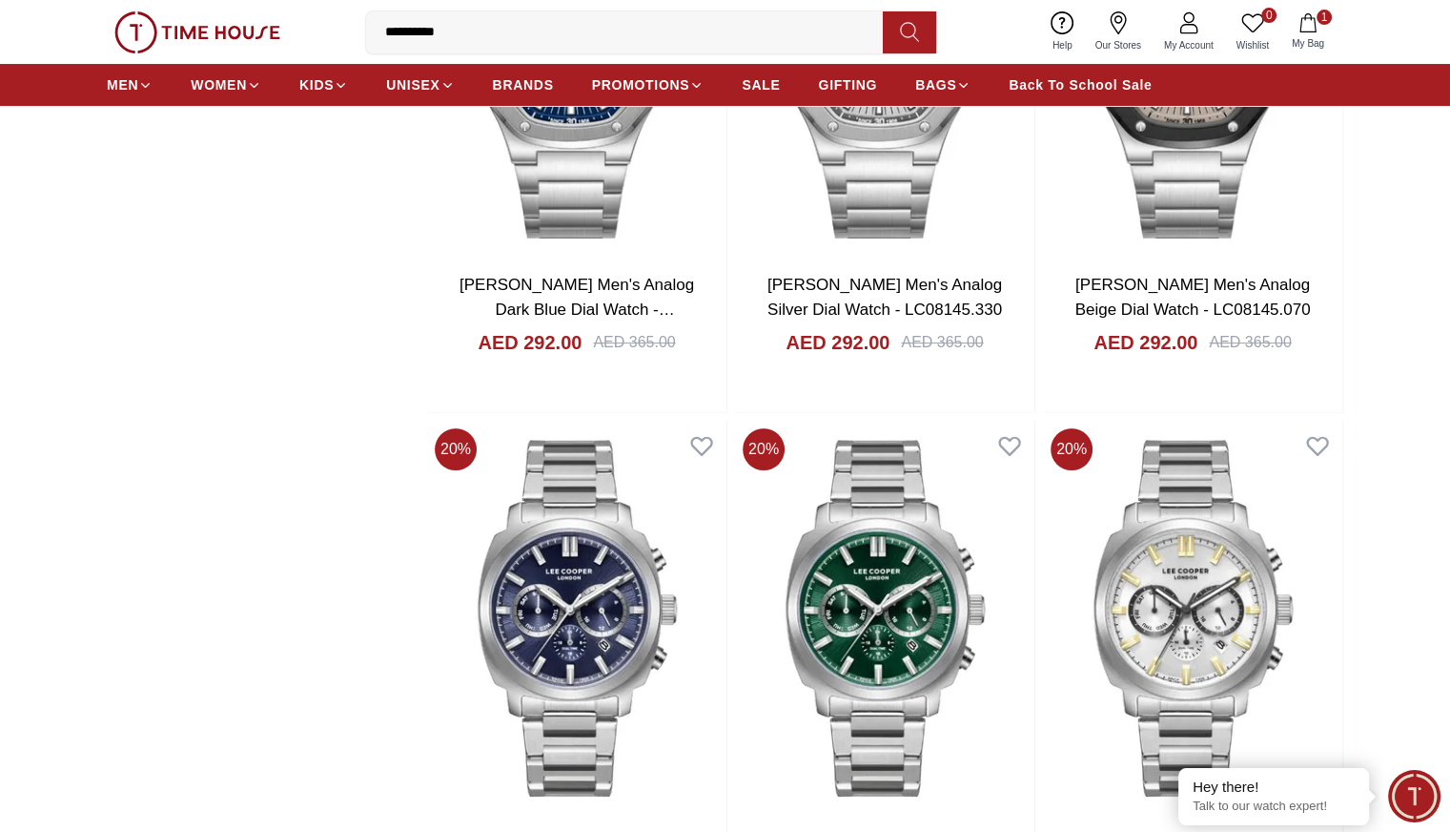
scroll to position [14896, 0]
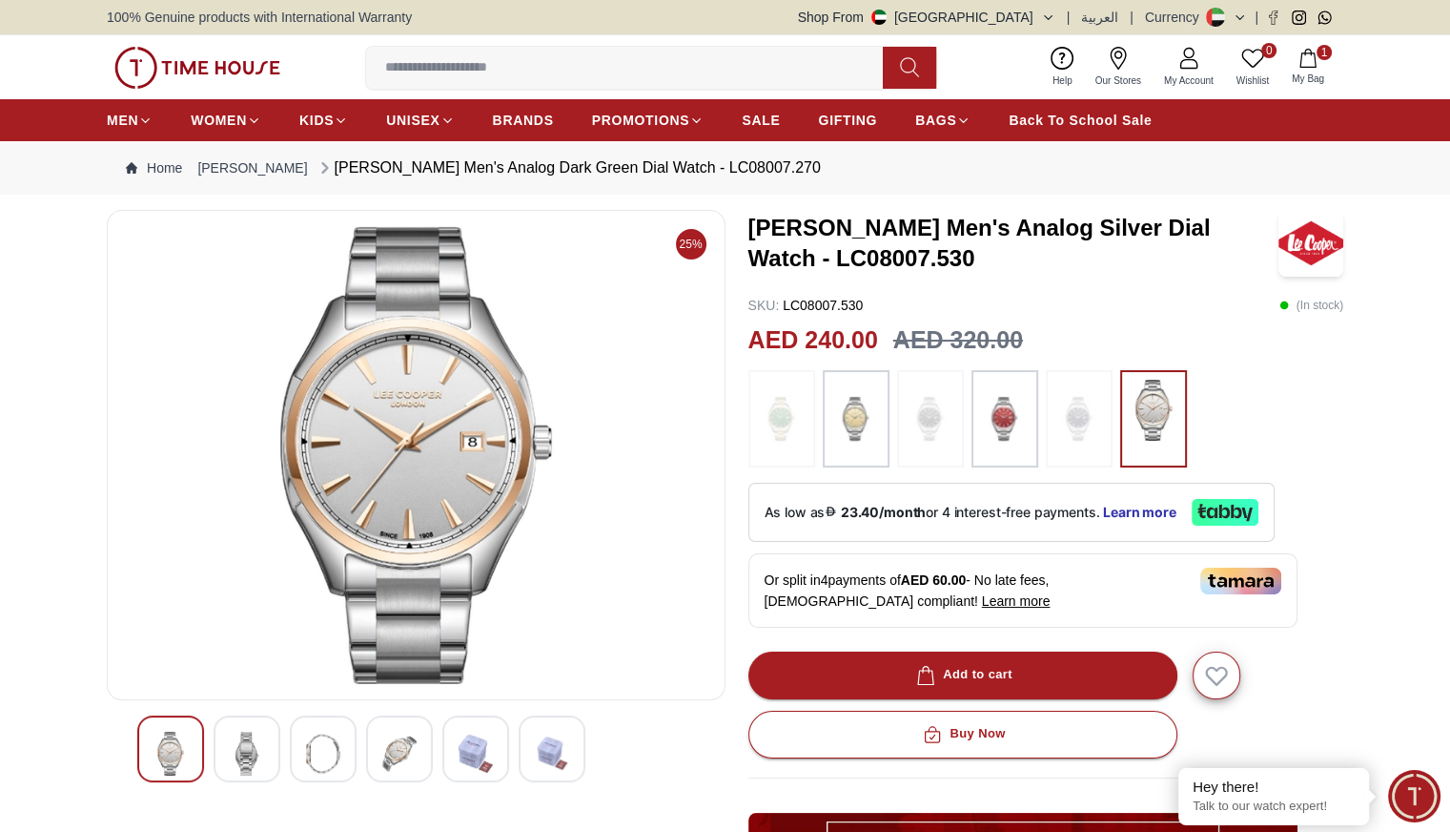
click at [256, 744] on img at bounding box center [247, 753] width 34 height 44
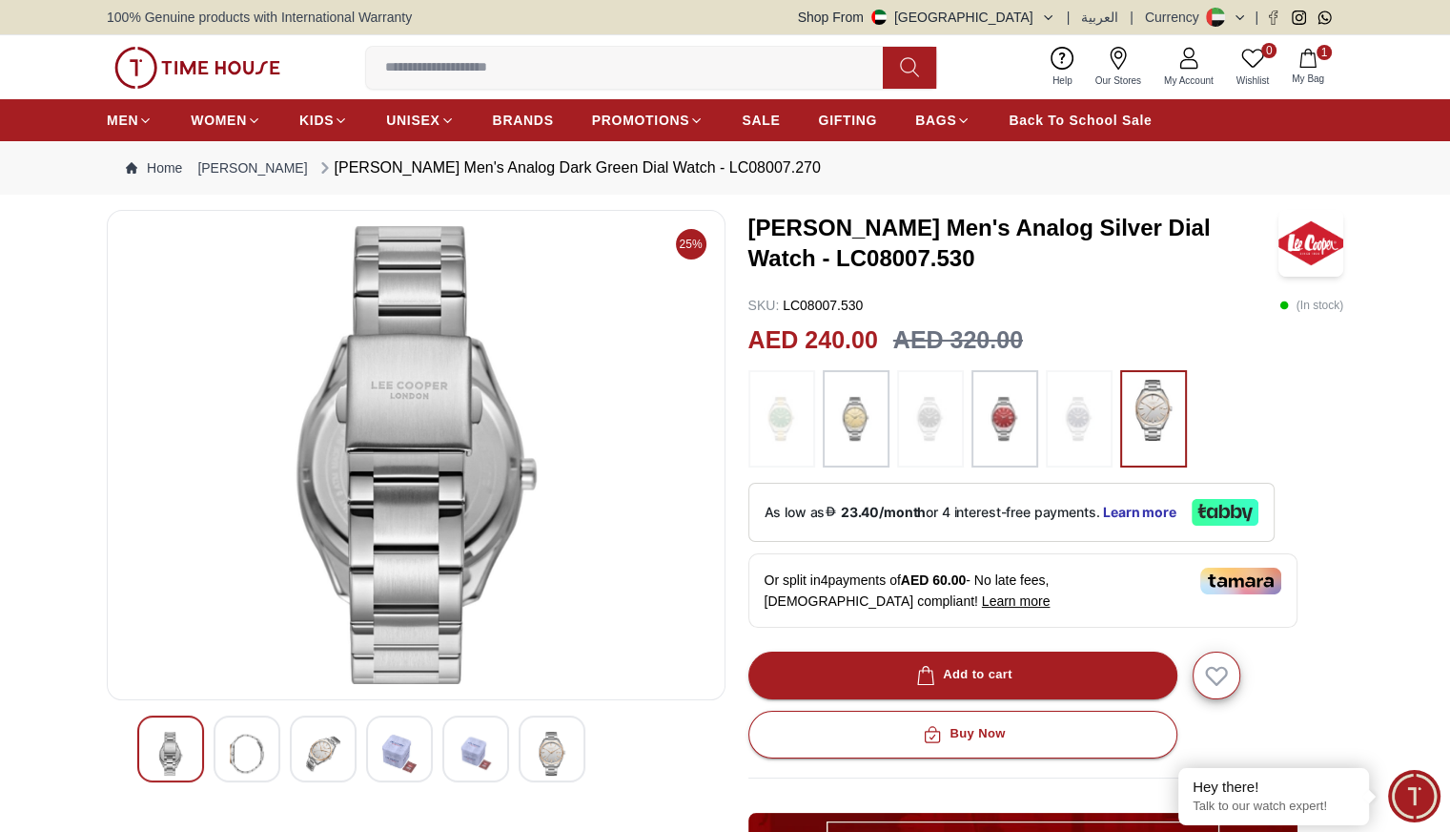
click at [319, 741] on img at bounding box center [323, 753] width 34 height 44
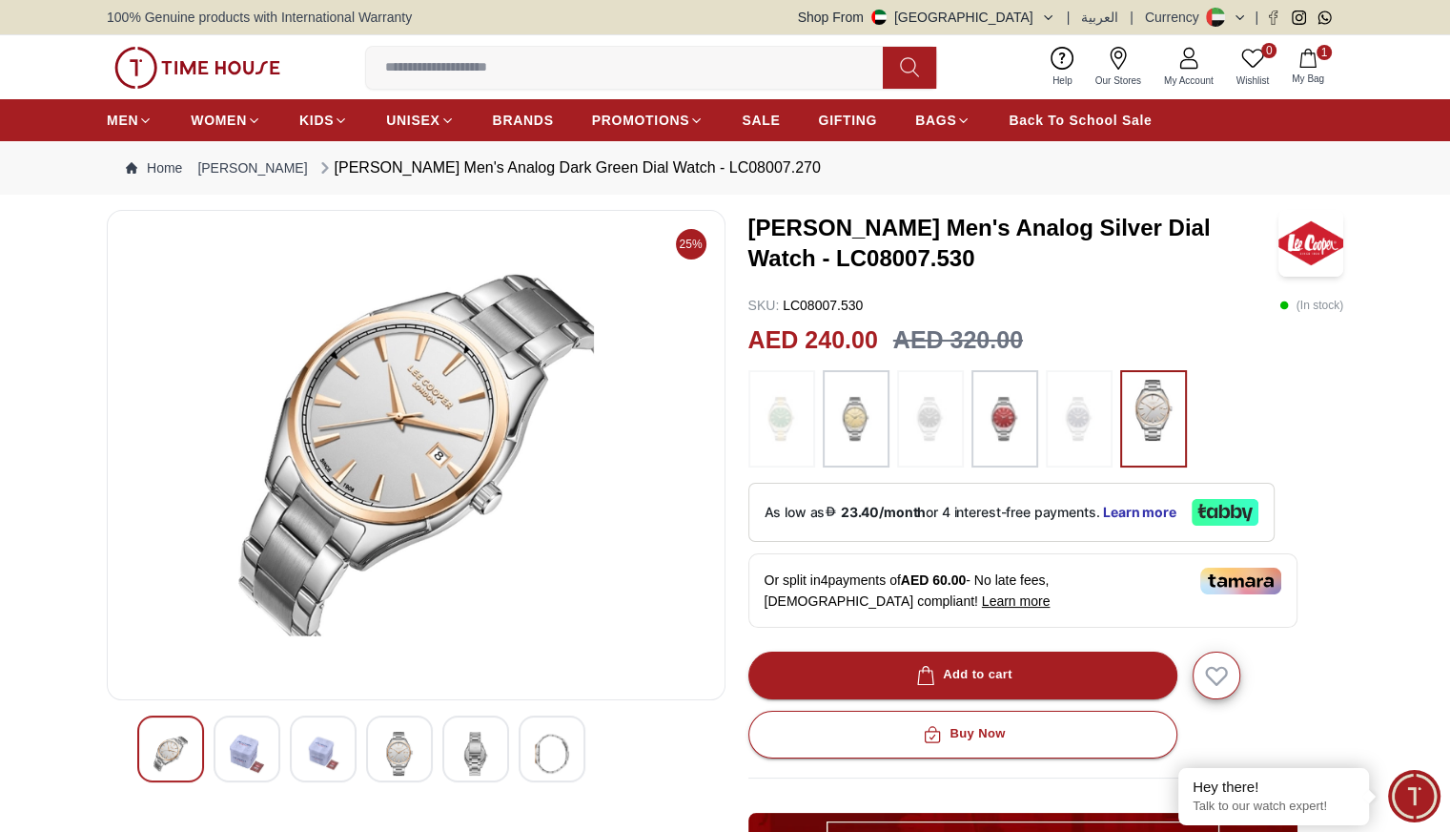
click at [399, 758] on img at bounding box center [399, 753] width 34 height 44
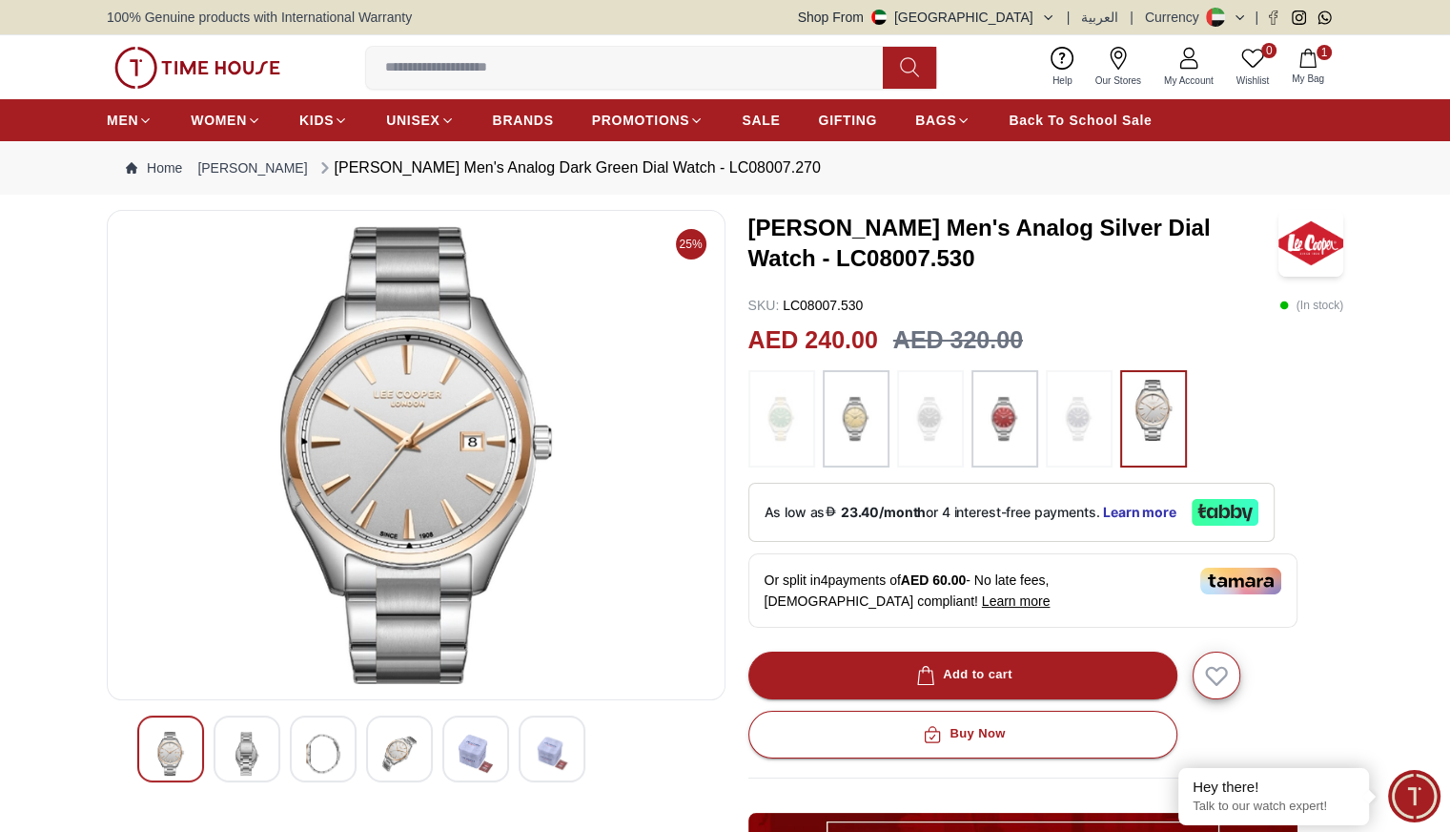
click at [465, 751] on img at bounding box center [476, 753] width 34 height 44
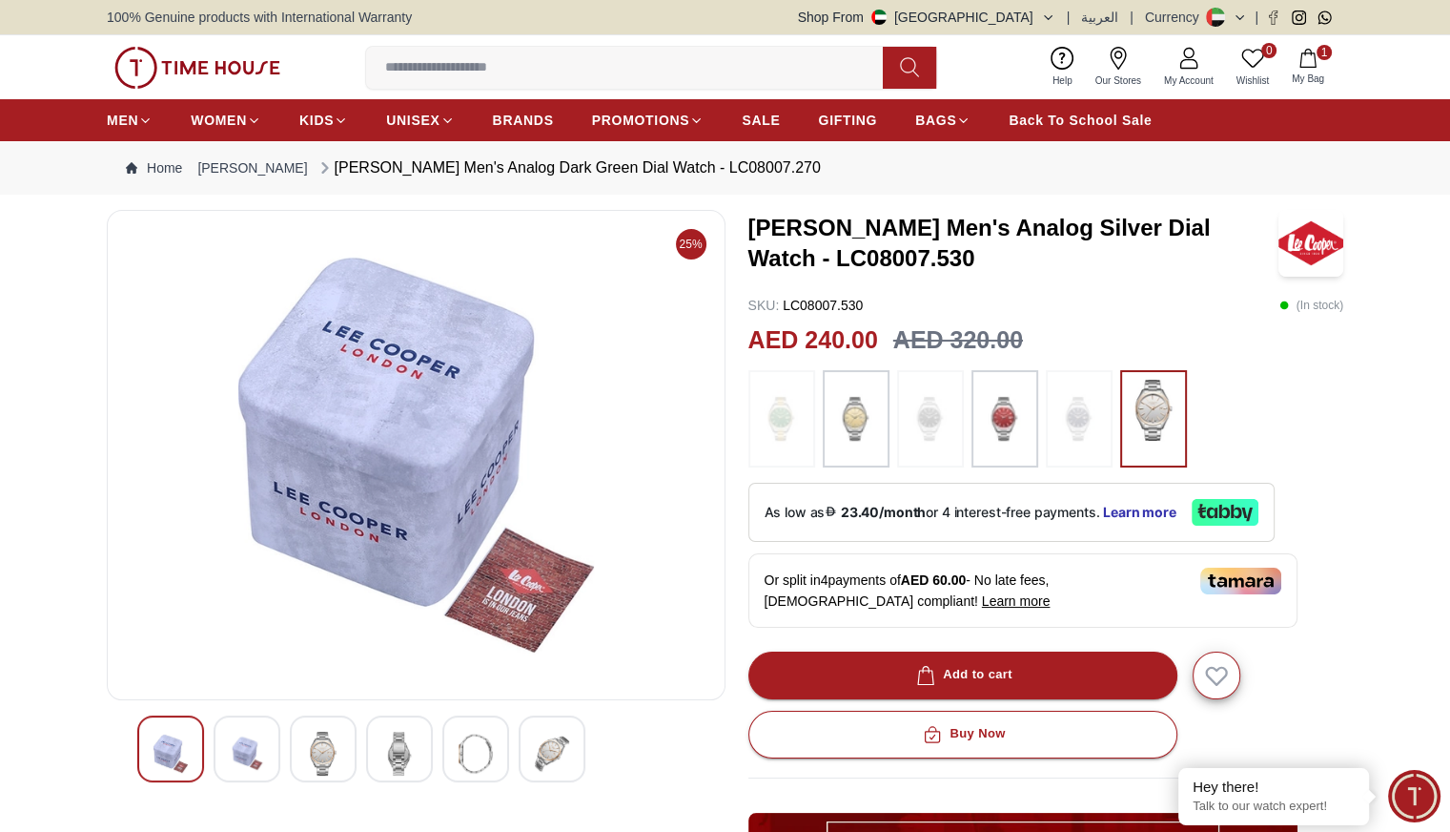
click at [536, 741] on img at bounding box center [552, 753] width 34 height 44
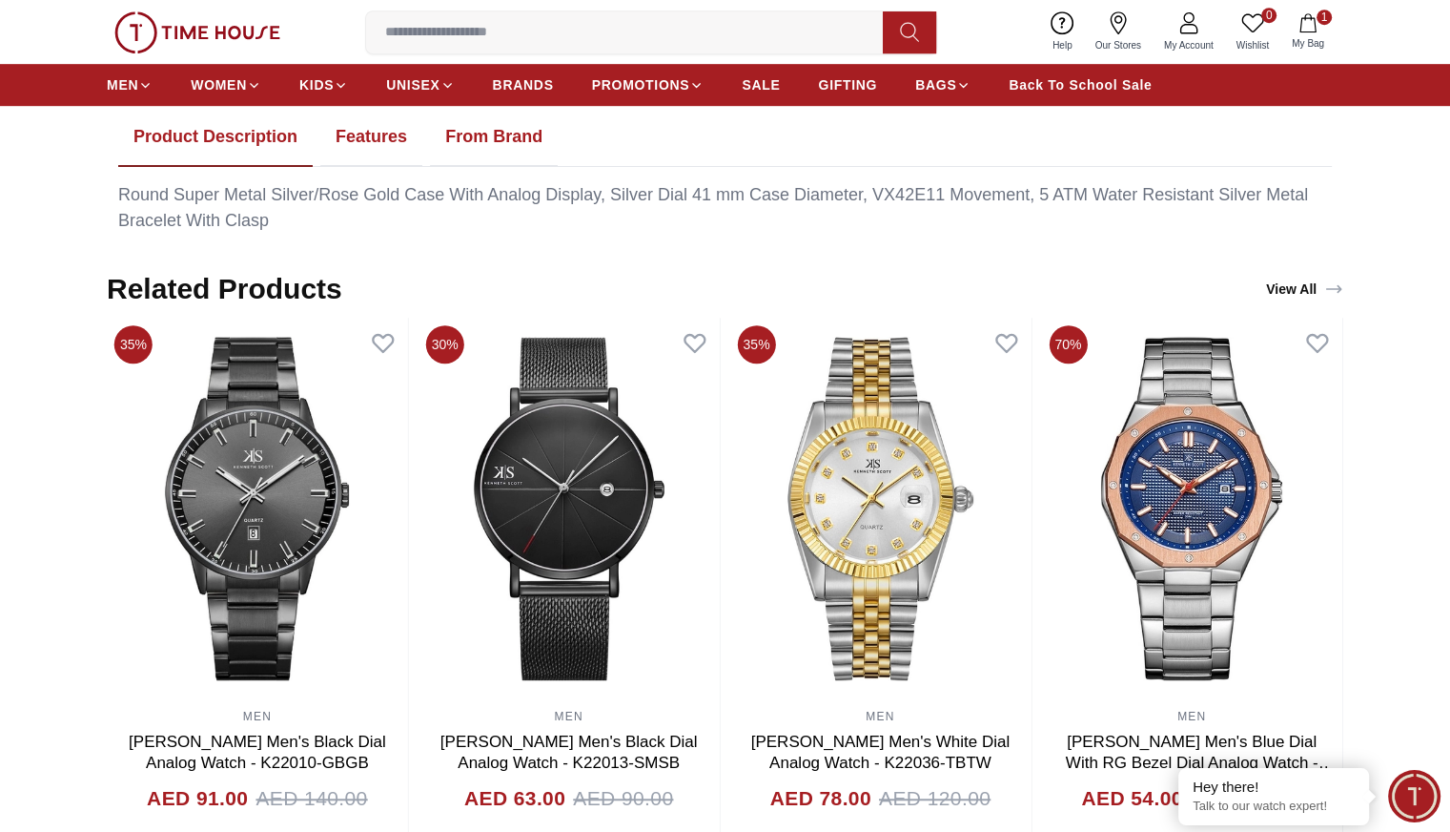
scroll to position [1101, 0]
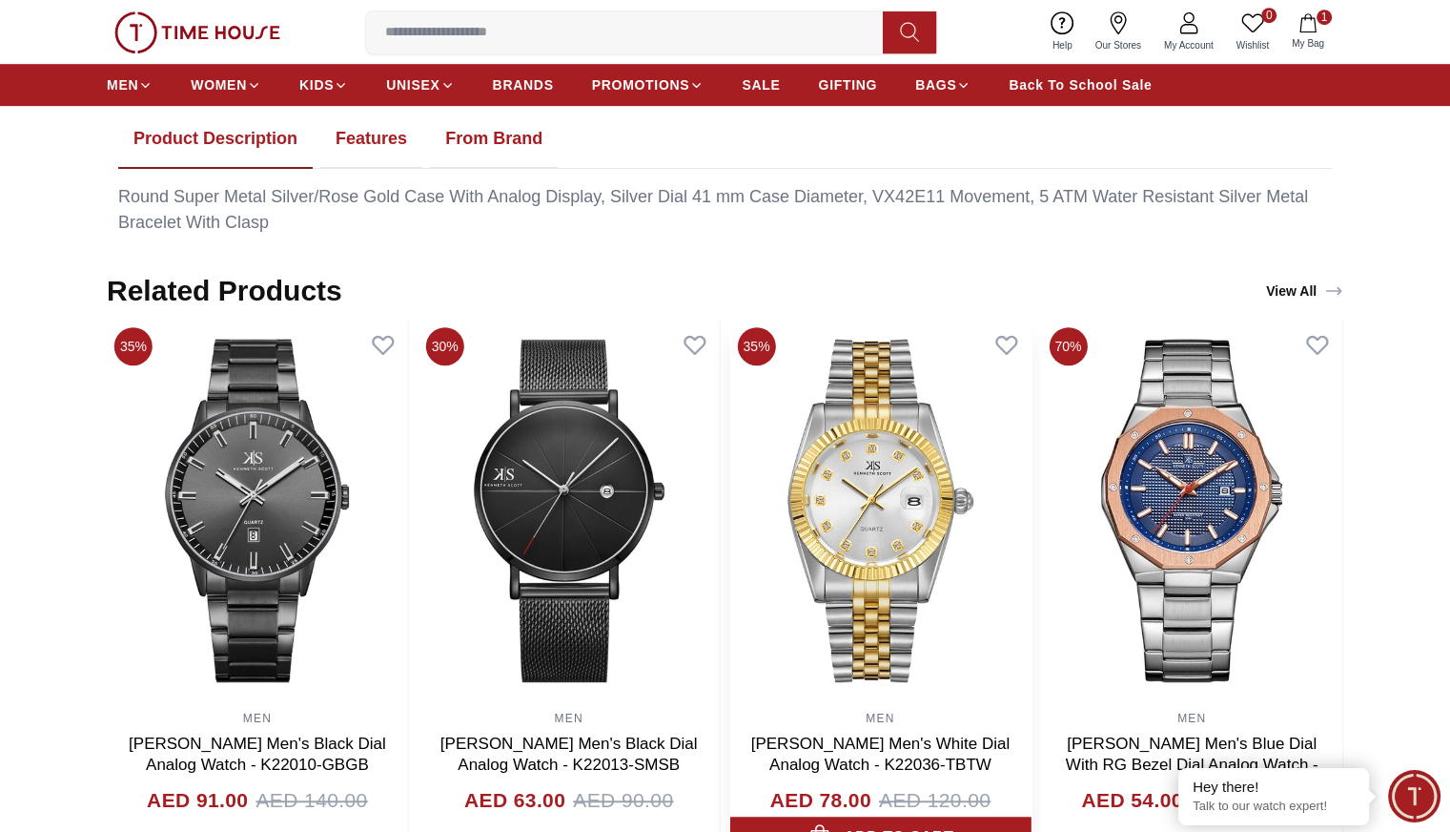
click at [903, 587] on img at bounding box center [880, 509] width 301 height 381
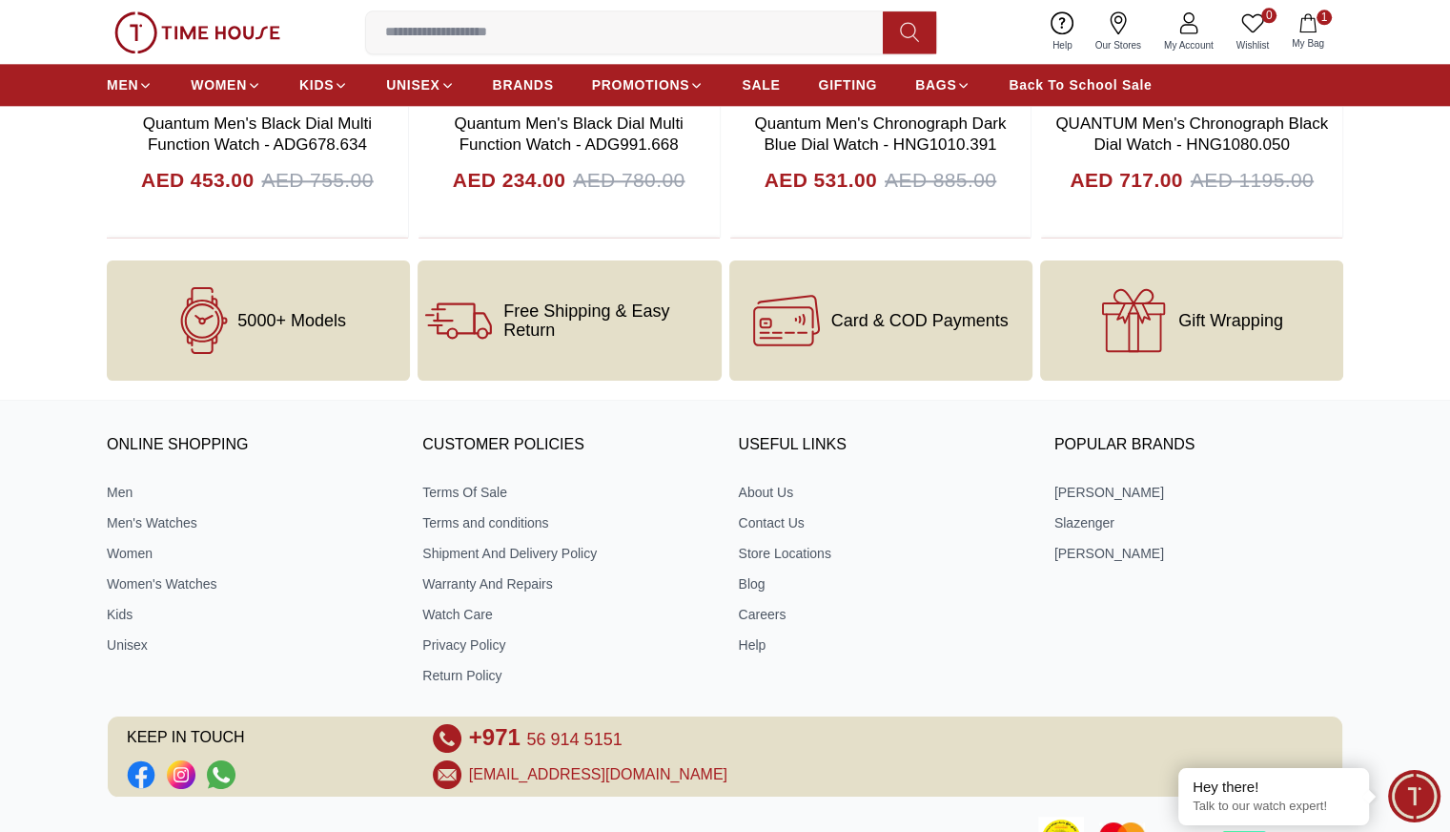
scroll to position [2313, 0]
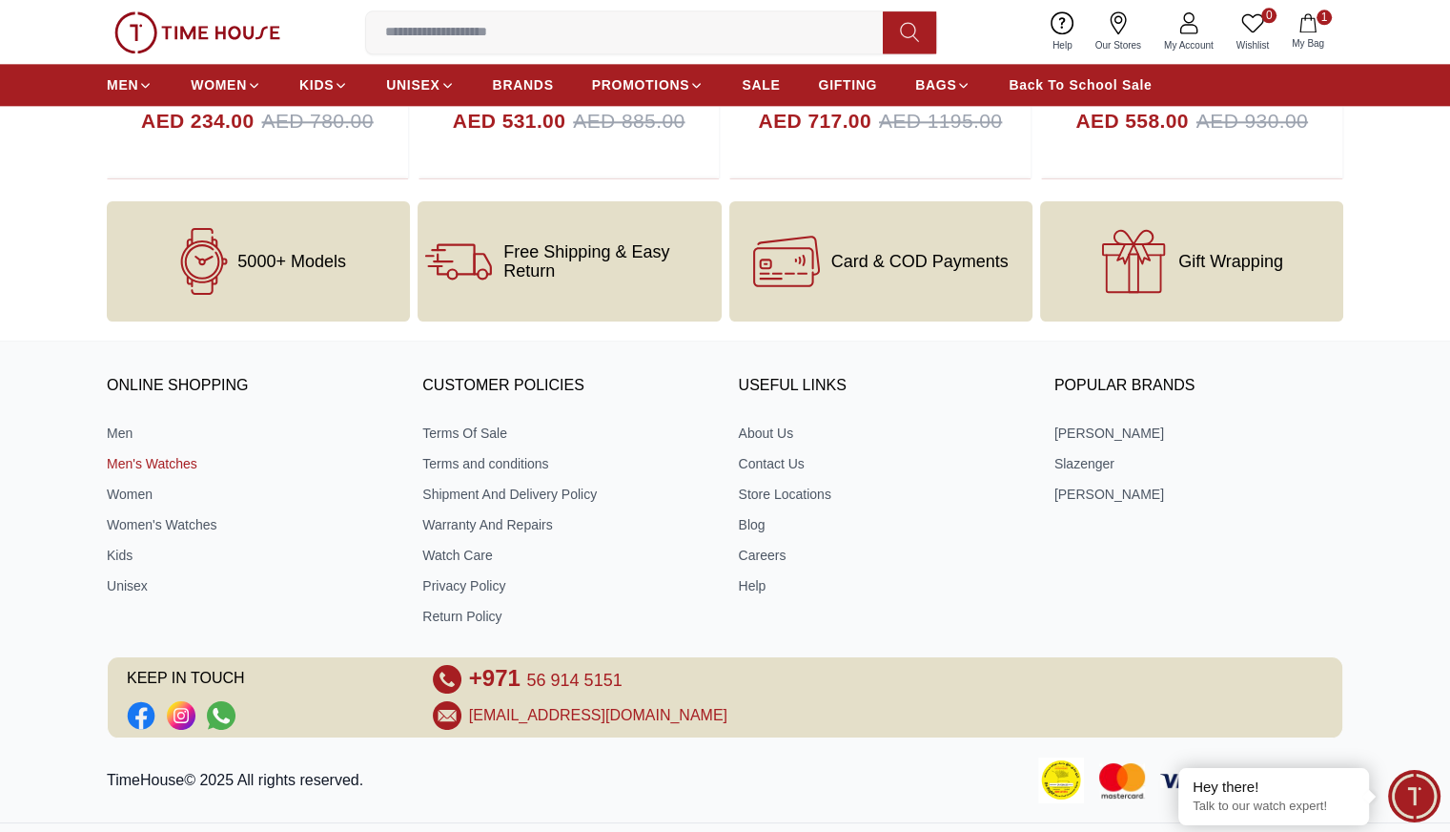
click at [149, 454] on link "Men's Watches" at bounding box center [251, 463] width 289 height 19
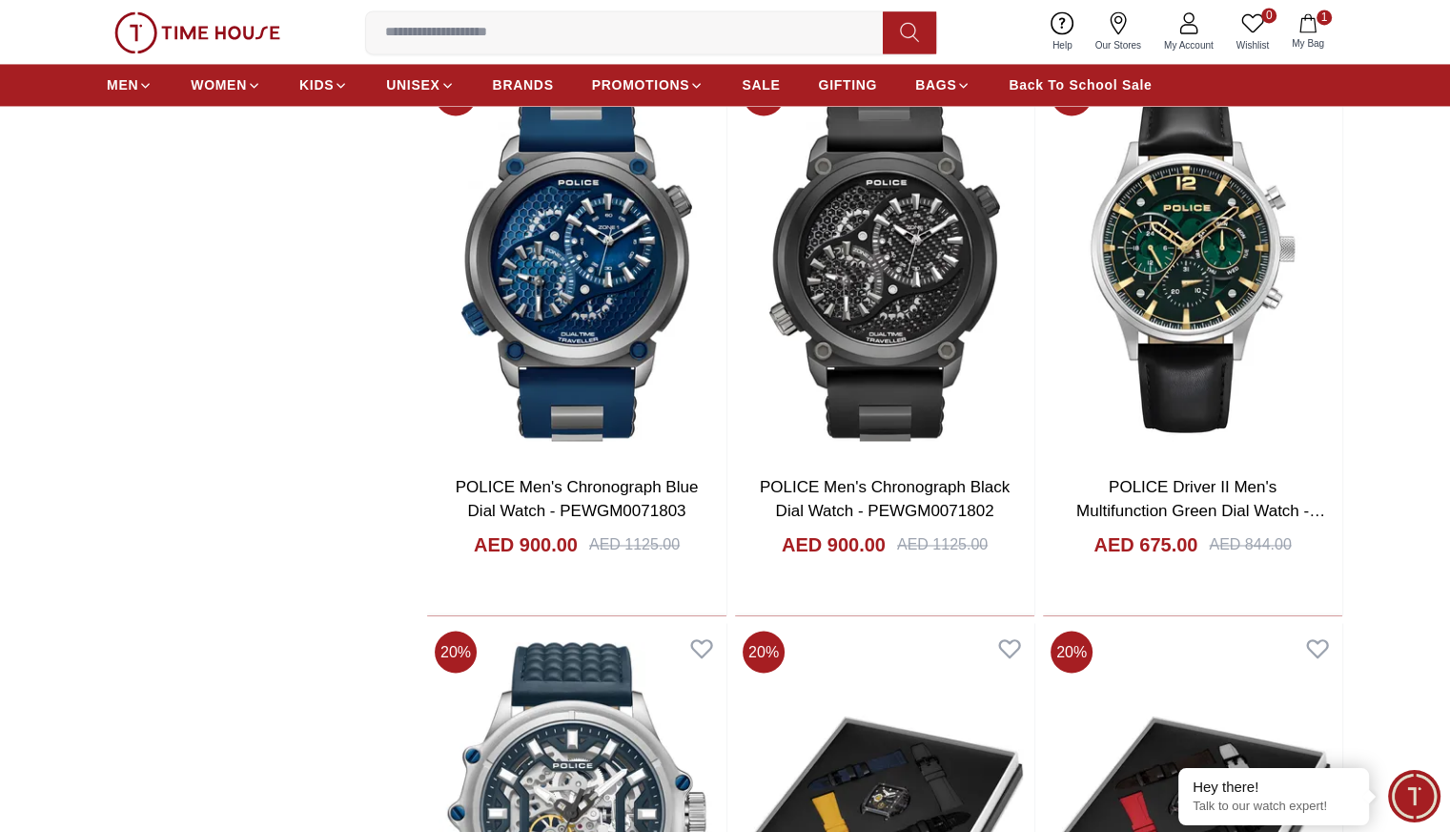
scroll to position [3034, 0]
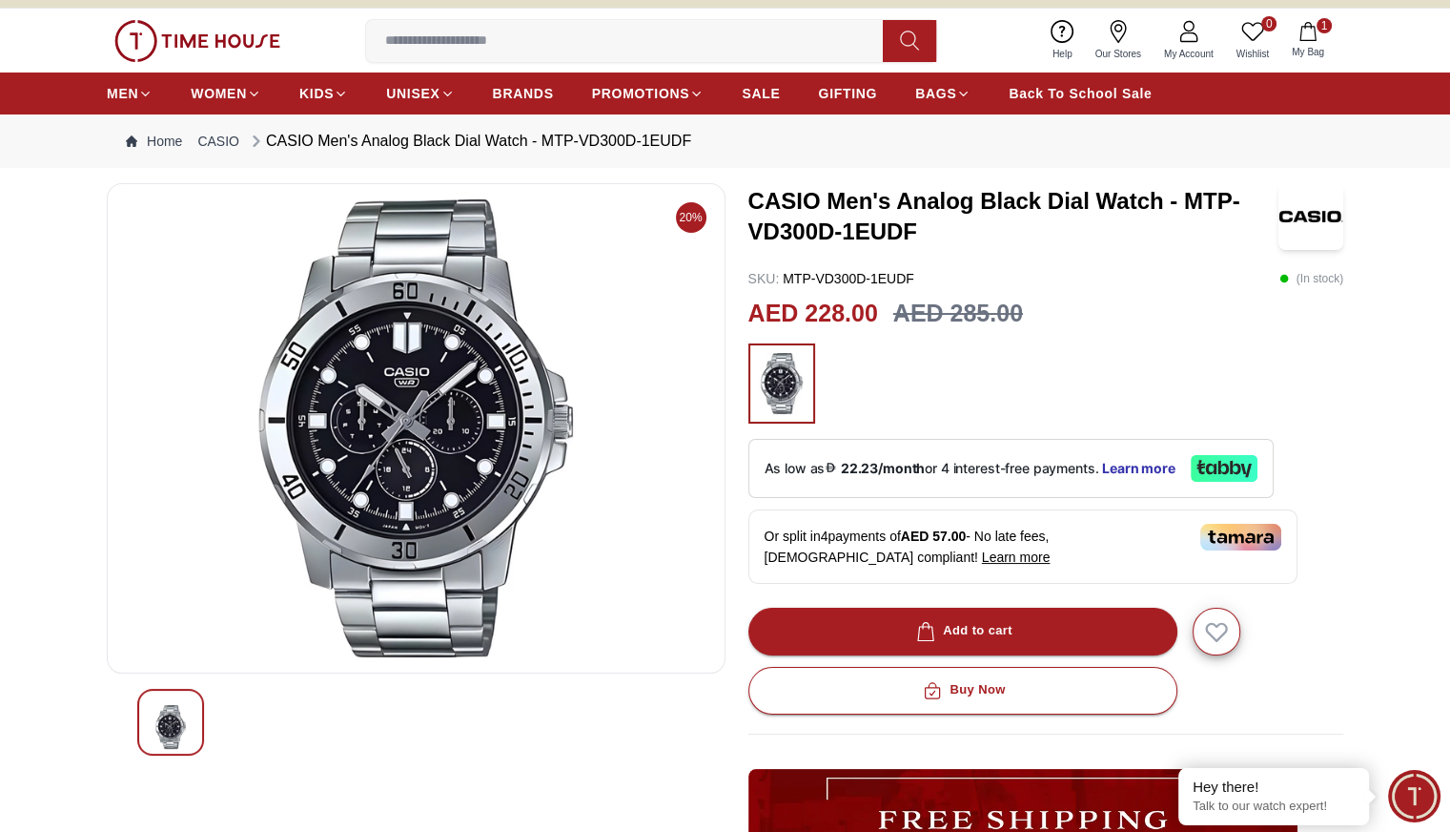
scroll to position [27, 0]
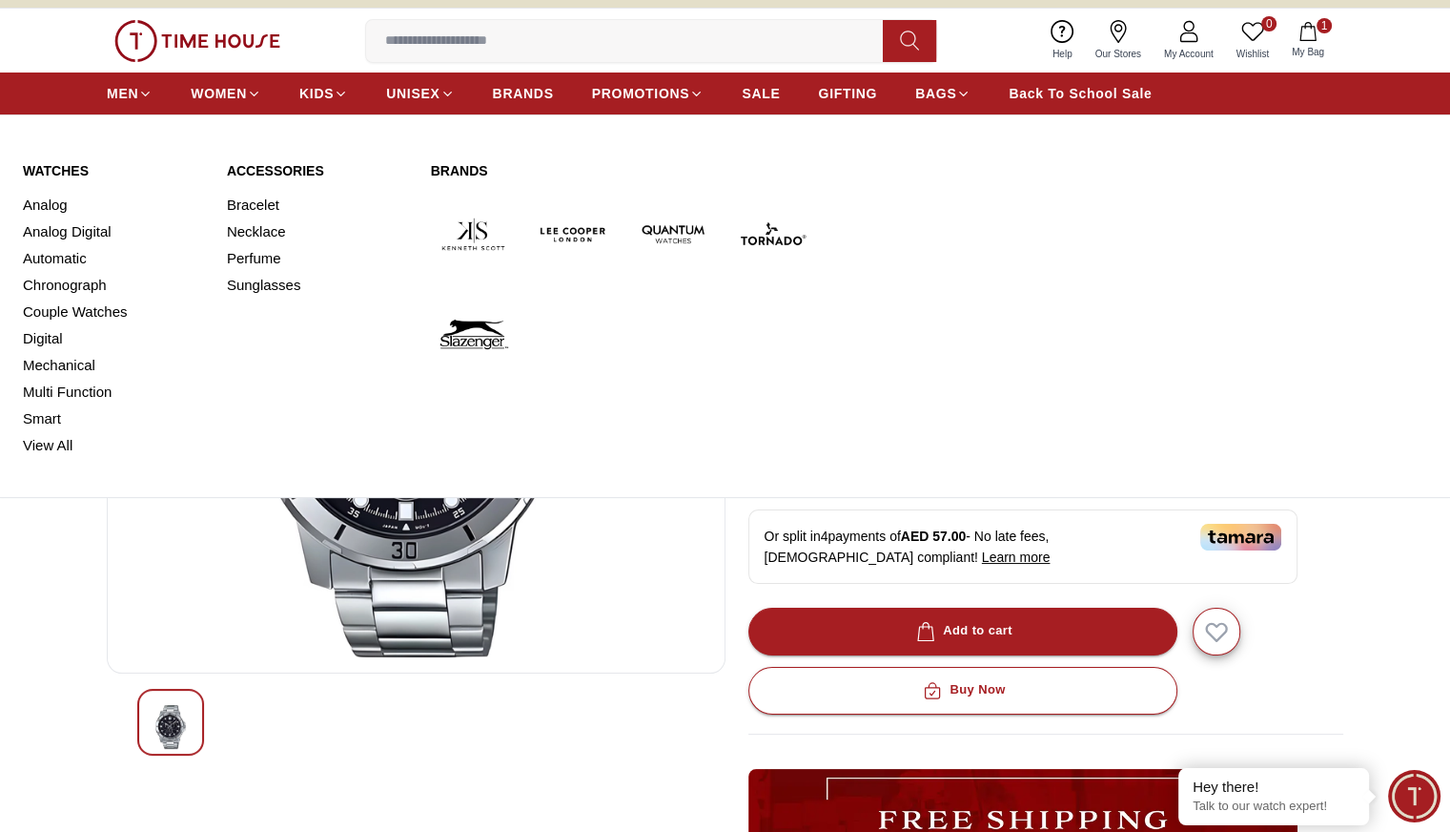
click at [742, 238] on img at bounding box center [772, 234] width 85 height 85
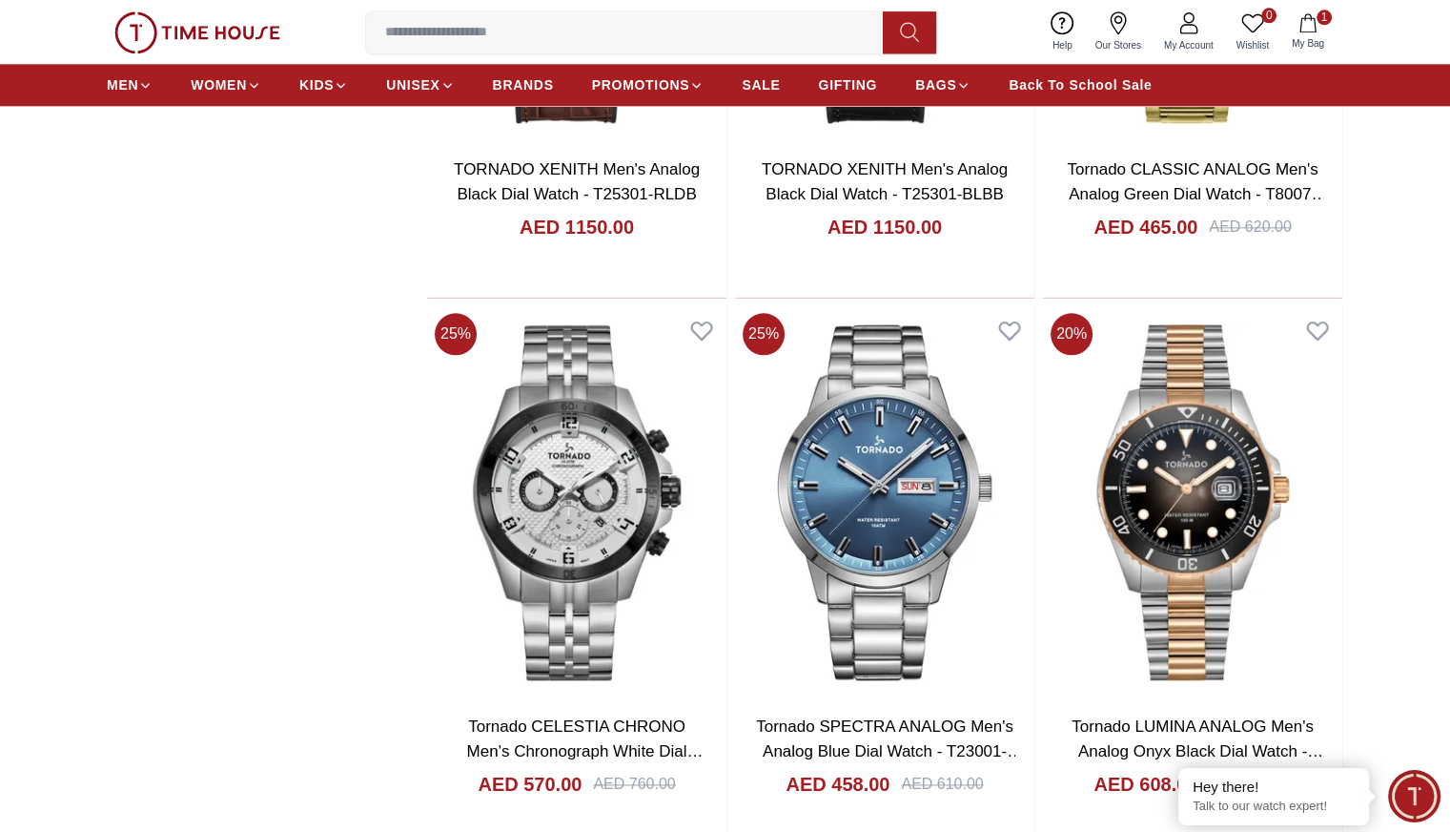
scroll to position [2361, 0]
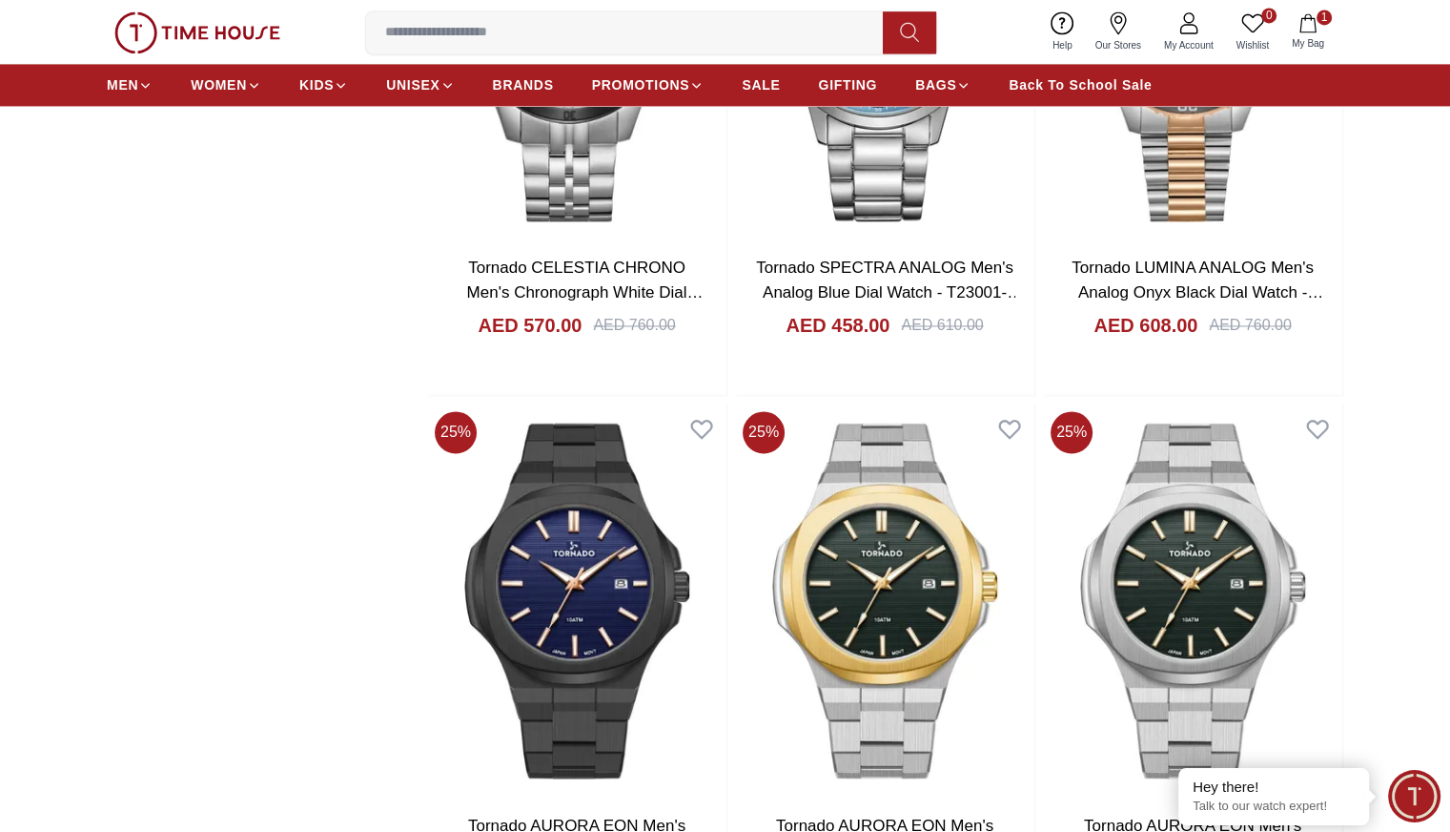
scroll to position [2819, 0]
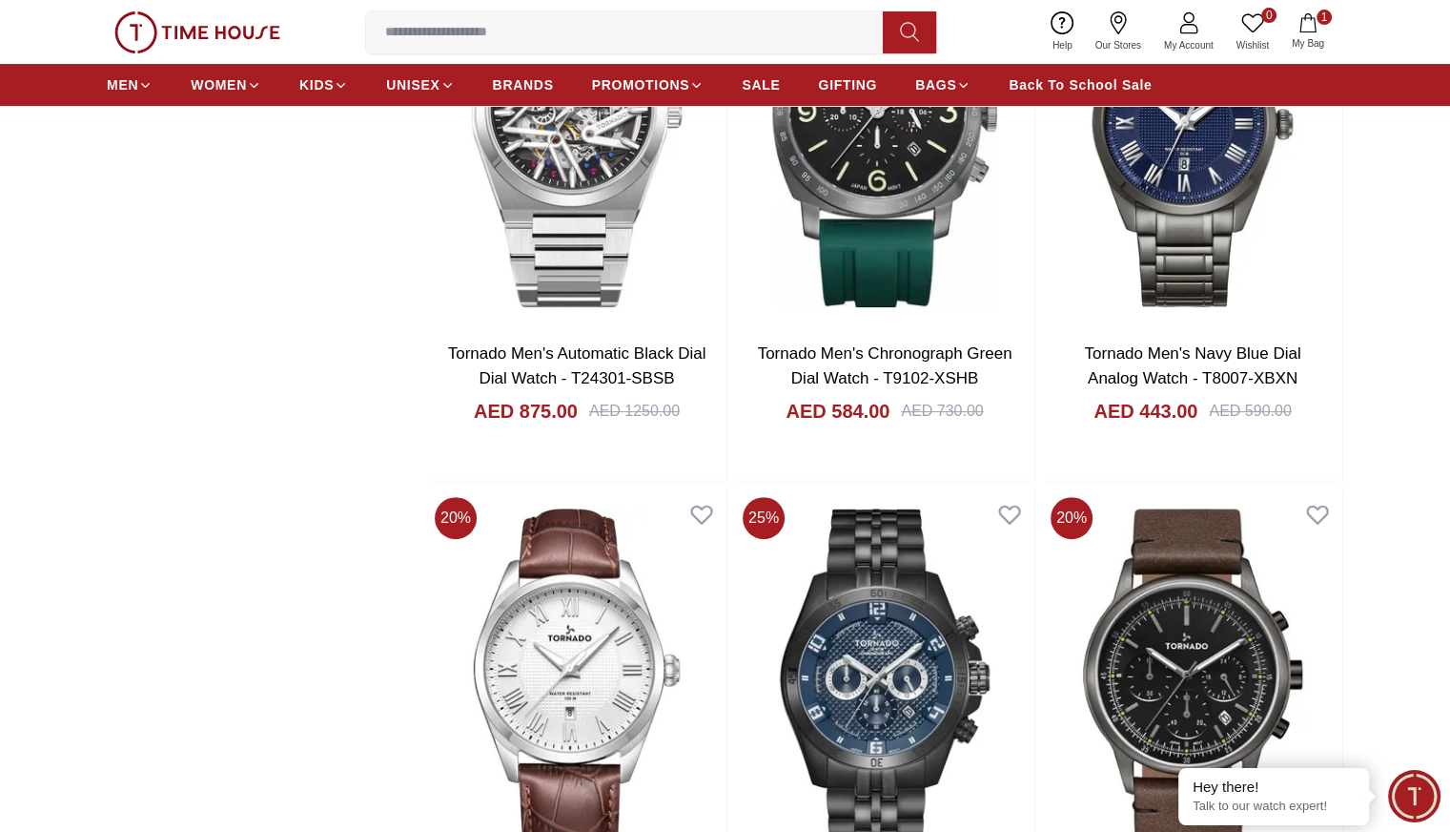
scroll to position [7747, 0]
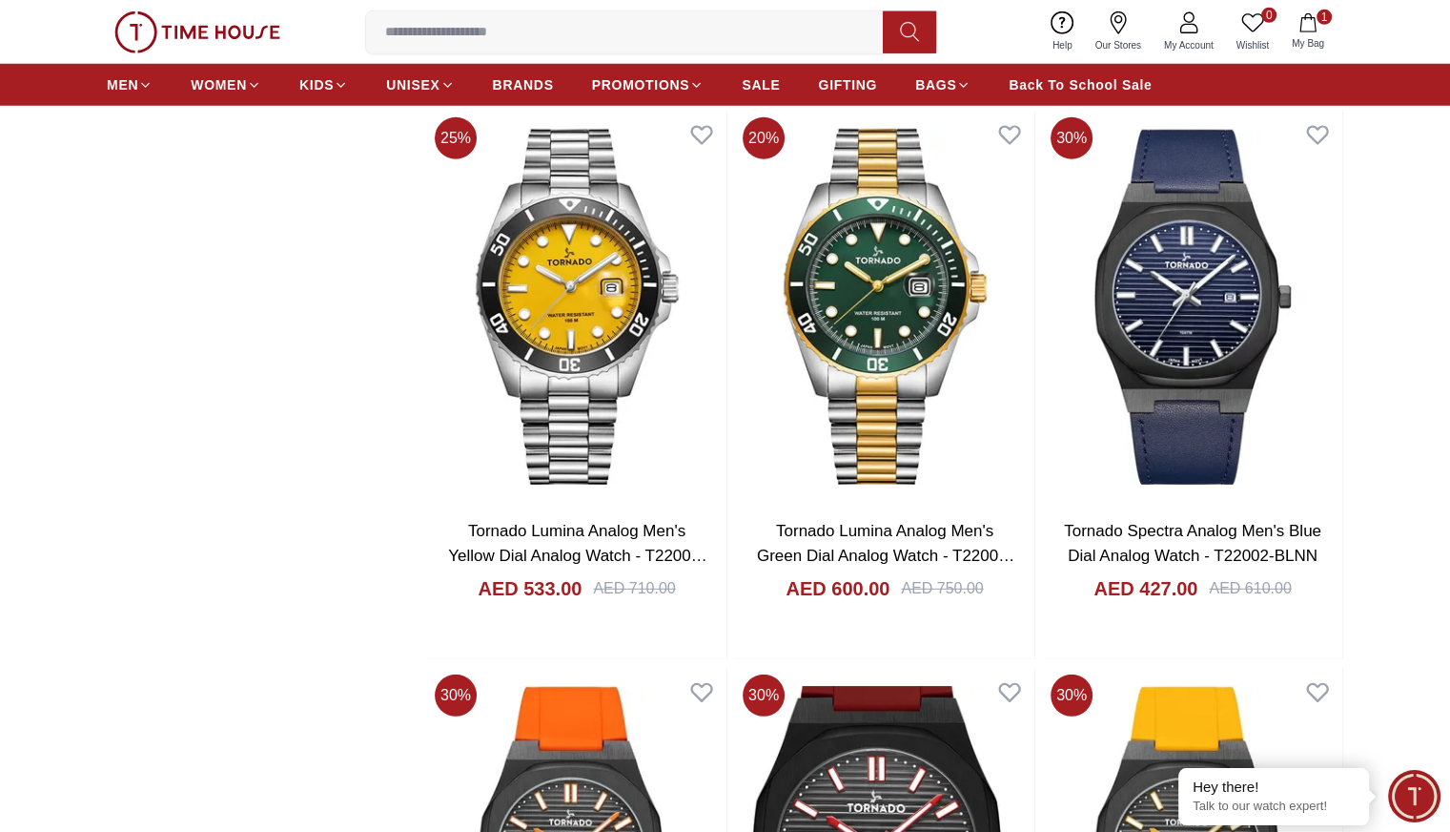
scroll to position [12607, 0]
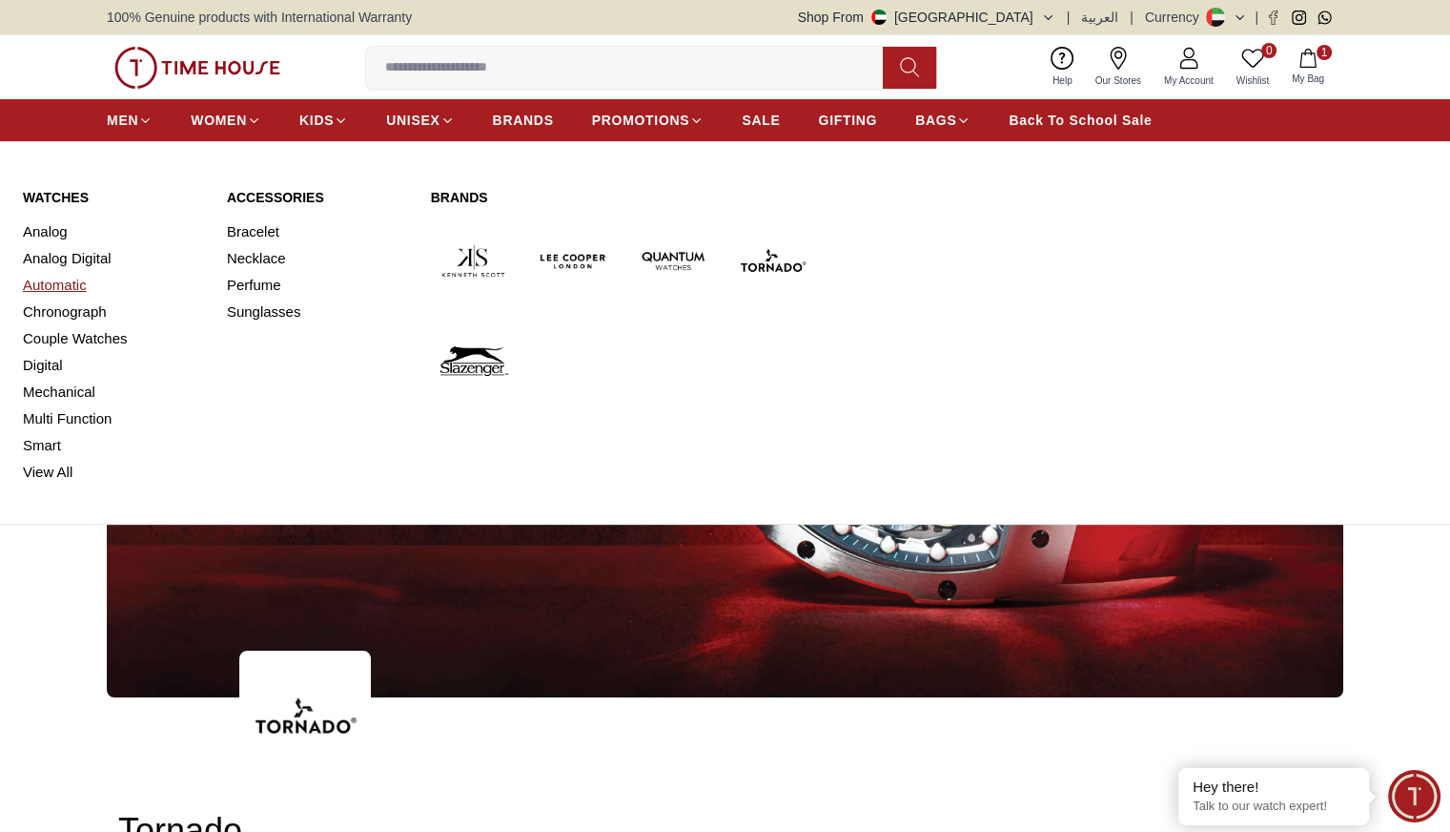
click at [80, 275] on link "Automatic" at bounding box center [113, 285] width 181 height 27
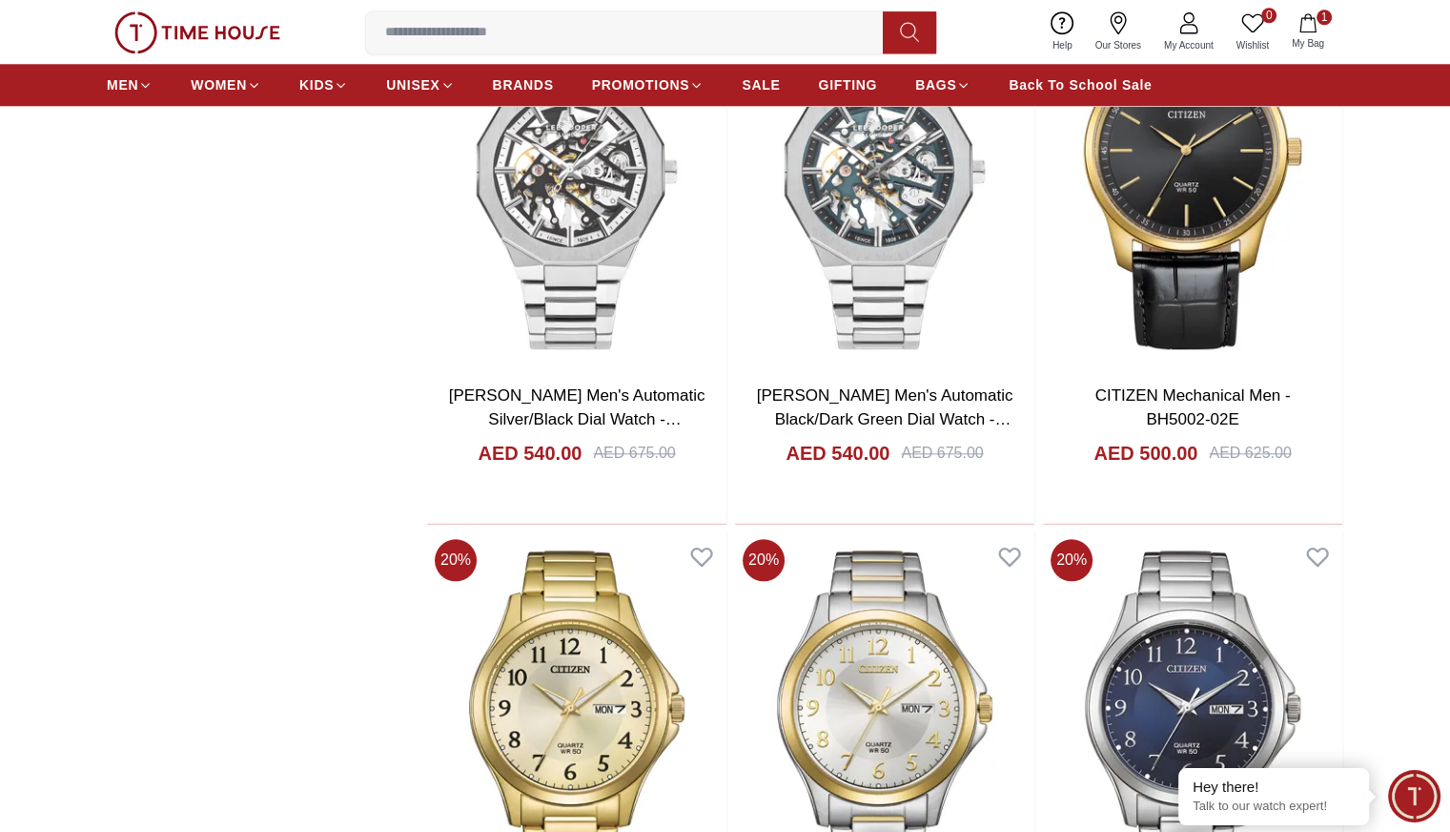
scroll to position [1982, 0]
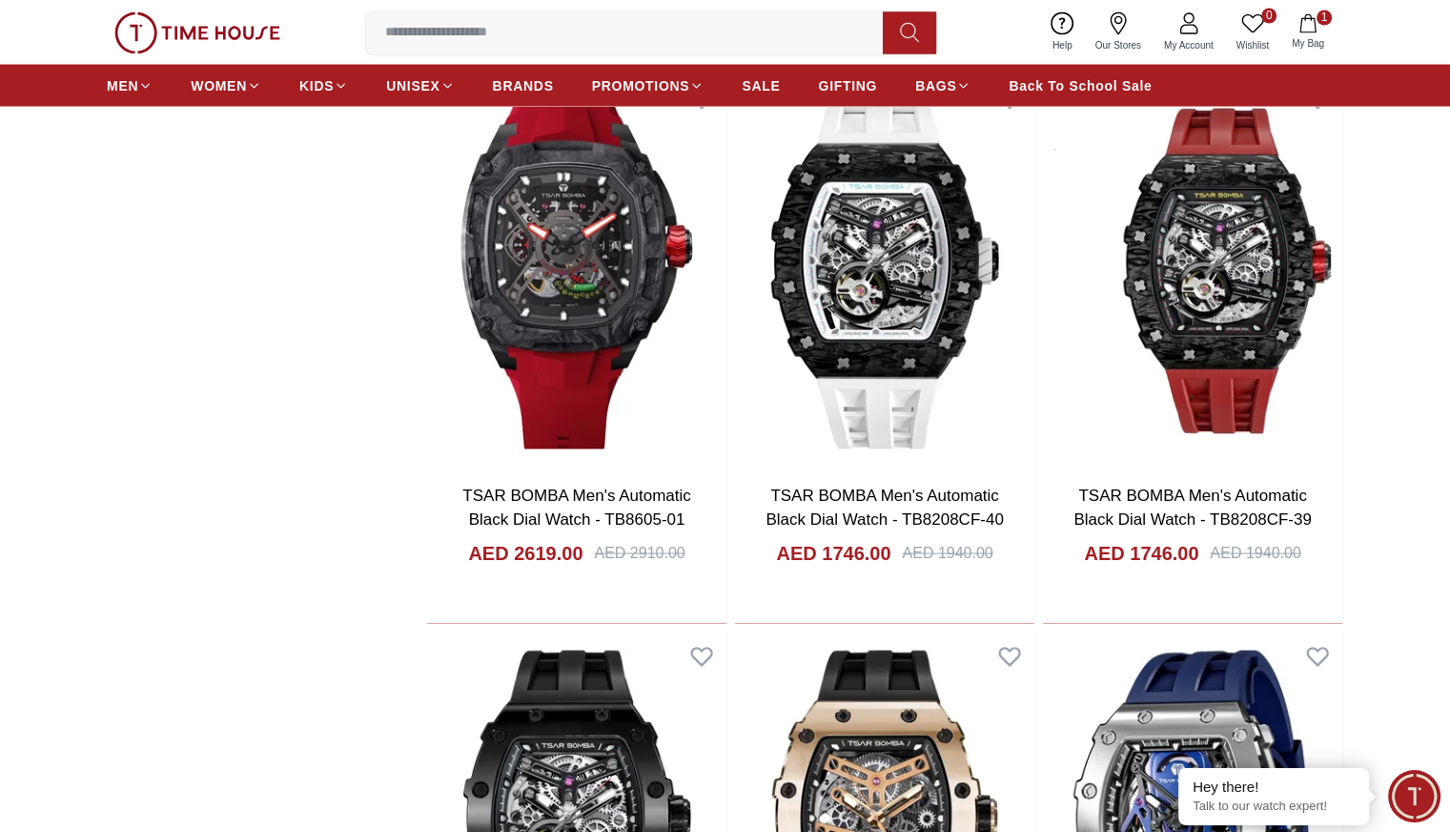
scroll to position [3591, 0]
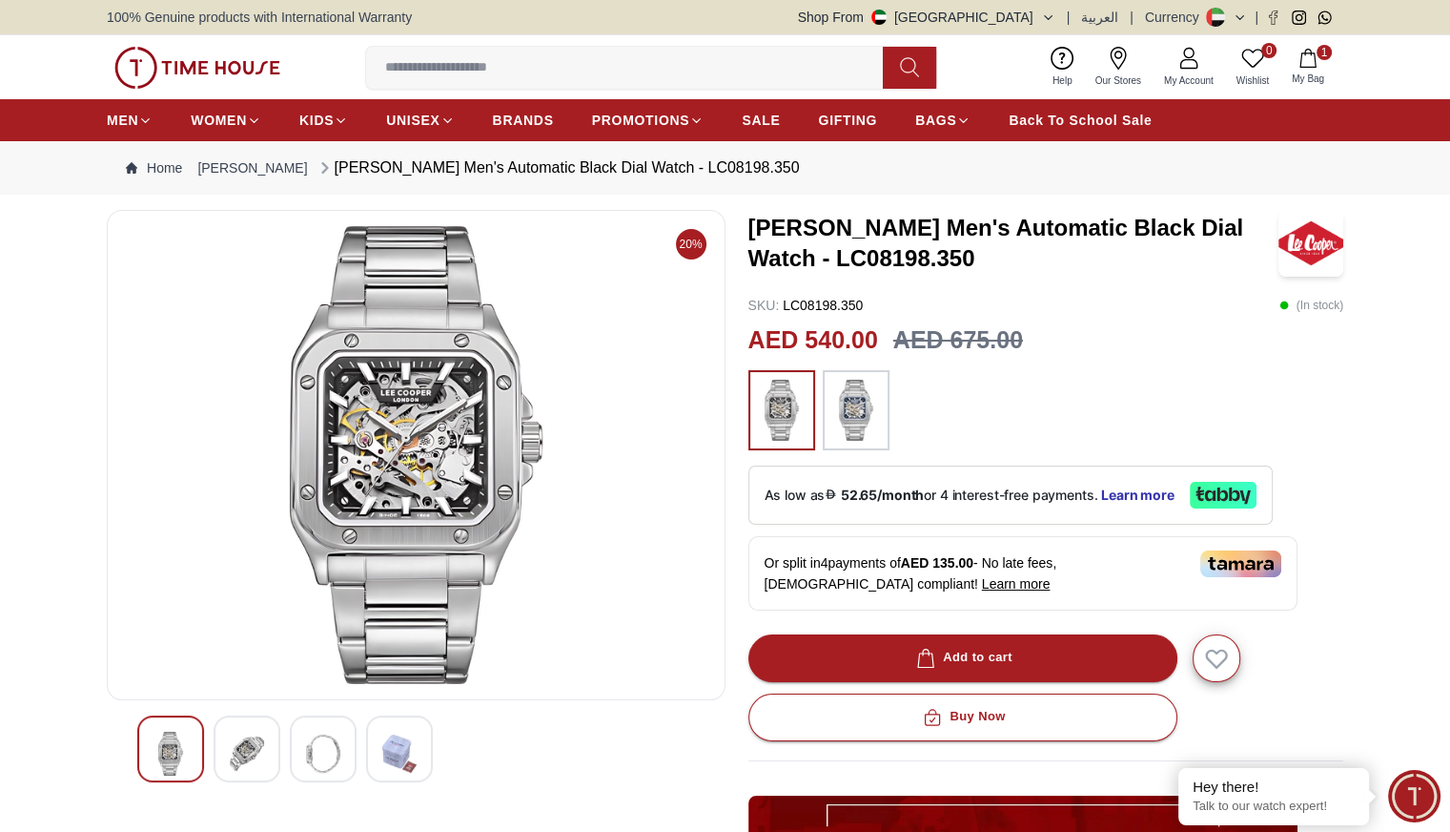
click at [236, 751] on img at bounding box center [247, 753] width 34 height 44
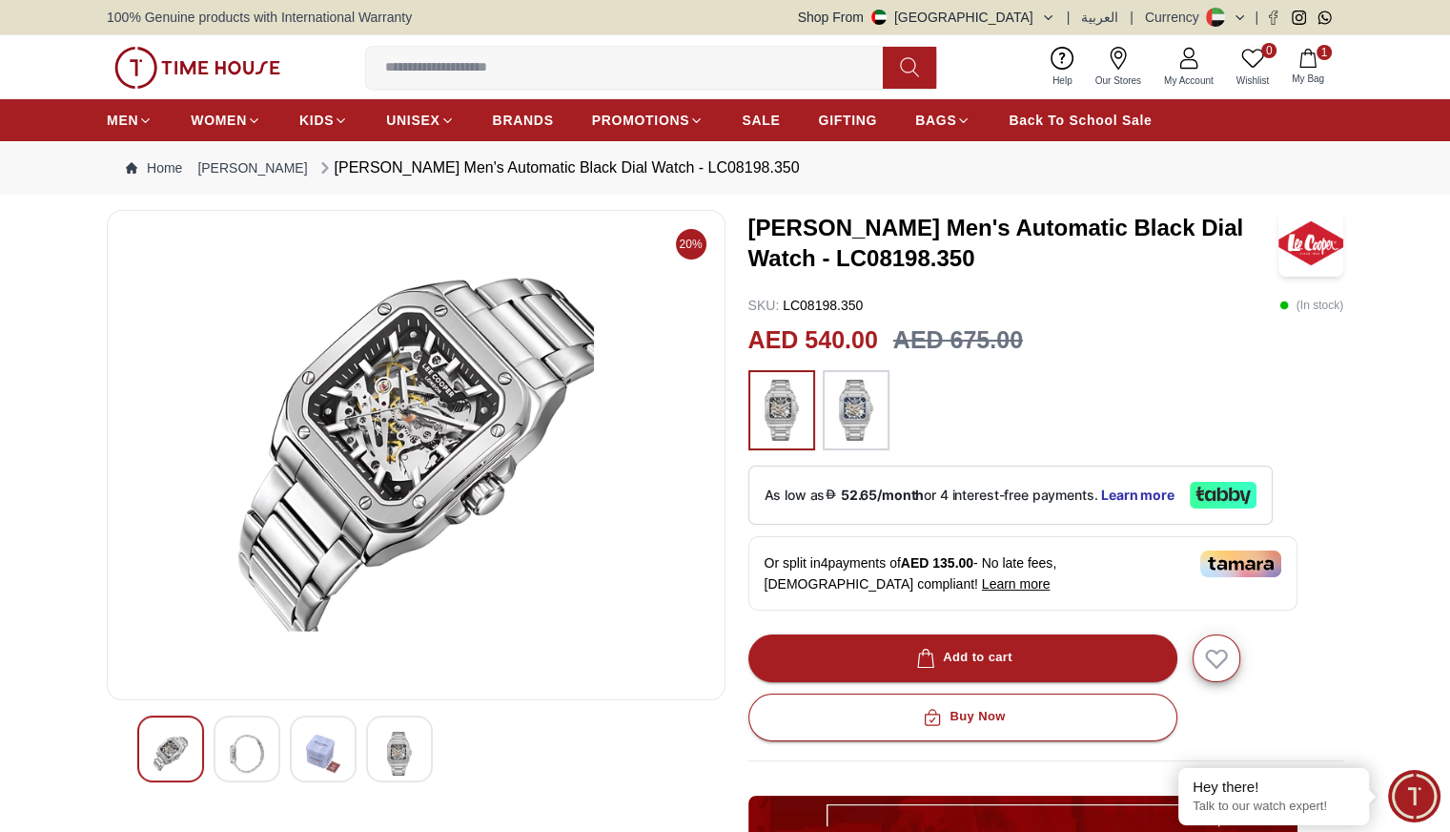
click at [385, 753] on img at bounding box center [399, 753] width 34 height 44
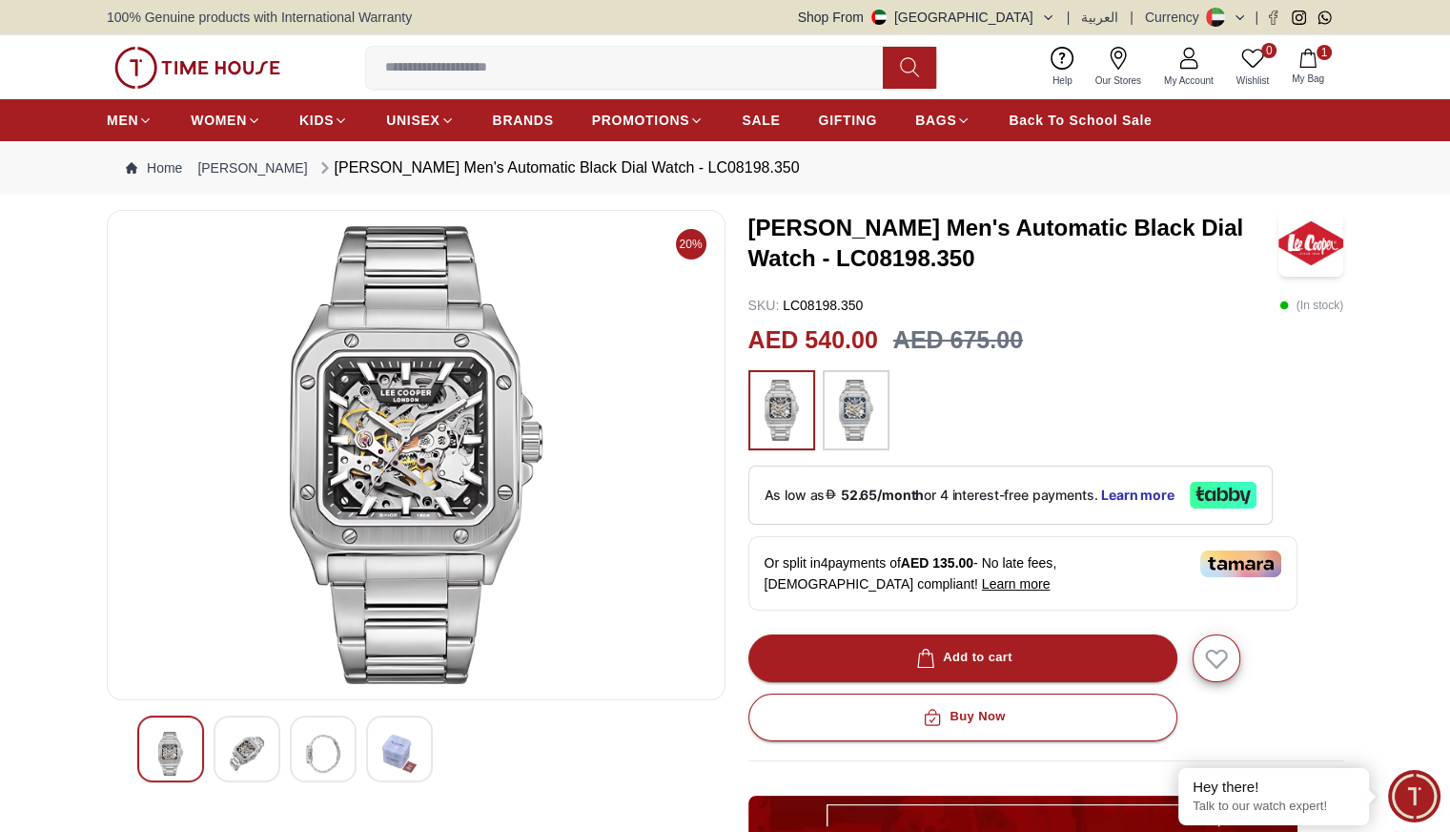
click at [235, 768] on img at bounding box center [247, 753] width 34 height 44
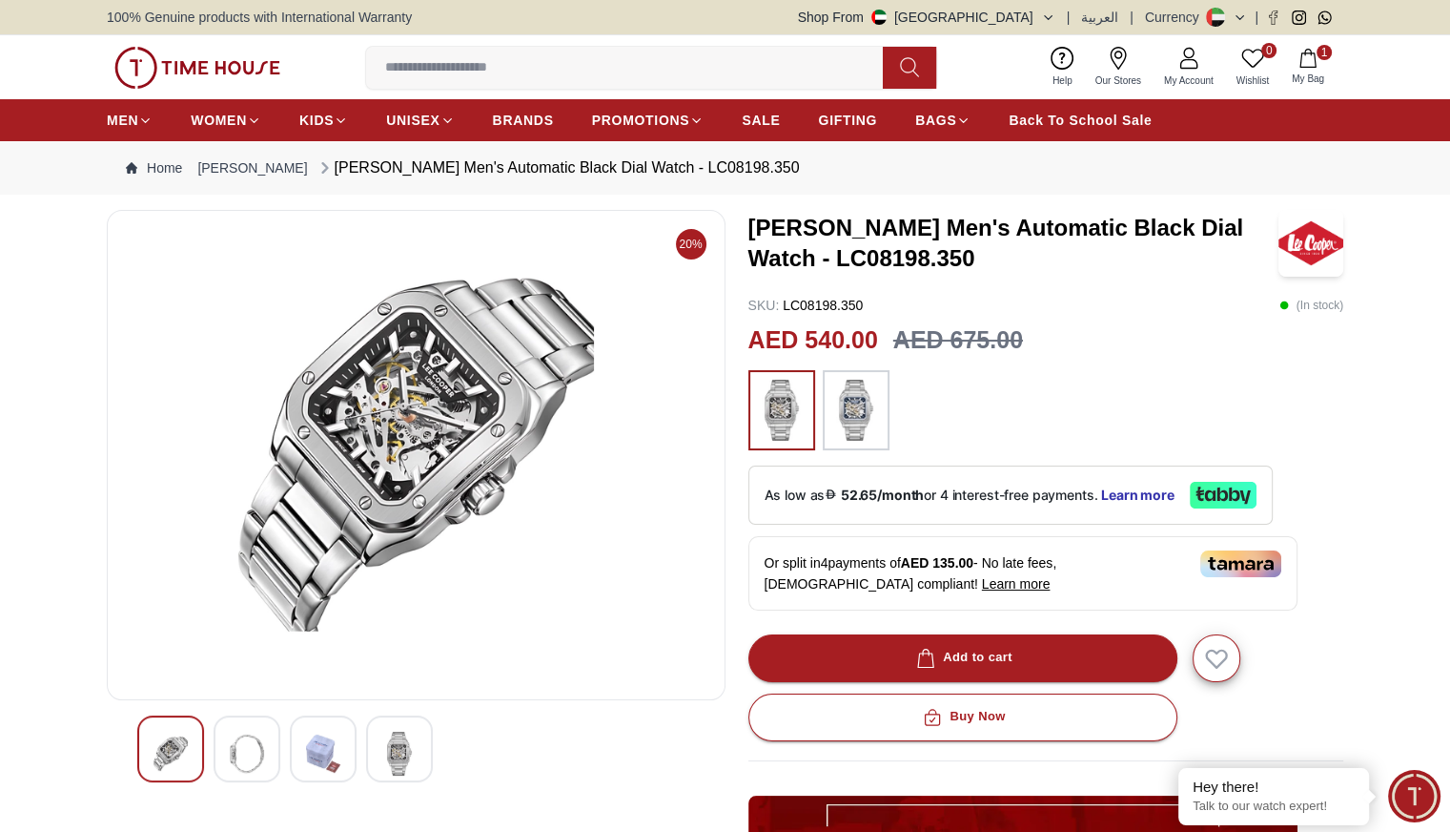
click at [237, 751] on img at bounding box center [247, 753] width 34 height 44
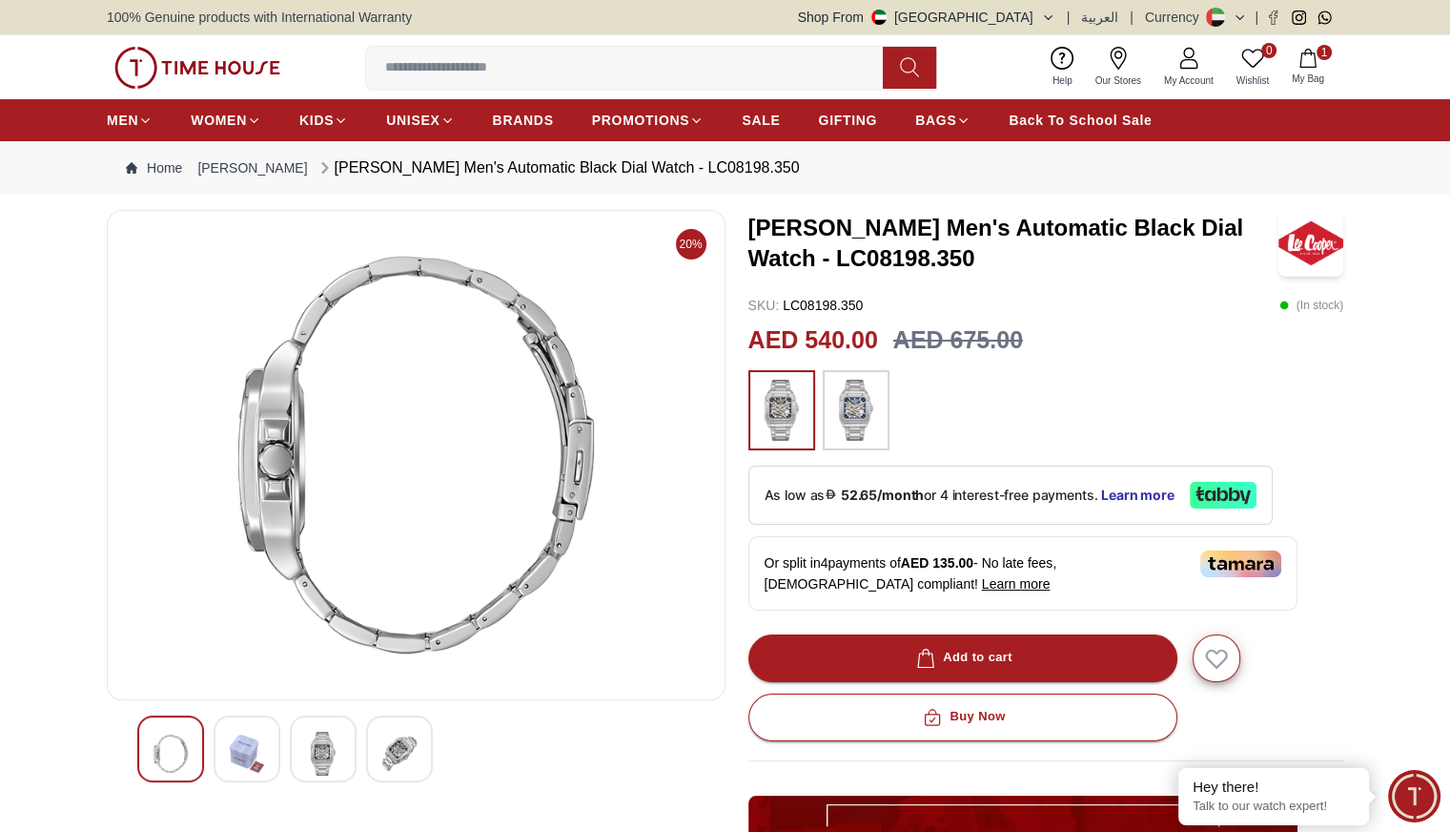
click at [871, 401] on img at bounding box center [857, 410] width 48 height 61
